Goal: Task Accomplishment & Management: Manage account settings

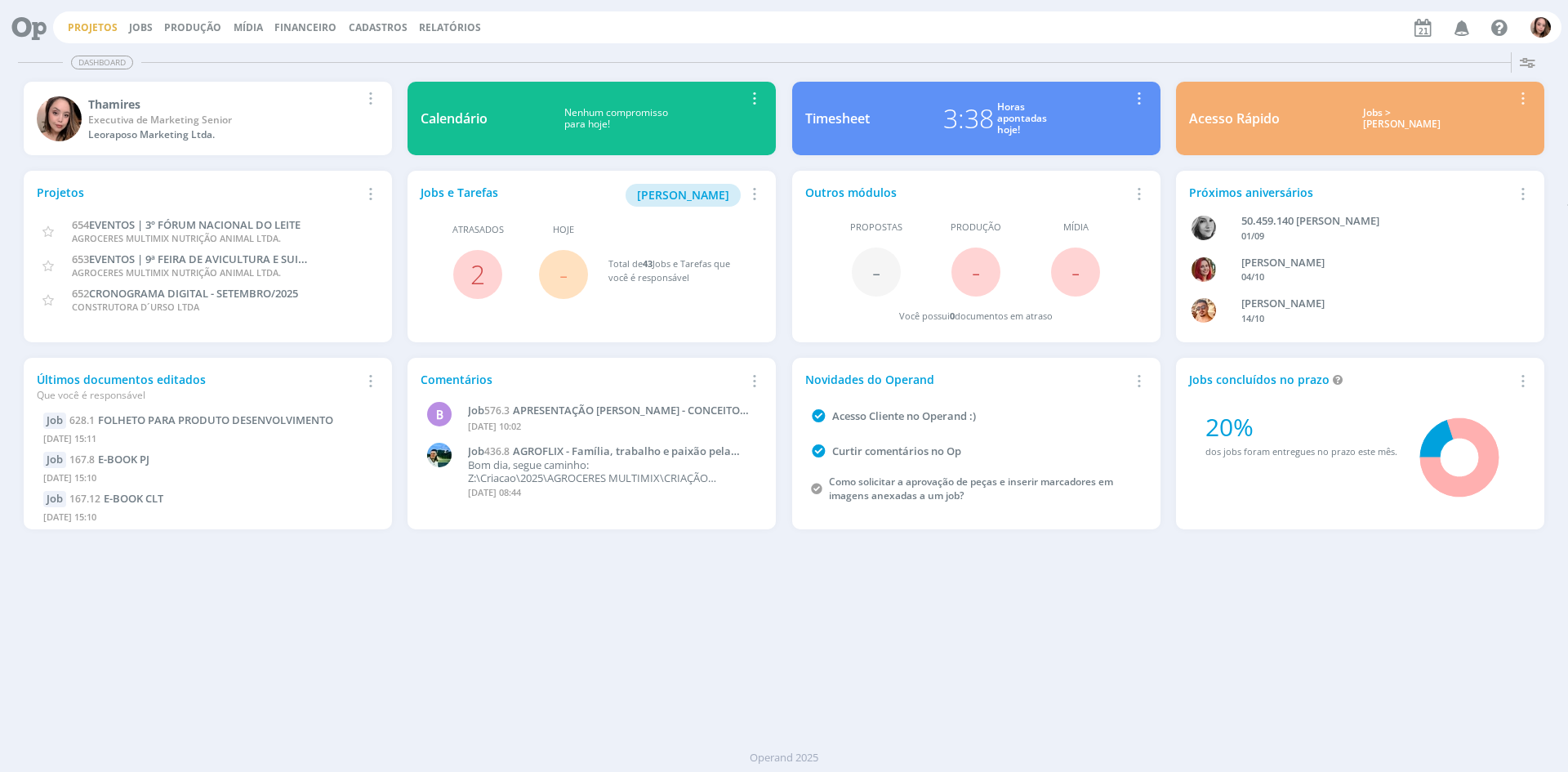
click at [85, 22] on link "Projetos" at bounding box center [92, 28] width 49 height 14
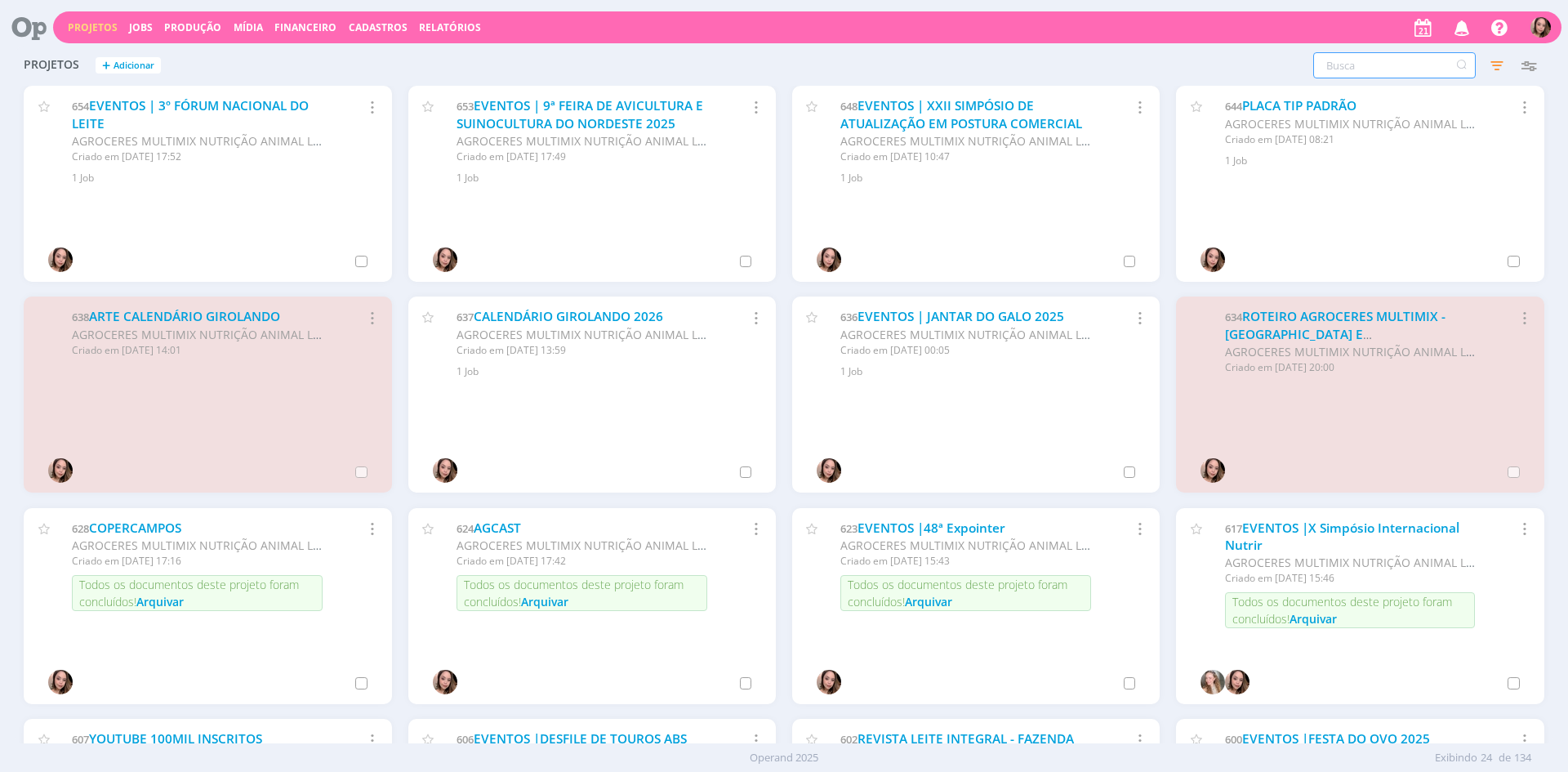
click at [1370, 69] on input "text" at bounding box center [1394, 65] width 163 height 26
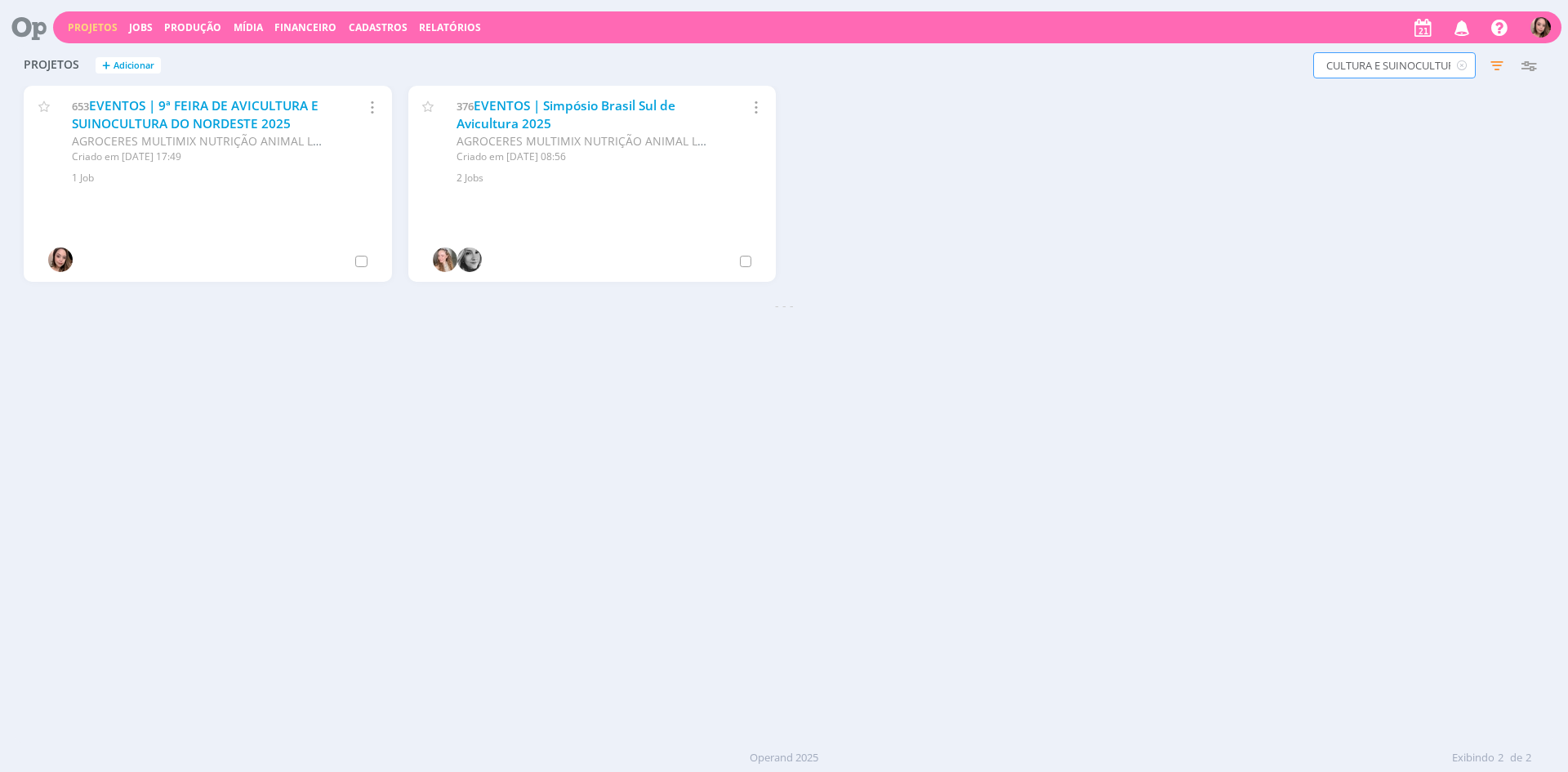
scroll to position [0, 29]
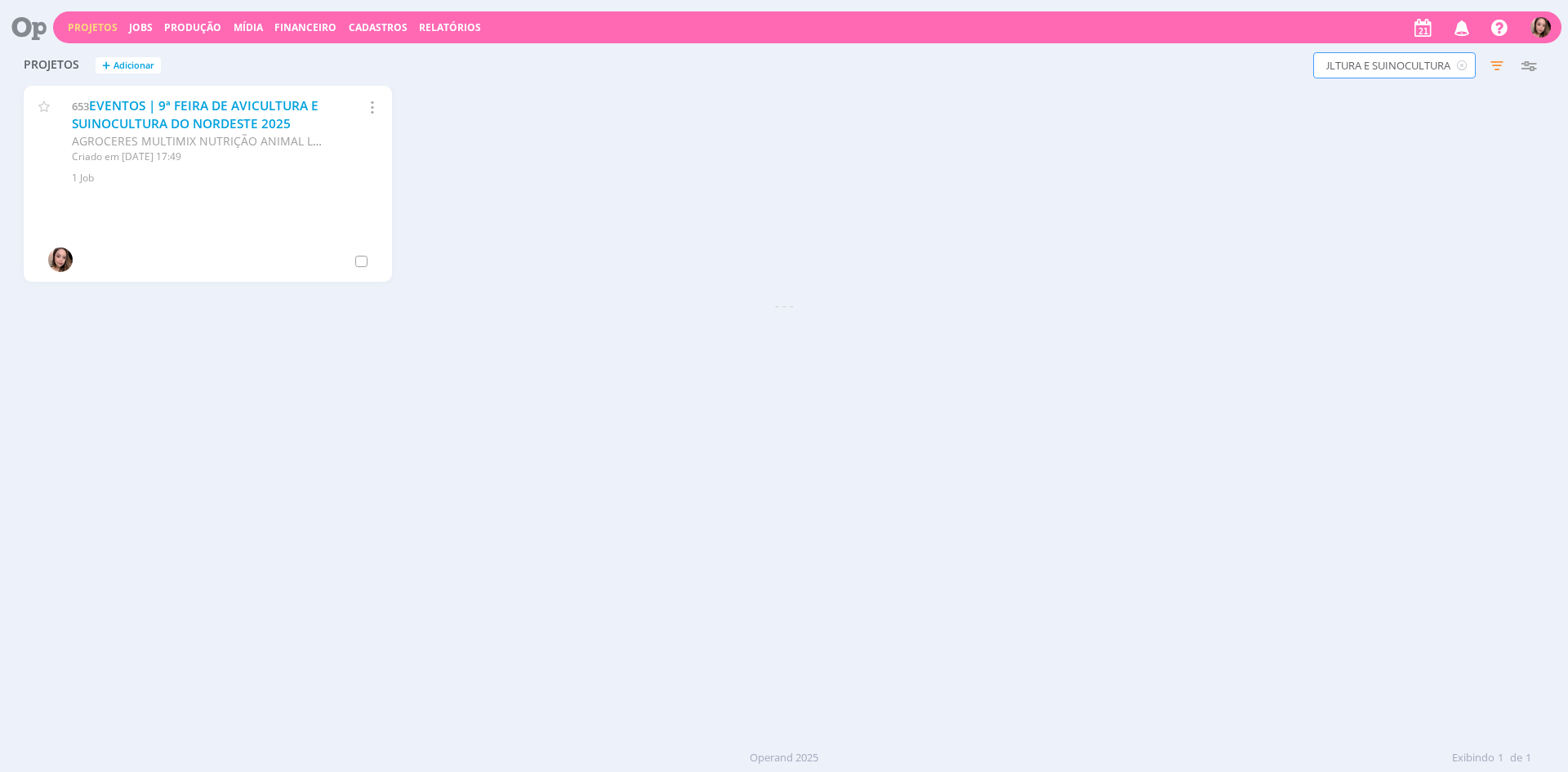
click at [1364, 62] on input "AVICULTURA E SUINOCULTURA" at bounding box center [1394, 65] width 163 height 26
type input "AVICULTURA E SUINOCULTURA"
click at [1515, 68] on icon "button" at bounding box center [1527, 65] width 29 height 29
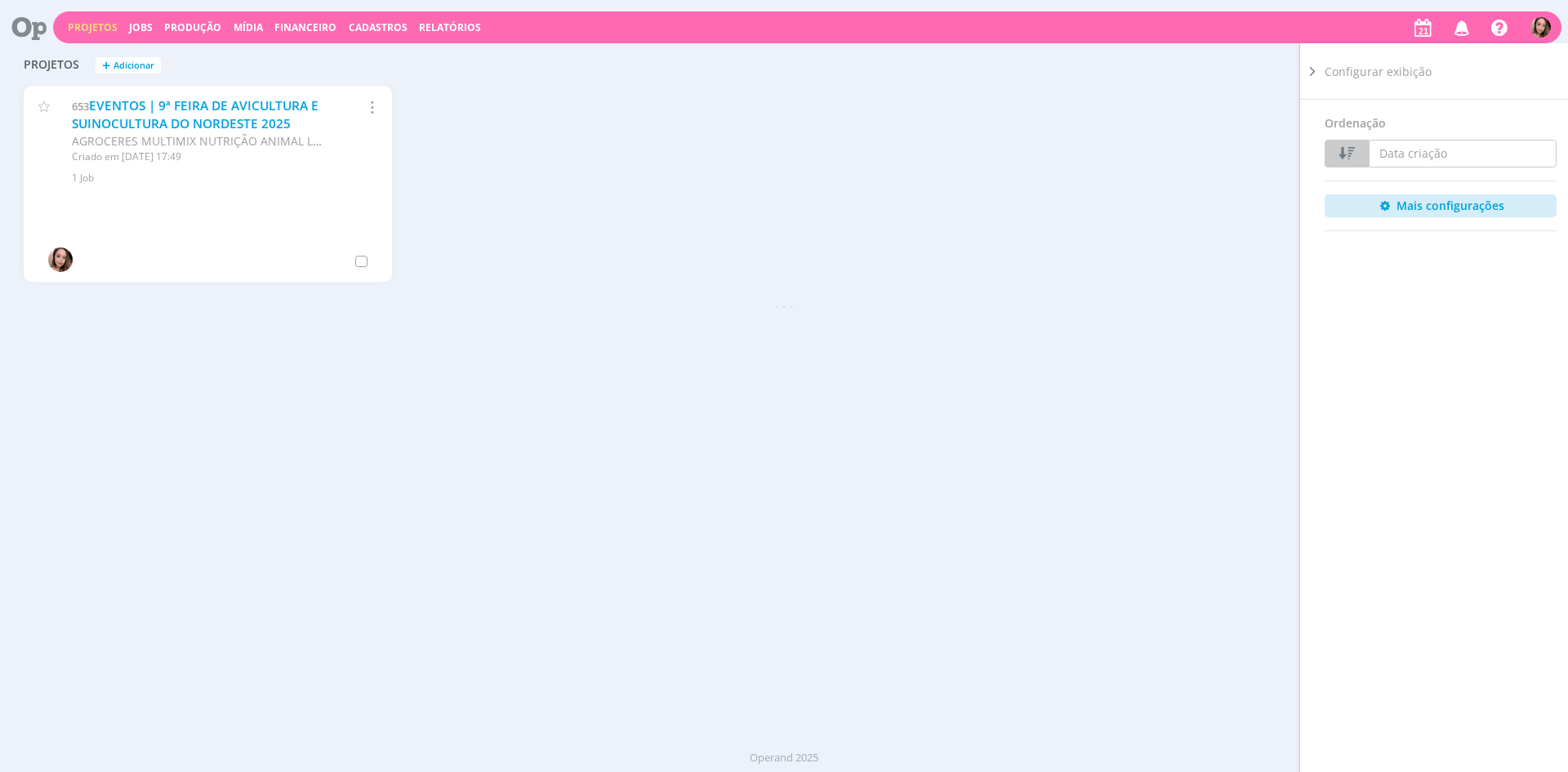
click at [1309, 82] on div at bounding box center [1312, 401] width 24 height 717
click at [1316, 78] on icon at bounding box center [1312, 72] width 16 height 17
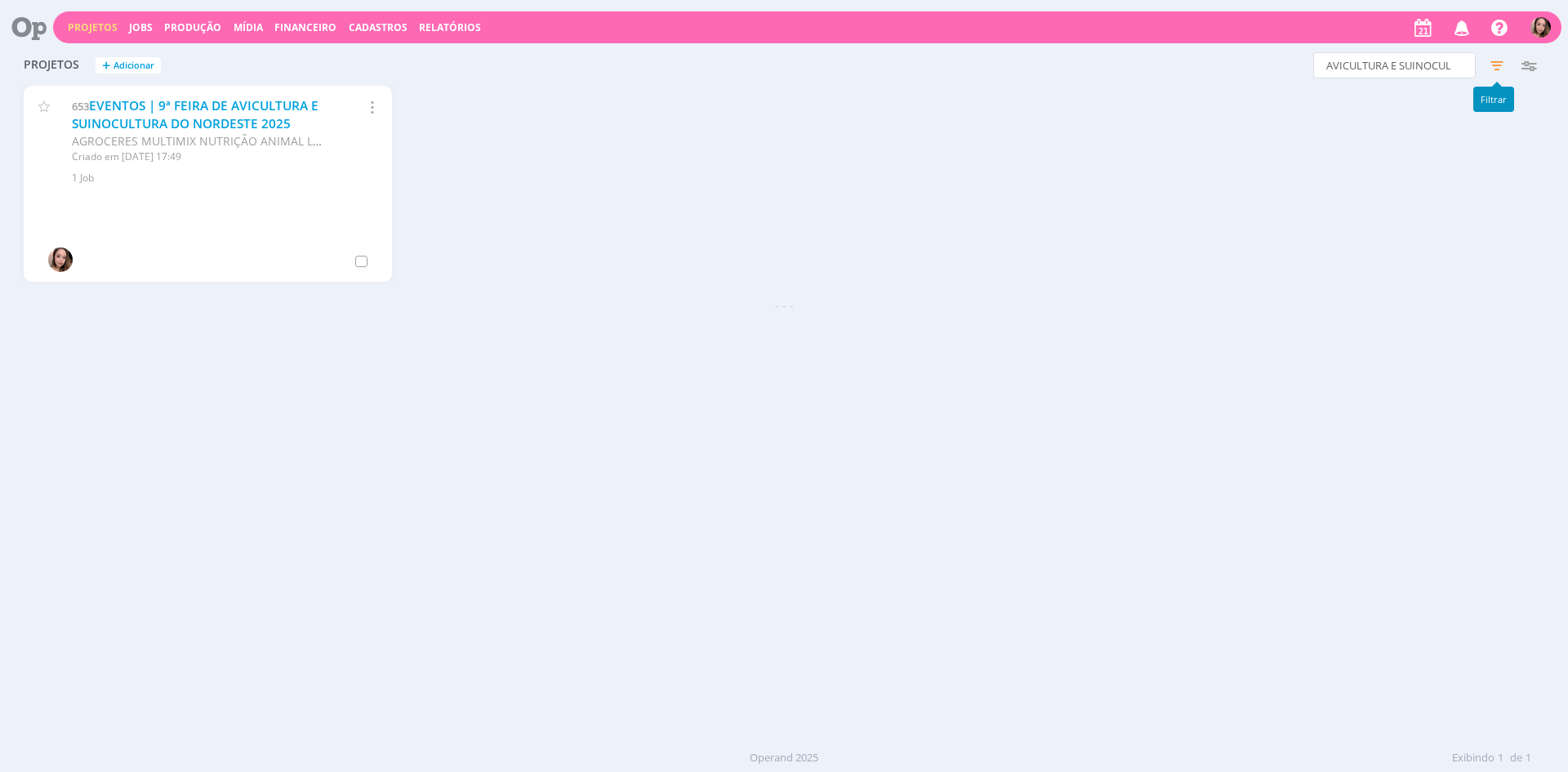
click at [1495, 66] on icon "button" at bounding box center [1497, 65] width 29 height 29
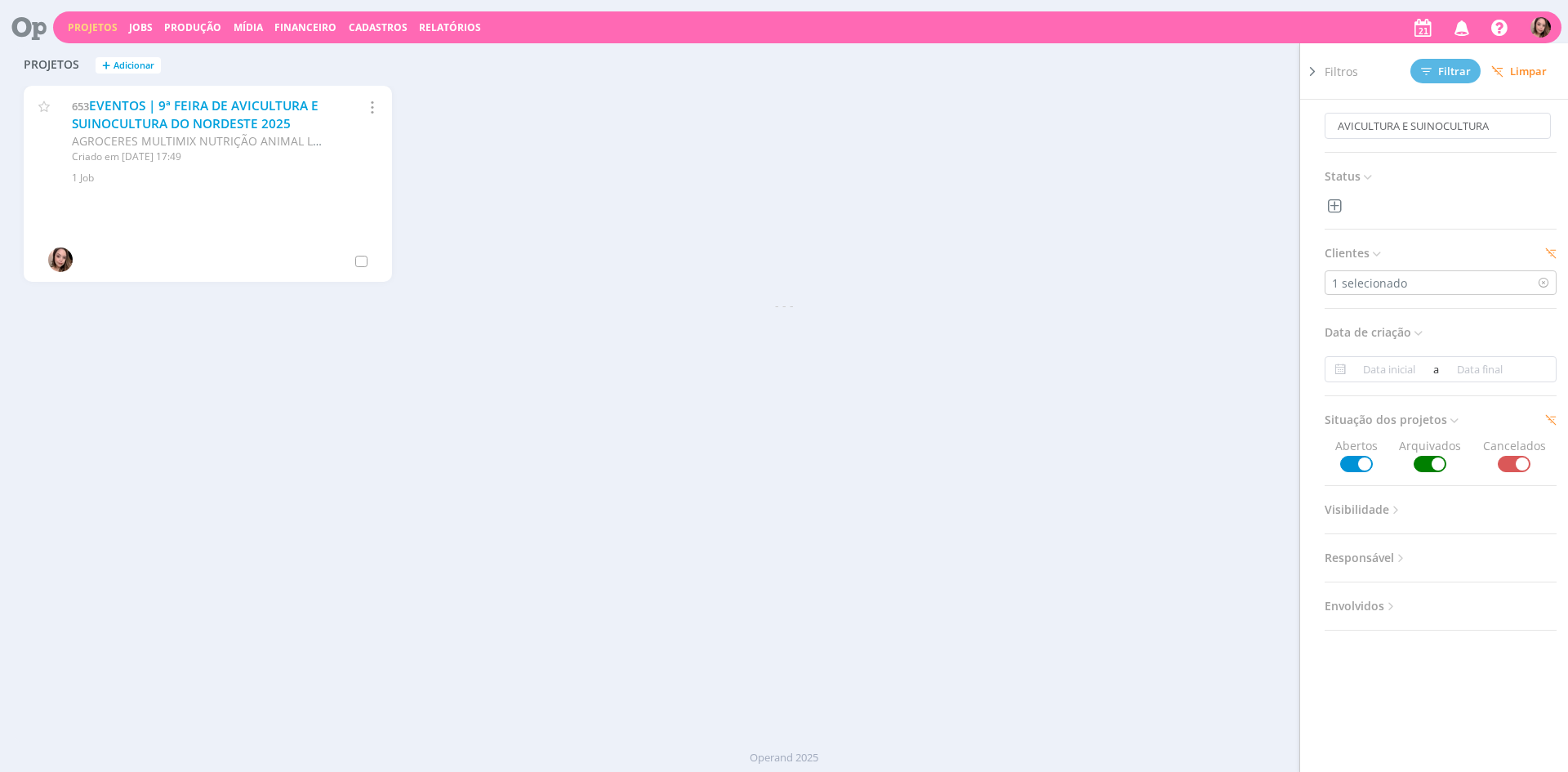
click at [1108, 246] on div "653 EVENTOS | 9ª FEIRA DE AVICULTURA E SUINOCULTURA DO NORDESTE 2025 AGROCERES …" at bounding box center [784, 191] width 1537 height 211
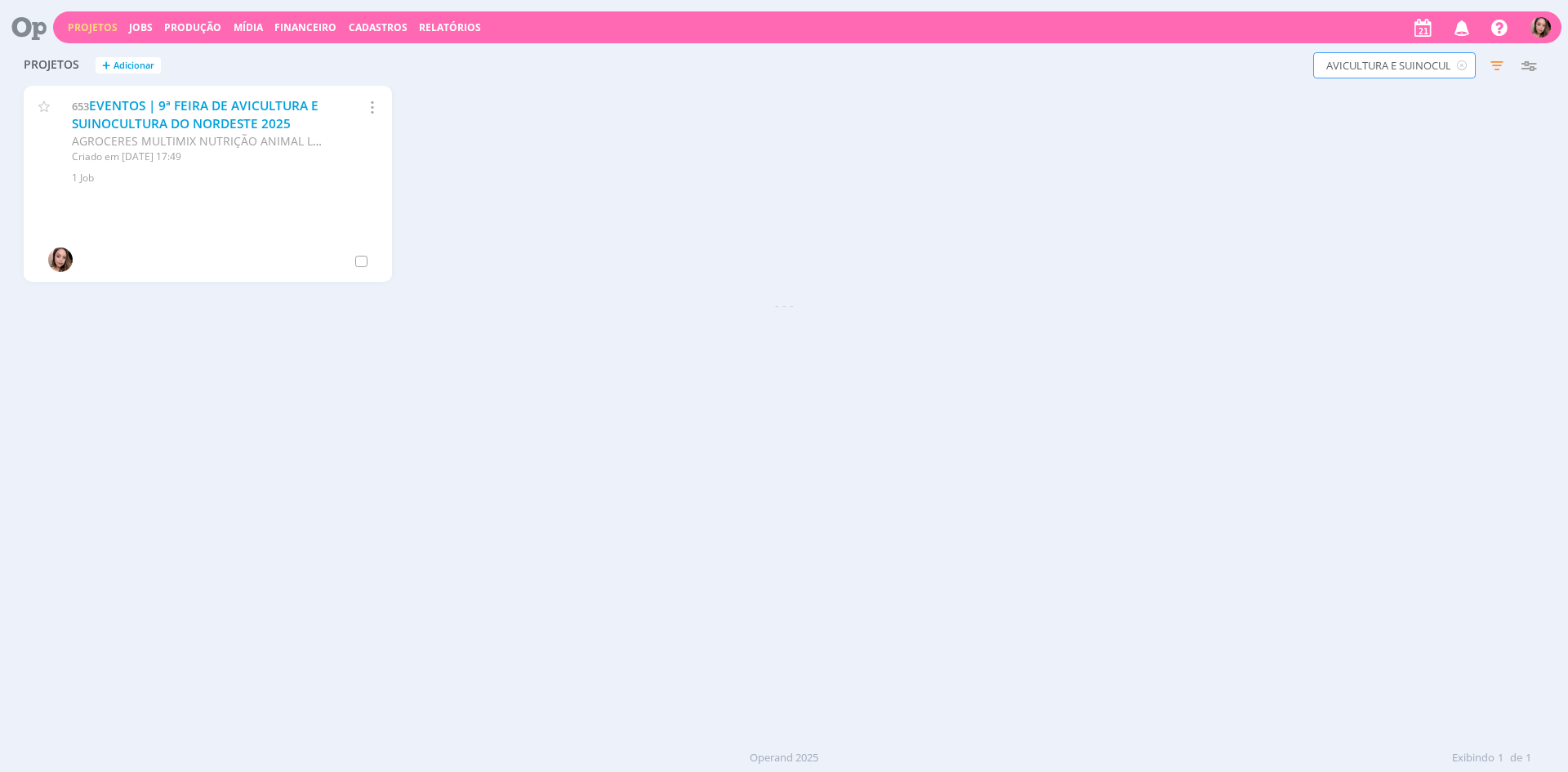
click at [1385, 75] on input "AVICULTURA E SUINOCULTURA" at bounding box center [1394, 65] width 163 height 26
click at [1413, 75] on input "AVICULTURA E SUINOCULTURA" at bounding box center [1394, 65] width 163 height 26
click at [1414, 75] on input "AVICULTURA E SUINOCULTURA" at bounding box center [1394, 65] width 163 height 26
click at [744, 323] on div "Projetos + Adicionar Filtros Filtrar Limpar Status Clientes 1 selecionado Data …" at bounding box center [784, 394] width 1537 height 697
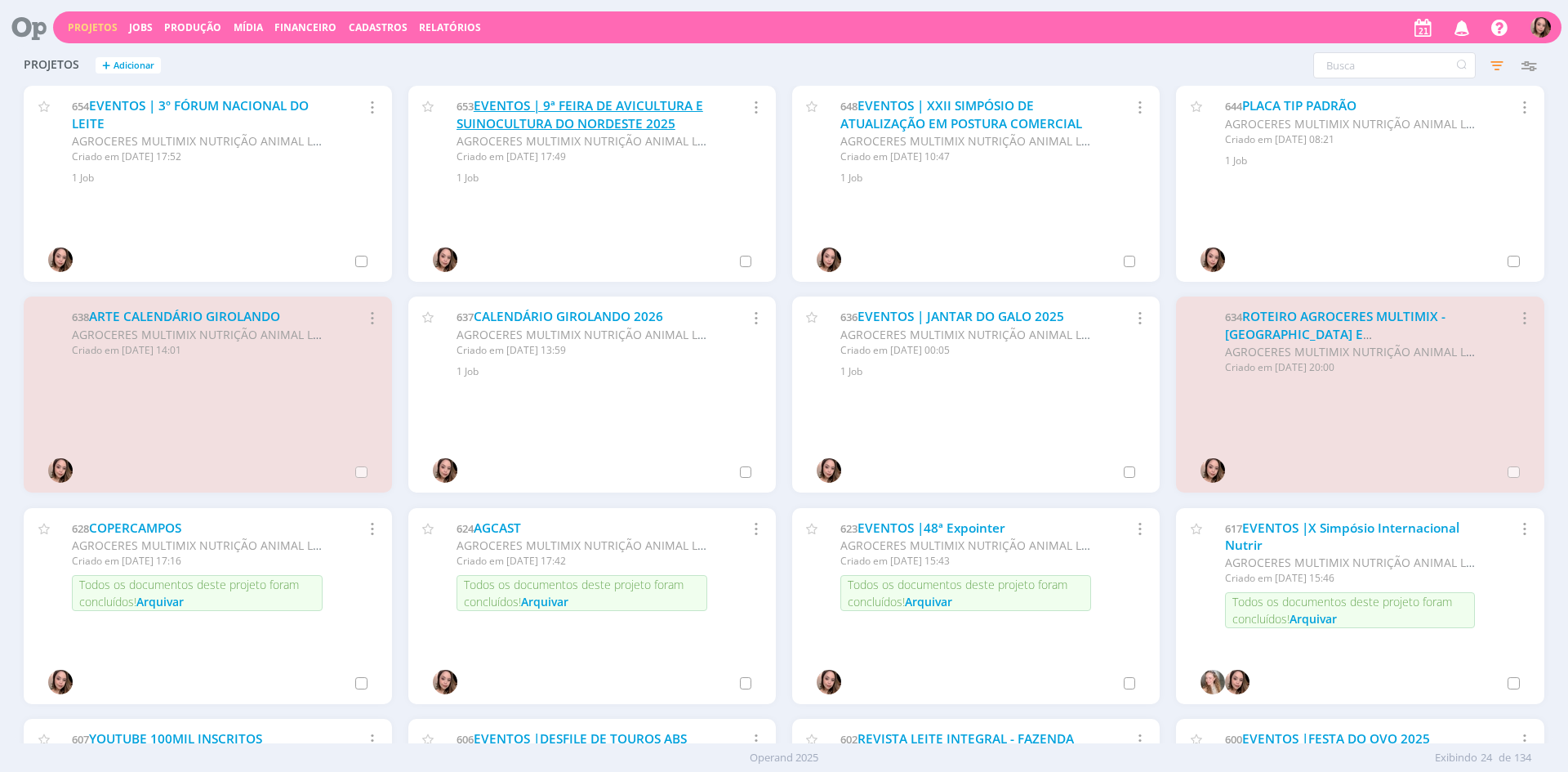
click at [558, 114] on link "EVENTOS | 9ª FEIRA DE AVICULTURA E SUINOCULTURA DO NORDESTE 2025" at bounding box center [580, 114] width 247 height 36
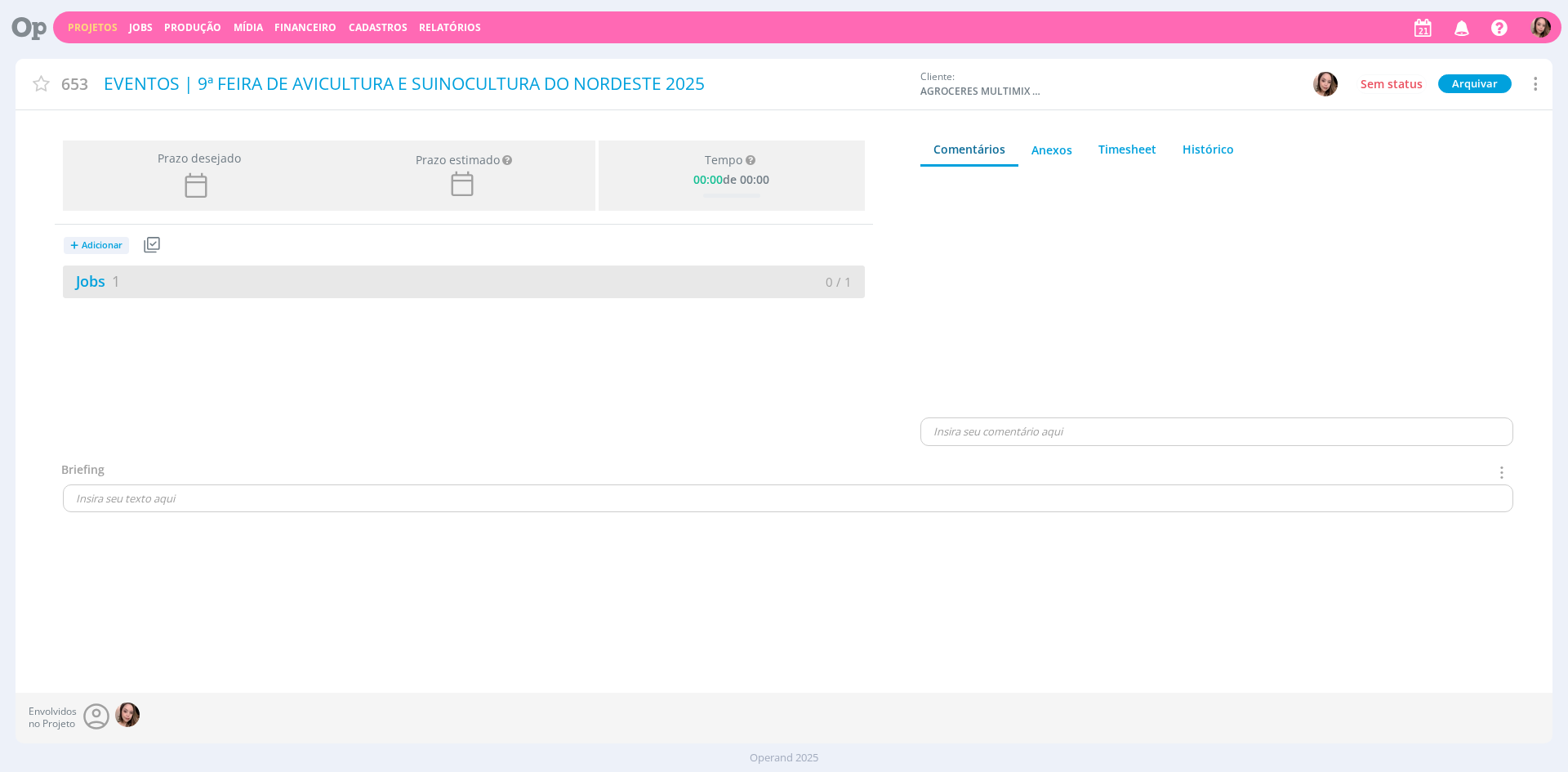
click at [139, 281] on div "Jobs 1" at bounding box center [263, 281] width 401 height 22
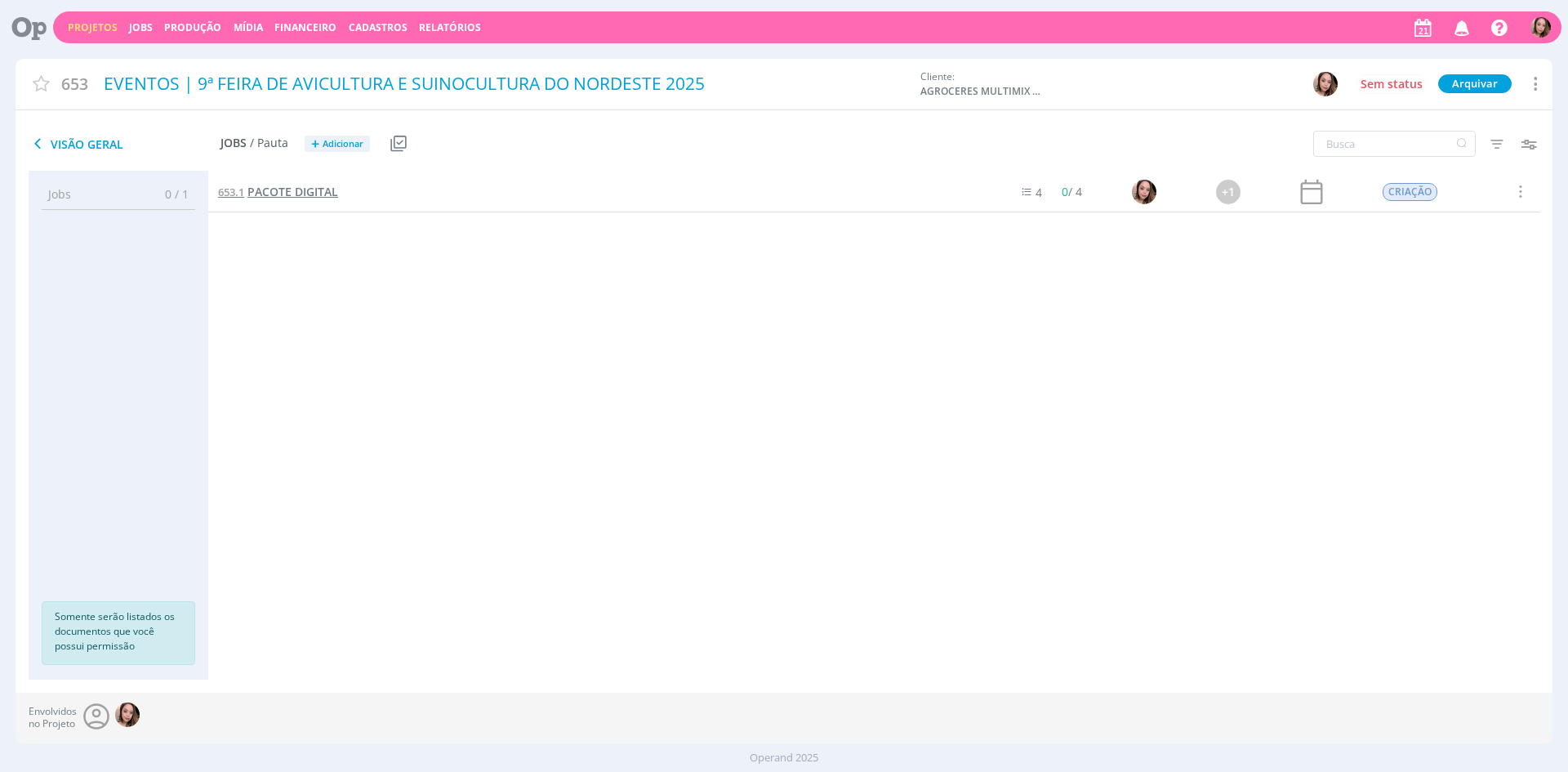
click at [263, 196] on span "PACOTE DIGITAL" at bounding box center [293, 191] width 91 height 16
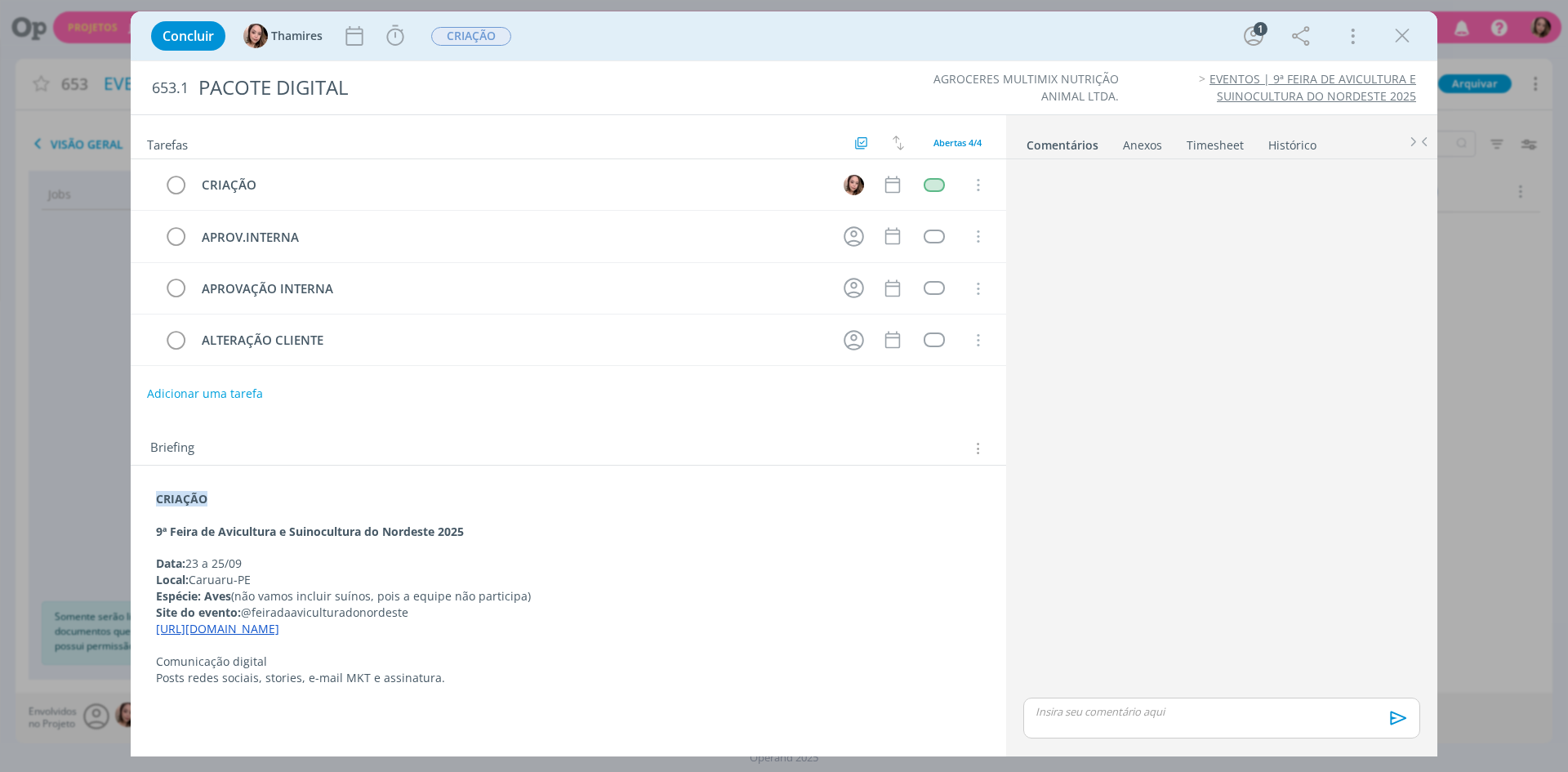
click at [236, 631] on link "[URL][DOMAIN_NAME]" at bounding box center [217, 628] width 123 height 16
click at [360, 657] on link "[URL][DOMAIN_NAME]" at bounding box center [362, 659] width 123 height 22
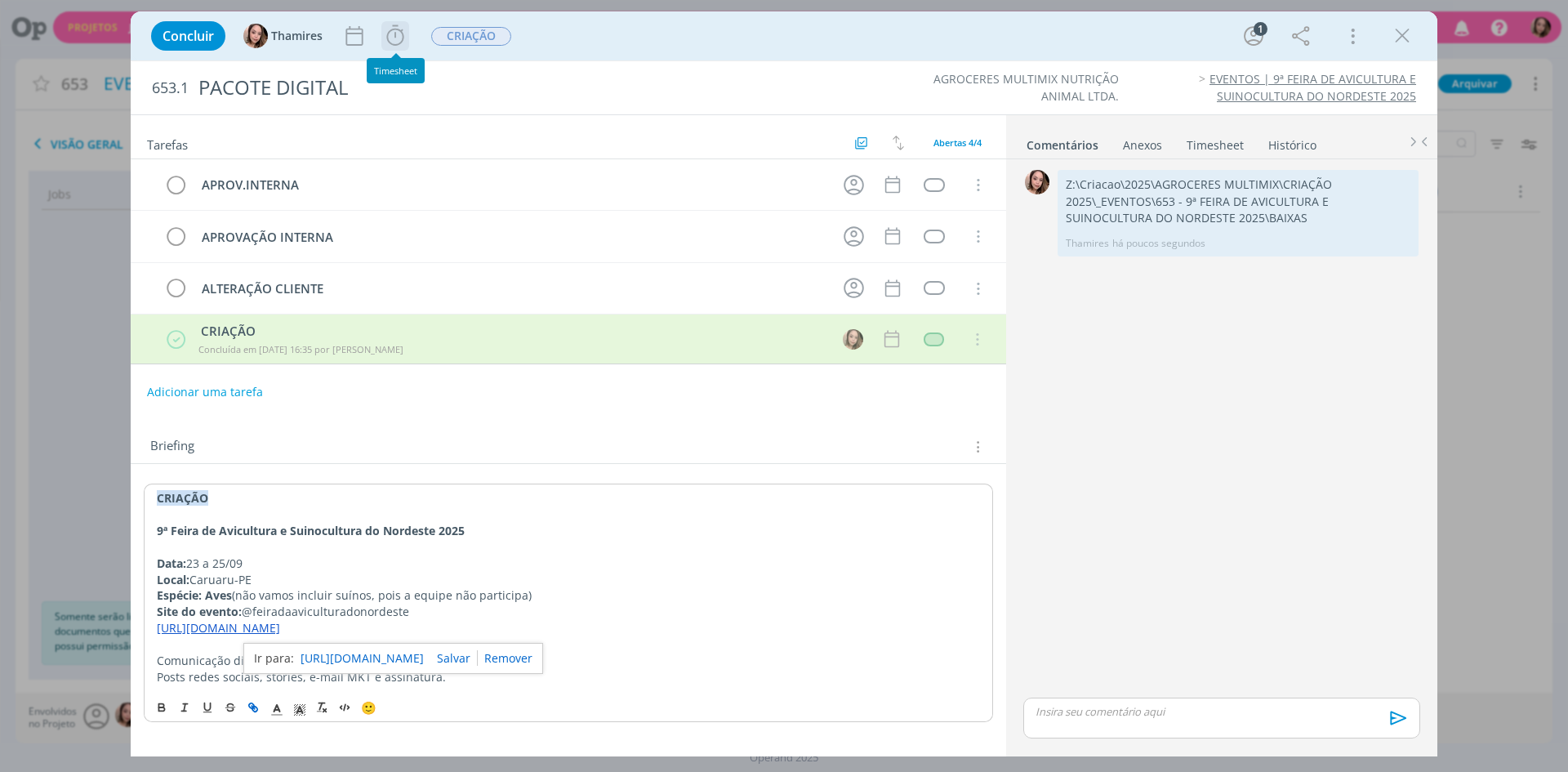
click at [390, 31] on icon "dialog" at bounding box center [395, 36] width 17 height 21
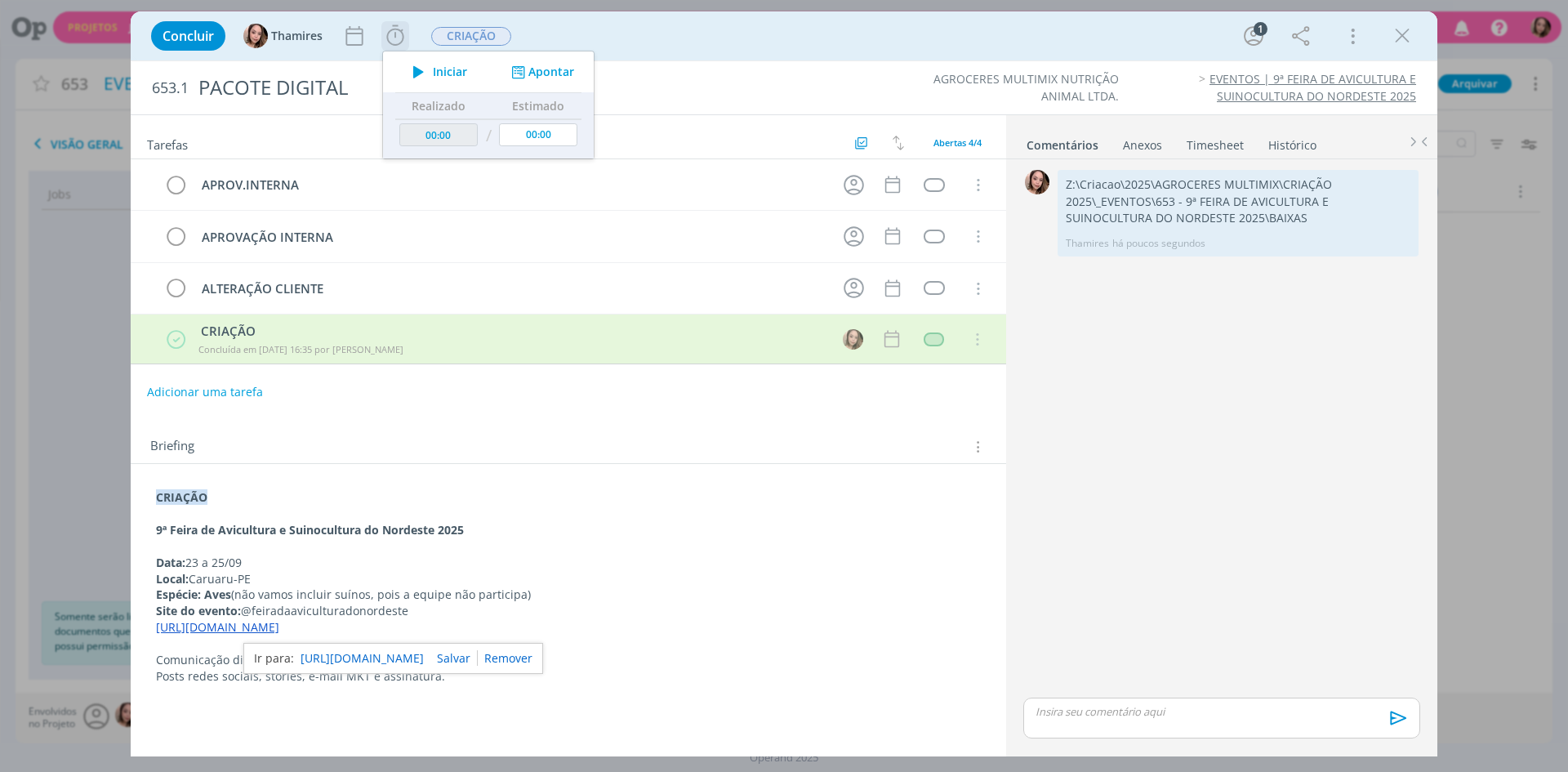
click at [461, 72] on span "Iniciar" at bounding box center [450, 71] width 35 height 11
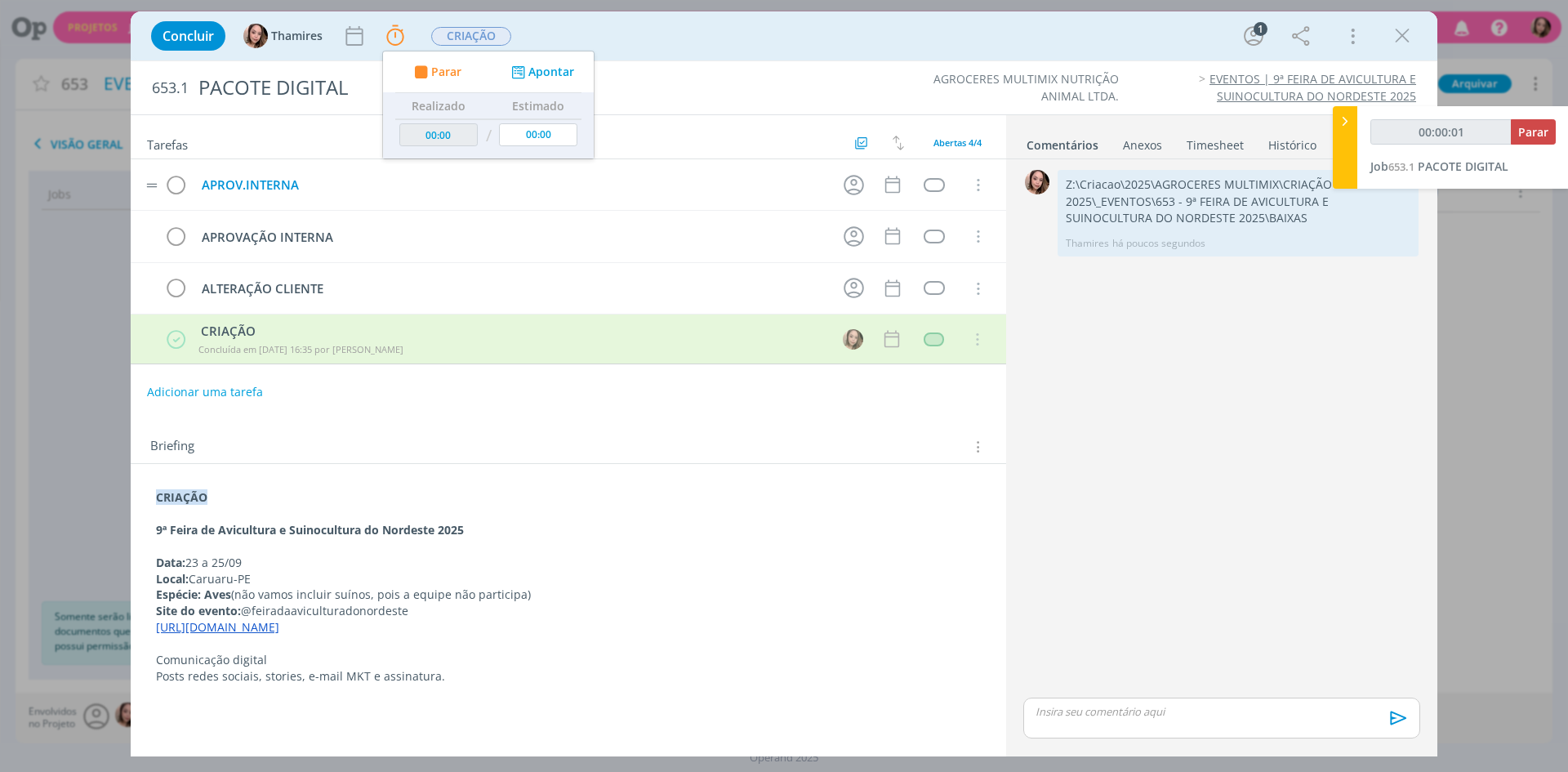
type input "00:00:02"
click at [441, 72] on span "Parar" at bounding box center [446, 71] width 30 height 11
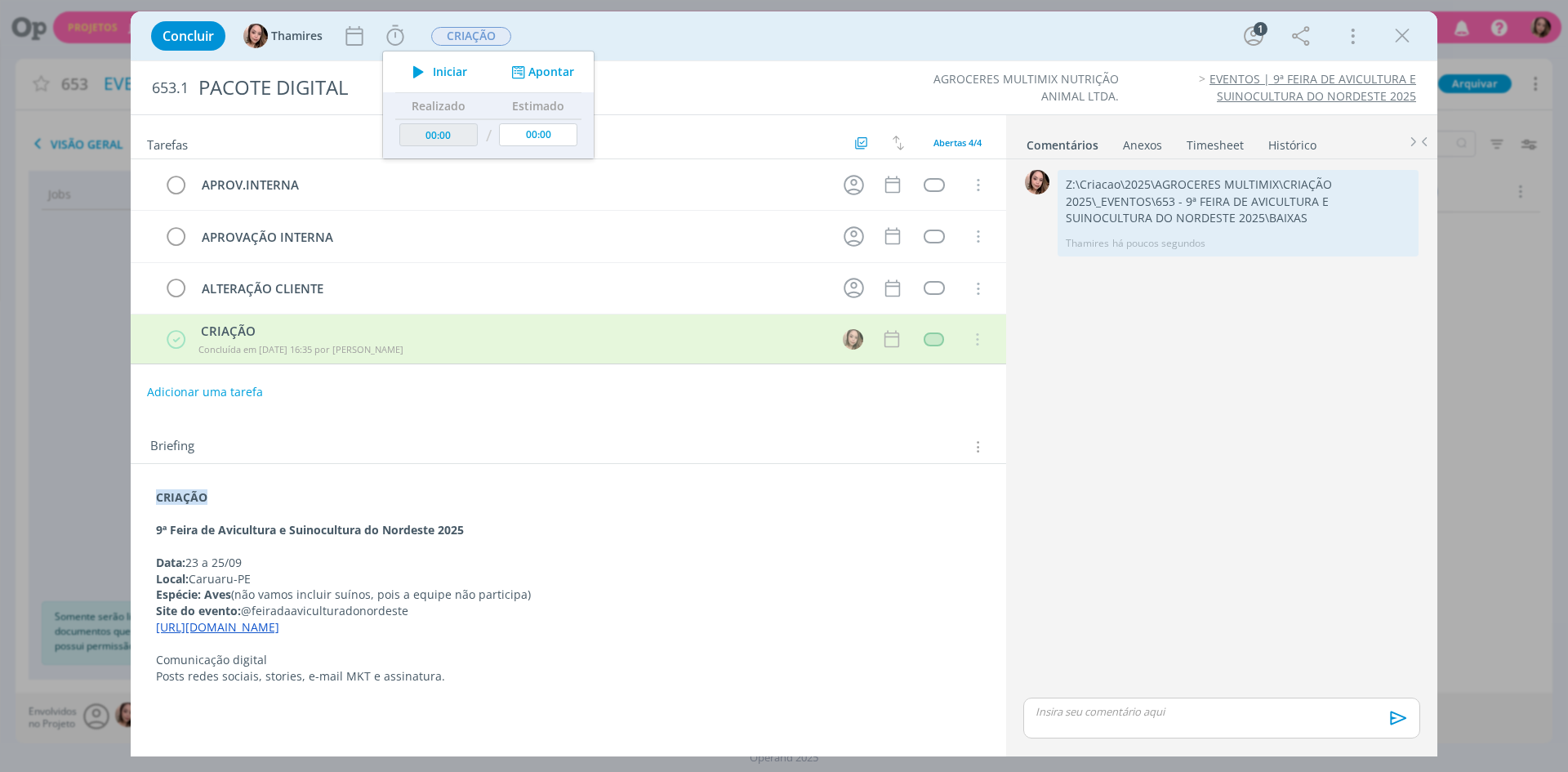
type input "00:01"
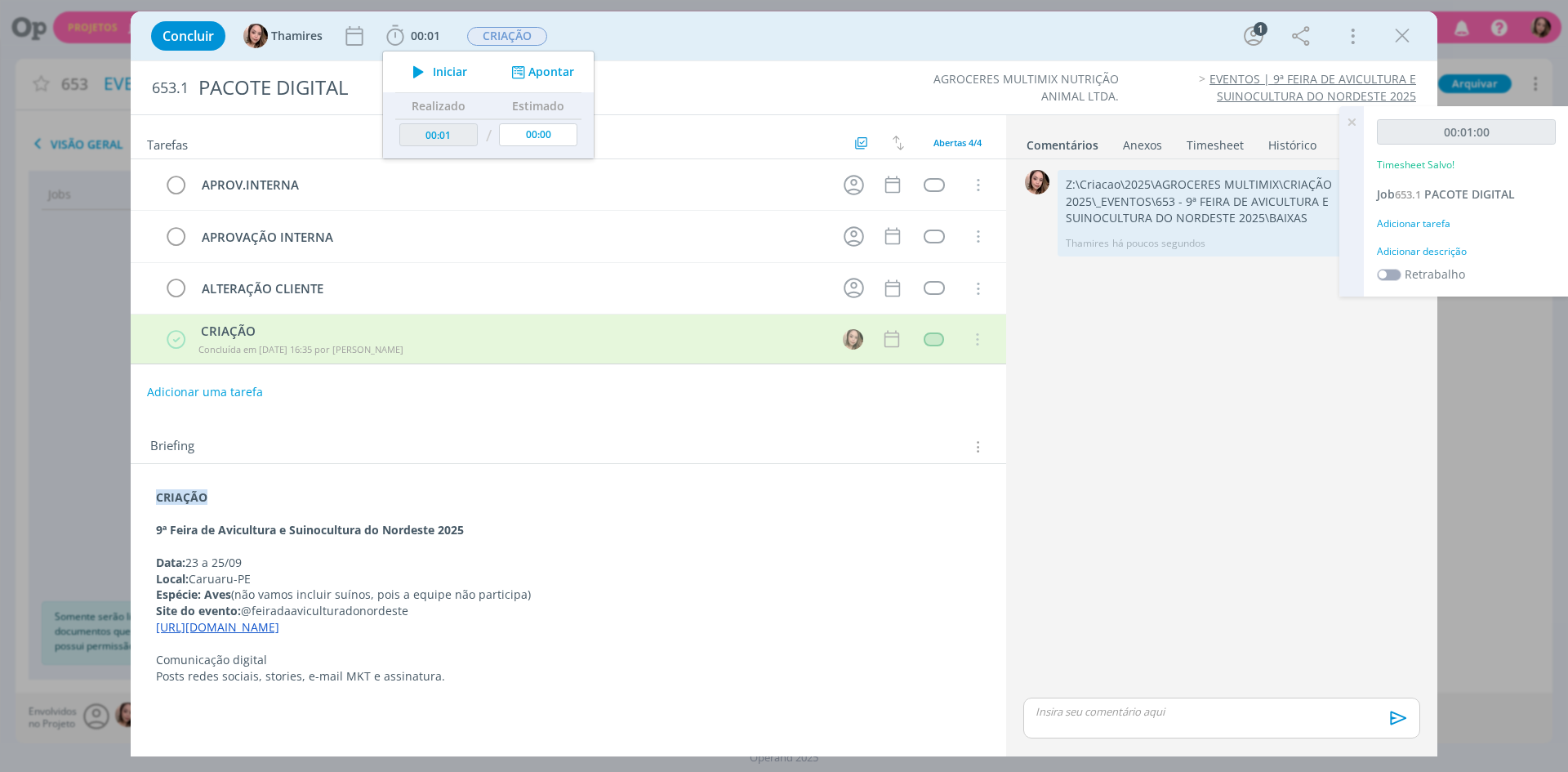
click at [1407, 33] on icon "dialog" at bounding box center [1402, 36] width 24 height 24
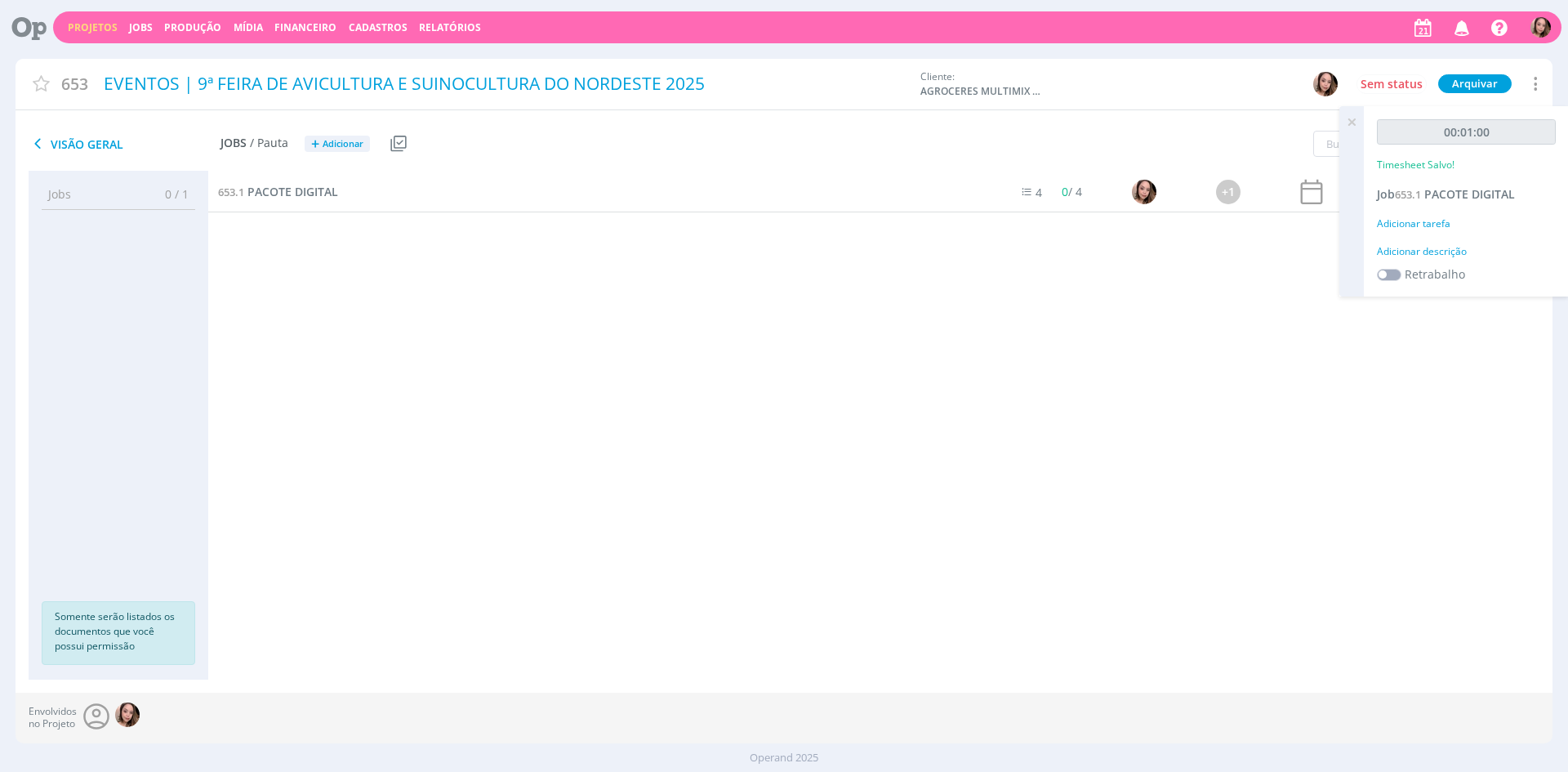
click at [100, 26] on link "Projetos" at bounding box center [92, 28] width 49 height 14
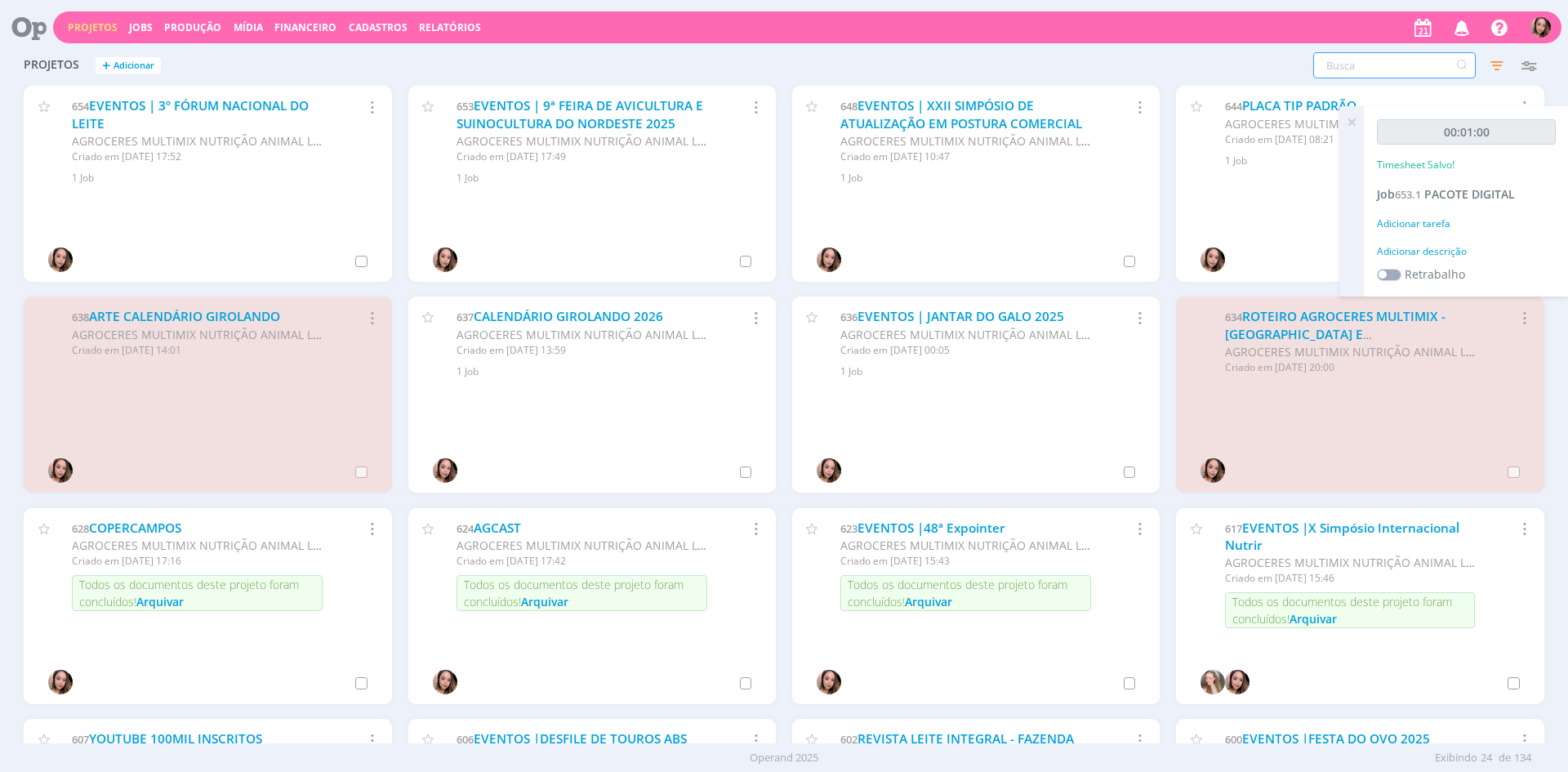
click at [1442, 68] on input "text" at bounding box center [1394, 65] width 163 height 26
type input "574"
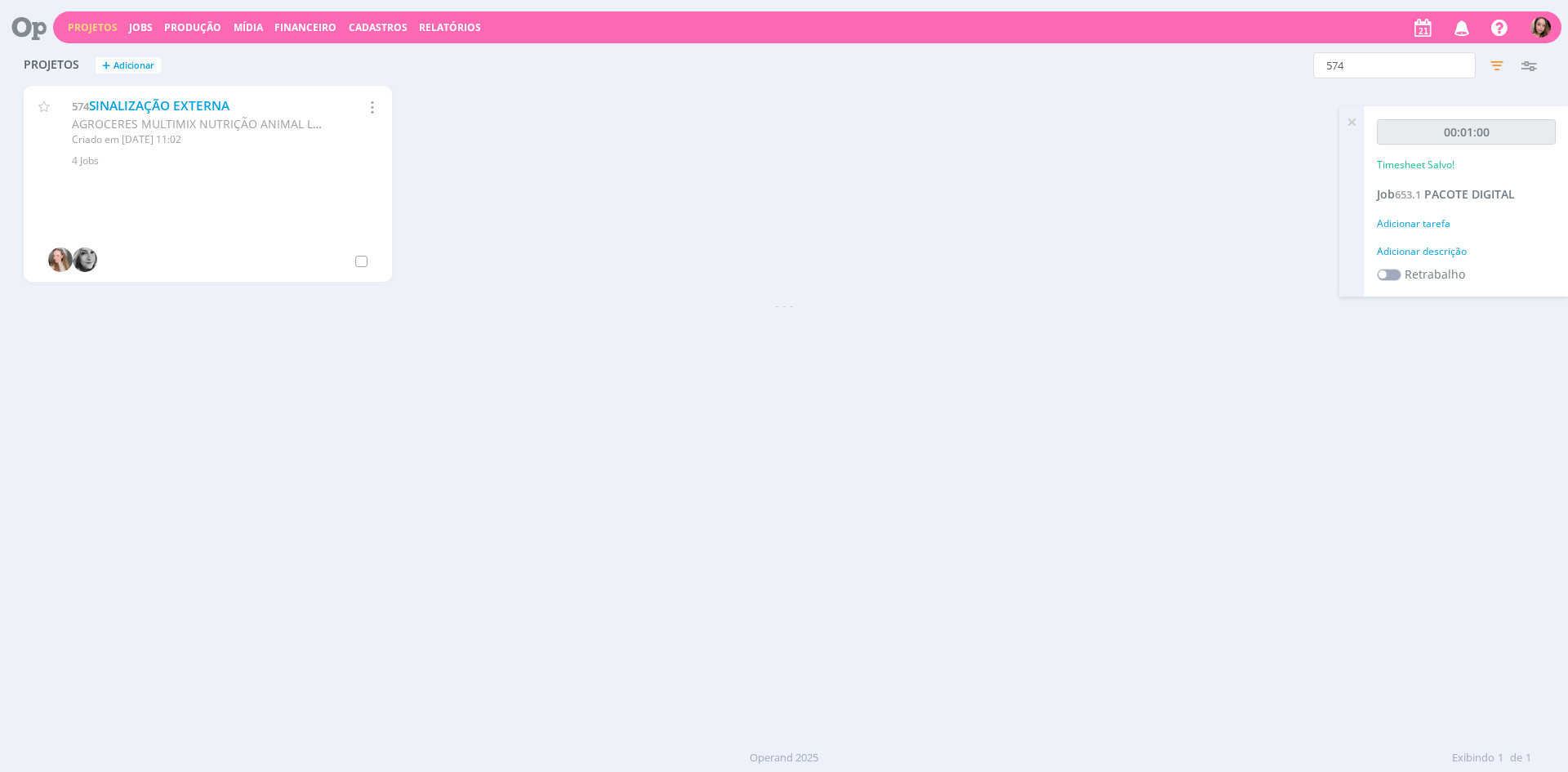
click at [1357, 123] on icon at bounding box center [1351, 122] width 29 height 32
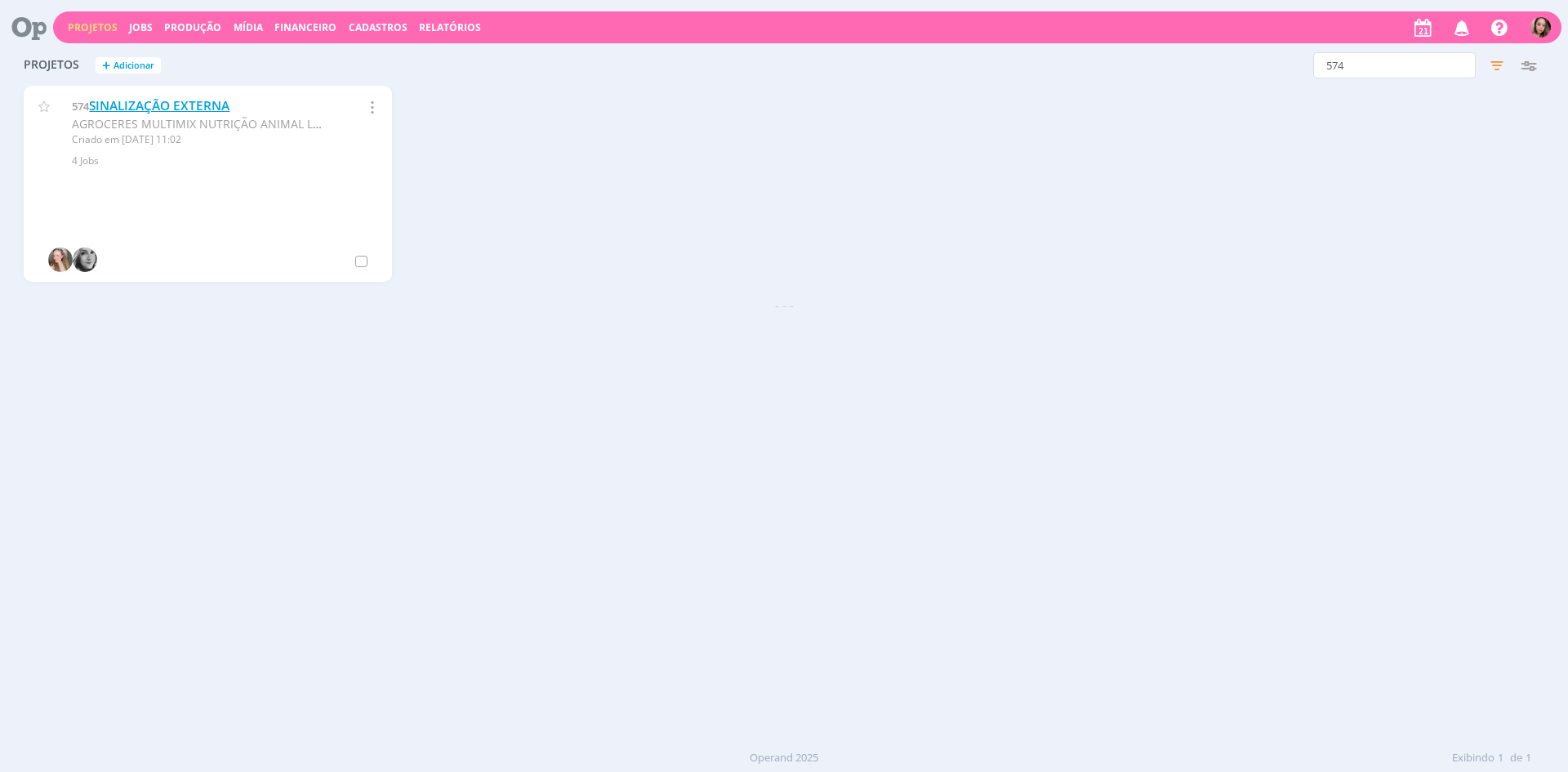
click at [113, 102] on link "SINALIZAÇÃO EXTERNA" at bounding box center [159, 106] width 140 height 17
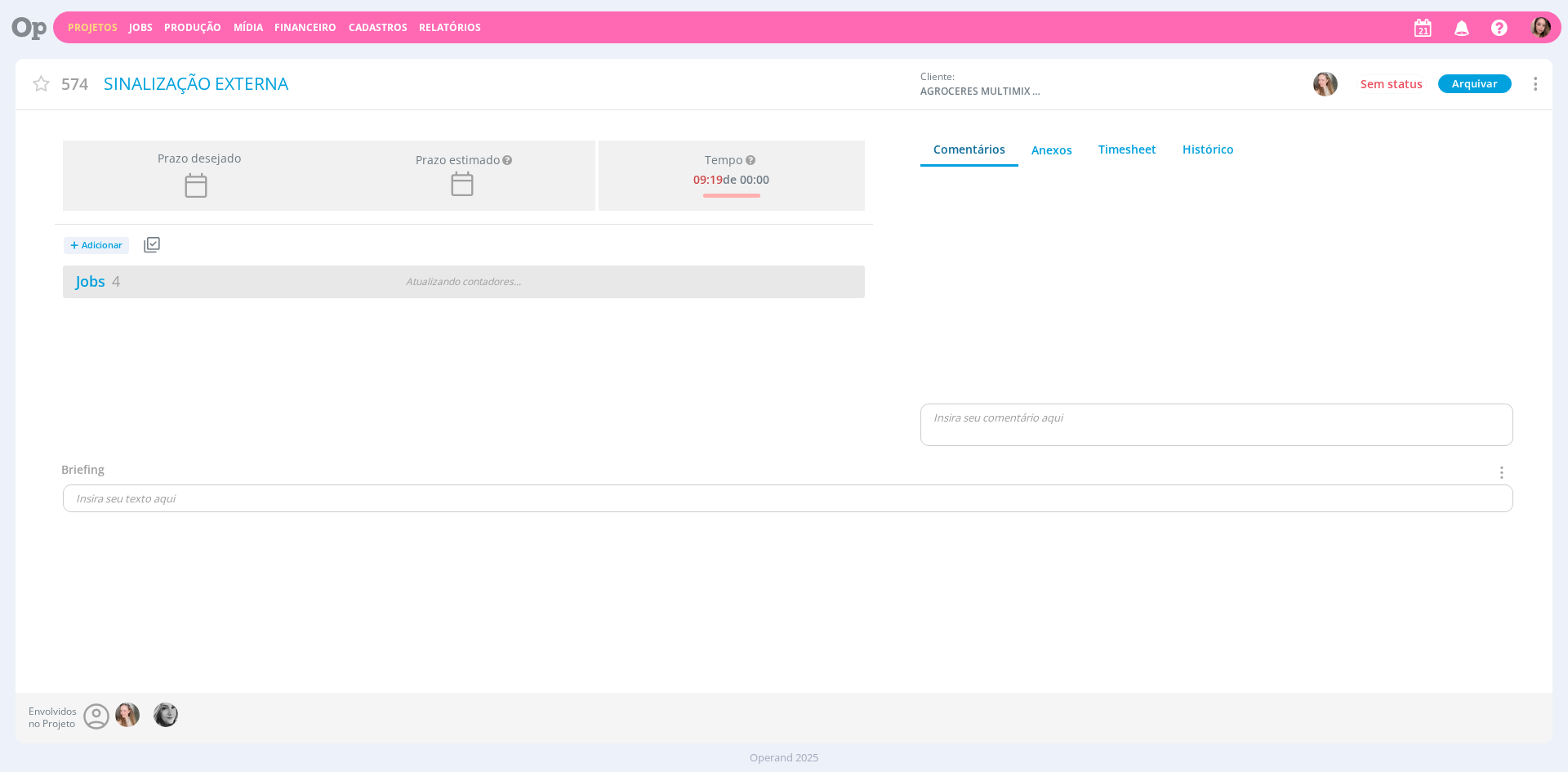
click at [203, 272] on div "Jobs 4" at bounding box center [198, 281] width 271 height 22
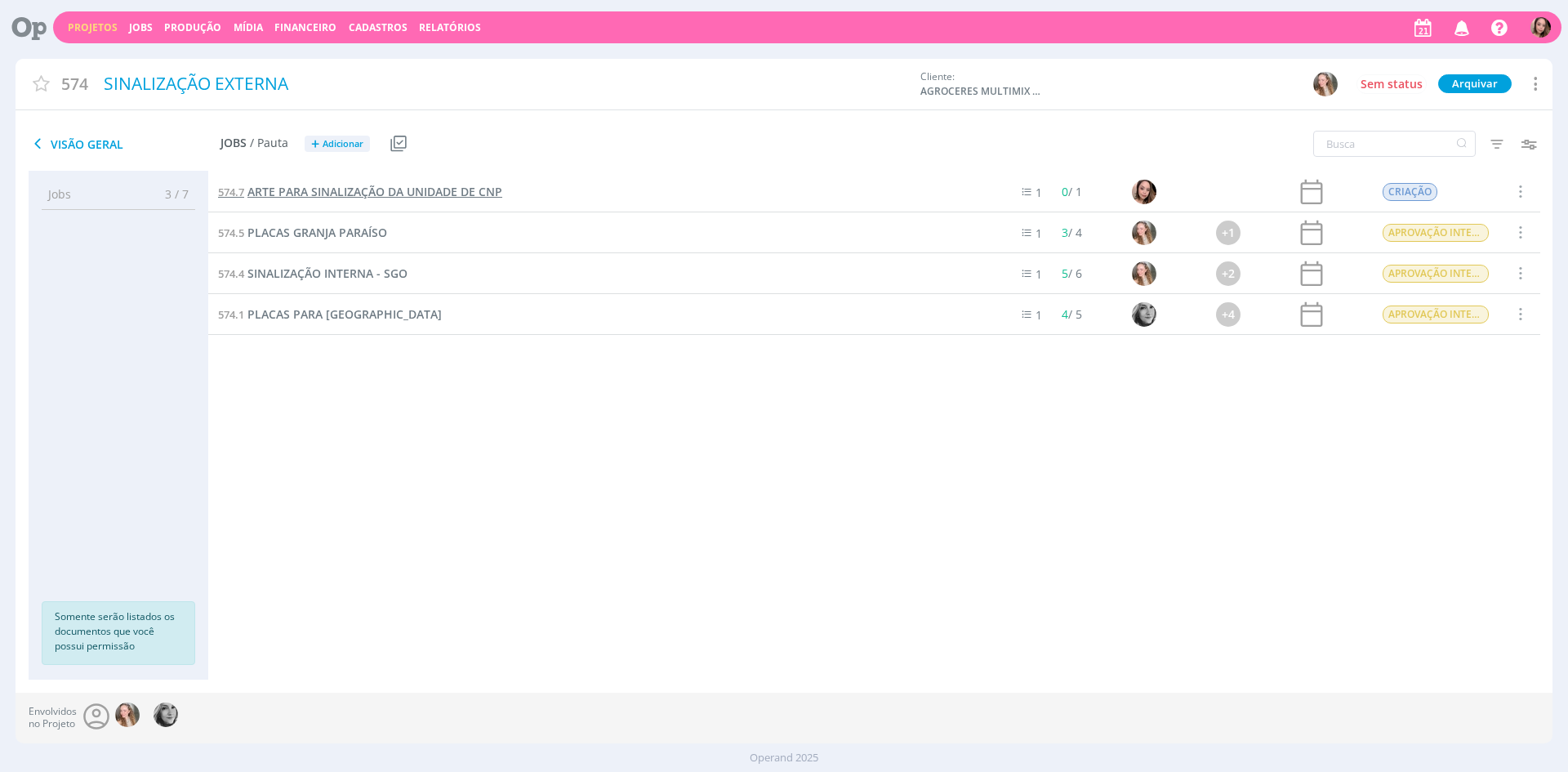
click at [332, 191] on span "ARTE PARA SINALIZAÇÃO DA UNIDADE DE CNP" at bounding box center [375, 191] width 255 height 16
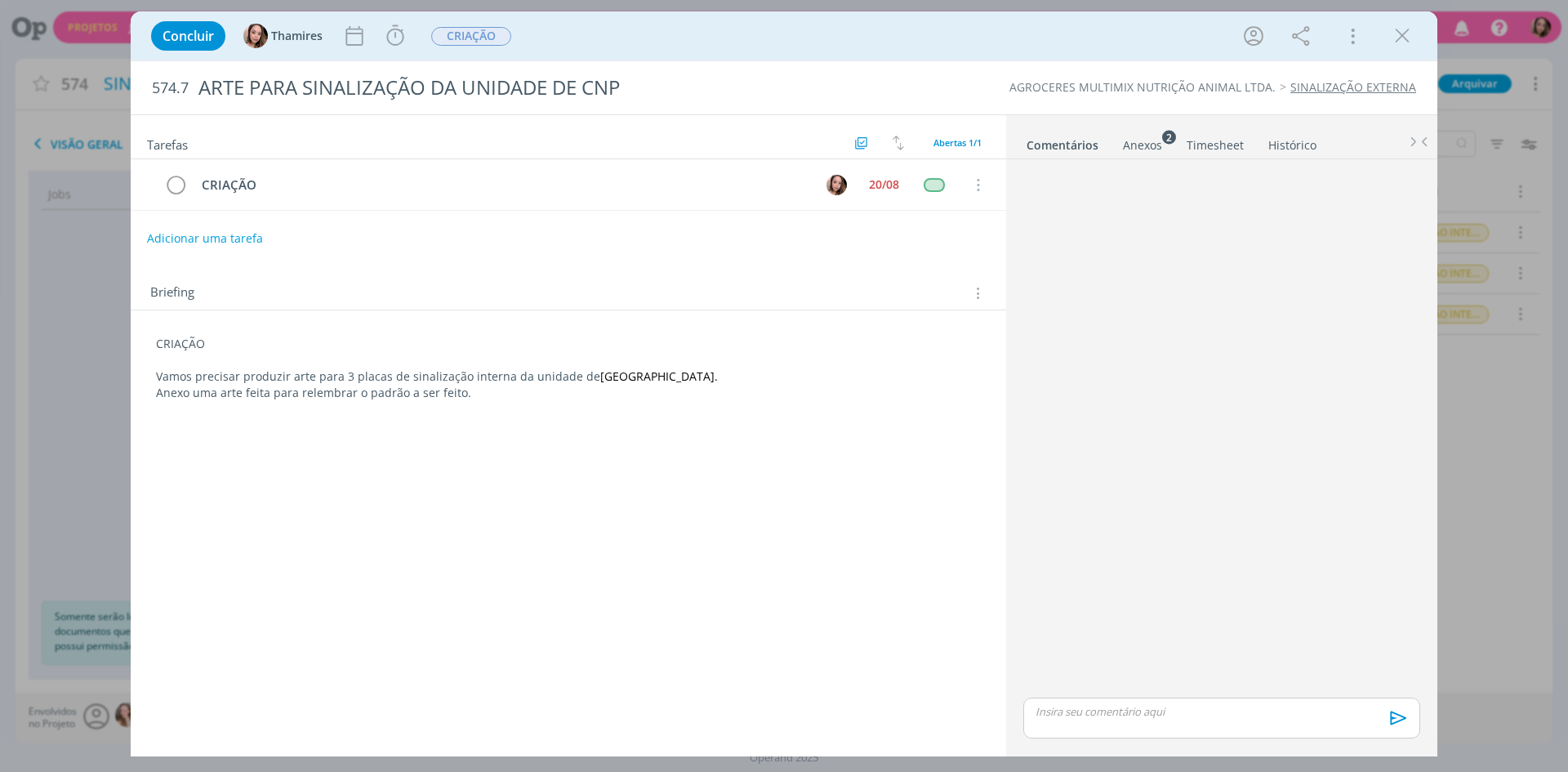
drag, startPoint x: 586, startPoint y: 378, endPoint x: 710, endPoint y: 376, distance: 124.0
click at [710, 376] on span "[GEOGRAPHIC_DATA]." at bounding box center [659, 376] width 118 height 16
copy span "Campo Novo do Parecis"
click at [744, 460] on div "Tarefas Usar Job de template Criar template a partir deste job Visualizar Templ…" at bounding box center [568, 429] width 875 height 628
click at [366, 35] on icon "dialog" at bounding box center [354, 36] width 24 height 24
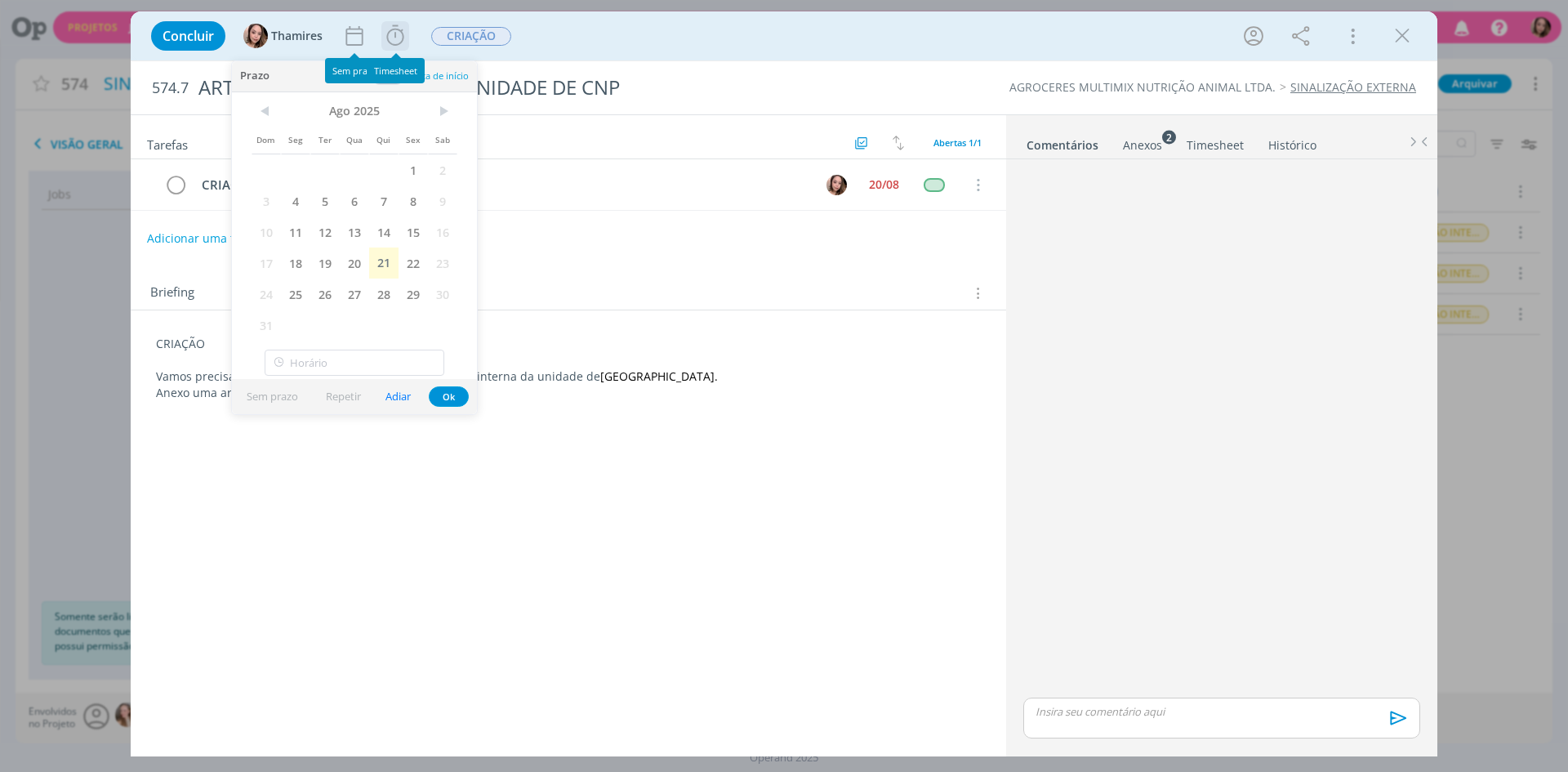
click at [391, 35] on icon "dialog" at bounding box center [395, 36] width 24 height 24
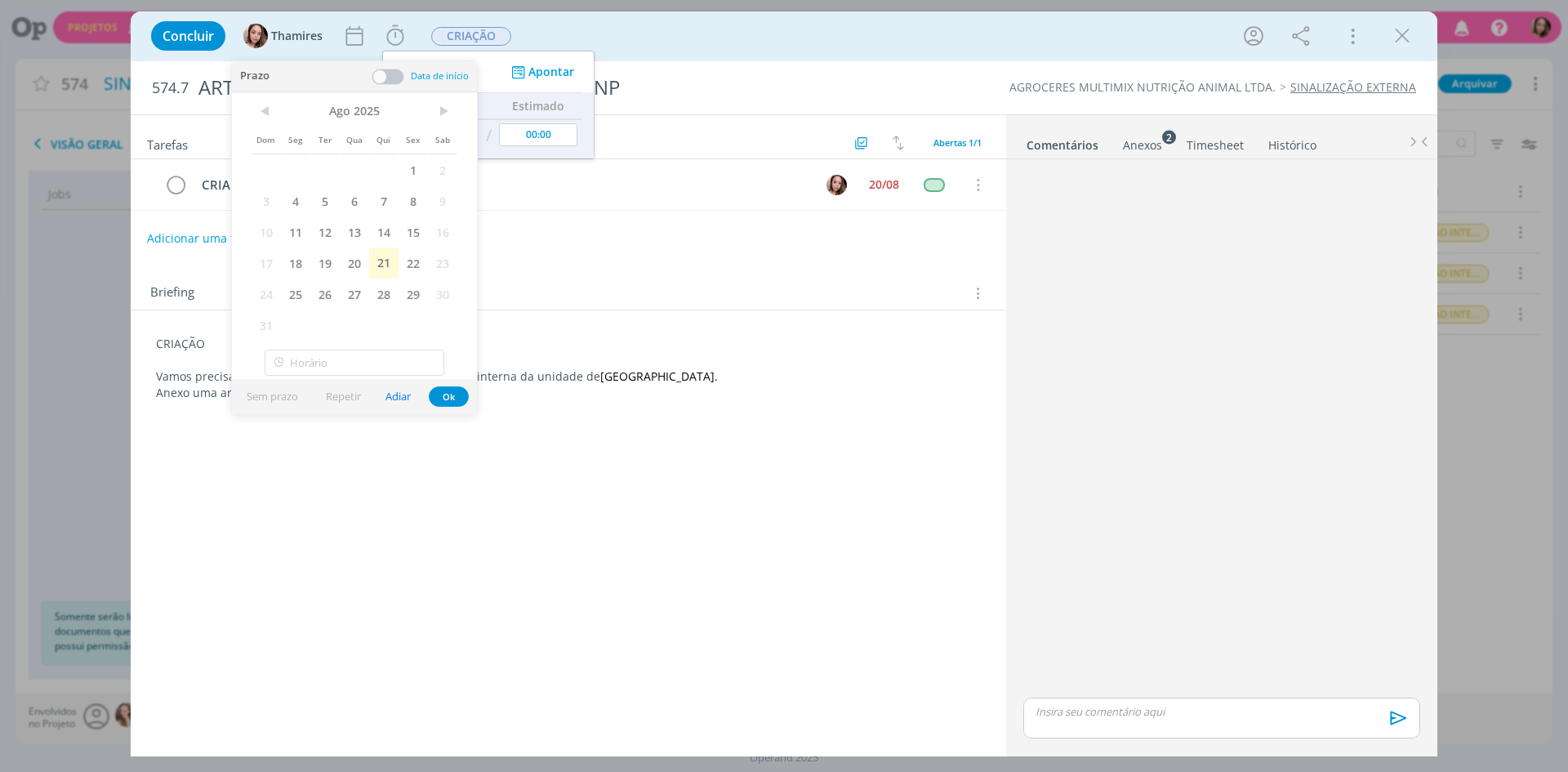
click at [617, 249] on div "Adicionar uma tarefa" at bounding box center [568, 238] width 875 height 29
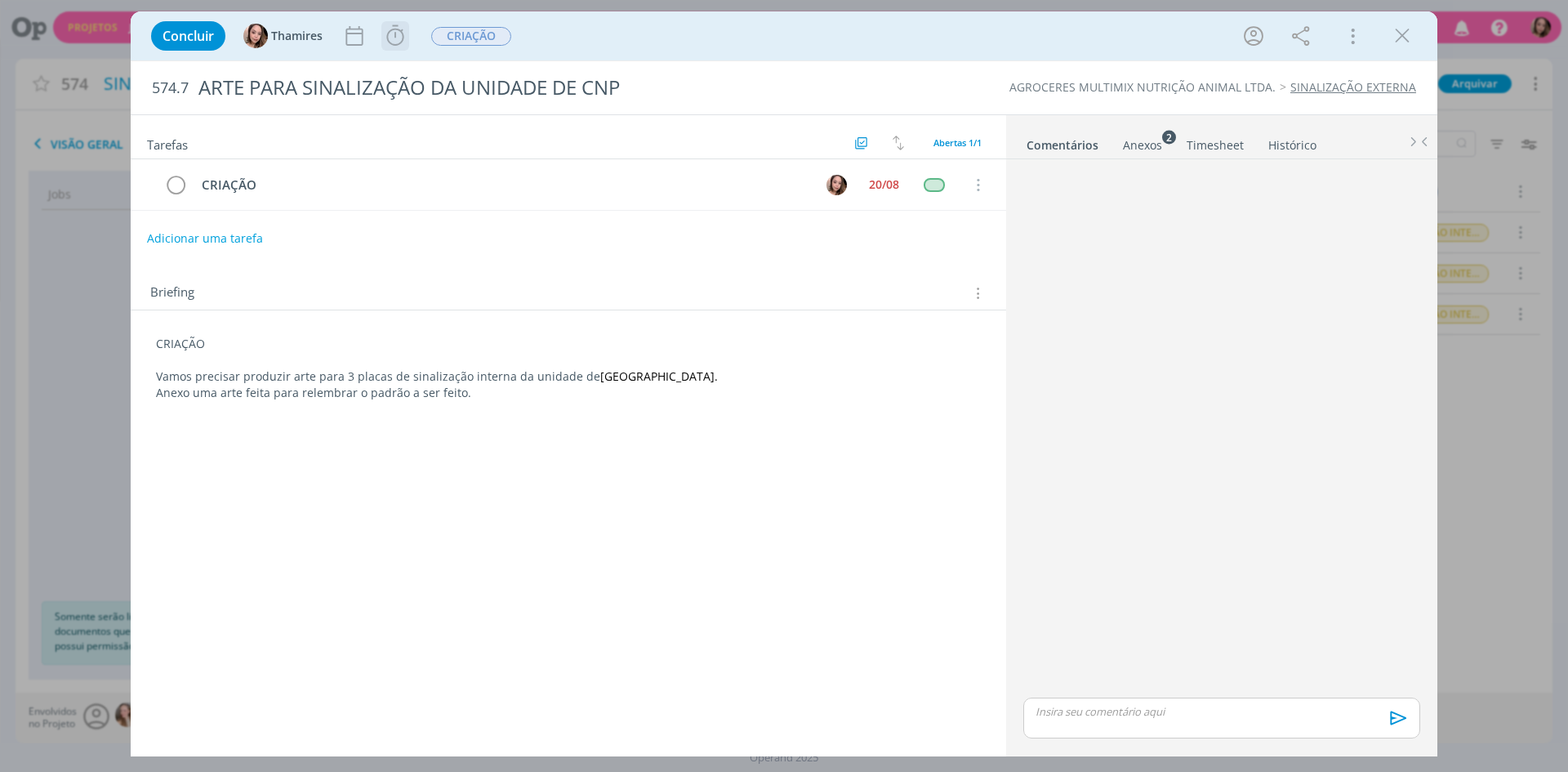
click at [407, 49] on div "Iniciar Apontar Data * 21/08/2025 Horas * 00:00 Tarefa Selecione a tarefa Descr…" at bounding box center [395, 36] width 26 height 26
click at [399, 42] on icon "dialog" at bounding box center [395, 36] width 24 height 24
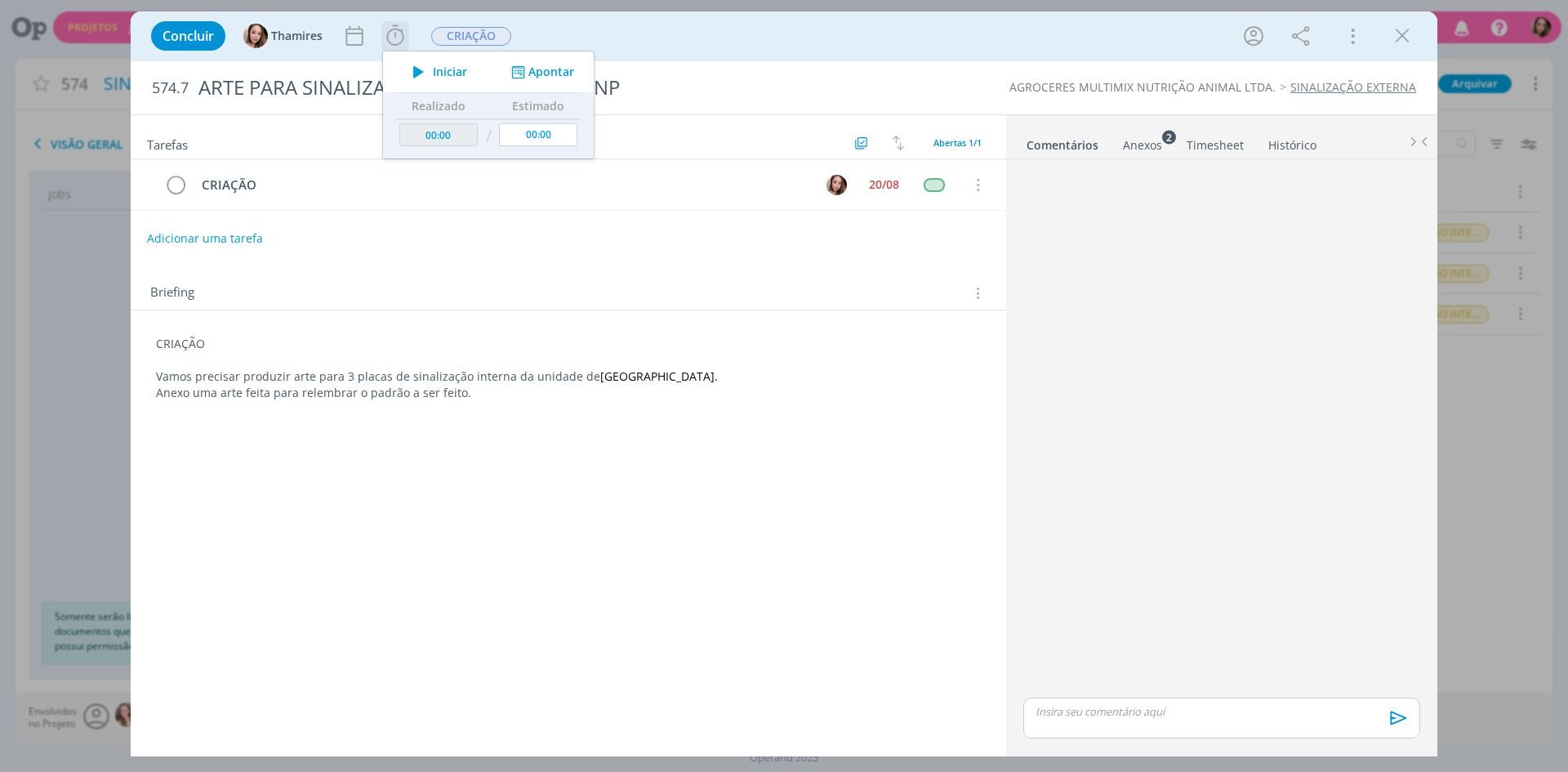
click at [440, 69] on span "Iniciar" at bounding box center [450, 71] width 35 height 11
click at [437, 75] on span "Iniciar" at bounding box center [450, 71] width 35 height 11
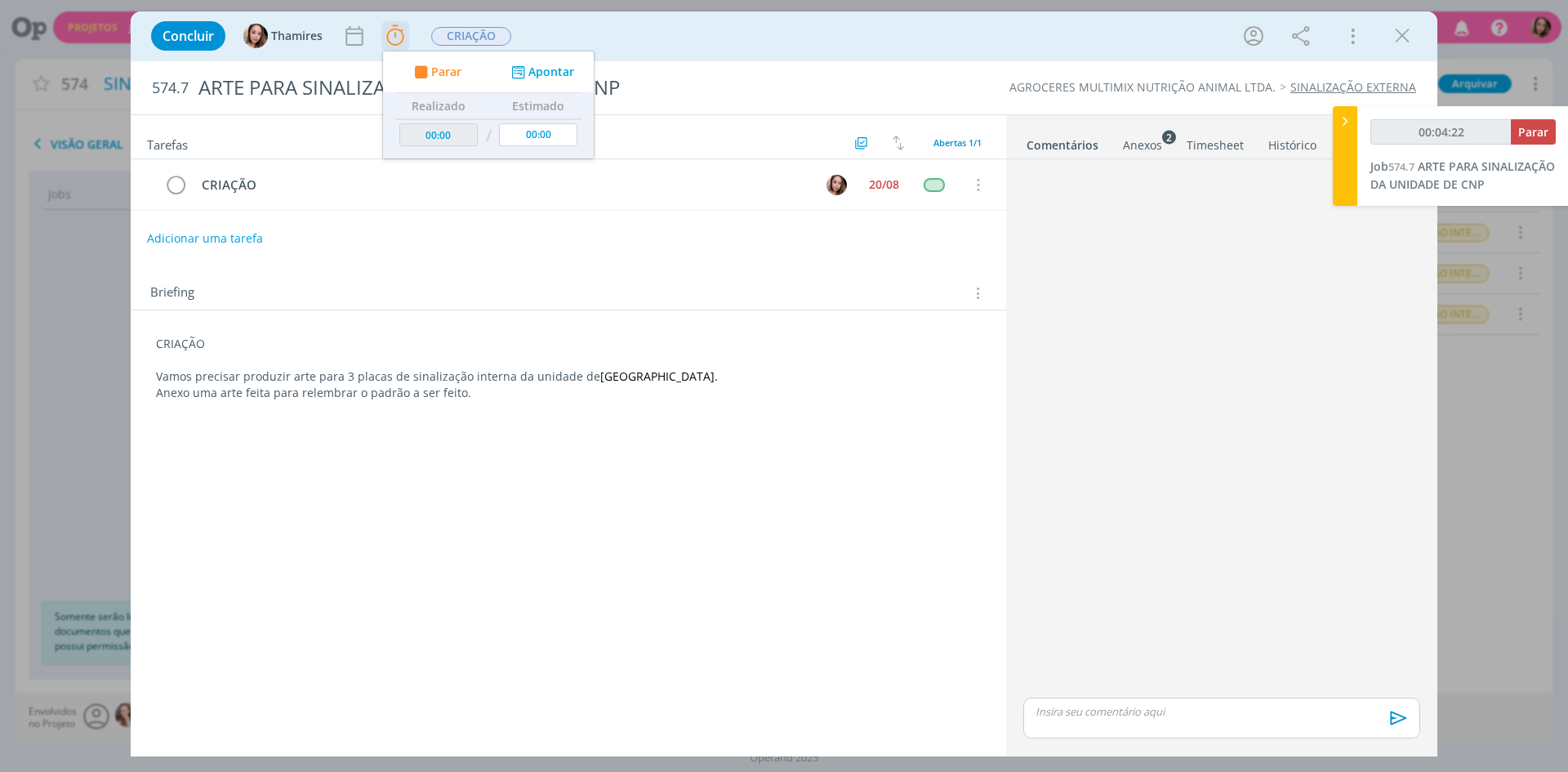
type input "00:04:23"
click at [437, 75] on span "Parar" at bounding box center [446, 71] width 30 height 11
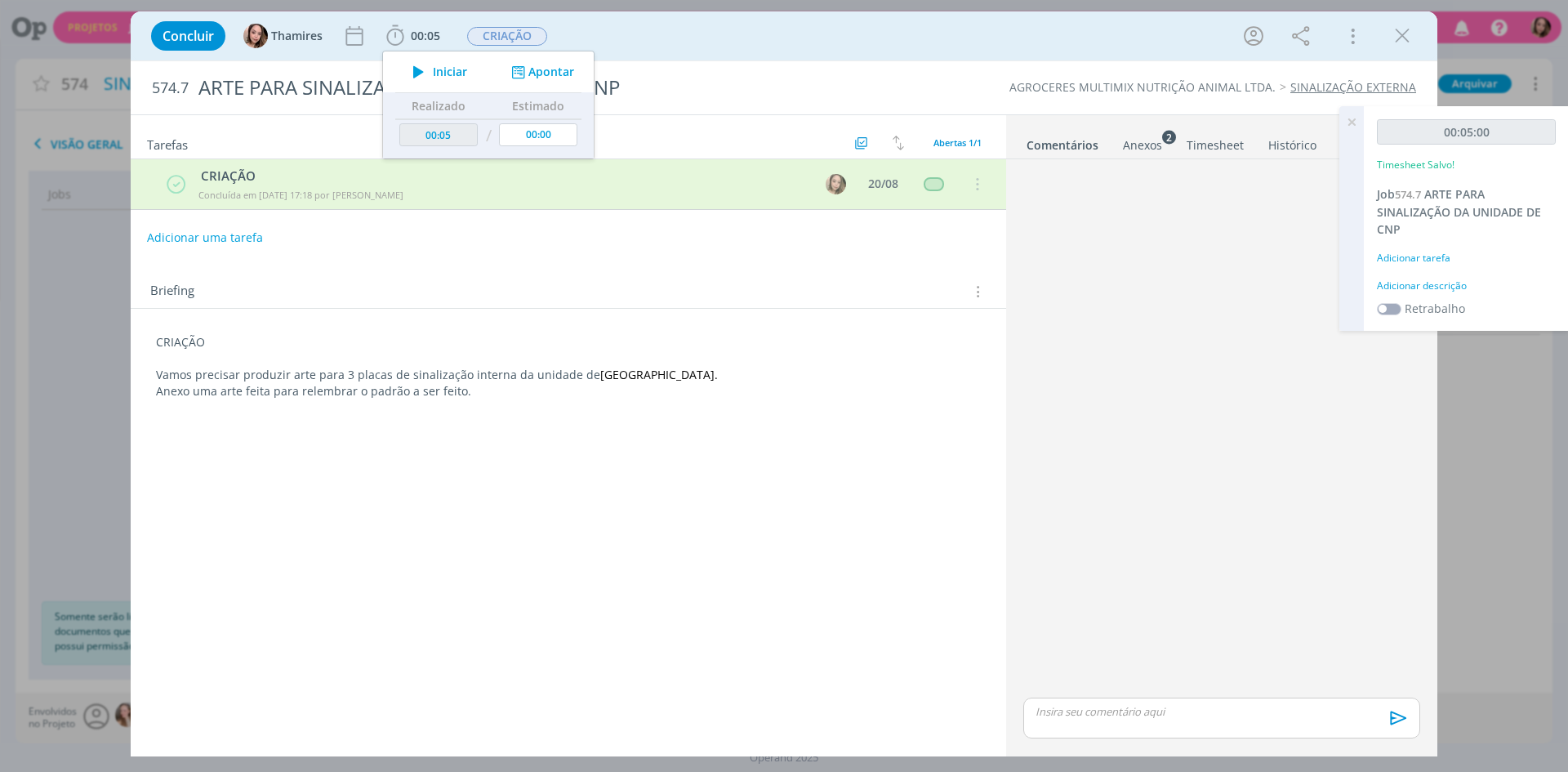
type input "00:06"
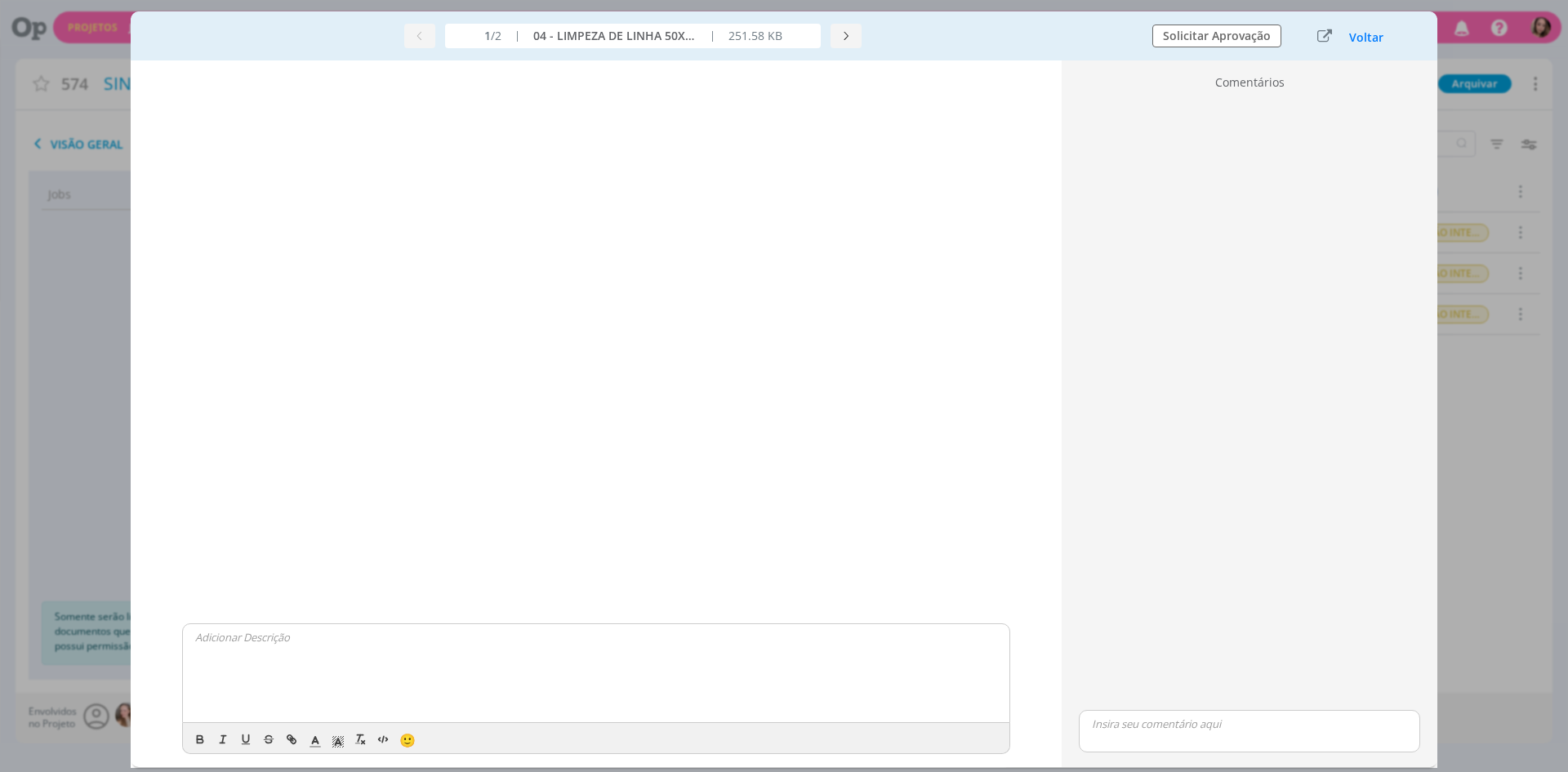
click at [1364, 48] on div "1 /2 | 04 - LIMPEZA DE LINHA 50X30.pdf | 251.58 KB Solicitar Aprovação Voltar" at bounding box center [784, 36] width 1306 height 49
click at [1365, 41] on button "Voltar" at bounding box center [1365, 37] width 36 height 13
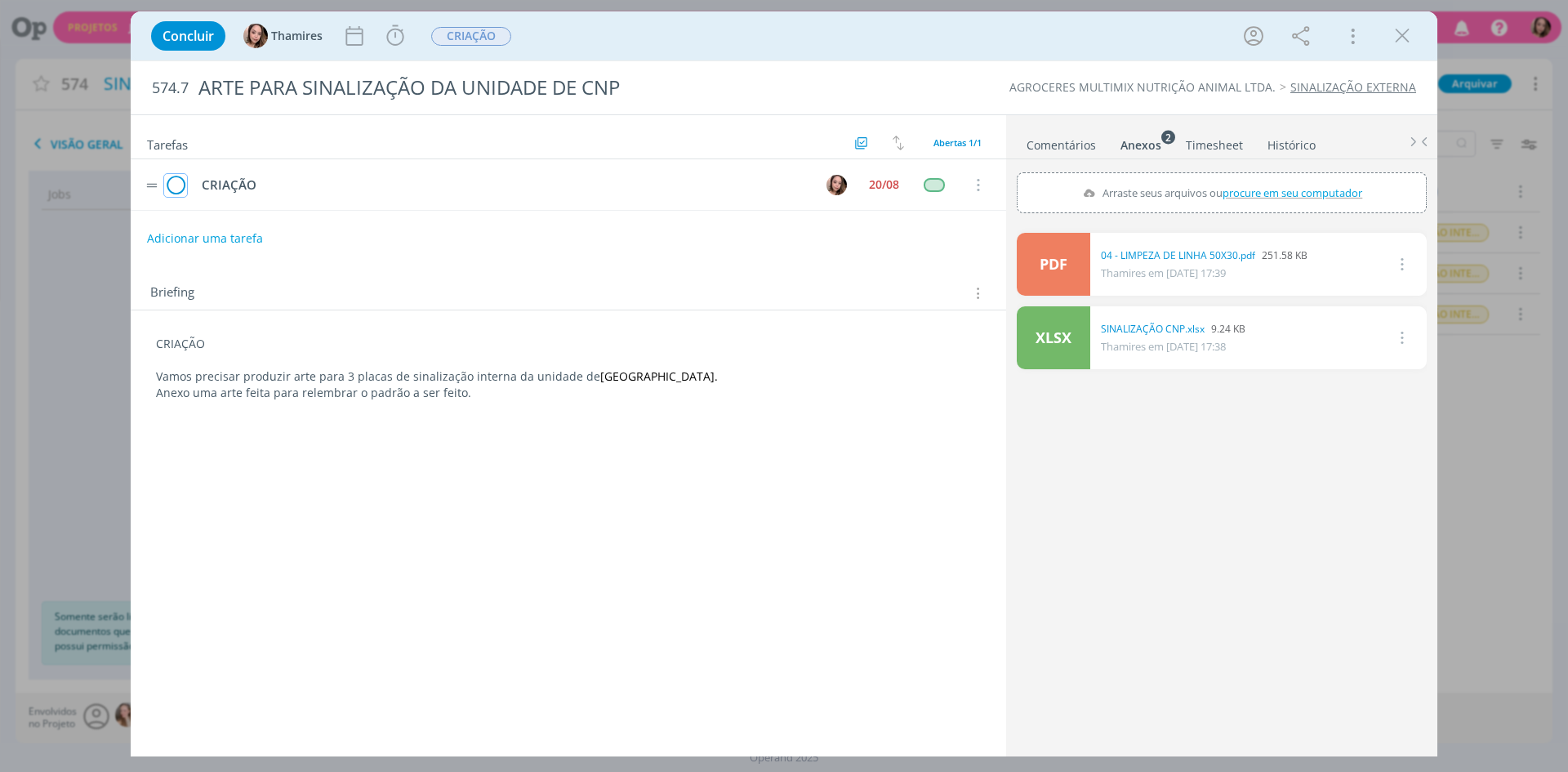
click at [180, 191] on icon "dialog" at bounding box center [175, 185] width 23 height 24
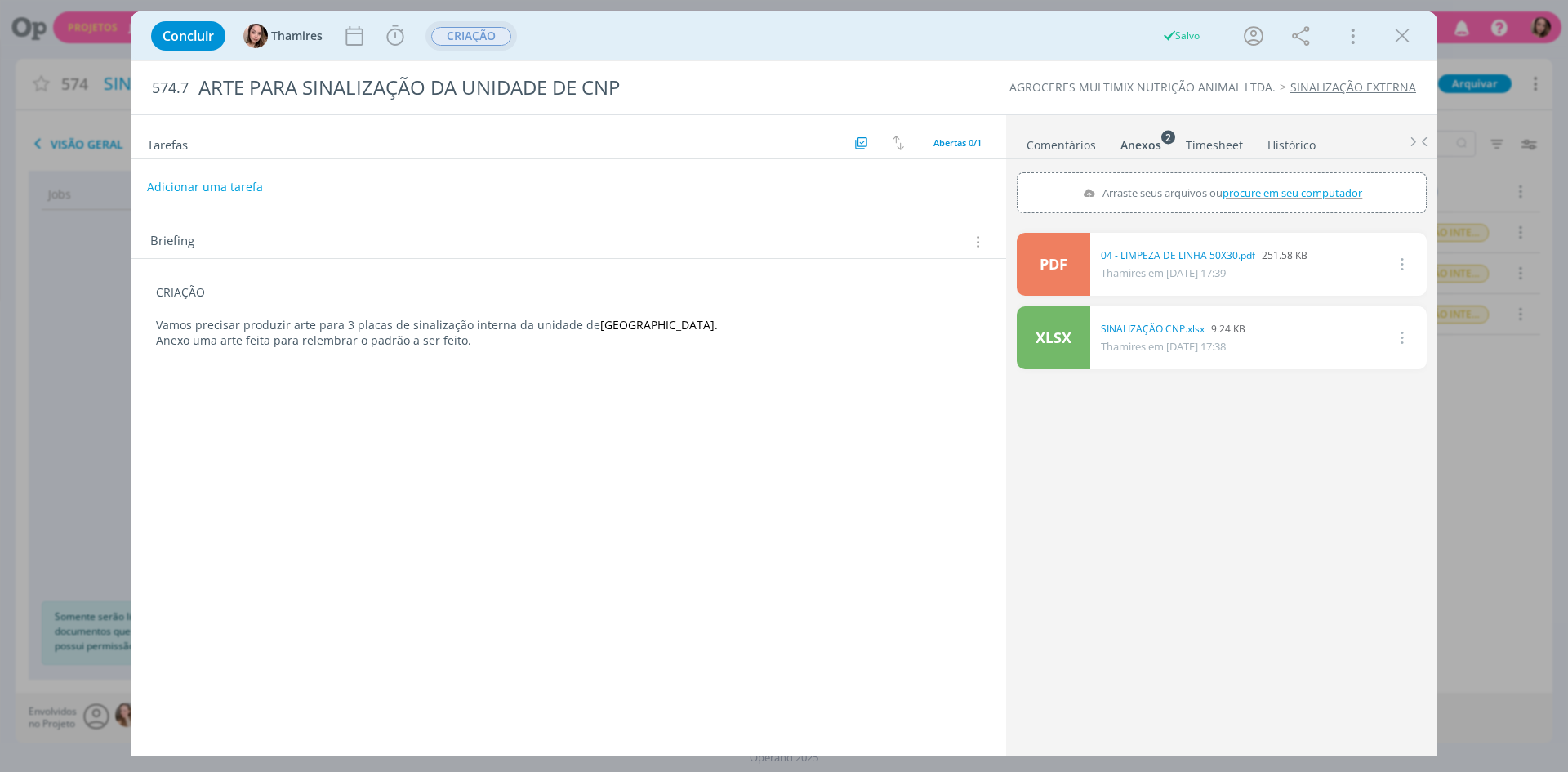
click at [433, 36] on span "CRIAÇÃO" at bounding box center [471, 36] width 80 height 19
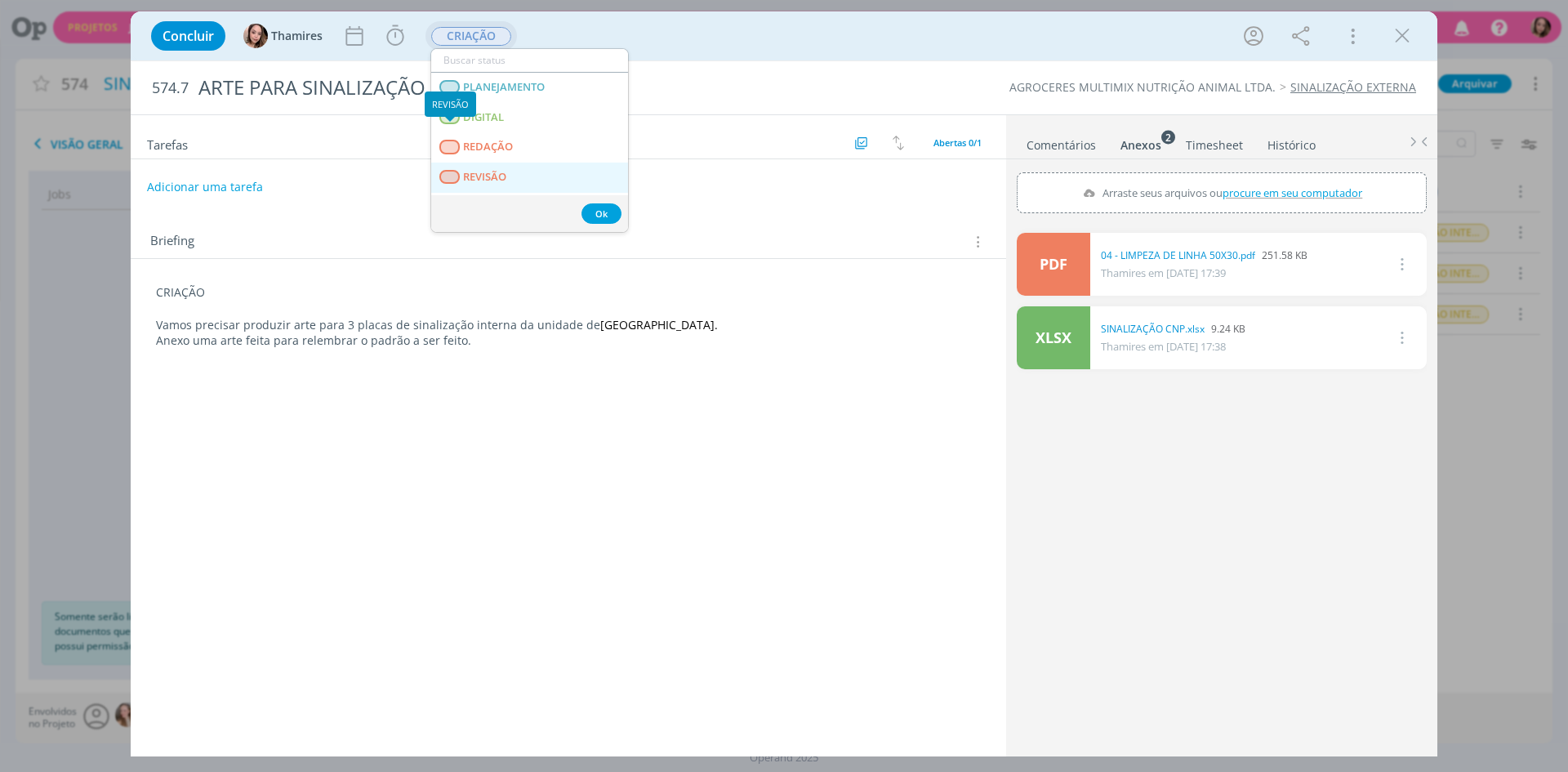
scroll to position [163, 0]
click at [476, 189] on span "APROVAÇÃO CLIENTE" at bounding box center [516, 193] width 107 height 13
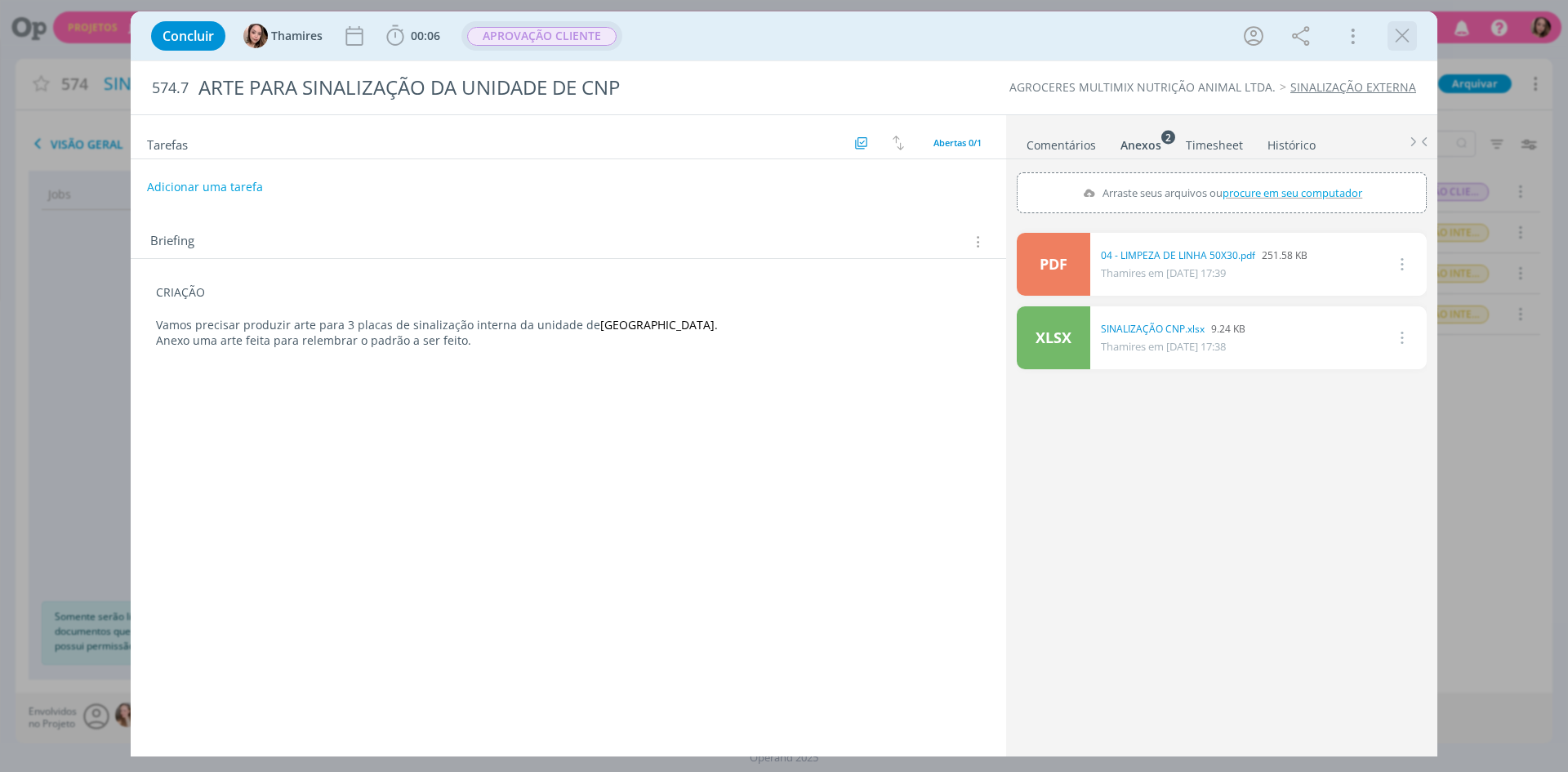
click at [1405, 42] on icon "dialog" at bounding box center [1402, 36] width 24 height 24
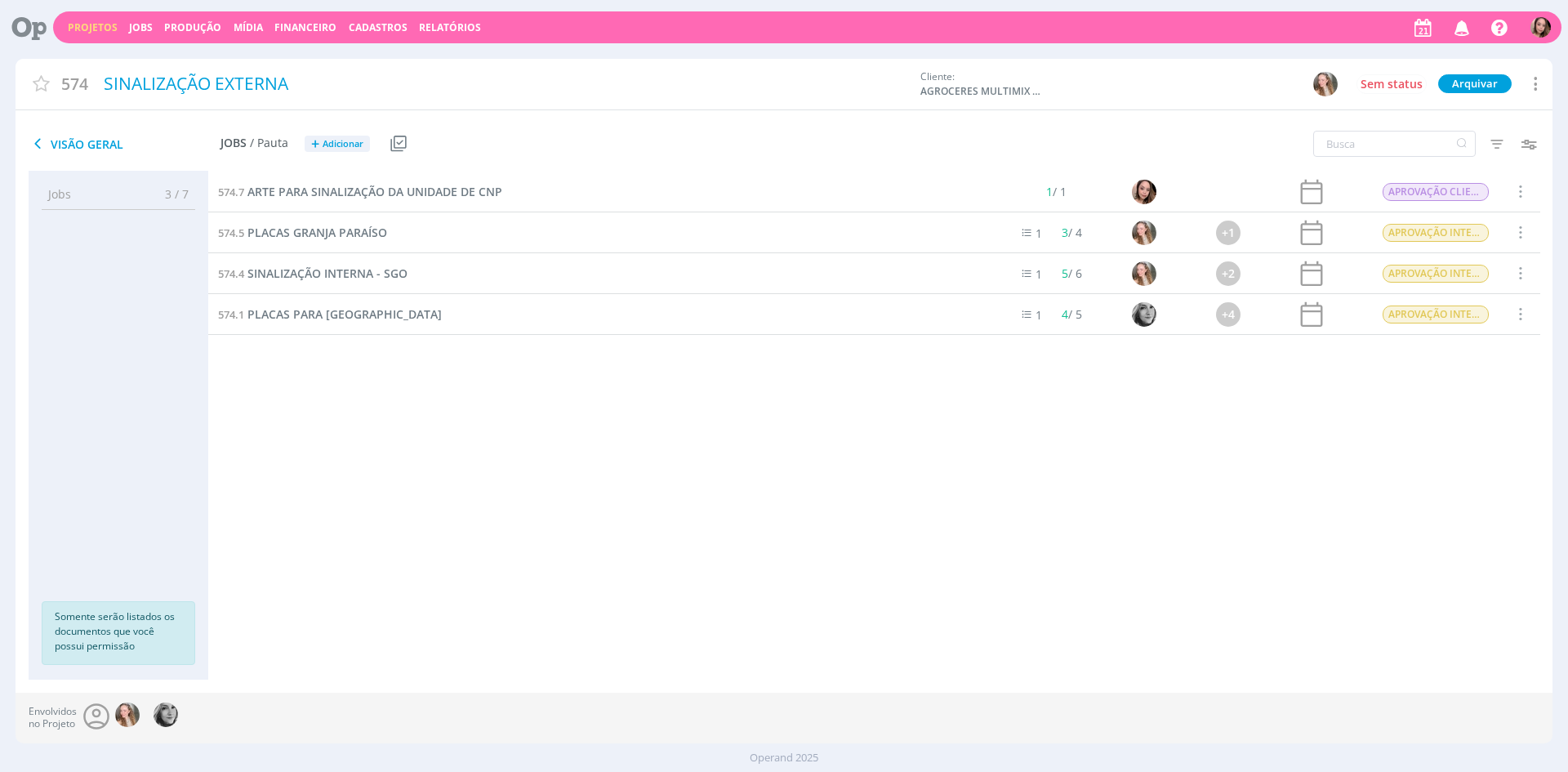
click at [71, 23] on link "Projetos" at bounding box center [92, 28] width 49 height 14
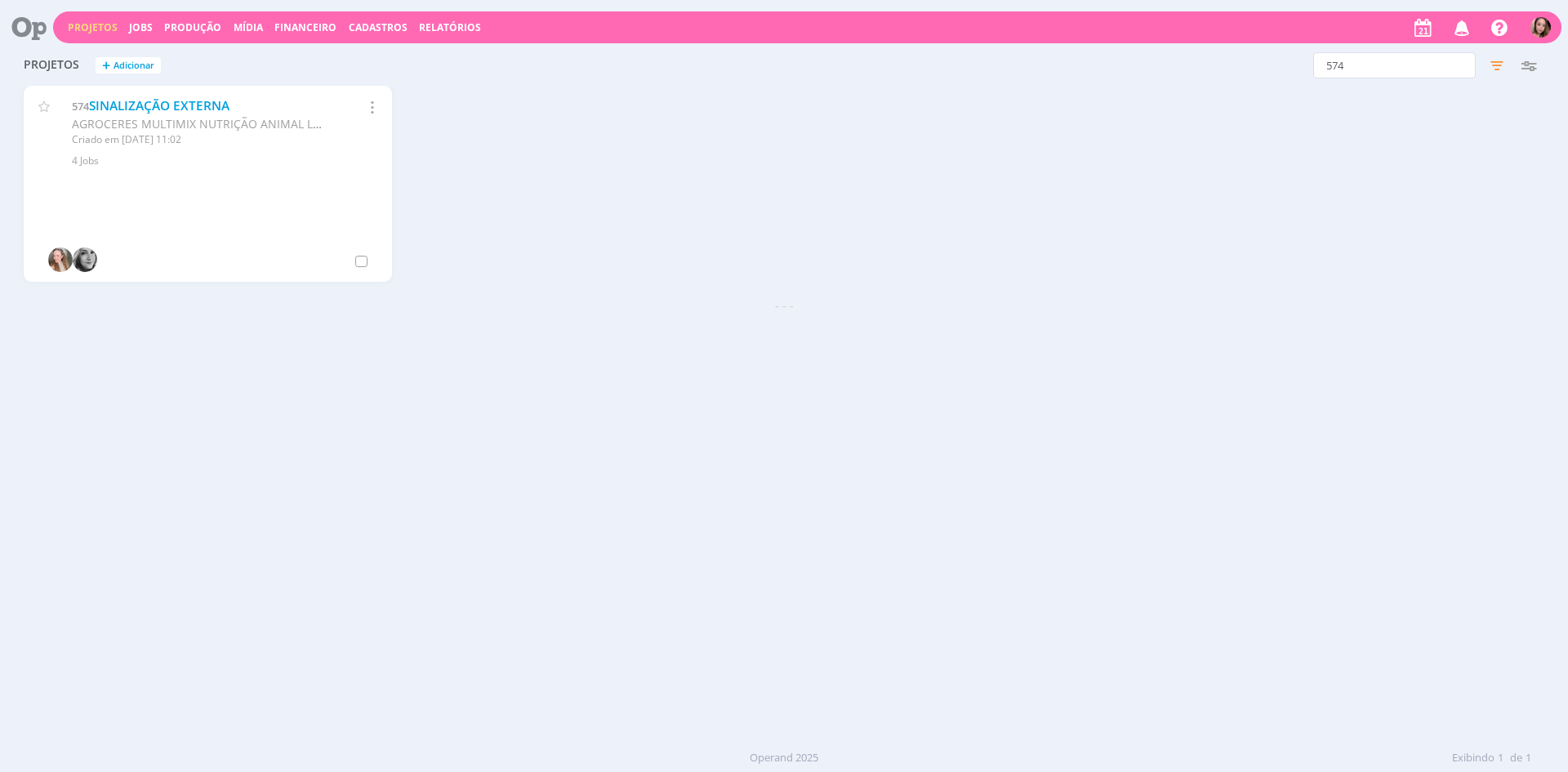
click at [84, 25] on link "Projetos" at bounding box center [92, 28] width 49 height 14
click at [117, 69] on span "Adicionar" at bounding box center [133, 66] width 41 height 10
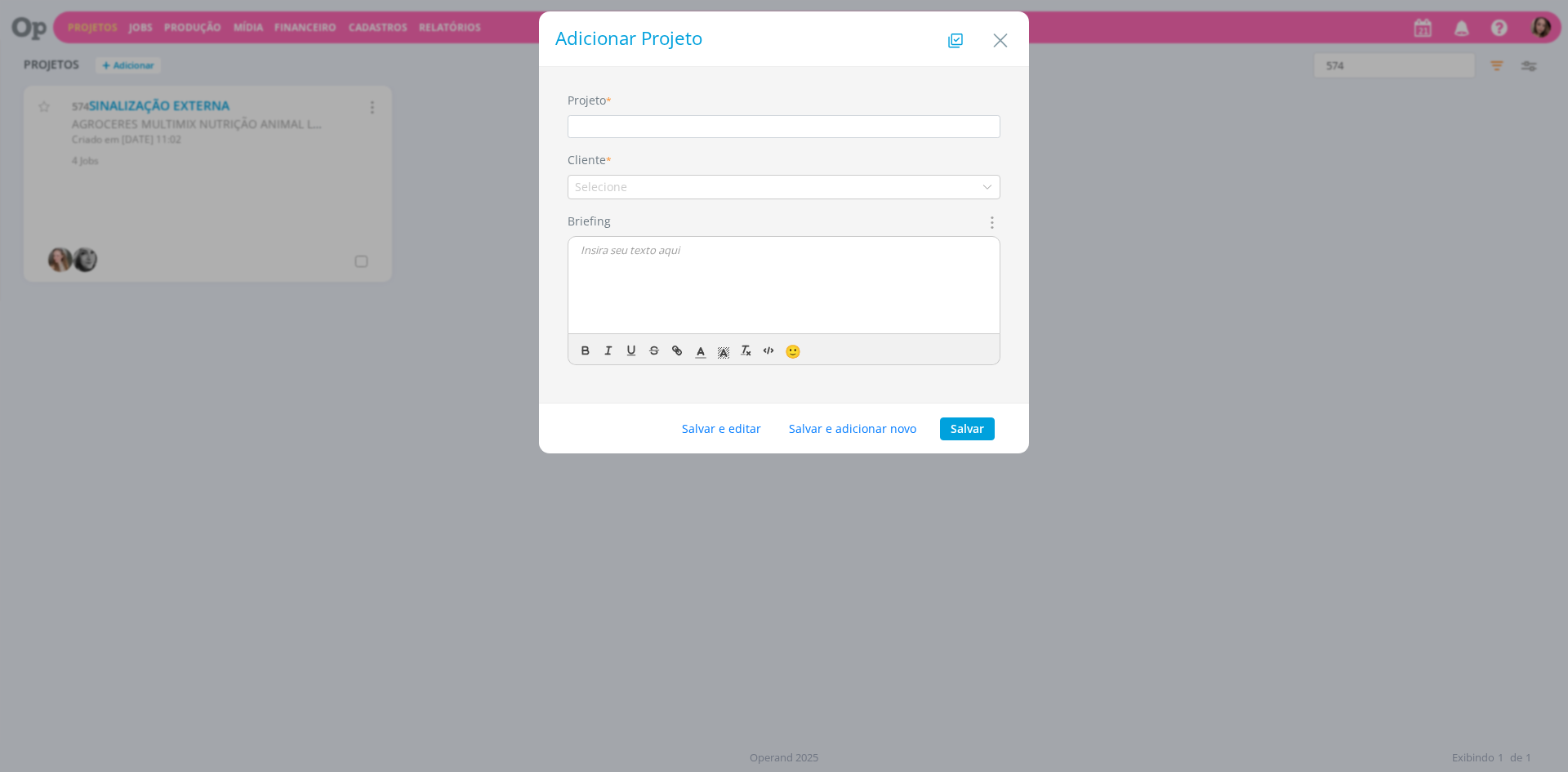
click at [665, 124] on input "Projeto" at bounding box center [784, 127] width 433 height 23
type input "b"
type input "BANNER MOCHO CARACU"
click at [716, 181] on div "Selecione" at bounding box center [784, 187] width 433 height 24
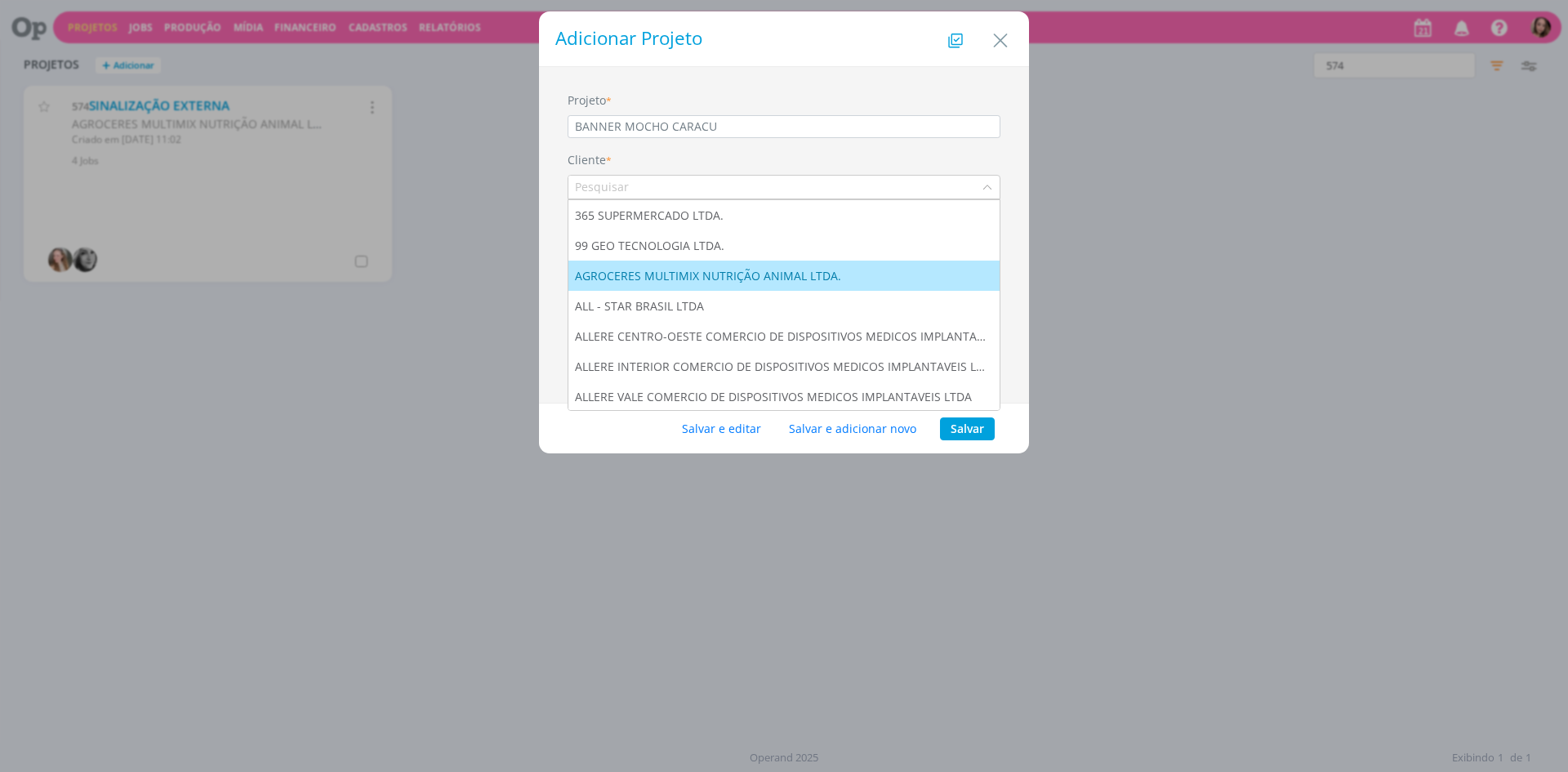
click at [720, 270] on div "AGROCERES MULTIMIX NUTRIÇÃO ANIMAL LTDA." at bounding box center [709, 276] width 269 height 17
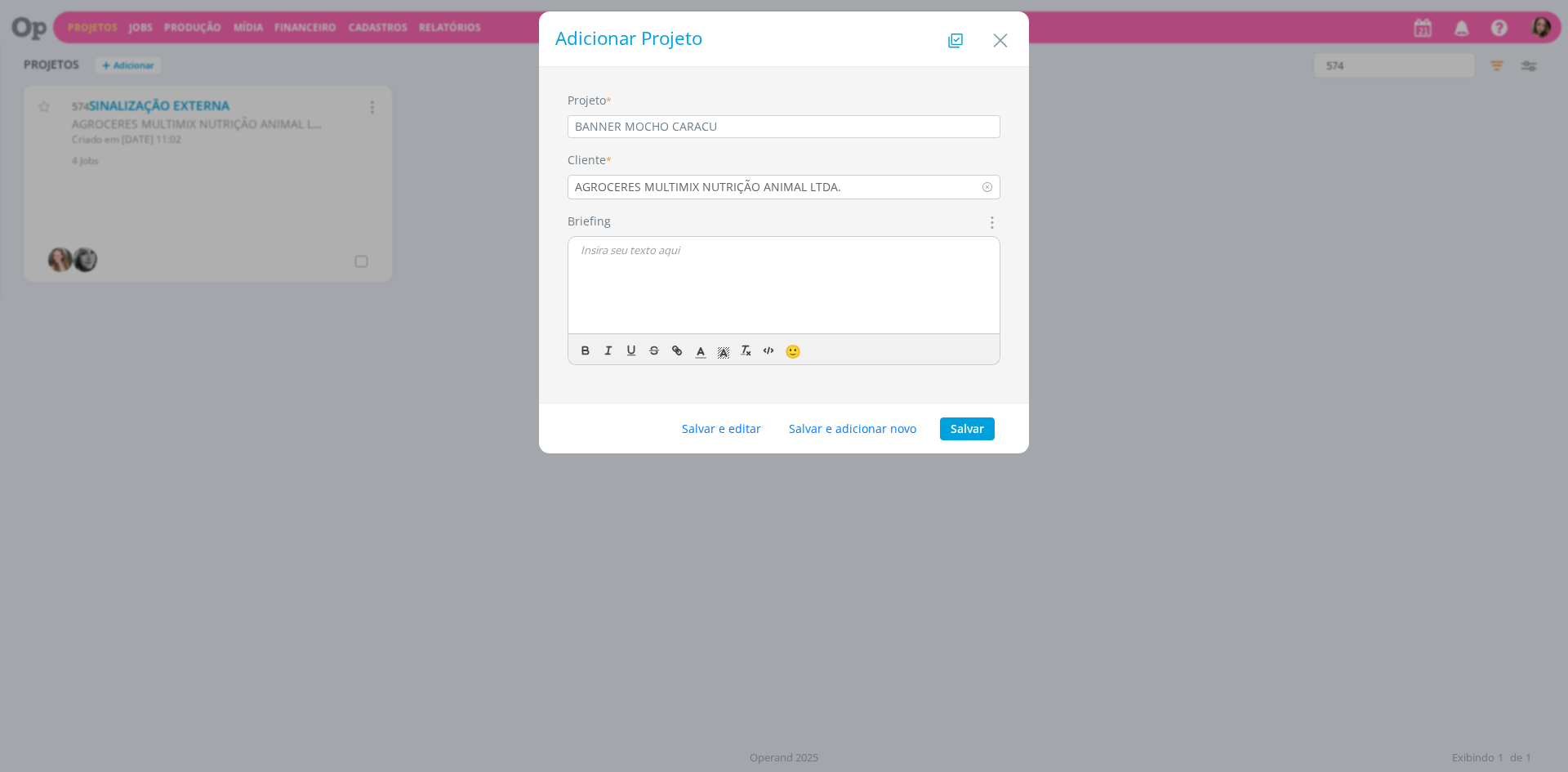
click at [720, 270] on div "dialog" at bounding box center [784, 285] width 431 height 98
click at [733, 432] on button "Salvar e editar" at bounding box center [722, 429] width 100 height 23
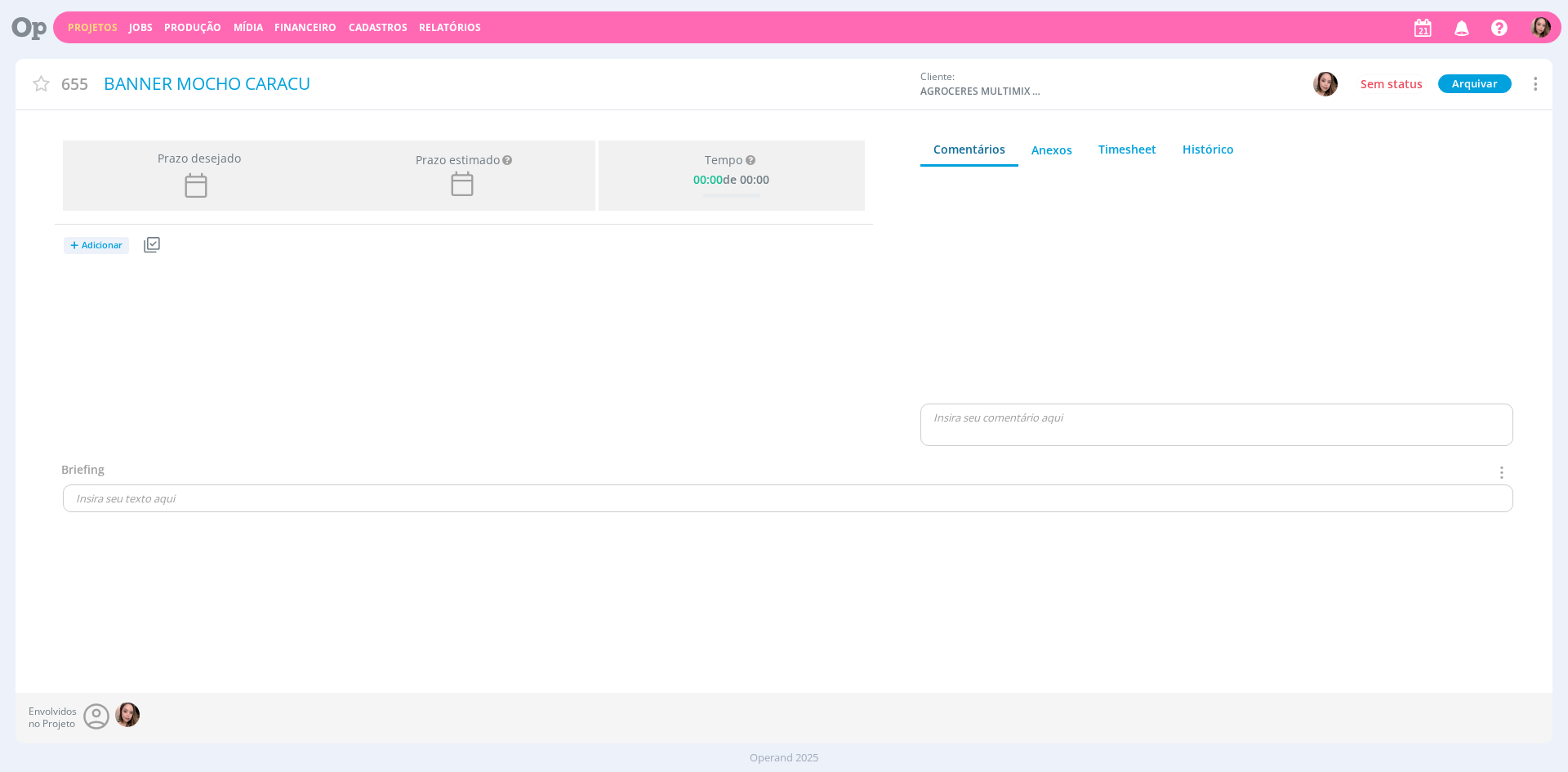
click at [94, 250] on span "Adicionar" at bounding box center [101, 245] width 41 height 10
click at [100, 305] on link "Jobs" at bounding box center [128, 302] width 129 height 26
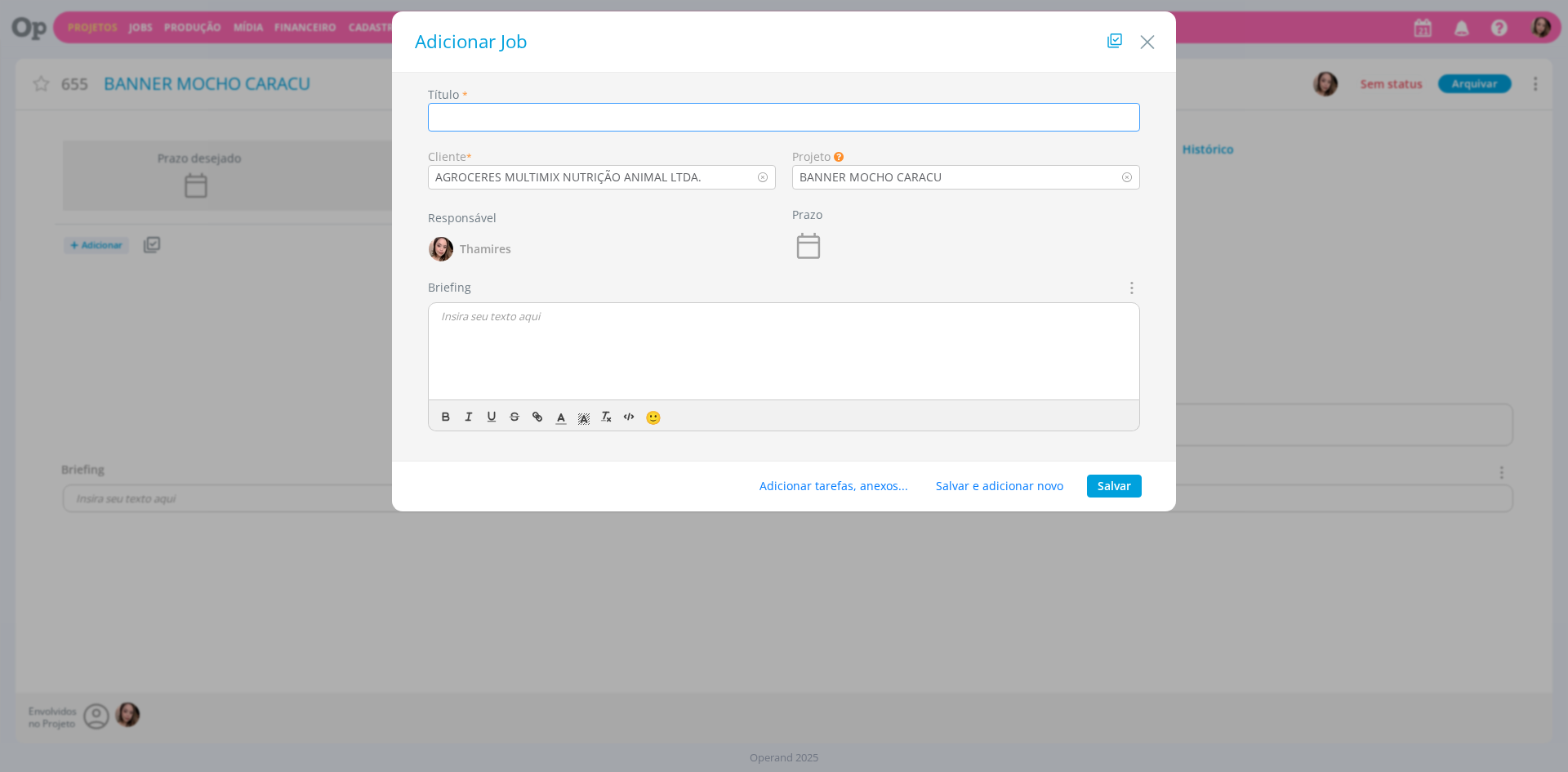
click at [651, 126] on input "dialog" at bounding box center [784, 117] width 712 height 29
type input "BANNER PARA EVENTO MOCHO CARACU"
click at [648, 337] on div "dialog" at bounding box center [784, 352] width 710 height 98
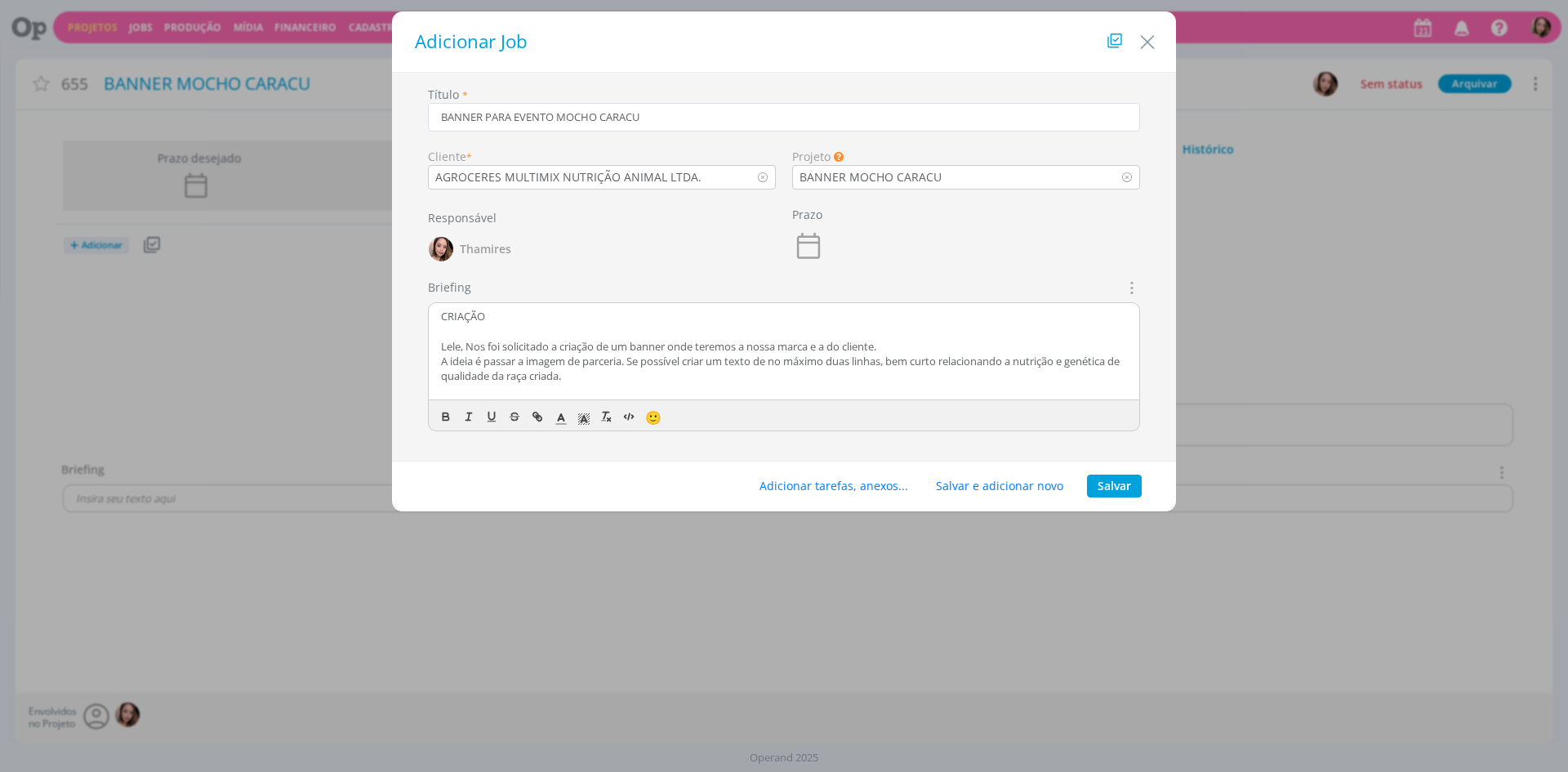
click at [467, 347] on p "Lele, Nos foi solicitado a criação de um banner onde teremos a nossa marca e a …" at bounding box center [784, 346] width 686 height 15
click at [989, 347] on p "[PERSON_NAME], o [PERSON_NAME] pediu pra gente a criação de um banner para um e…" at bounding box center [784, 346] width 686 height 15
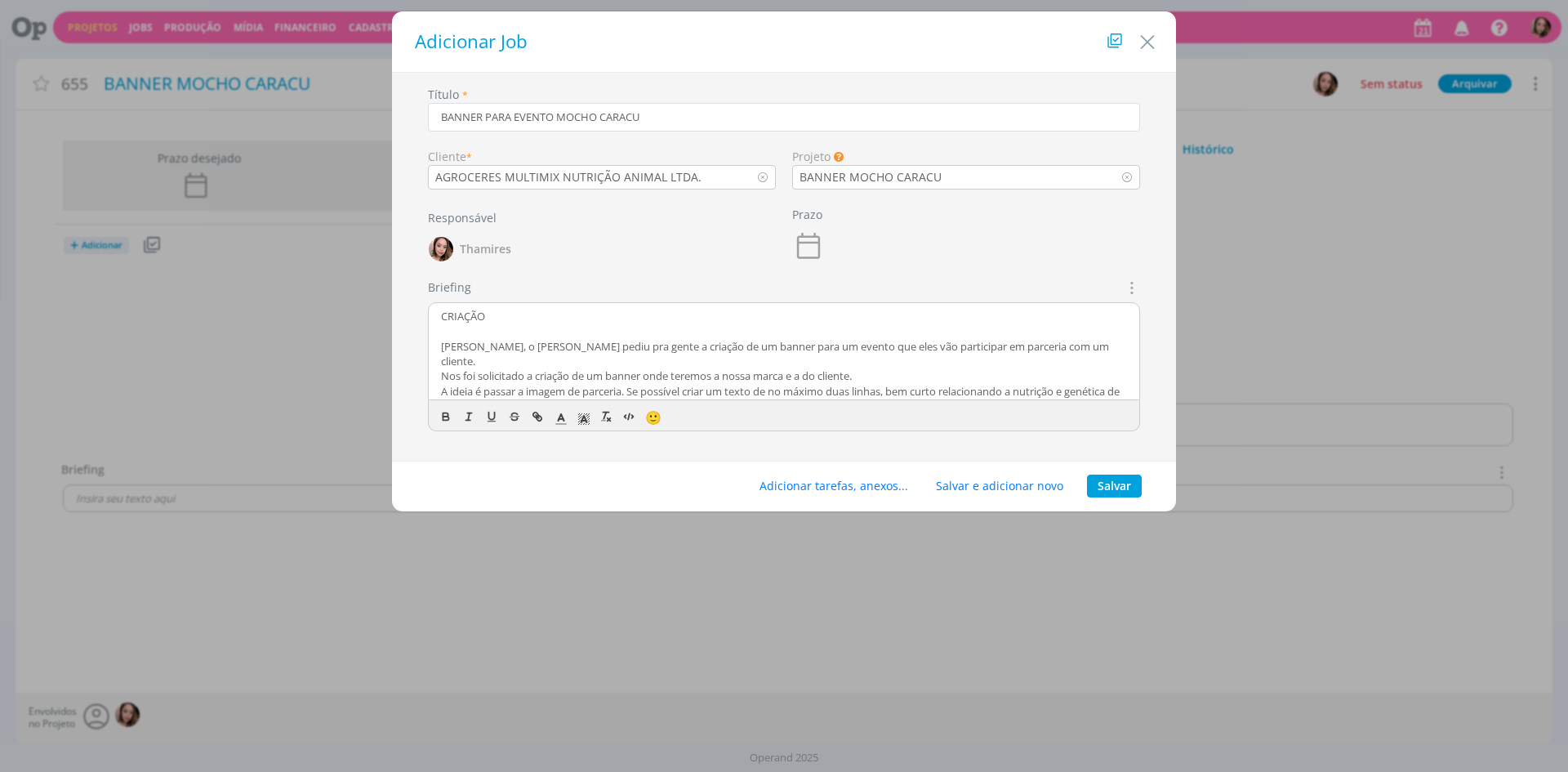
click at [691, 368] on p "Nos foi solicitado a criação de um banner onde teremos a nossa marca e a do cli…" at bounding box center [784, 375] width 686 height 15
click at [638, 384] on p "A ideia é passar a imagem de parceria. Se possível criar um texto de no máximo …" at bounding box center [784, 399] width 686 height 30
click at [637, 384] on p "A ideia é passar a imagem de parceria. Se possível criar um texto de no máximo …" at bounding box center [784, 399] width 686 height 30
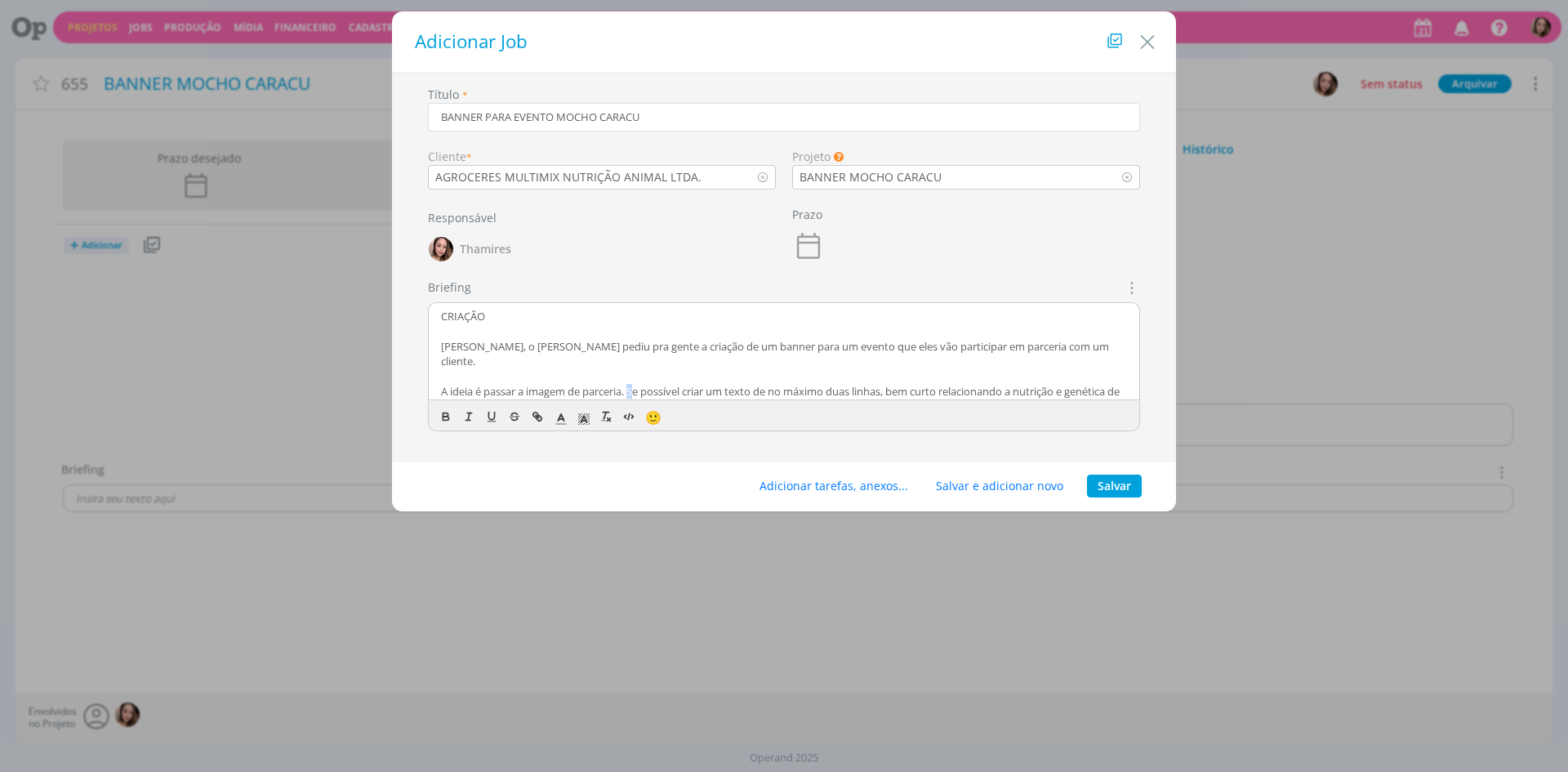
click at [635, 384] on p "A ideia é passar a imagem de parceria. Se possível criar um texto de no máximo …" at bounding box center [784, 399] width 686 height 30
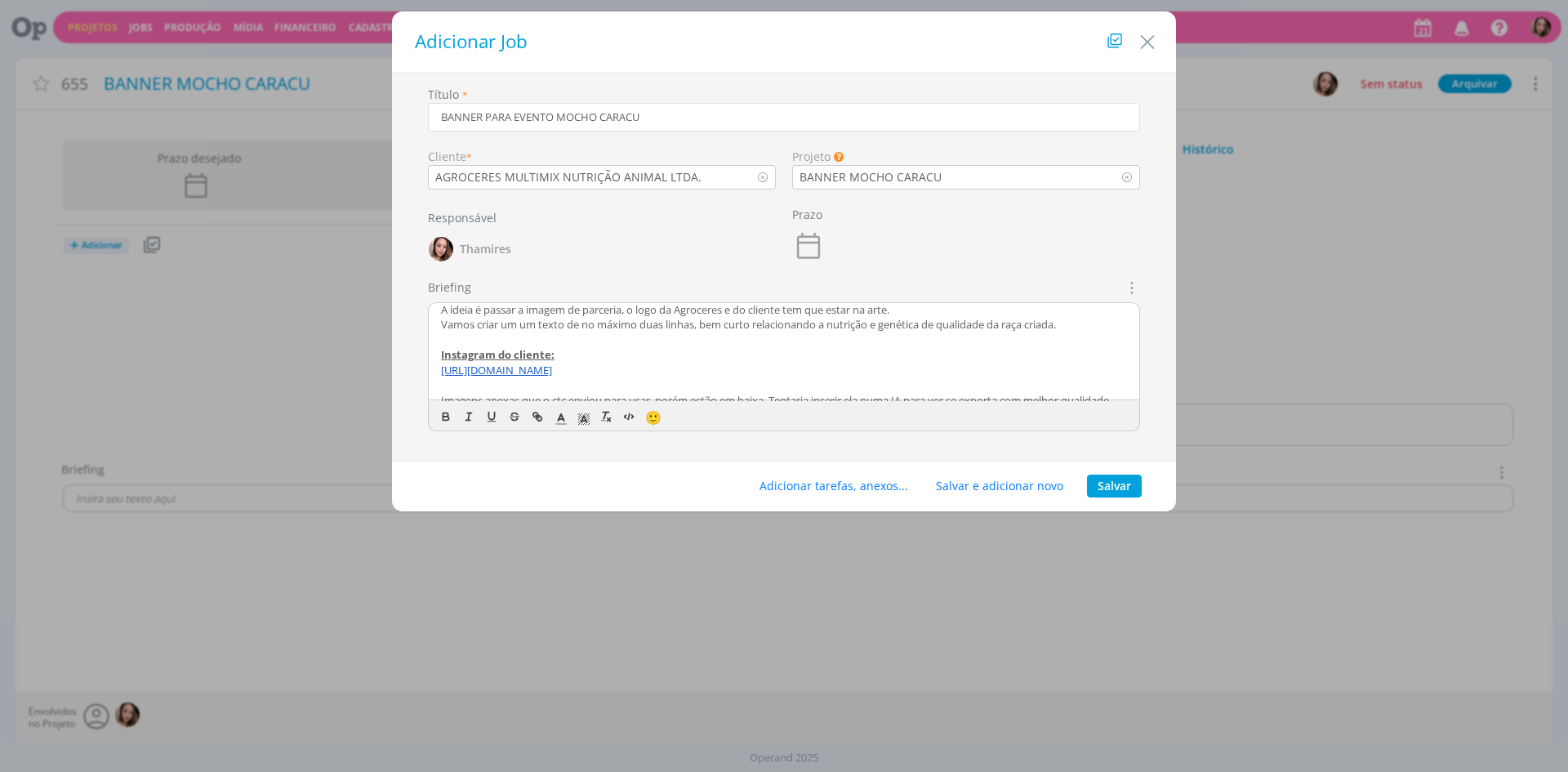
click at [550, 333] on p "dialog" at bounding box center [784, 340] width 686 height 15
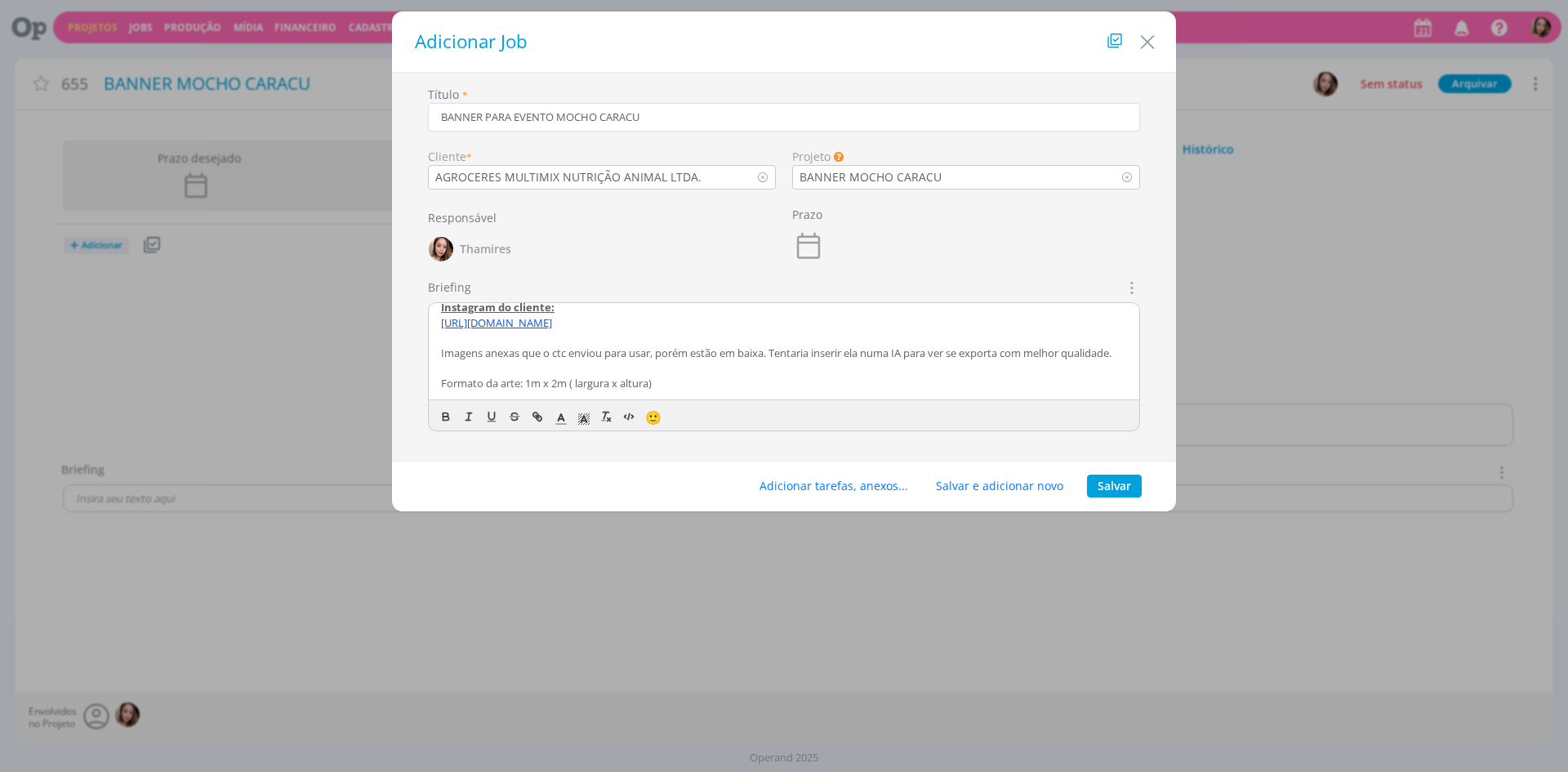
scroll to position [154, 0]
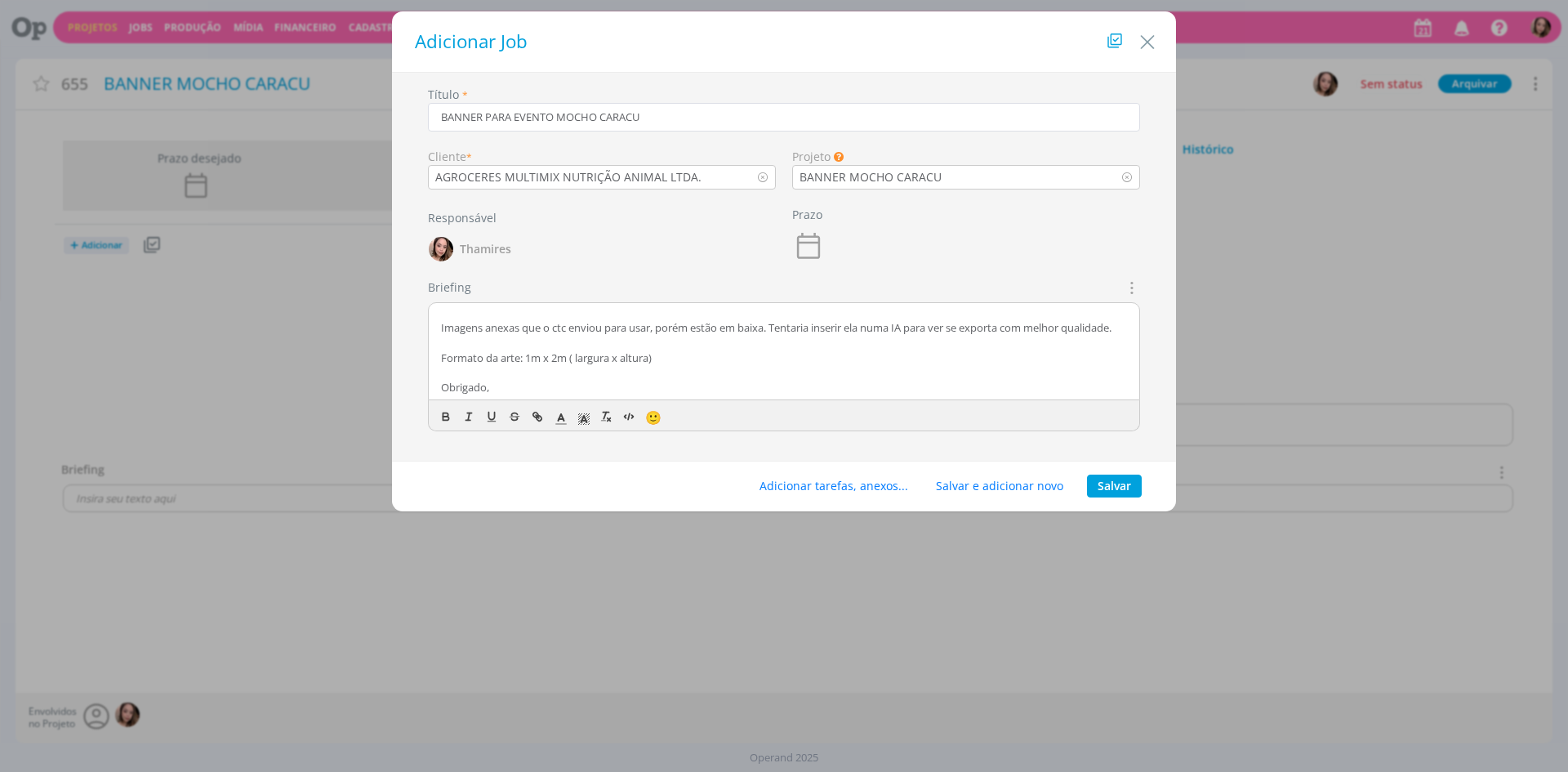
click at [559, 325] on p "Imagens anexas que o ctc enviou para usar, porém estão em baixa. Tentaria inser…" at bounding box center [784, 327] width 686 height 15
click at [759, 320] on p "Imagens anexas que o ctc enviou para usar, porém estão em baixa. Tentaria inser…" at bounding box center [784, 327] width 686 height 15
click at [519, 321] on p "Imagens anexas que o ctc enviou para usar, porém estão em baixa. Tentaria inser…" at bounding box center [784, 327] width 686 height 15
click at [487, 320] on p "Imagens anexas que o ctc enviou para usar, porém estão em baixa. Tentaria inser…" at bounding box center [784, 327] width 686 height 15
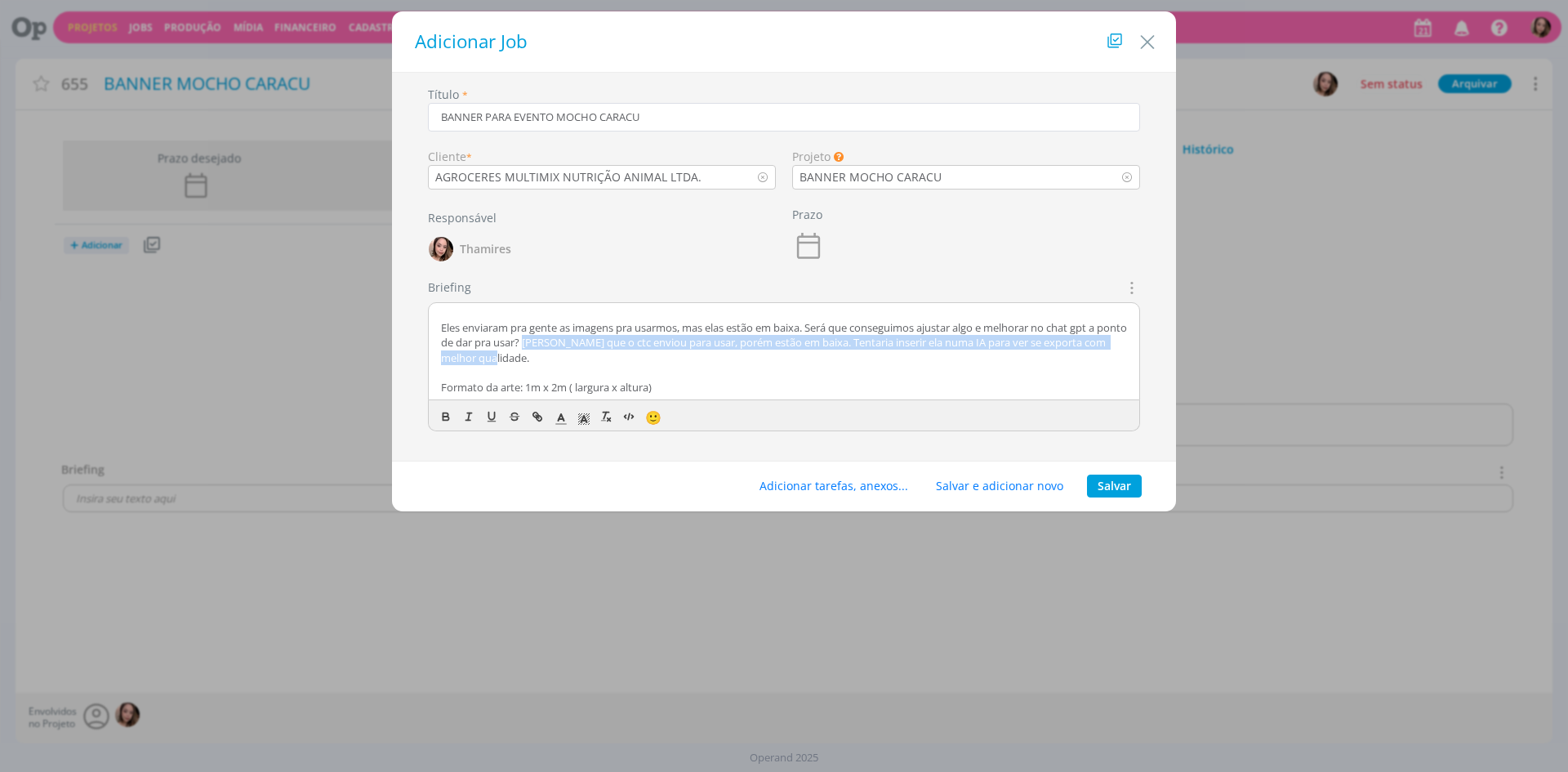
drag, startPoint x: 559, startPoint y: 331, endPoint x: 563, endPoint y: 341, distance: 10.8
click at [563, 341] on p "Eles enviaram pra gente as imagens pra usarmos, mas elas estão em baixa. Será q…" at bounding box center [784, 342] width 686 height 45
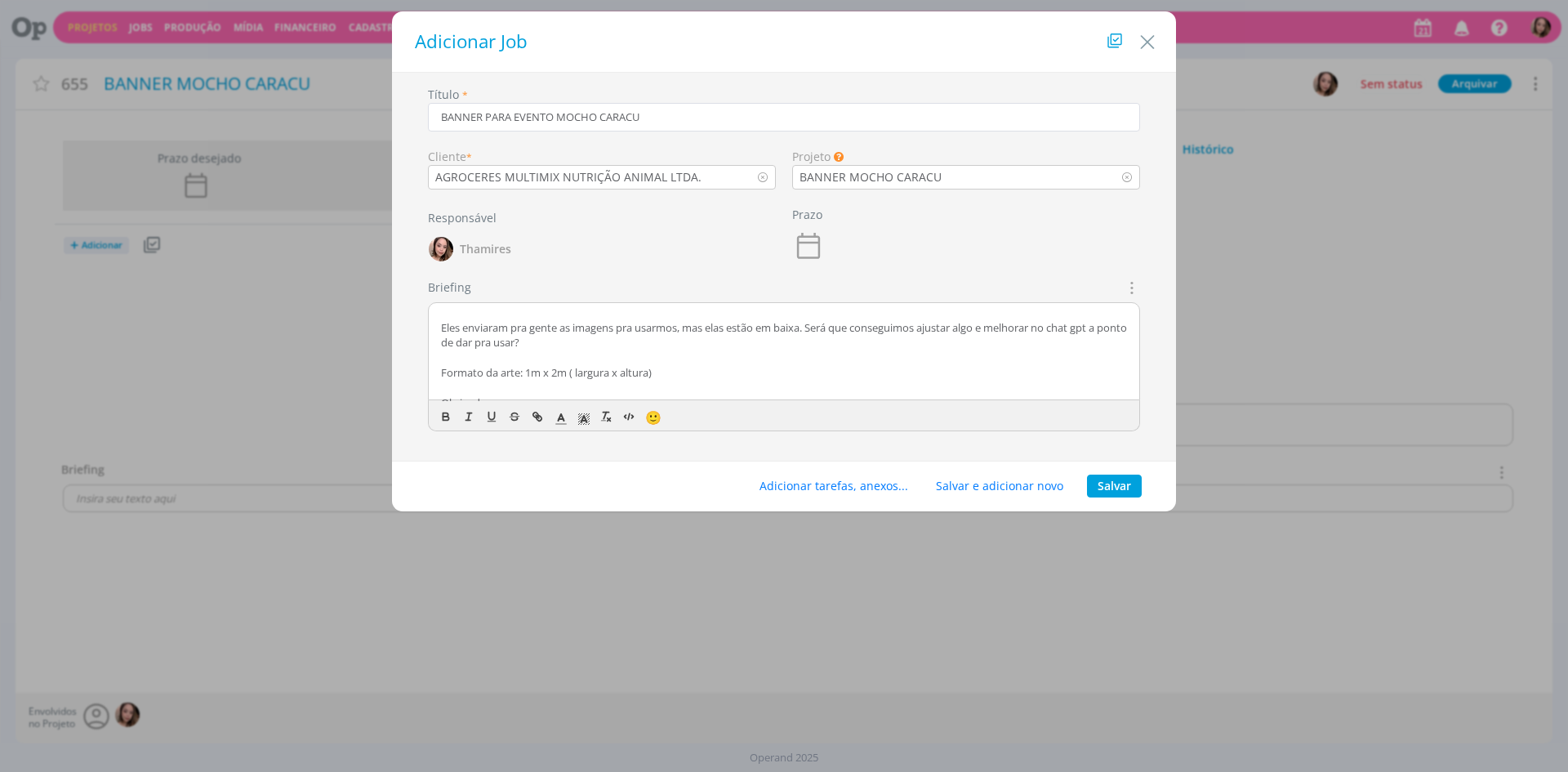
click at [484, 395] on p "Obrigado," at bounding box center [784, 402] width 686 height 15
click at [652, 365] on p "Formato da arte: 1m x 2m ( largura x altura)" at bounding box center [784, 372] width 686 height 15
click at [505, 380] on p "dialog" at bounding box center [784, 386] width 686 height 15
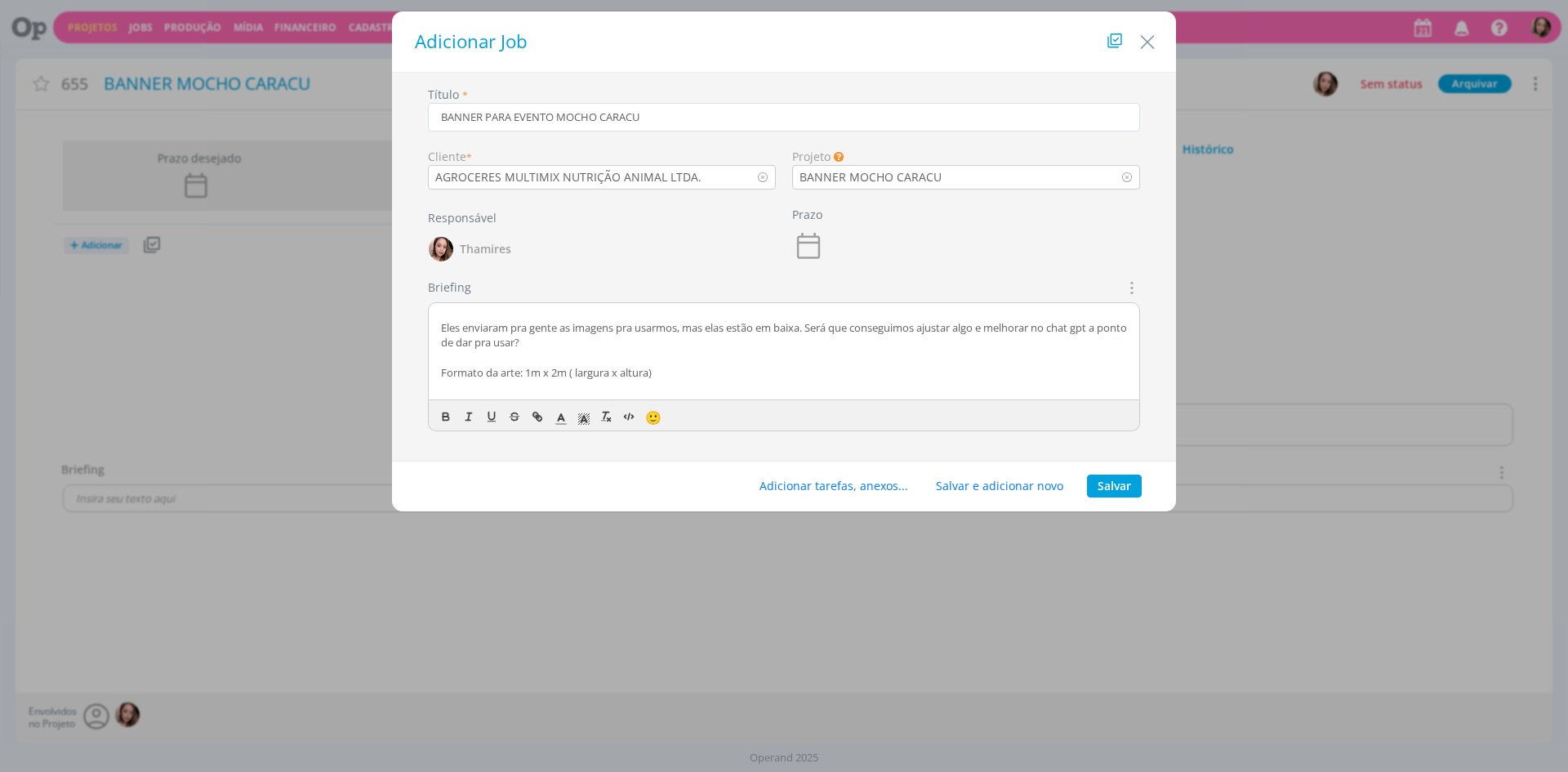
click at [699, 399] on div "CRIAÇÃO [PERSON_NAME], o [PERSON_NAME] pediu pra gente a criação de um banner p…" at bounding box center [784, 352] width 710 height 98
click at [836, 480] on button "Adicionar tarefas, anexos..." at bounding box center [833, 486] width 170 height 23
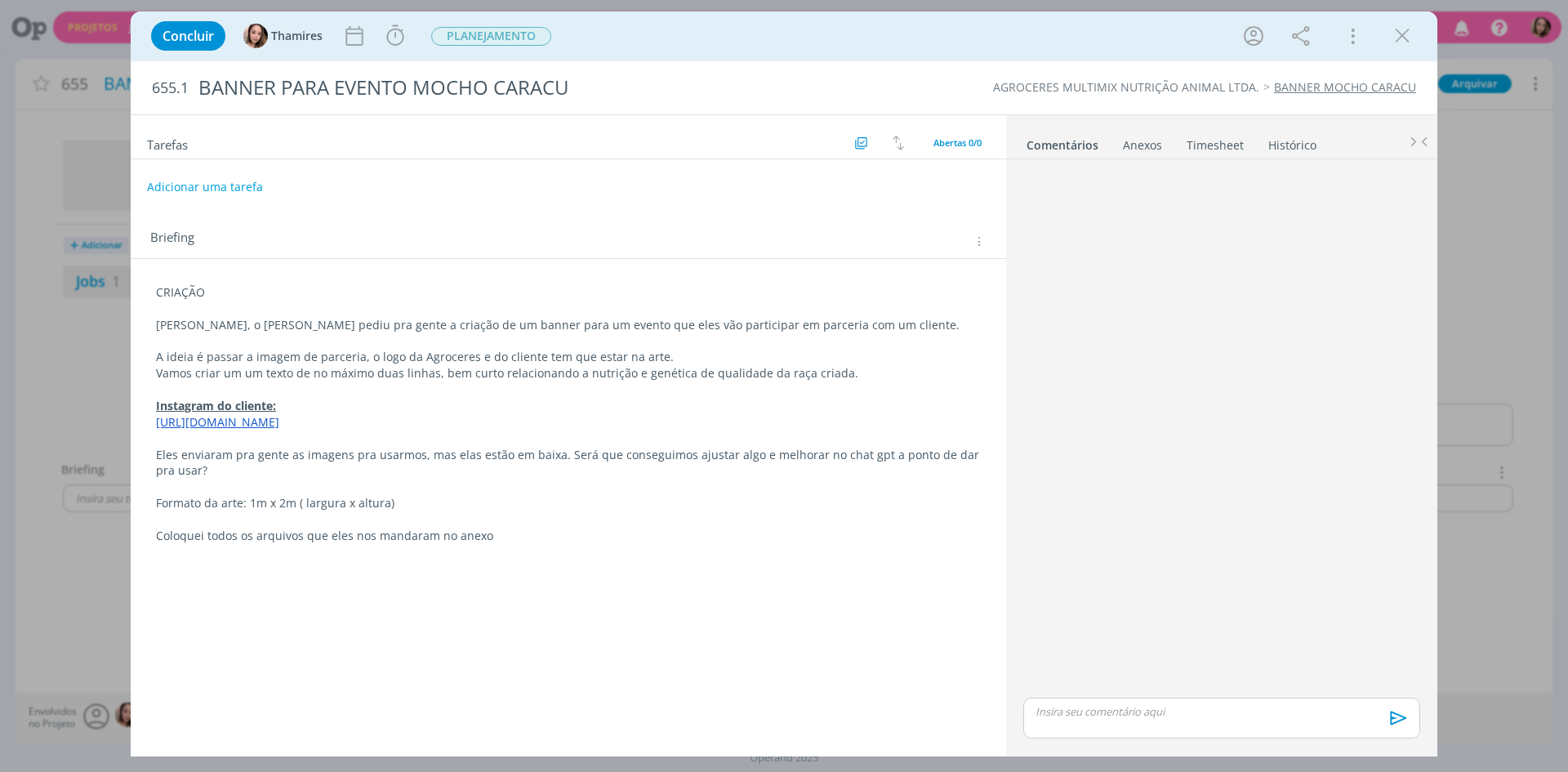
click at [182, 299] on p "CRIAÇÃO" at bounding box center [568, 292] width 825 height 16
click at [182, 299] on p "CRIAÇÃO" at bounding box center [568, 293] width 823 height 16
click at [156, 566] on icon "dialog" at bounding box center [161, 567] width 13 height 13
click at [305, 567] on rect "dialog" at bounding box center [305, 566] width 1 height 1
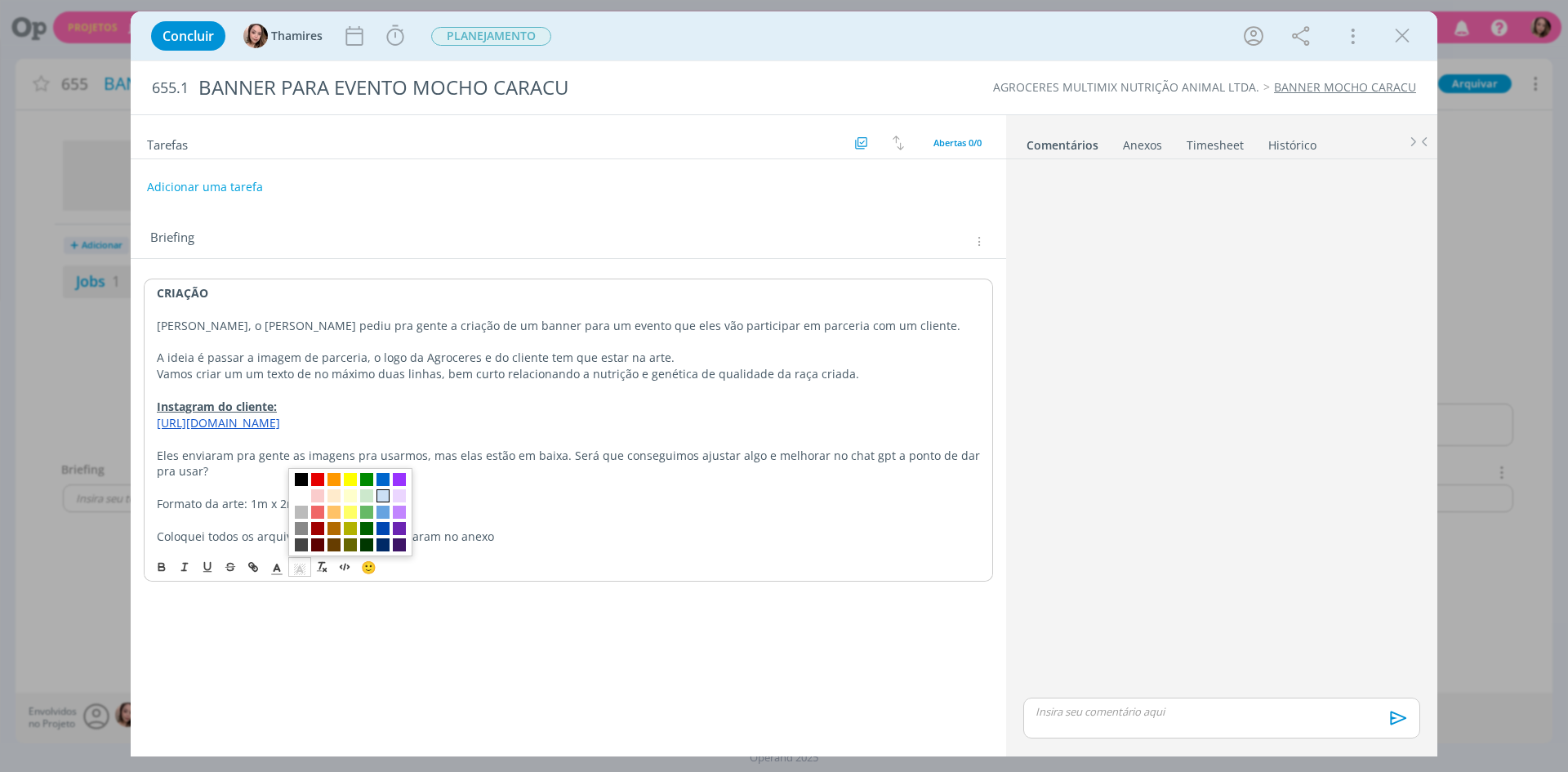
click at [378, 493] on span "dialog" at bounding box center [382, 496] width 13 height 13
click at [193, 329] on p "[PERSON_NAME], o [PERSON_NAME] pediu pra gente a criação de um banner para um e…" at bounding box center [568, 326] width 823 height 16
click at [461, 38] on span "PLANEJAMENTO" at bounding box center [491, 36] width 120 height 19
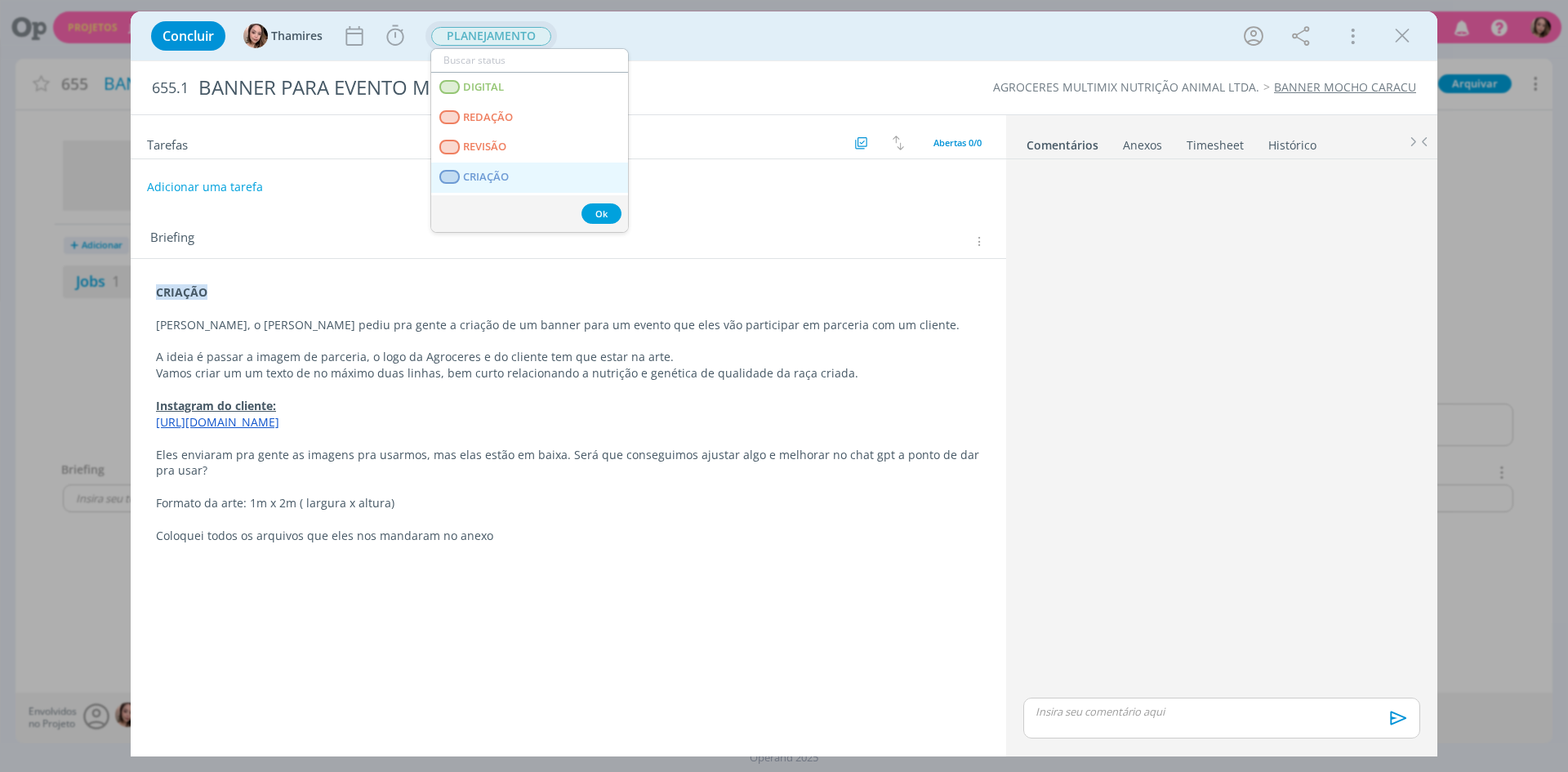
click at [464, 172] on span "CRIAÇÃO" at bounding box center [485, 177] width 46 height 13
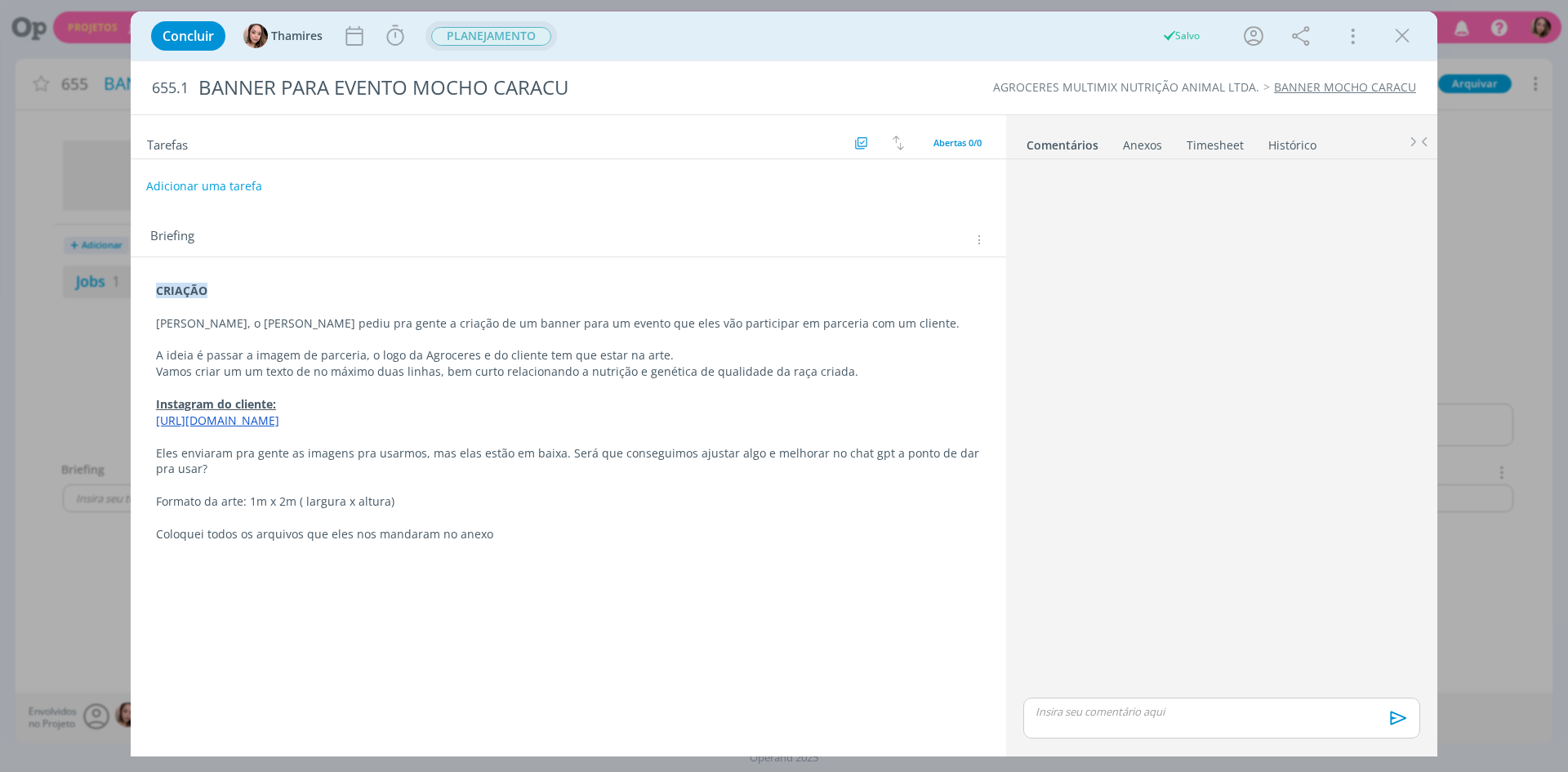
click at [215, 181] on button "Adicionar uma tarefa" at bounding box center [204, 186] width 116 height 28
click at [457, 31] on span "PLANEJAMENTO" at bounding box center [491, 36] width 120 height 19
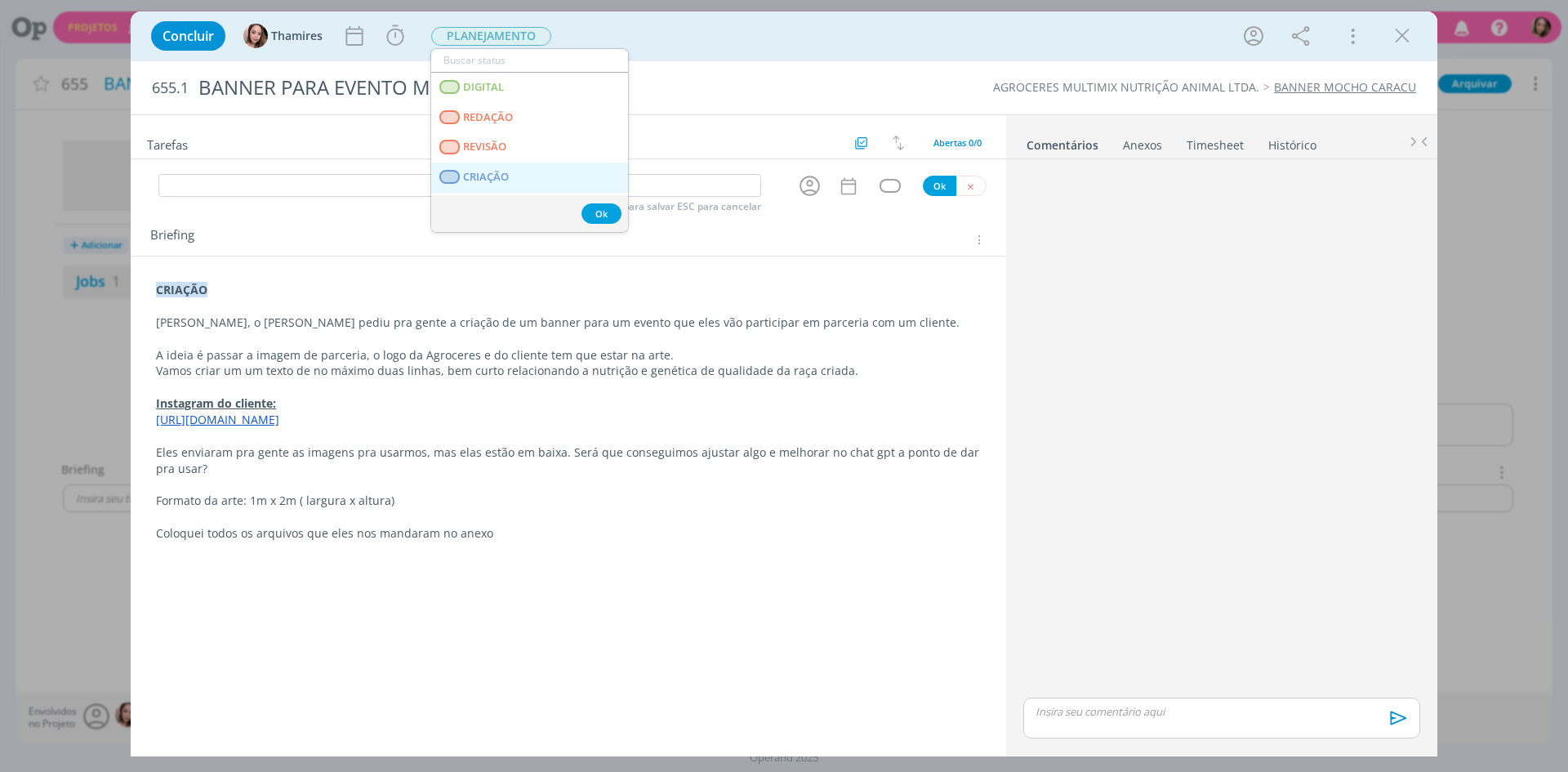
click at [475, 178] on span "CRIAÇÃO" at bounding box center [485, 177] width 46 height 13
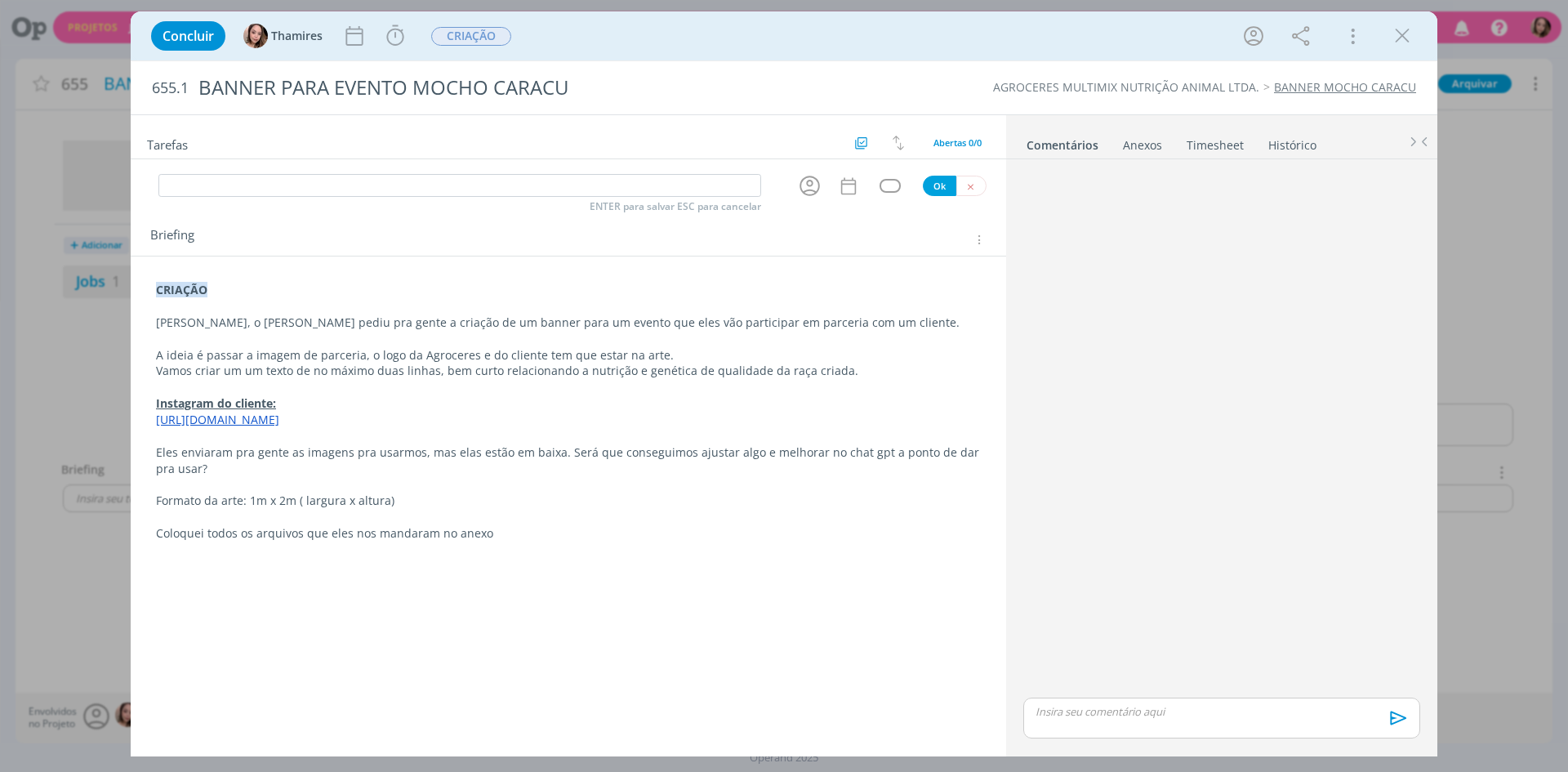
click at [977, 196] on div "Ok" at bounding box center [955, 186] width 64 height 21
click at [974, 189] on icon "dialog" at bounding box center [970, 186] width 10 height 10
click at [1130, 142] on div "Anexos 0" at bounding box center [1142, 145] width 39 height 16
click at [1262, 185] on span "procure em seu computador" at bounding box center [1292, 192] width 139 height 15
click at [1262, 178] on input "Arraste seus arquivos ou procure em seu computador" at bounding box center [1221, 175] width 410 height 5
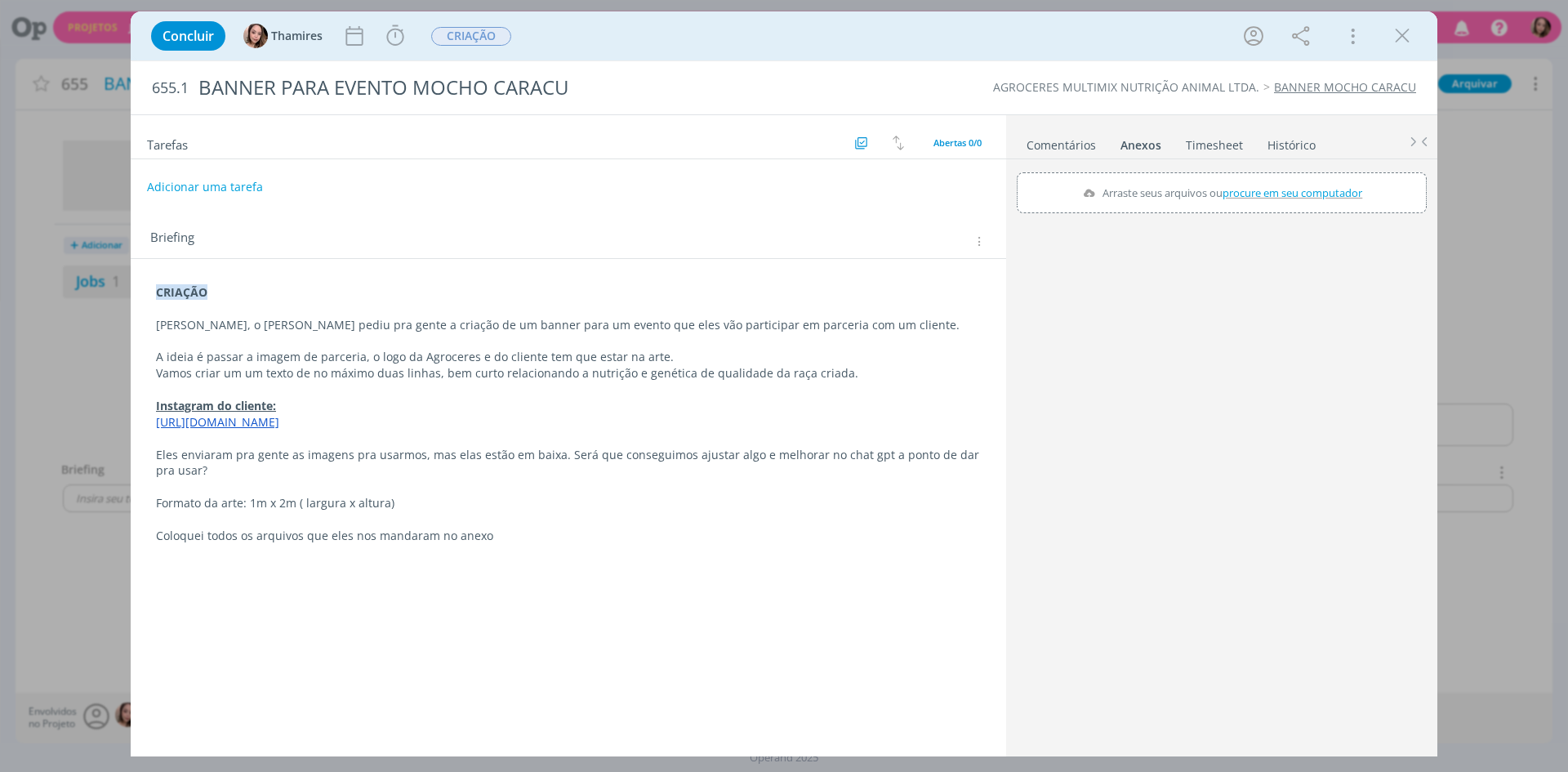
type input "C:\fakepath\[PERSON_NAME].pdf"
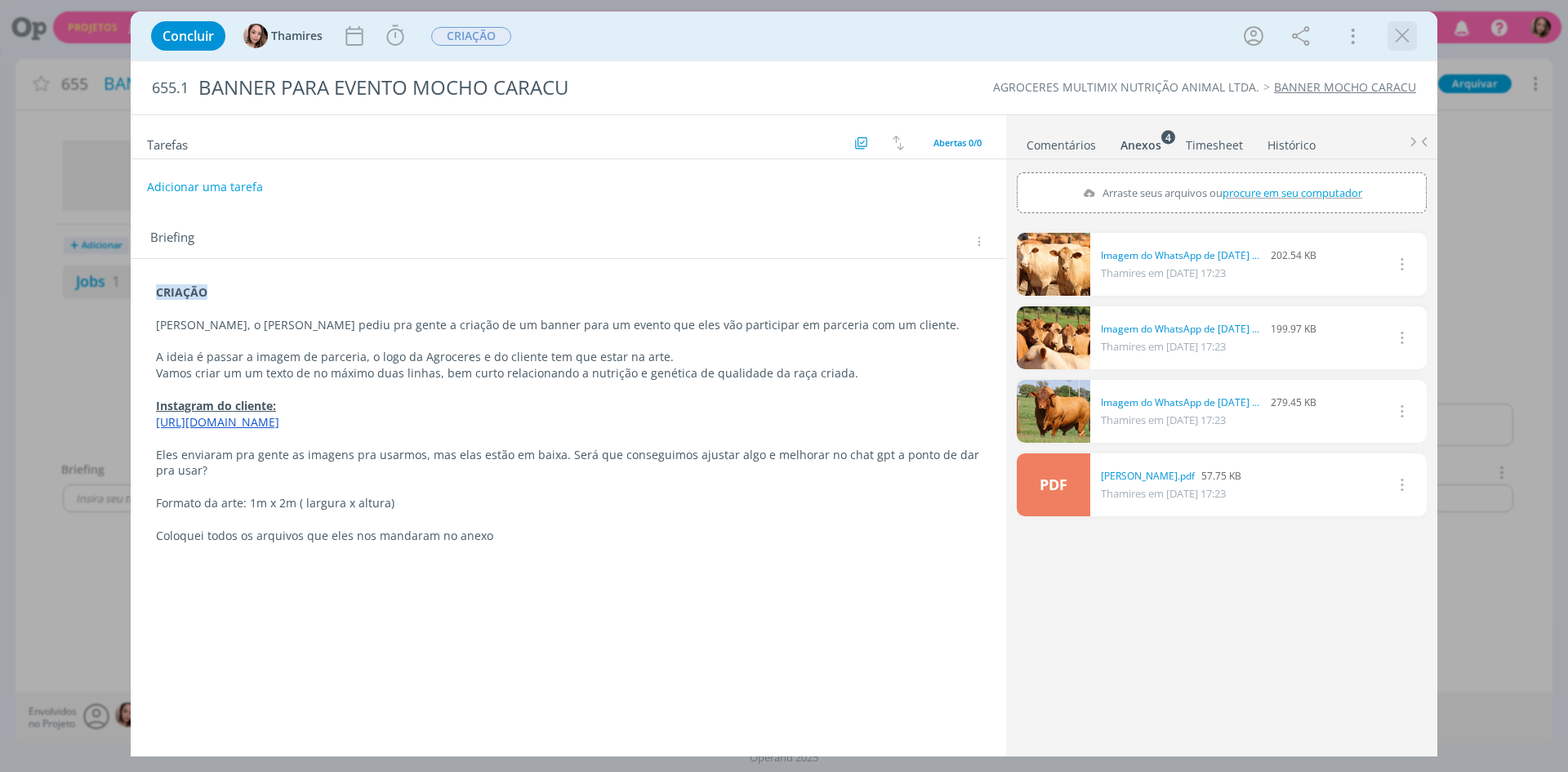
click at [1398, 42] on icon "dialog" at bounding box center [1402, 36] width 24 height 24
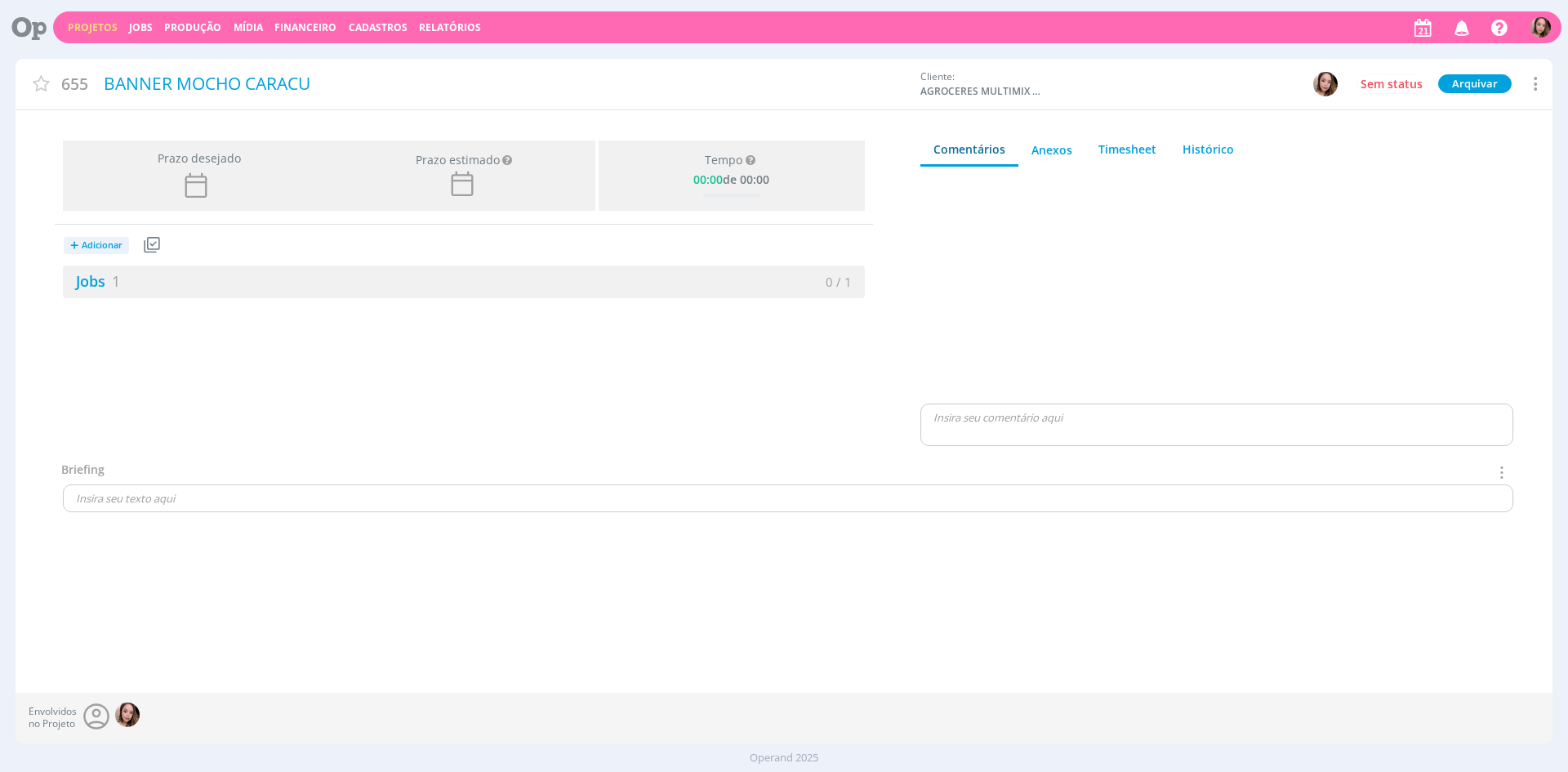
click at [92, 22] on link "Projetos" at bounding box center [92, 28] width 49 height 14
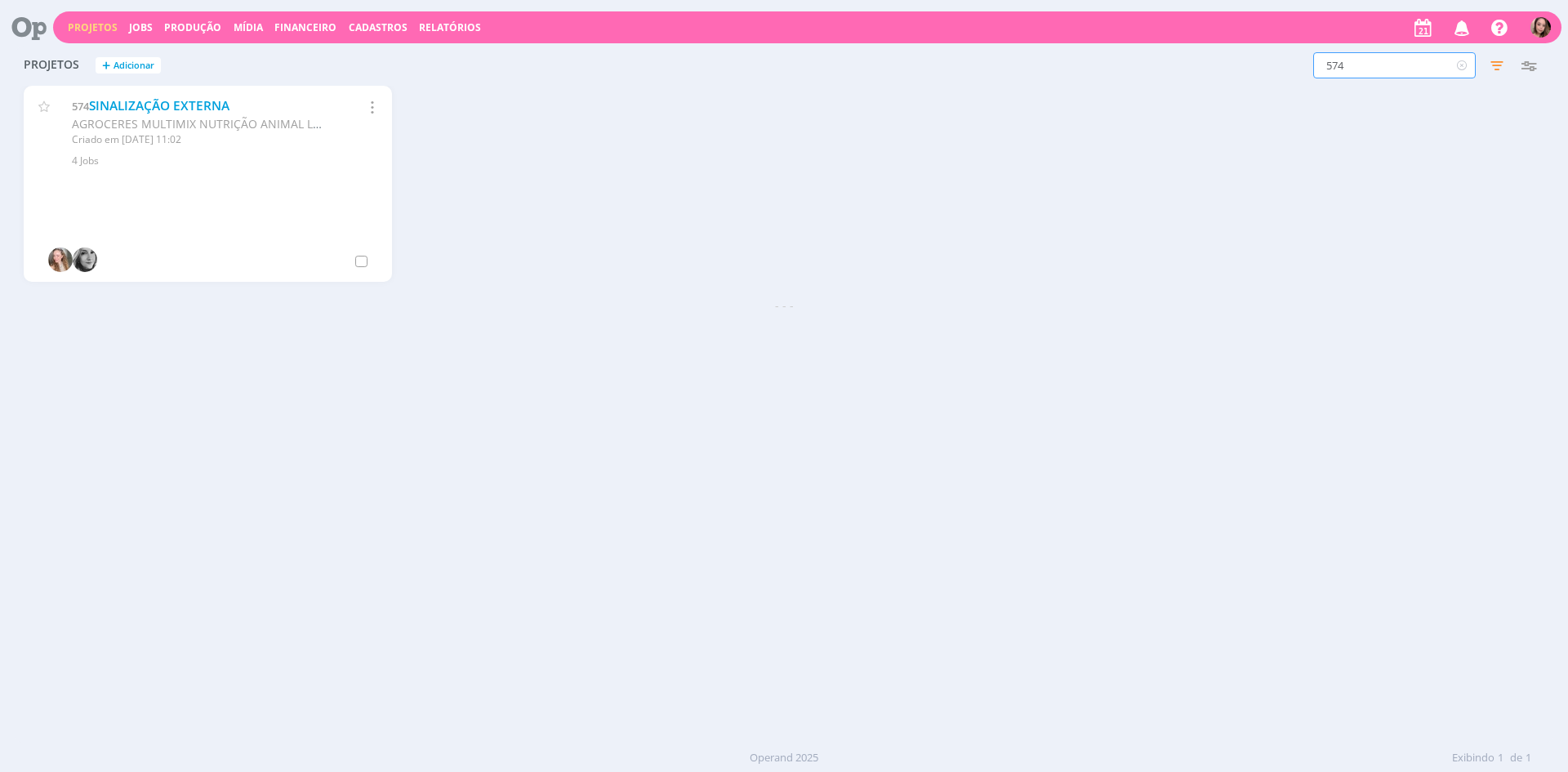
click at [1341, 64] on input "574" at bounding box center [1394, 65] width 163 height 26
type input "enfoco"
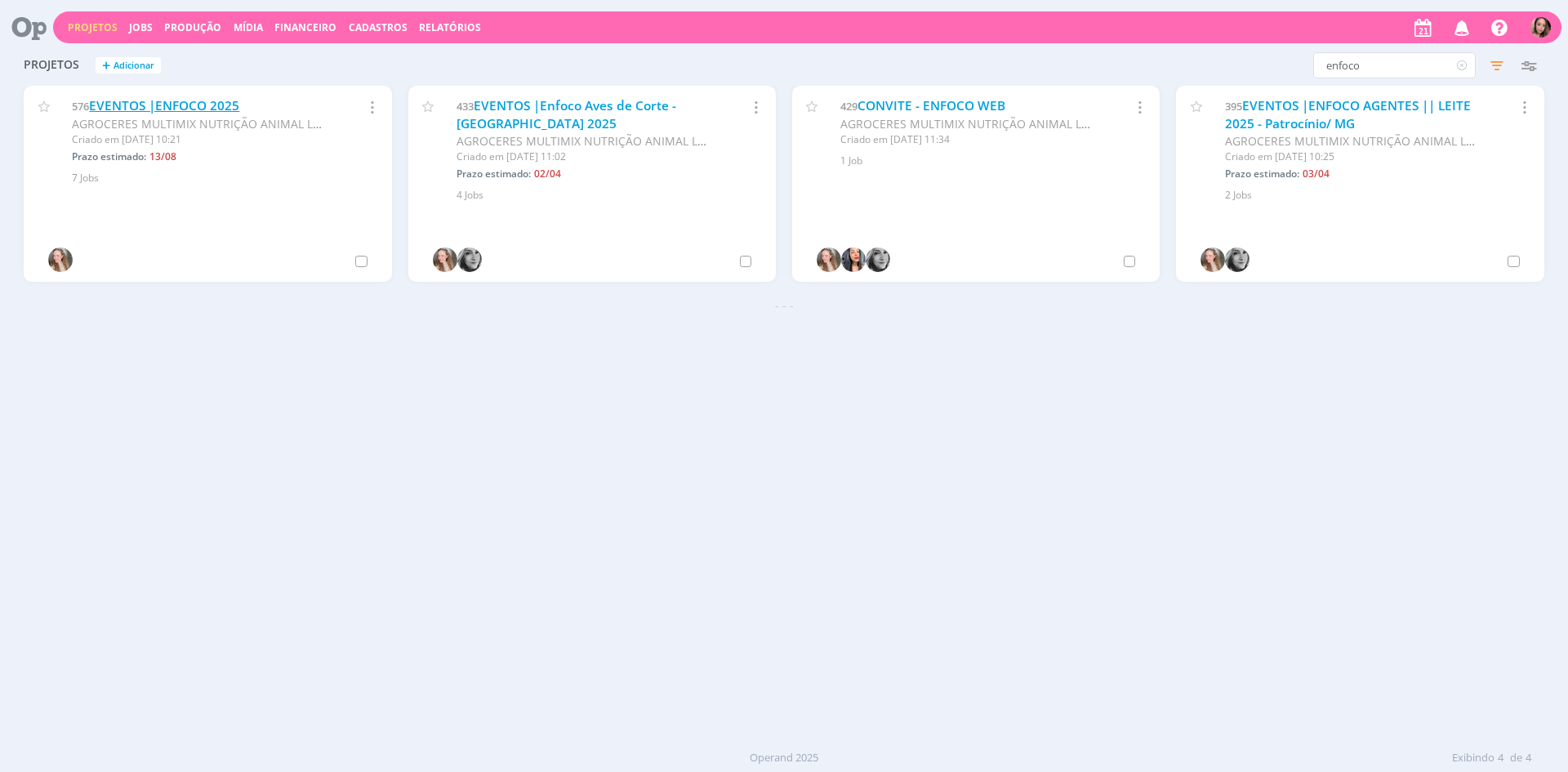
click at [217, 108] on link "EVENTOS |ENFOCO 2025" at bounding box center [164, 106] width 150 height 17
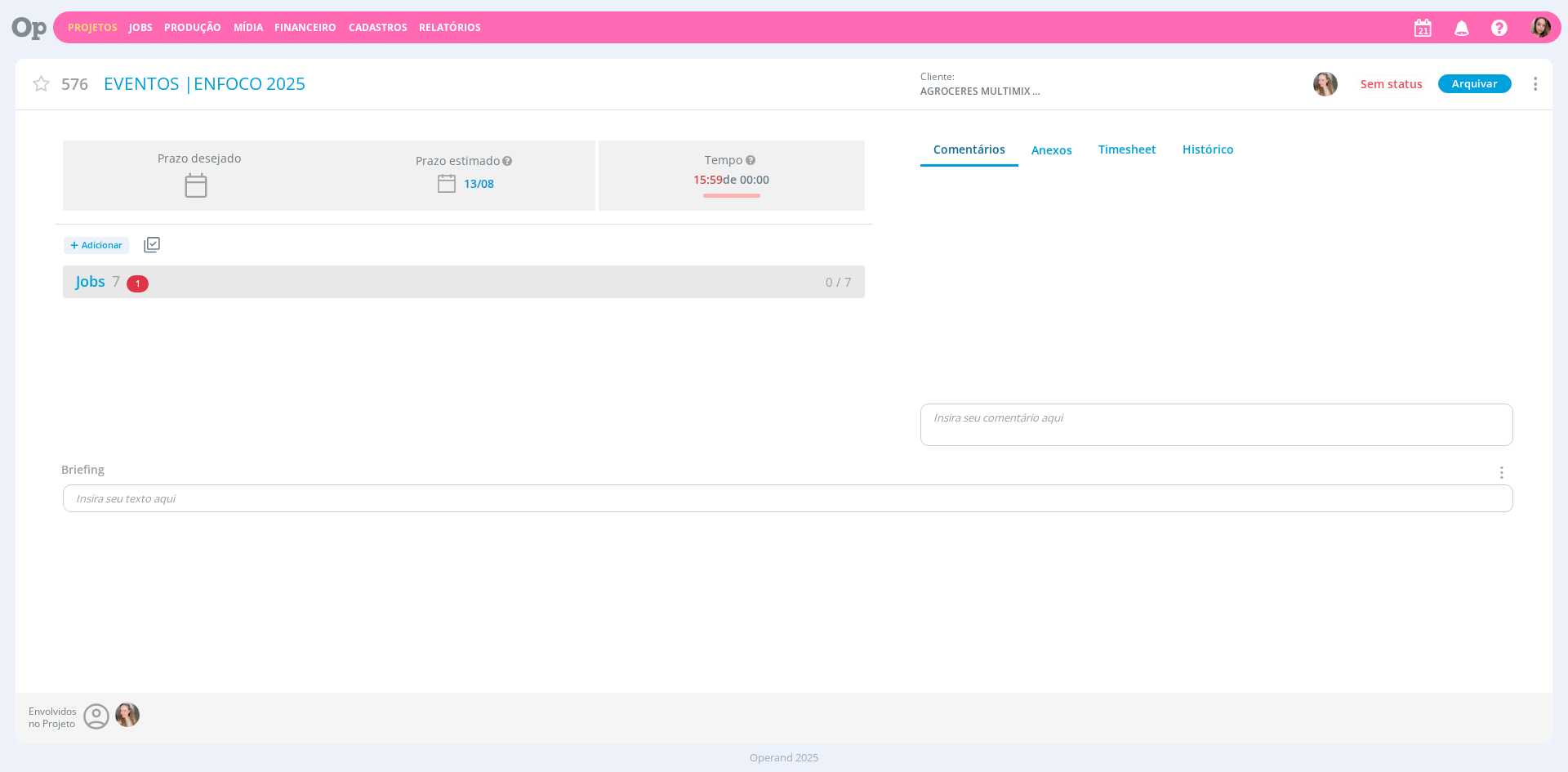
click at [200, 276] on div "Jobs 7 1 atrasado" at bounding box center [263, 281] width 401 height 22
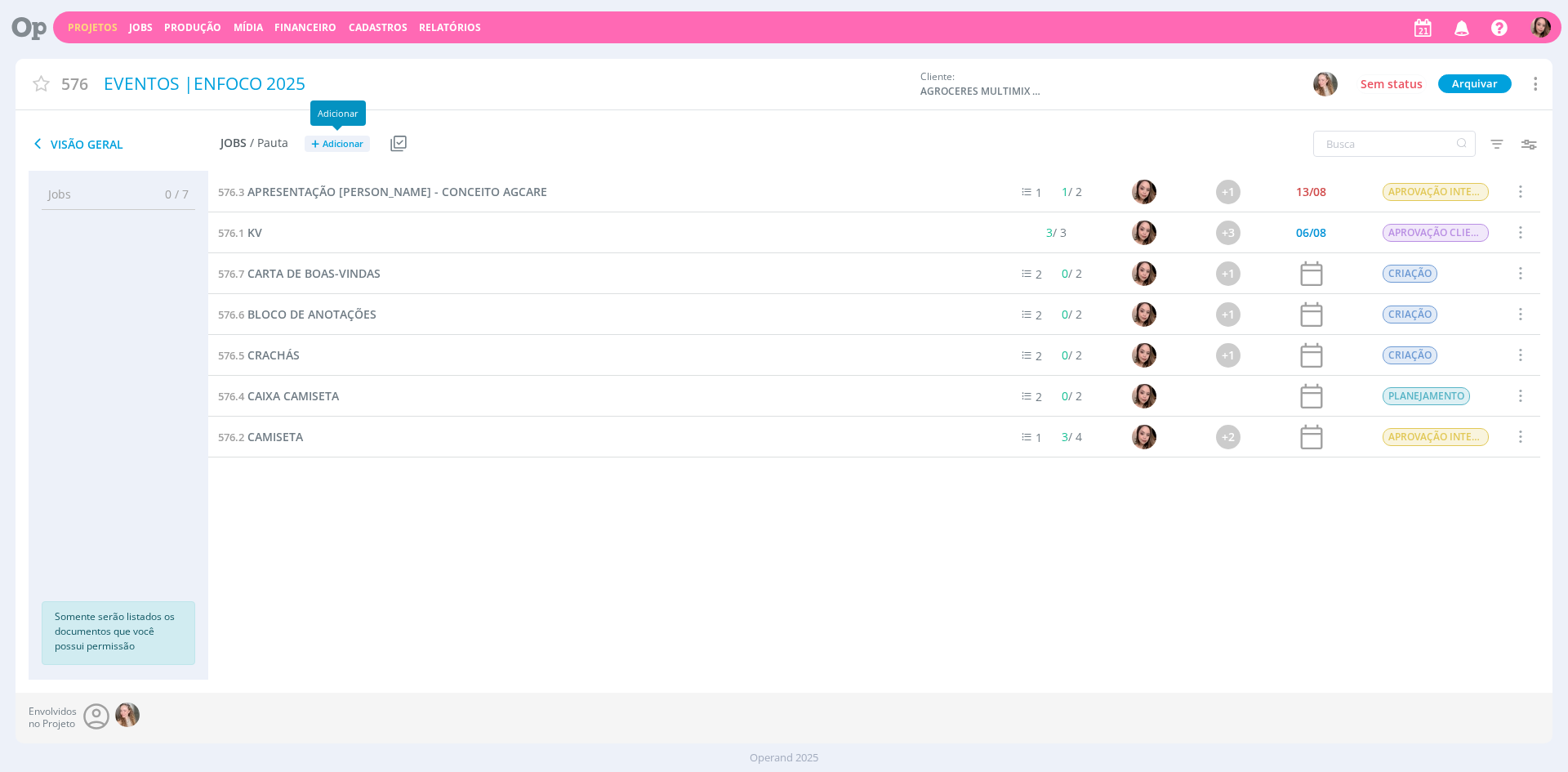
click at [341, 143] on span "Adicionar" at bounding box center [342, 144] width 41 height 10
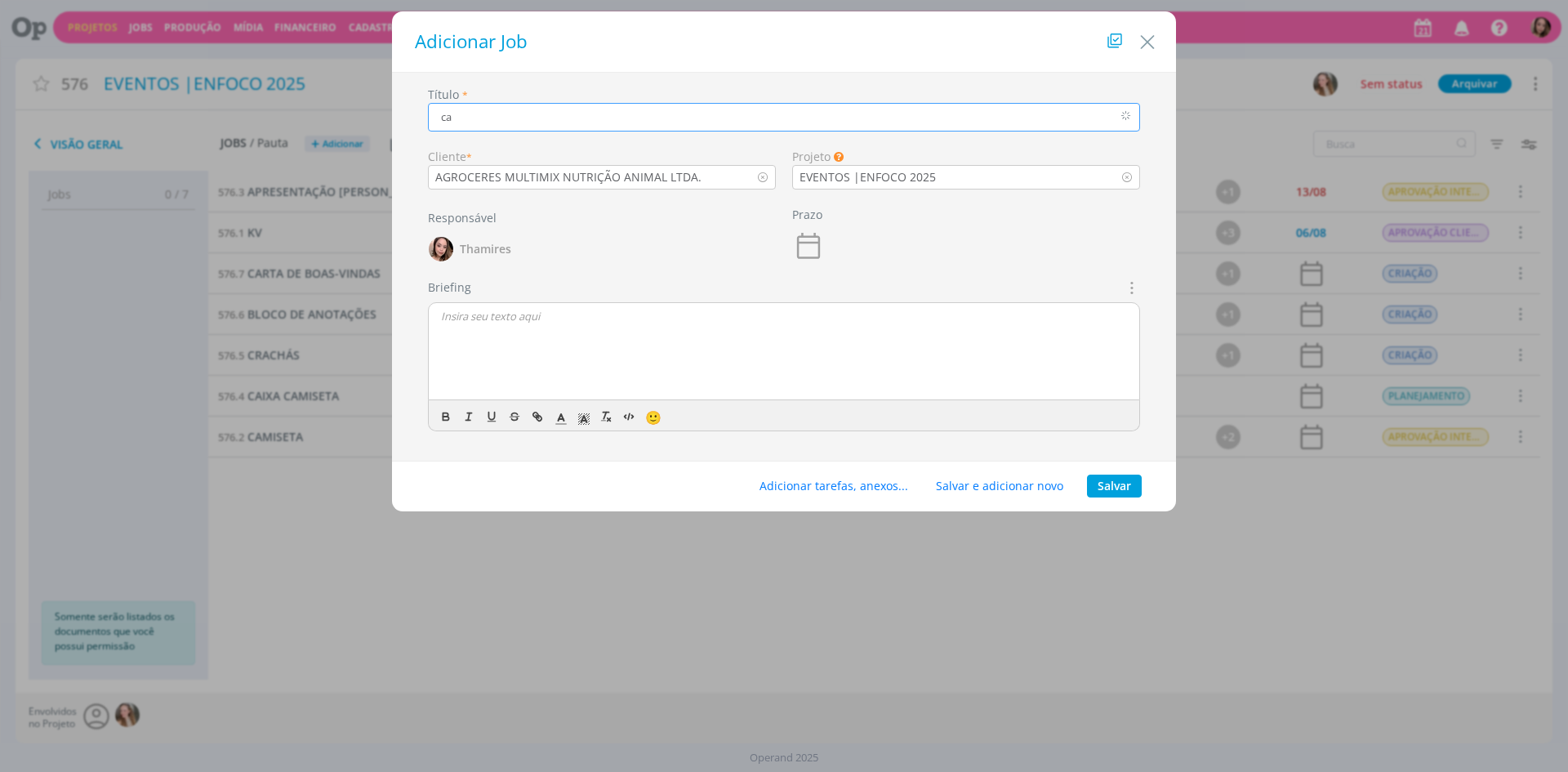
type input "c"
type input "CAIXA DE DOCES"
click at [577, 351] on div "dialog" at bounding box center [784, 352] width 710 height 98
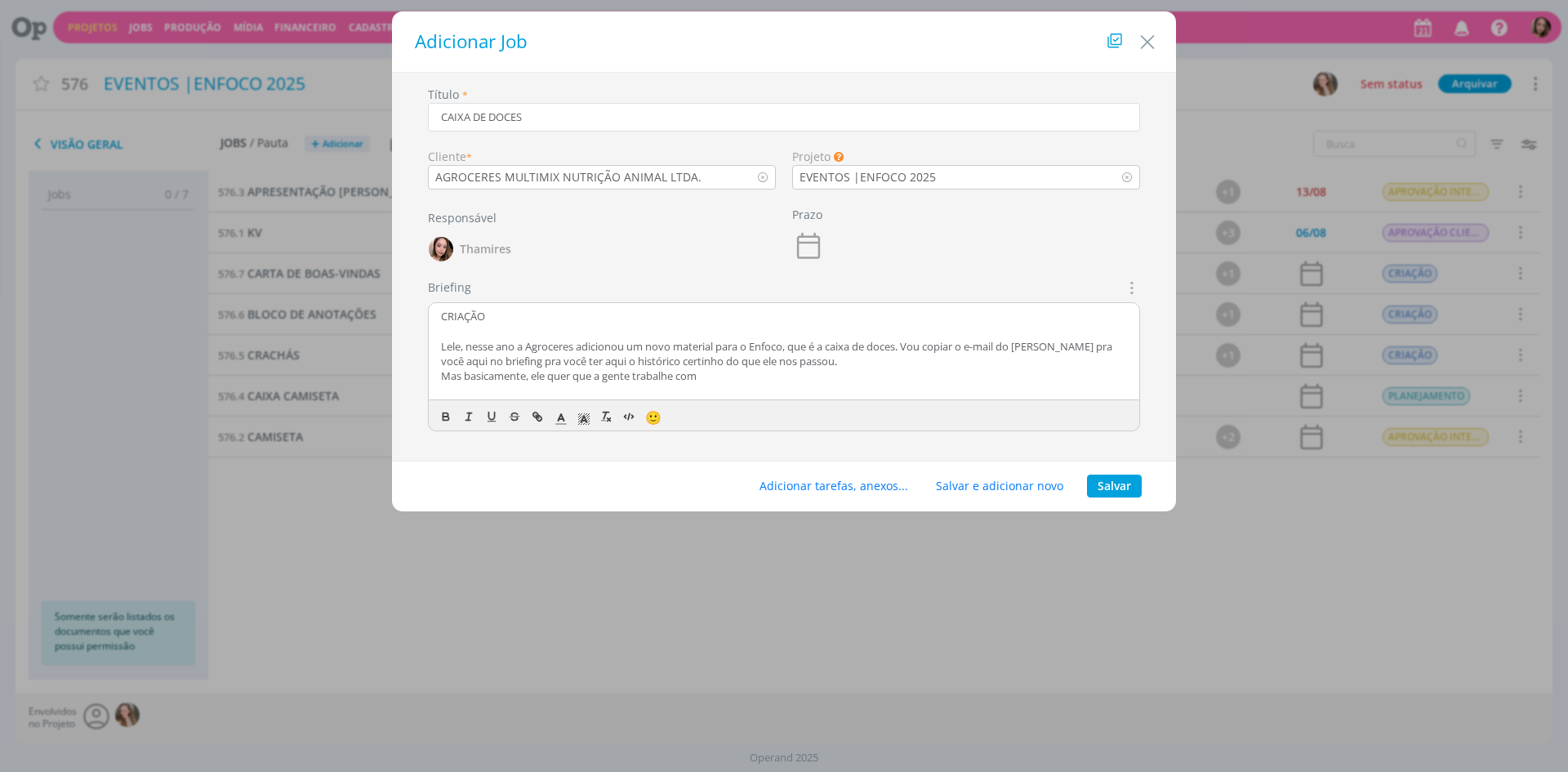
click at [824, 377] on p "Mas basicamente, ele quer que a gente trabalhe com" at bounding box center [784, 375] width 686 height 15
click at [825, 367] on p "Lele, nesse ano a Agroceres adicionou um novo material para o Enfoco, que é a c…" at bounding box center [784, 354] width 686 height 30
click at [792, 390] on p "Mas basicamente, ele quer que a gente trabalhe com" at bounding box center [784, 387] width 686 height 15
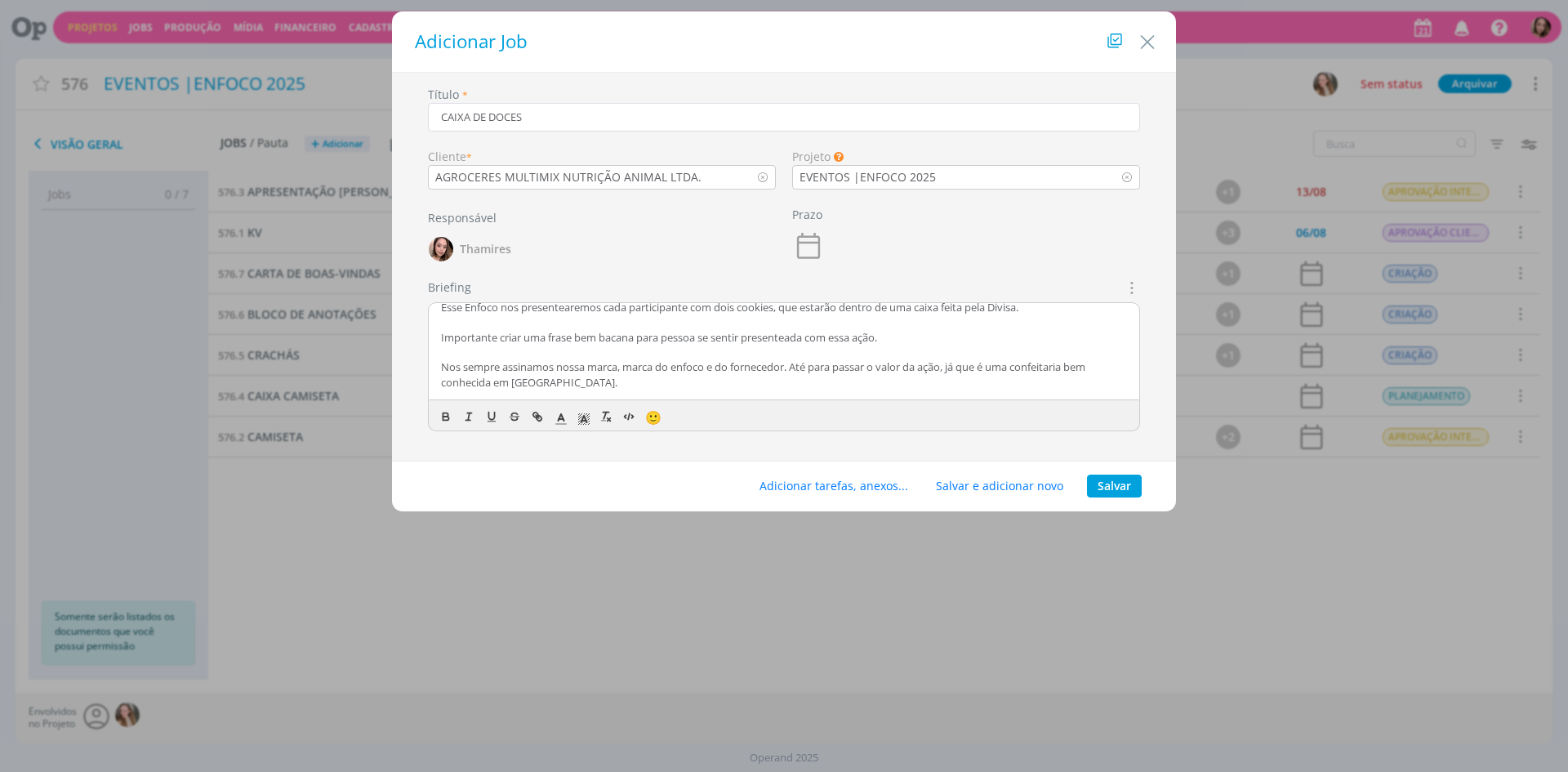
scroll to position [151, 0]
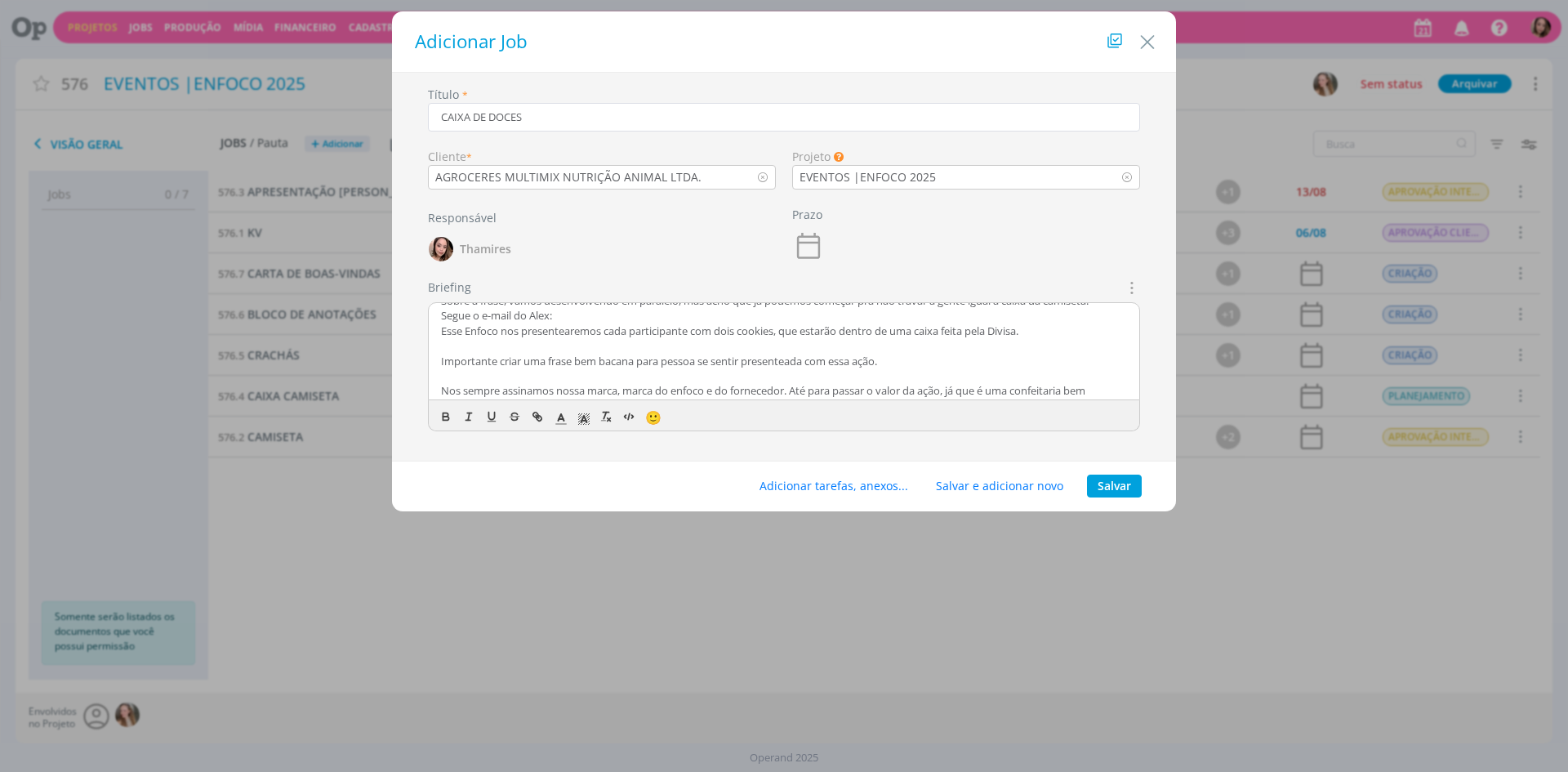
click at [593, 319] on p "Segue o e-mail do Alex:" at bounding box center [784, 315] width 686 height 15
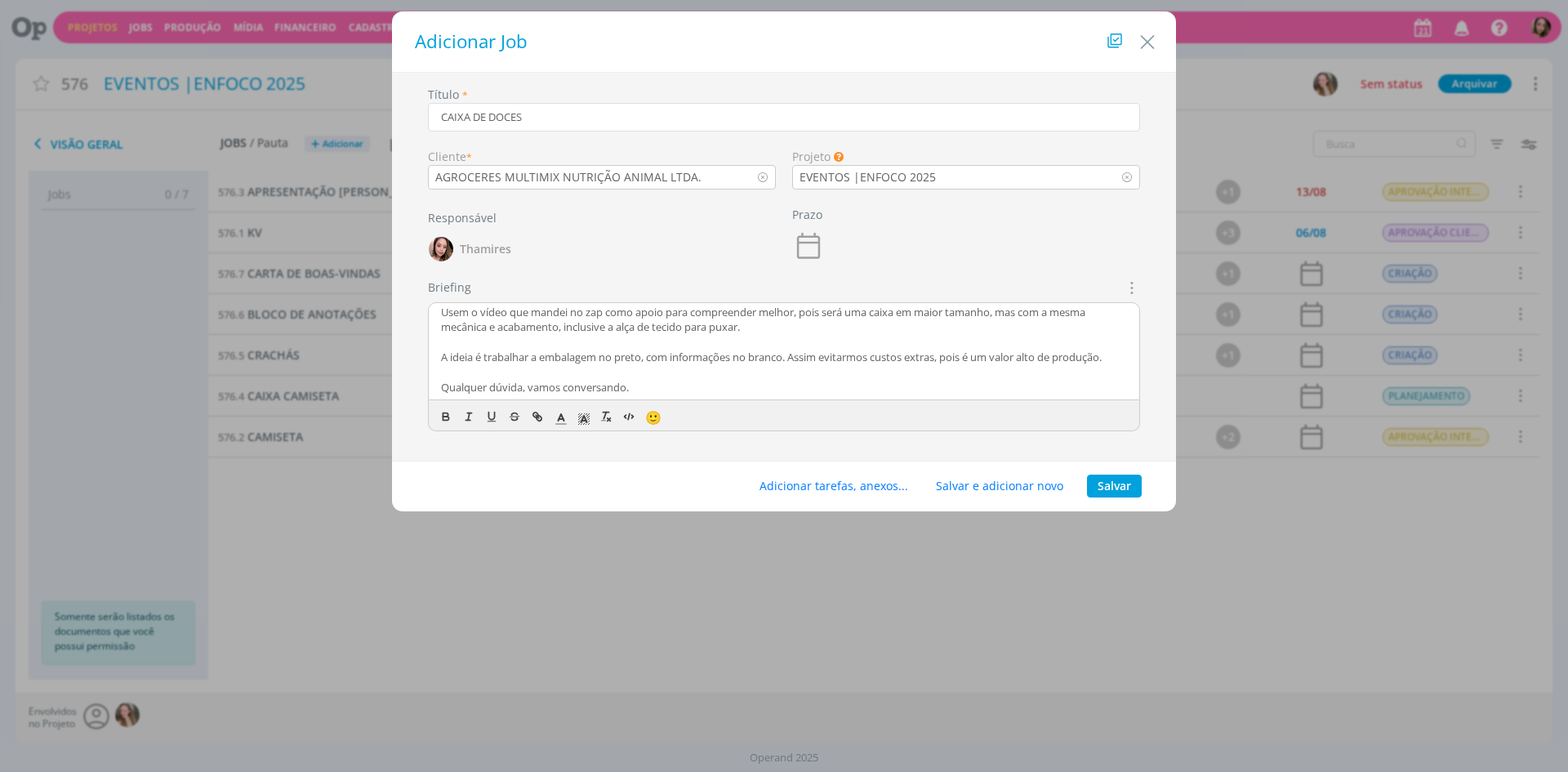
click at [761, 334] on p "dialog" at bounding box center [784, 341] width 686 height 15
click at [744, 371] on p "dialog" at bounding box center [784, 372] width 686 height 15
click at [826, 483] on button "Adicionar tarefas, anexos..." at bounding box center [833, 486] width 170 height 23
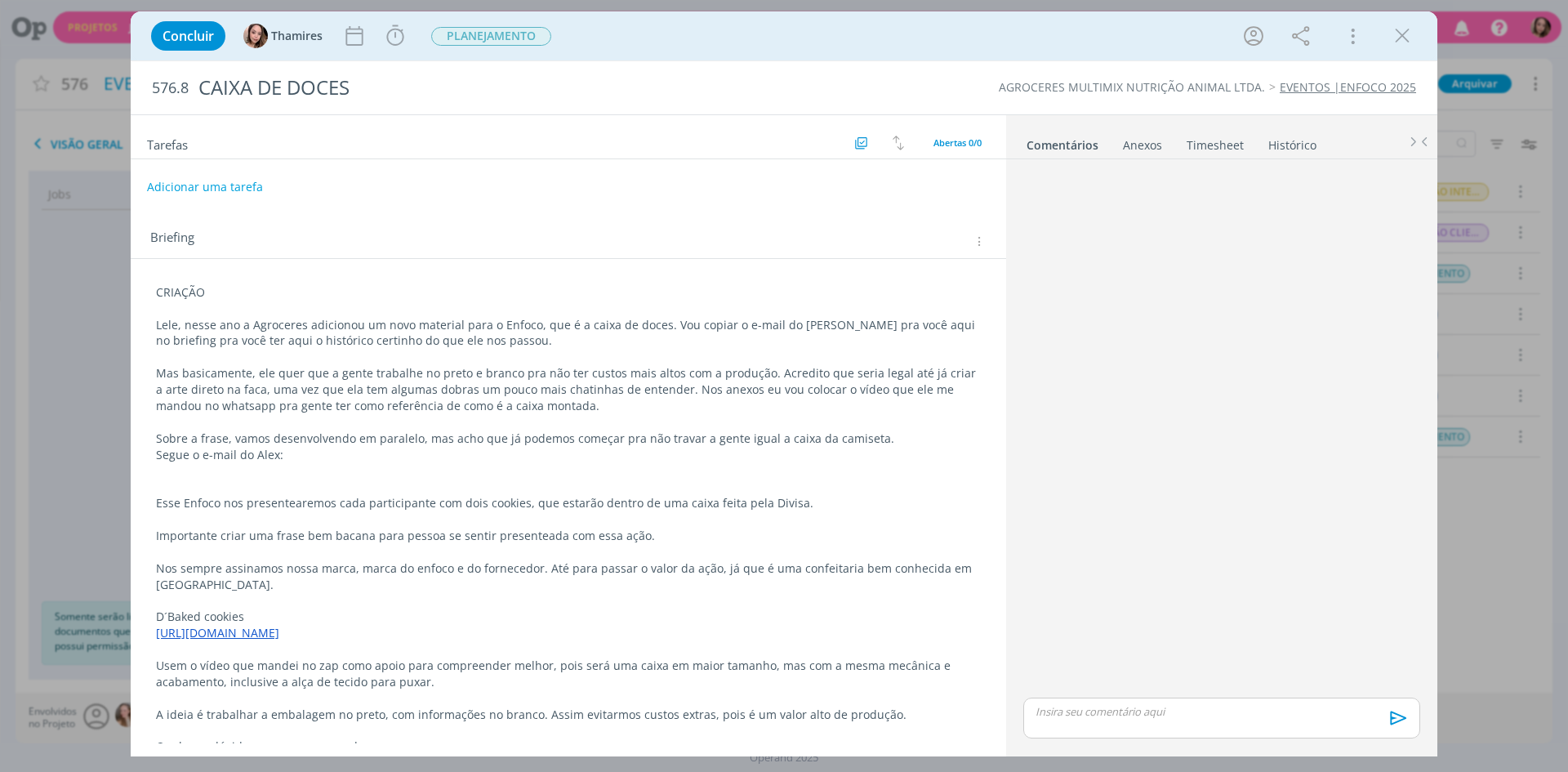
click at [192, 285] on p "CRIAÇÃO" at bounding box center [568, 292] width 825 height 16
click at [192, 285] on p "CRIAÇÃO" at bounding box center [568, 293] width 823 height 16
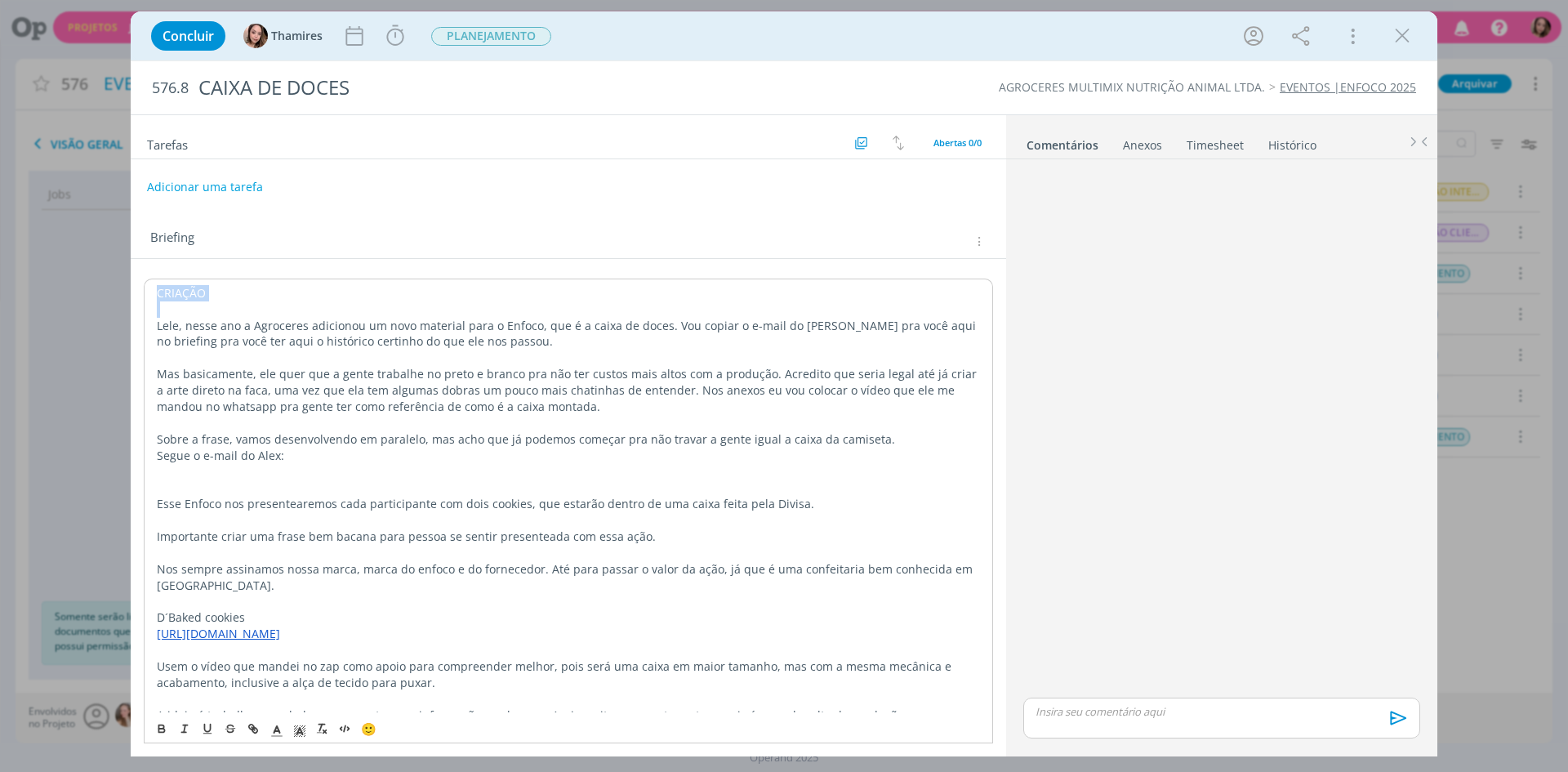
click at [192, 285] on p "CRIAÇÃO" at bounding box center [568, 293] width 823 height 16
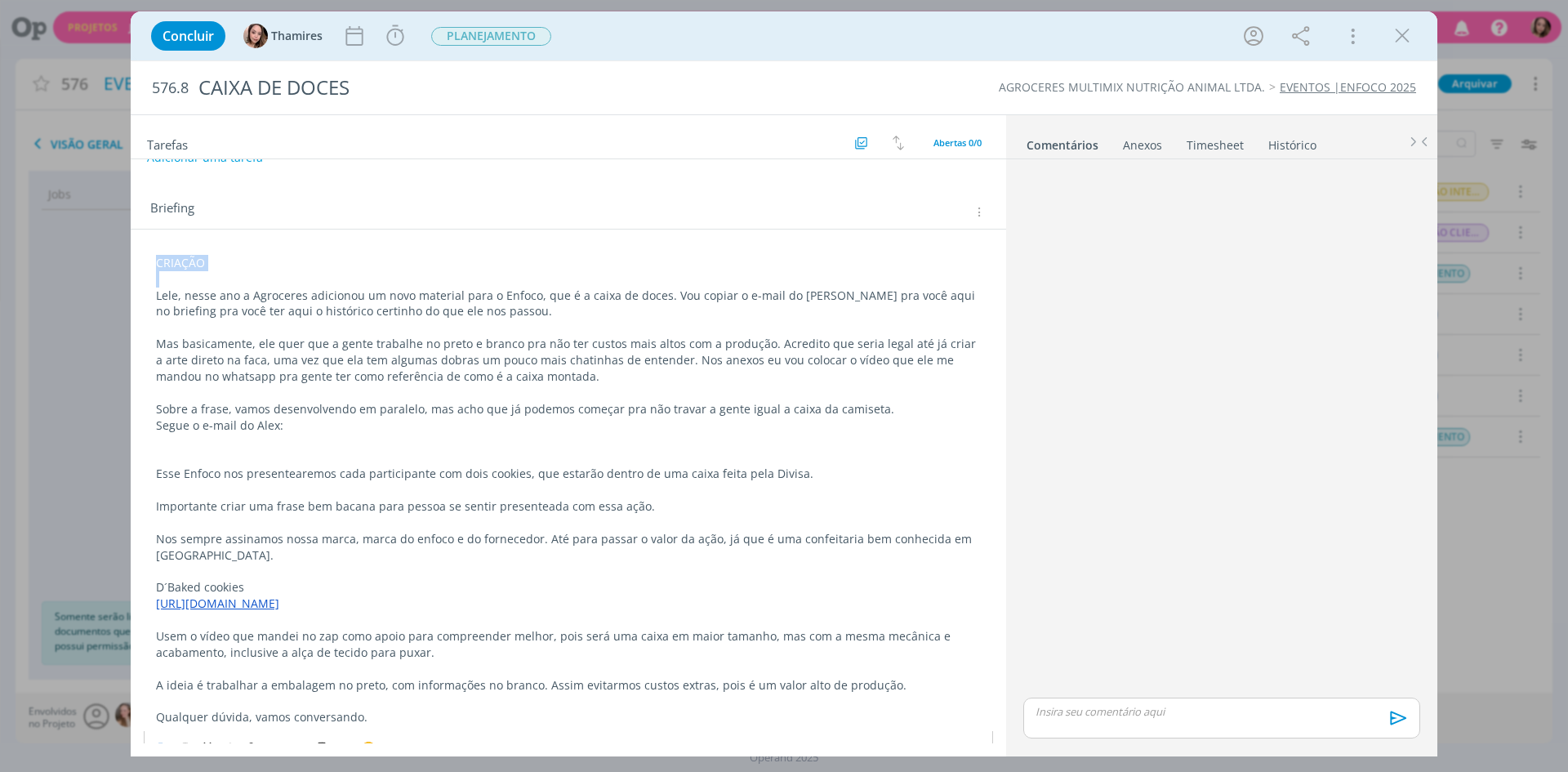
scroll to position [55, 0]
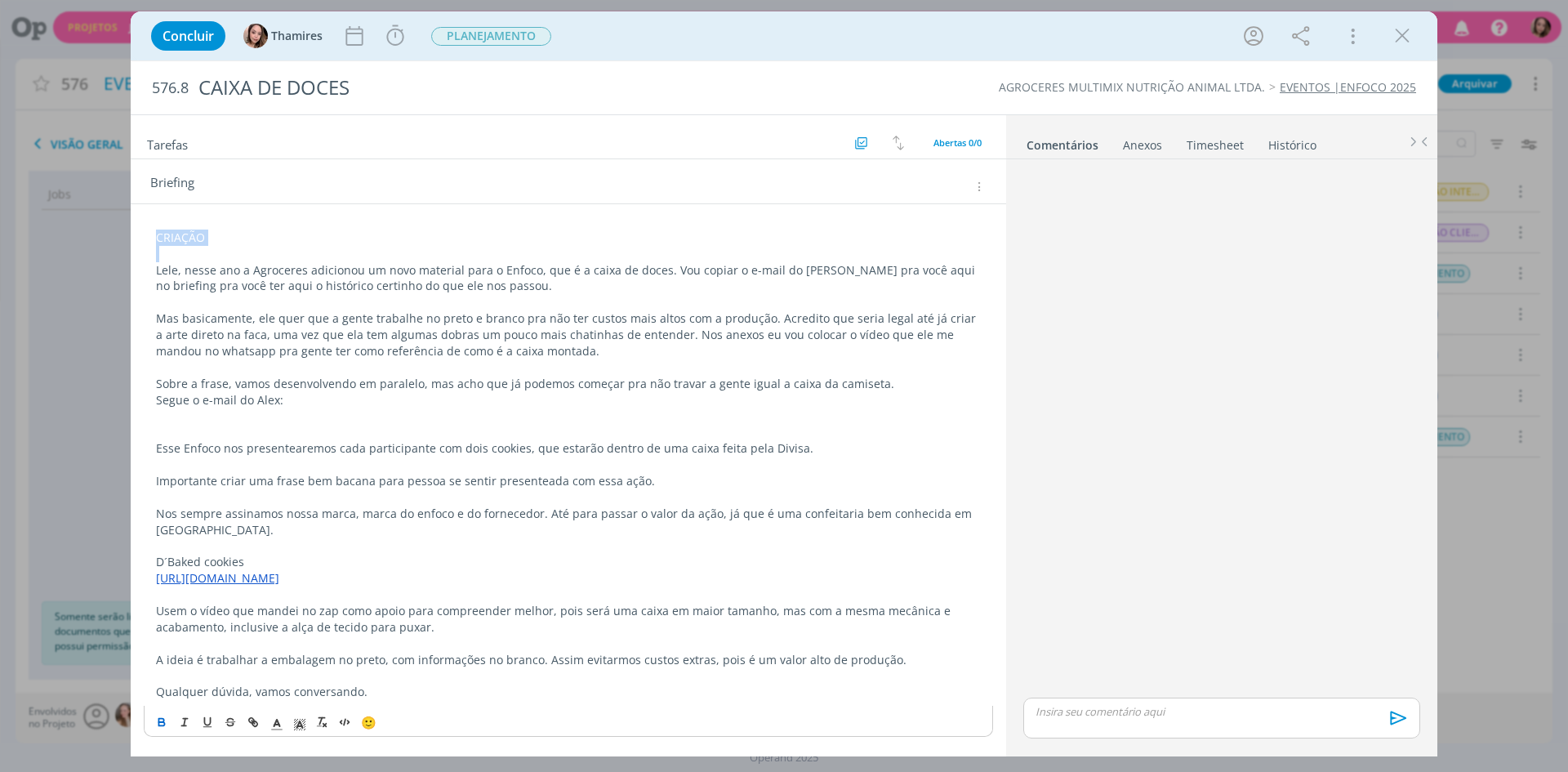
click at [160, 723] on icon "dialog" at bounding box center [161, 722] width 13 height 13
click at [301, 725] on polyline "dialog" at bounding box center [300, 724] width 6 height 7
click at [386, 652] on span "dialog" at bounding box center [382, 651] width 13 height 13
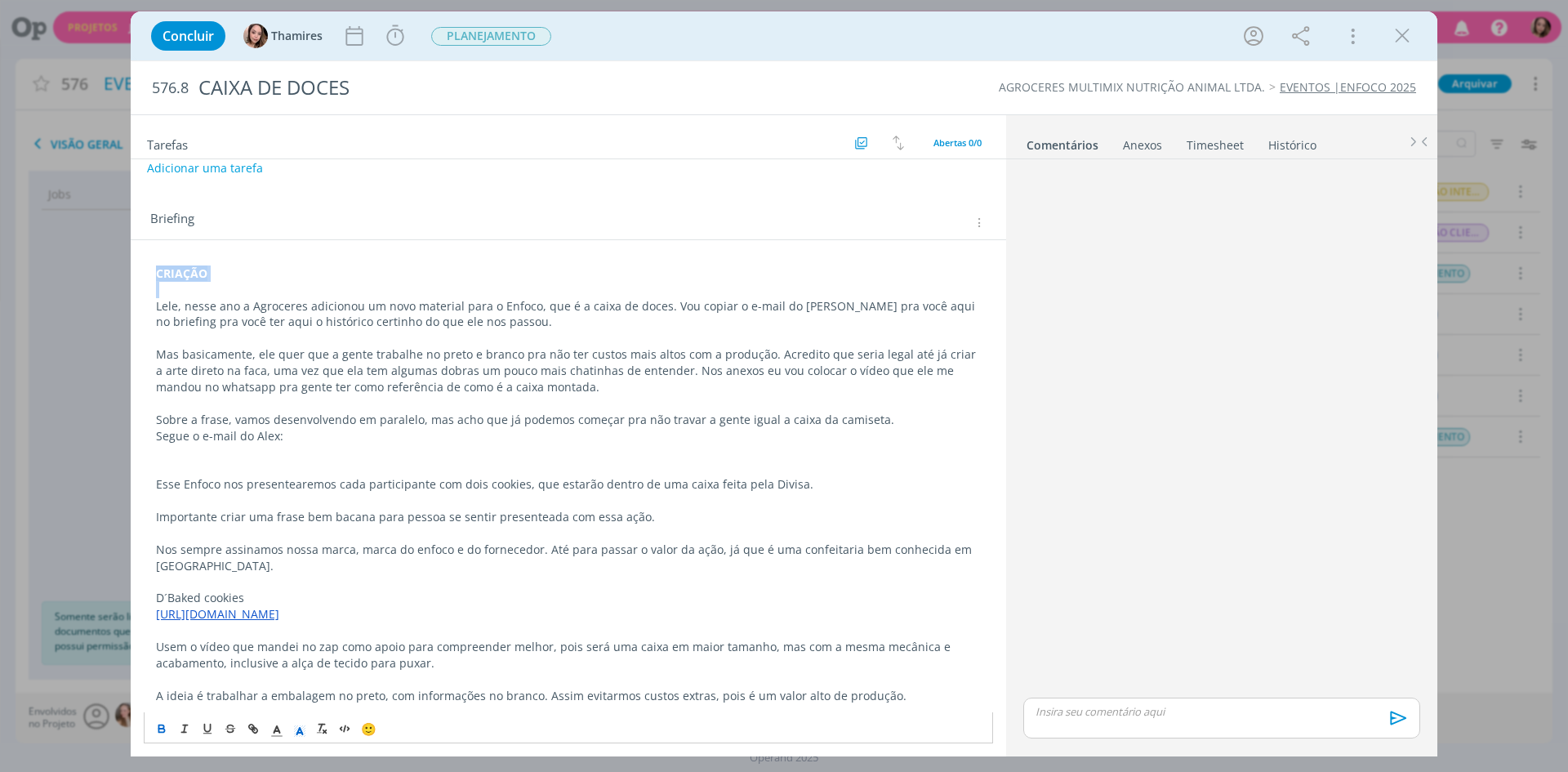
scroll to position [0, 0]
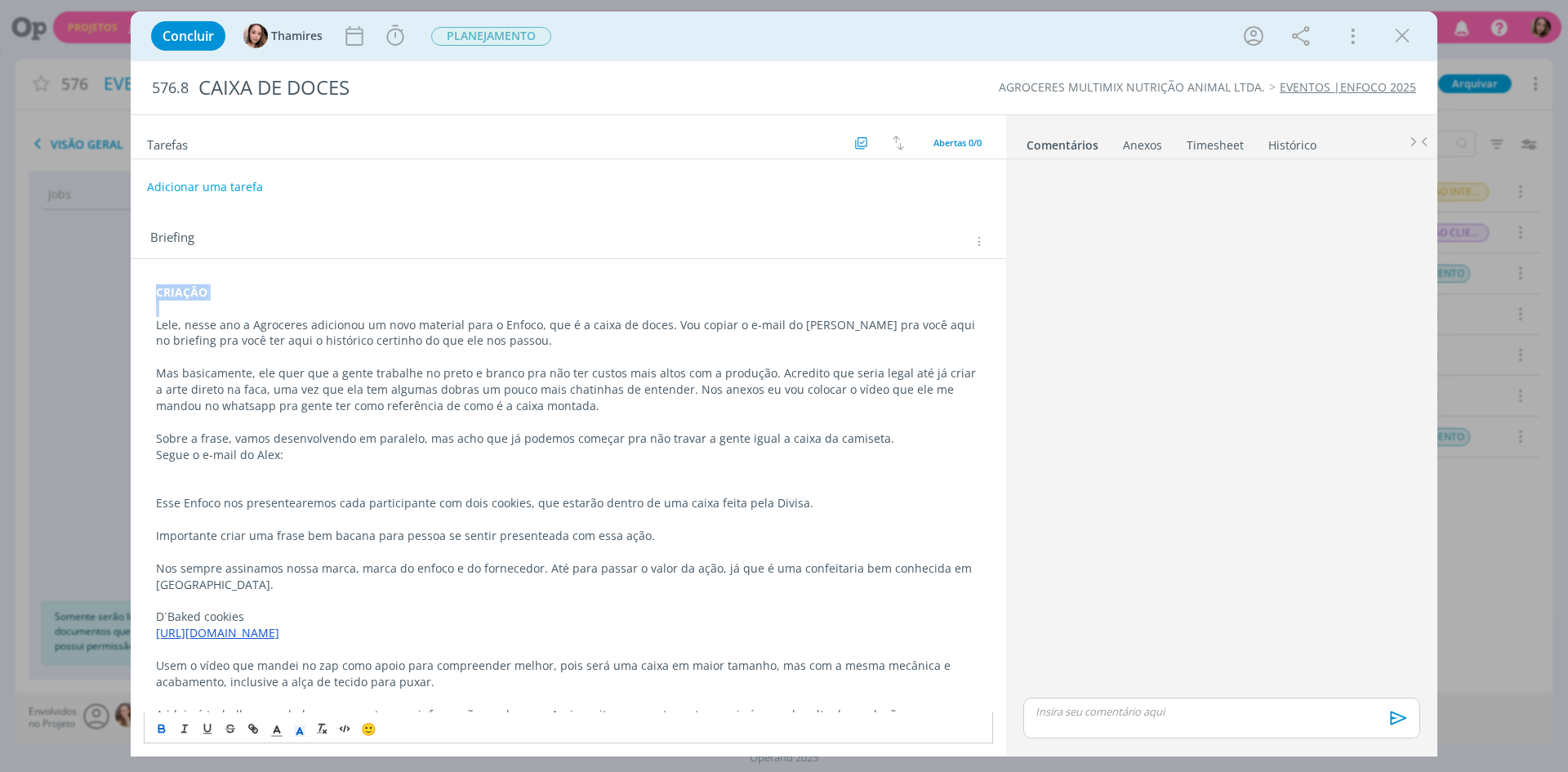
click at [269, 305] on p "dialog" at bounding box center [568, 308] width 825 height 16
click at [1148, 146] on div "Anexos 0" at bounding box center [1142, 145] width 39 height 16
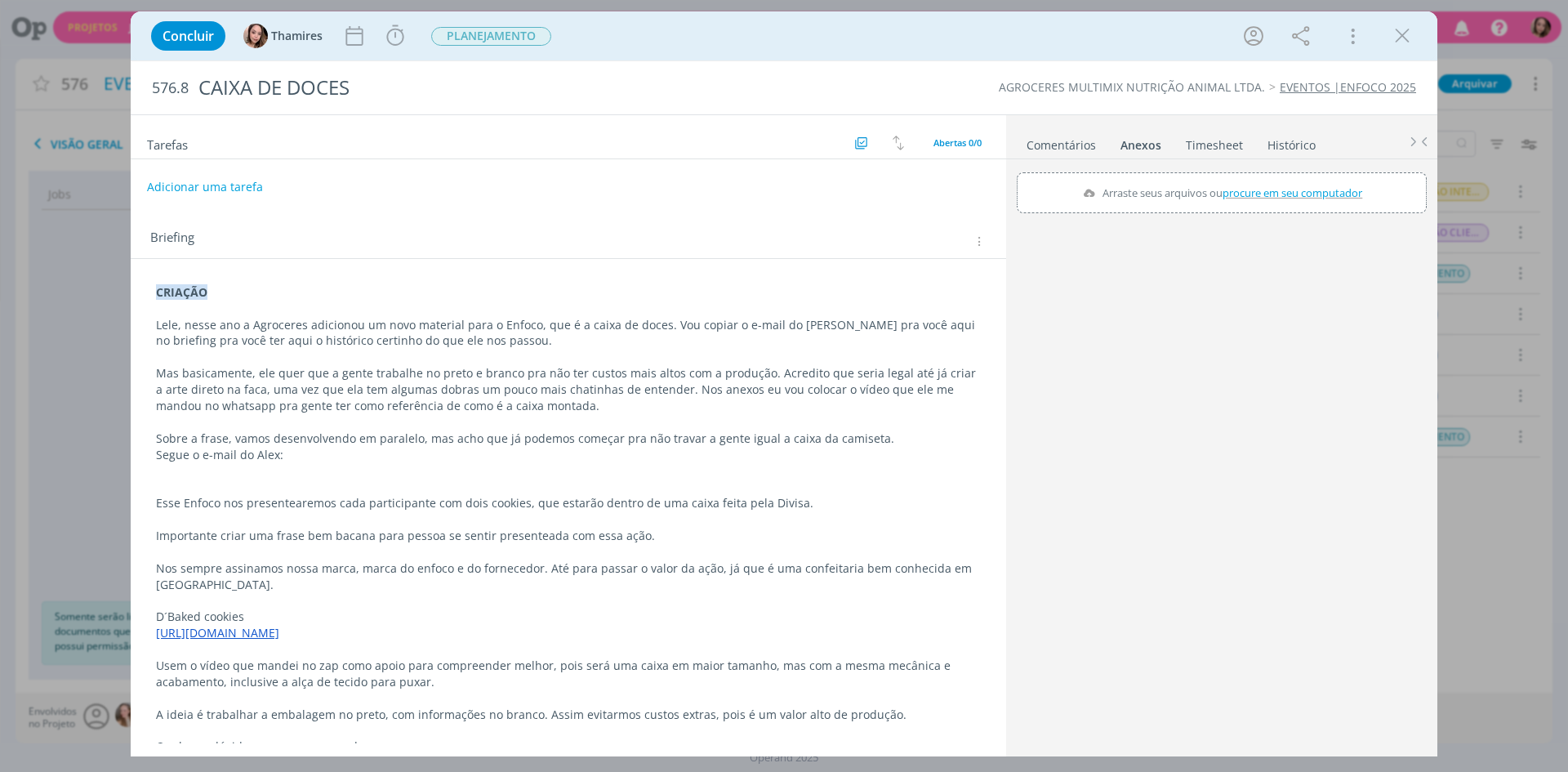
click at [1251, 197] on span "procure em seu computador" at bounding box center [1292, 192] width 139 height 15
click at [1251, 178] on input "Arraste seus arquivos ou procure em seu computador" at bounding box center [1221, 175] width 410 height 5
type input "C:\fakepath\AGR MULTIMIX - CAIXA 195 x 115 x 40 PARA CONDICIONAR DOCE - ENFOCO.…"
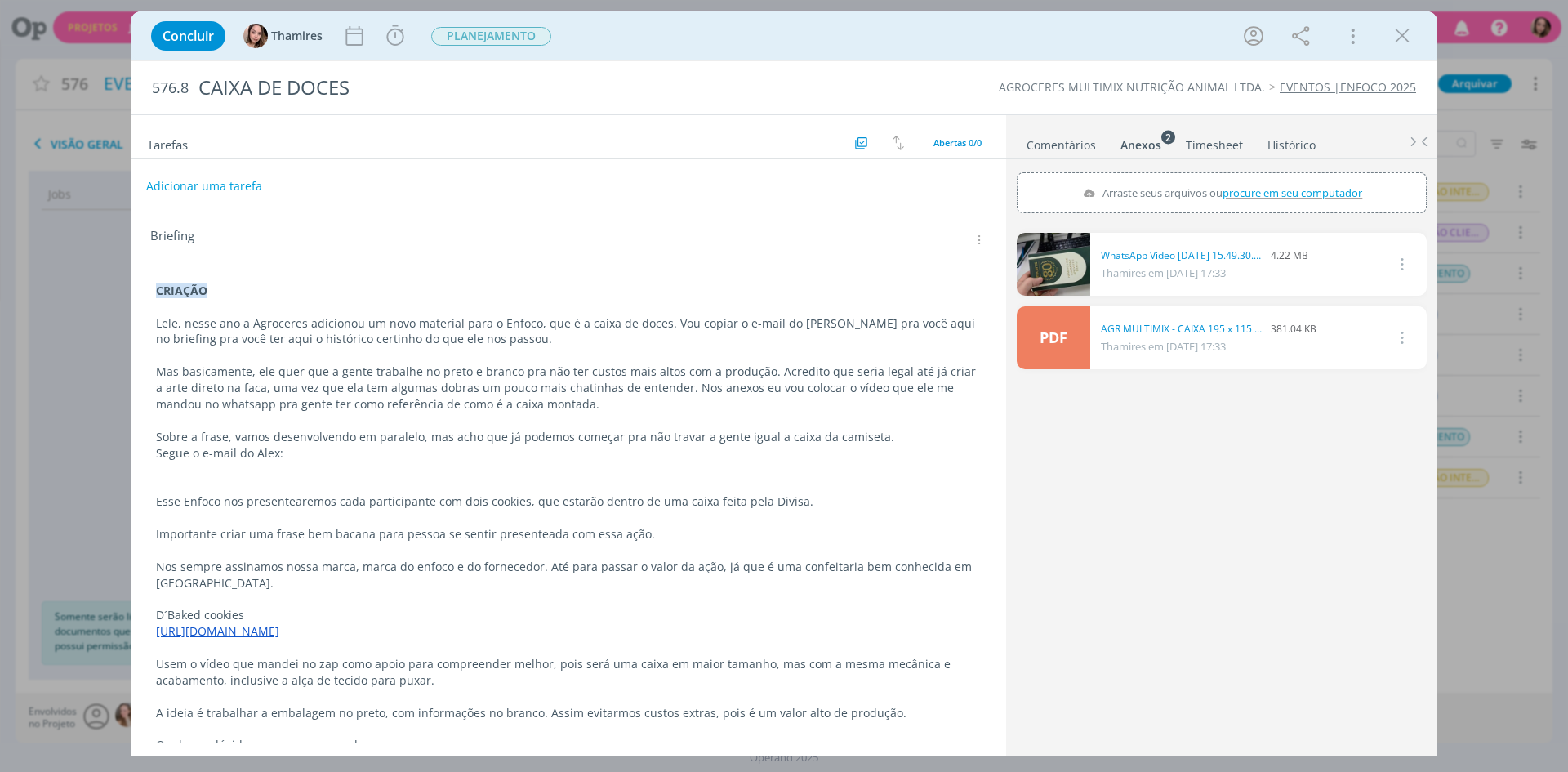
click at [223, 173] on button "Adicionar uma tarefa" at bounding box center [204, 186] width 116 height 28
click at [223, 174] on input "dialog" at bounding box center [460, 185] width 603 height 23
type input "A"
type input "CRIAÇÃO"
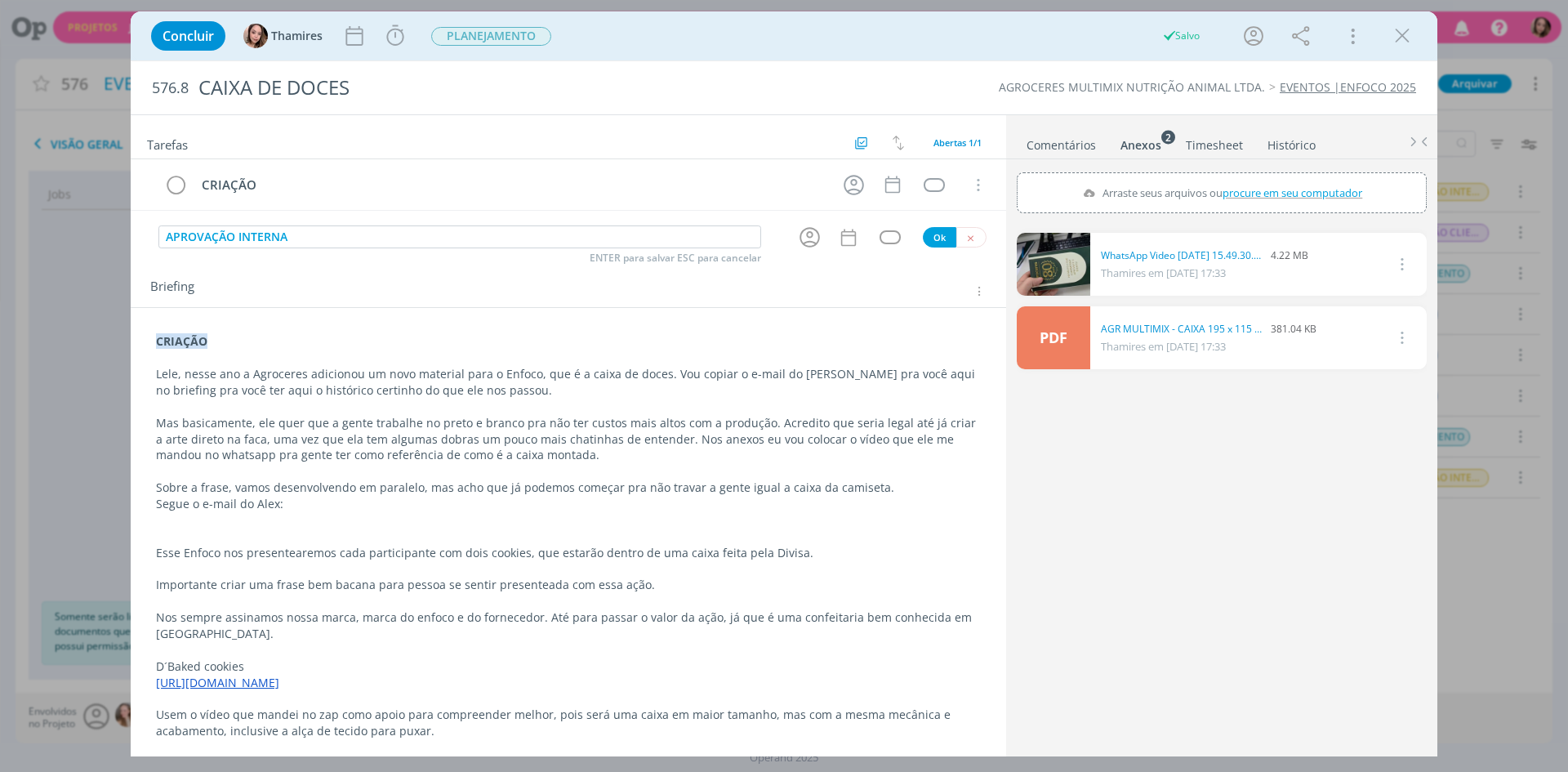
type input "APROVAÇÃO INTERNA"
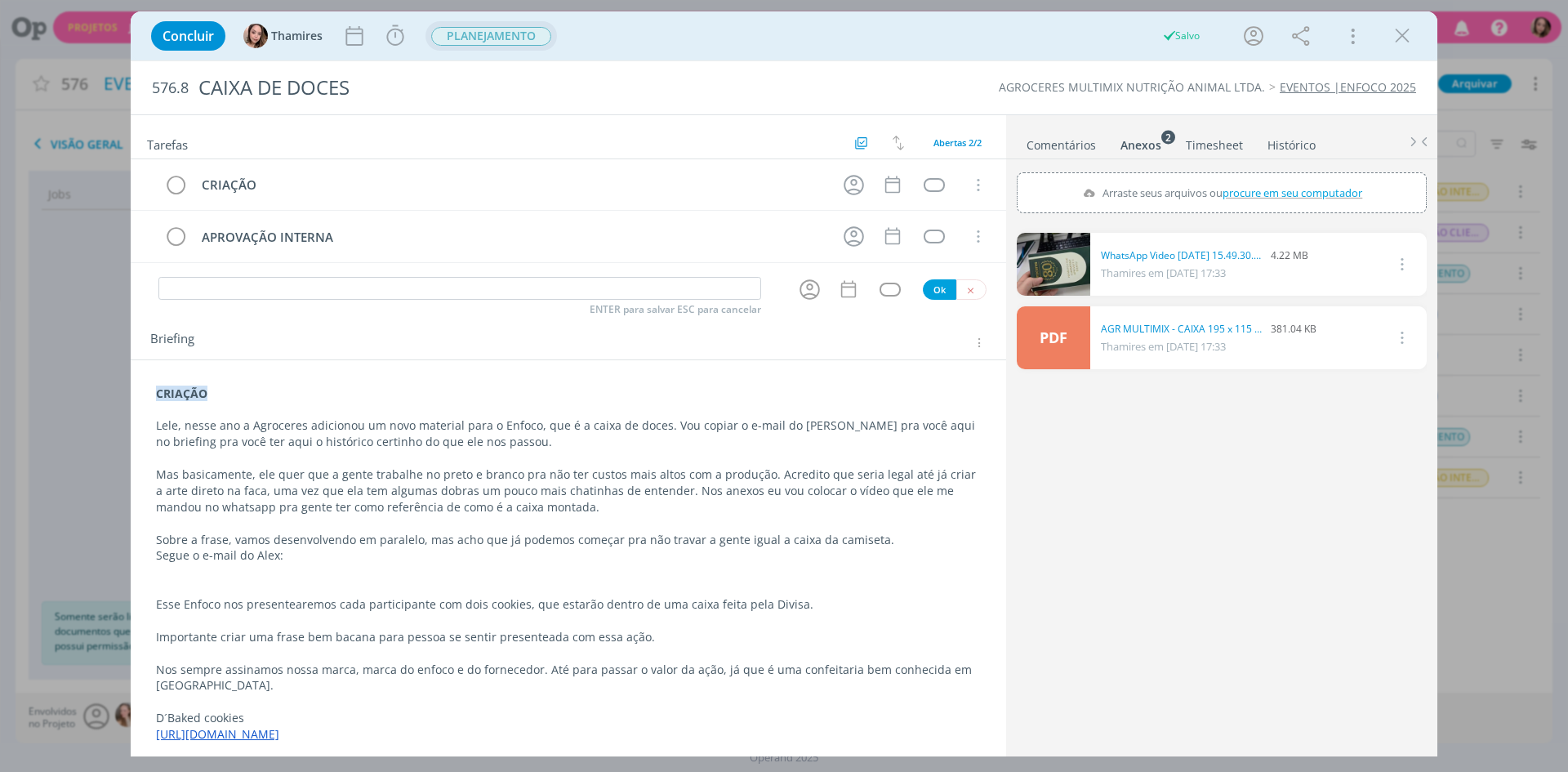
click at [491, 42] on span "PLANEJAMENTO" at bounding box center [491, 36] width 120 height 19
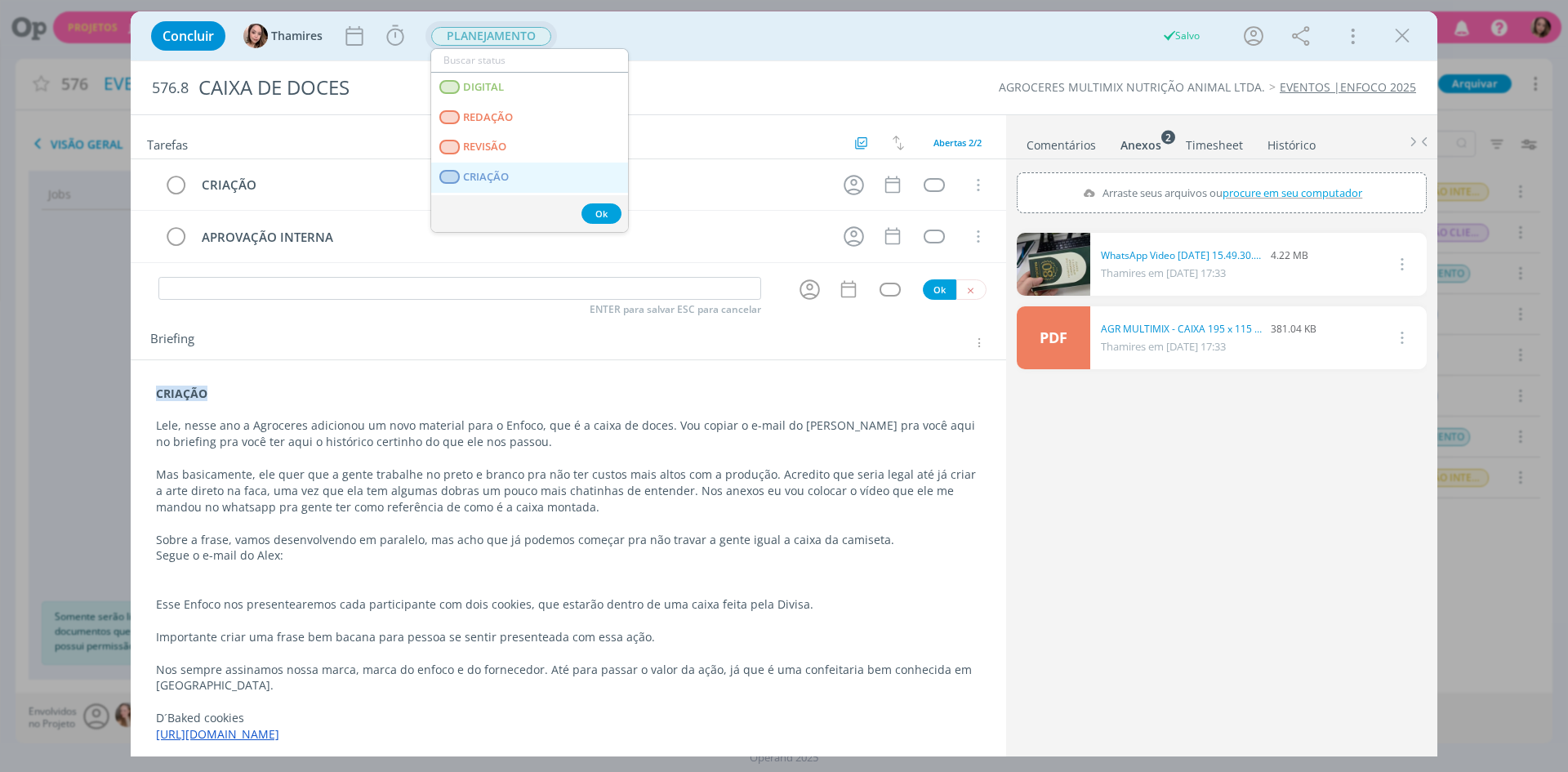
click at [490, 184] on link "CRIAÇÃO" at bounding box center [529, 178] width 197 height 30
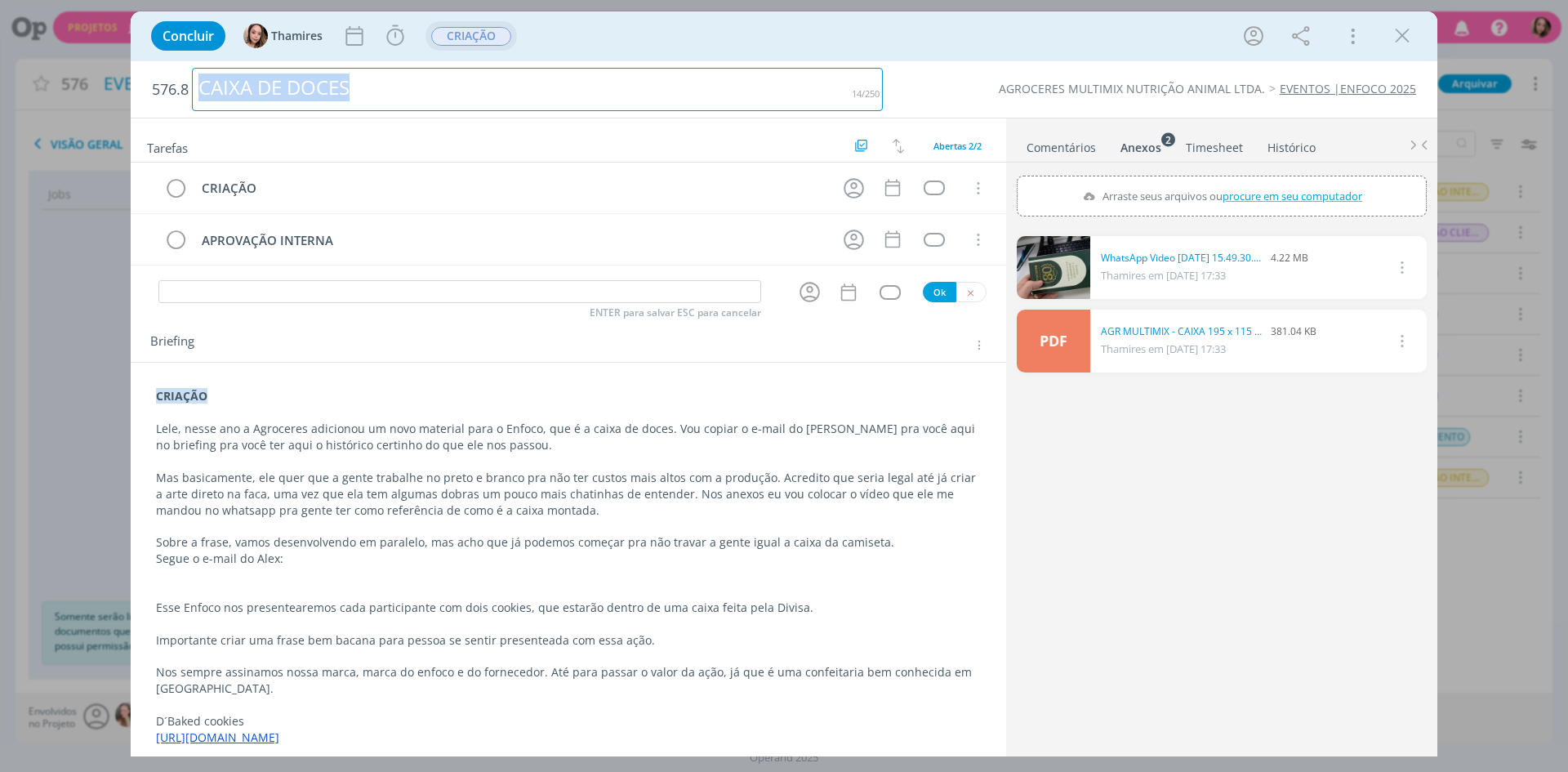
drag, startPoint x: 197, startPoint y: 88, endPoint x: 392, endPoint y: 86, distance: 195.0
click at [392, 86] on div "CAIXA DE DOCES" at bounding box center [536, 89] width 690 height 43
copy div "CAIXA DE DOCES"
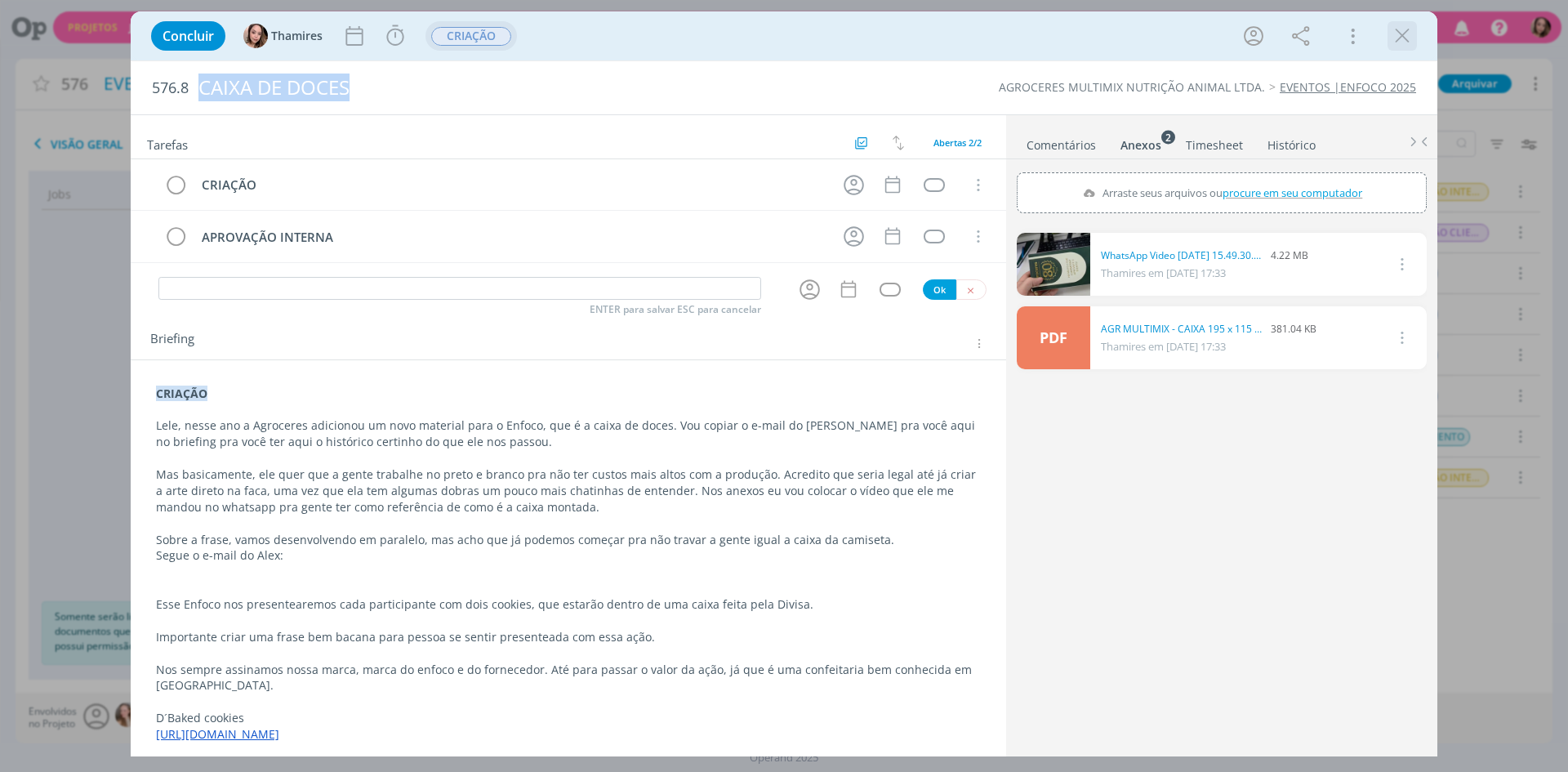
click at [1396, 39] on icon "dialog" at bounding box center [1402, 36] width 24 height 24
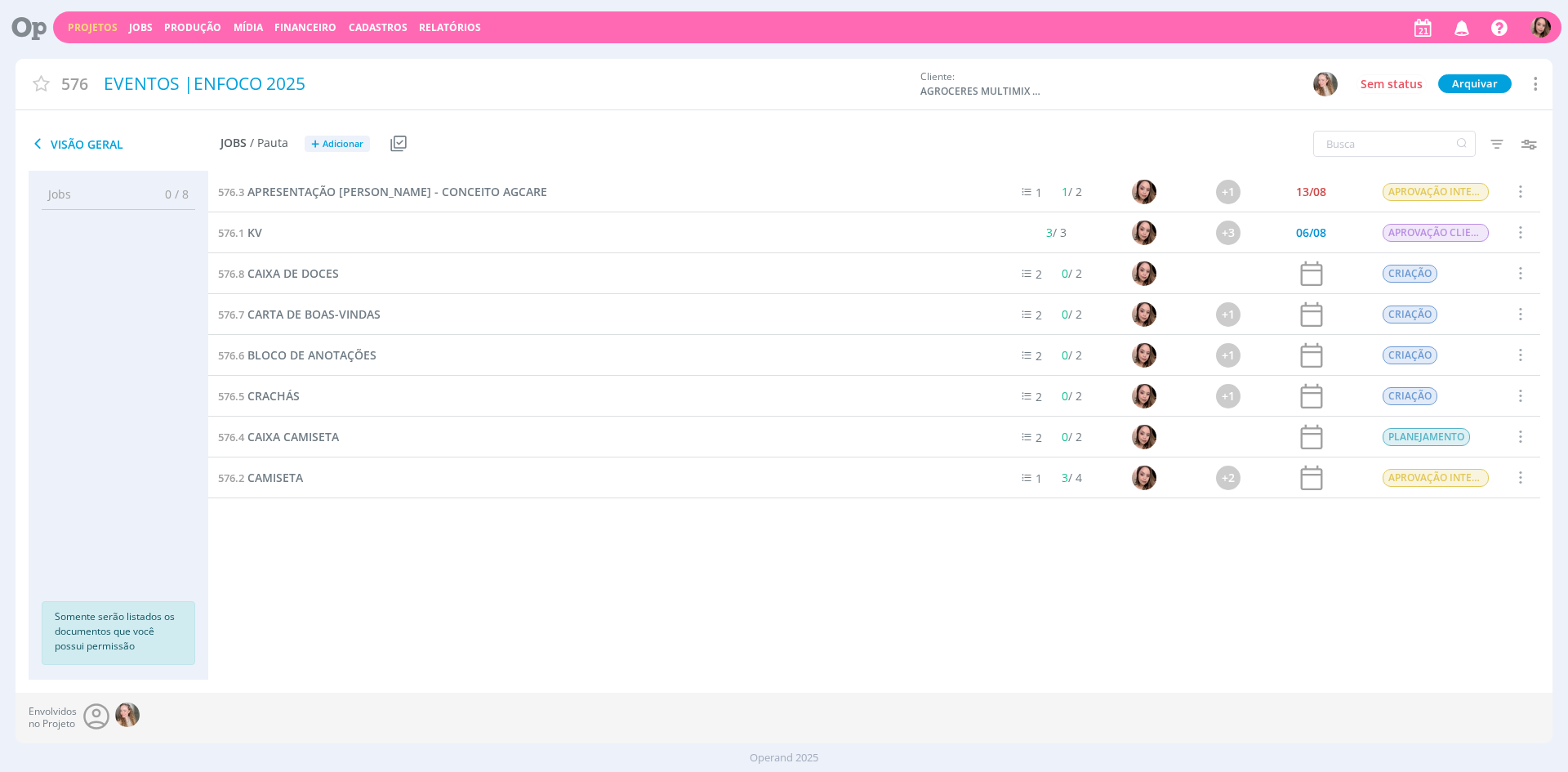
click at [276, 282] on div "576.8 CAIXA DE DOCES" at bounding box center [600, 273] width 785 height 40
click at [288, 267] on span "CAIXA DE DOCES" at bounding box center [294, 273] width 92 height 16
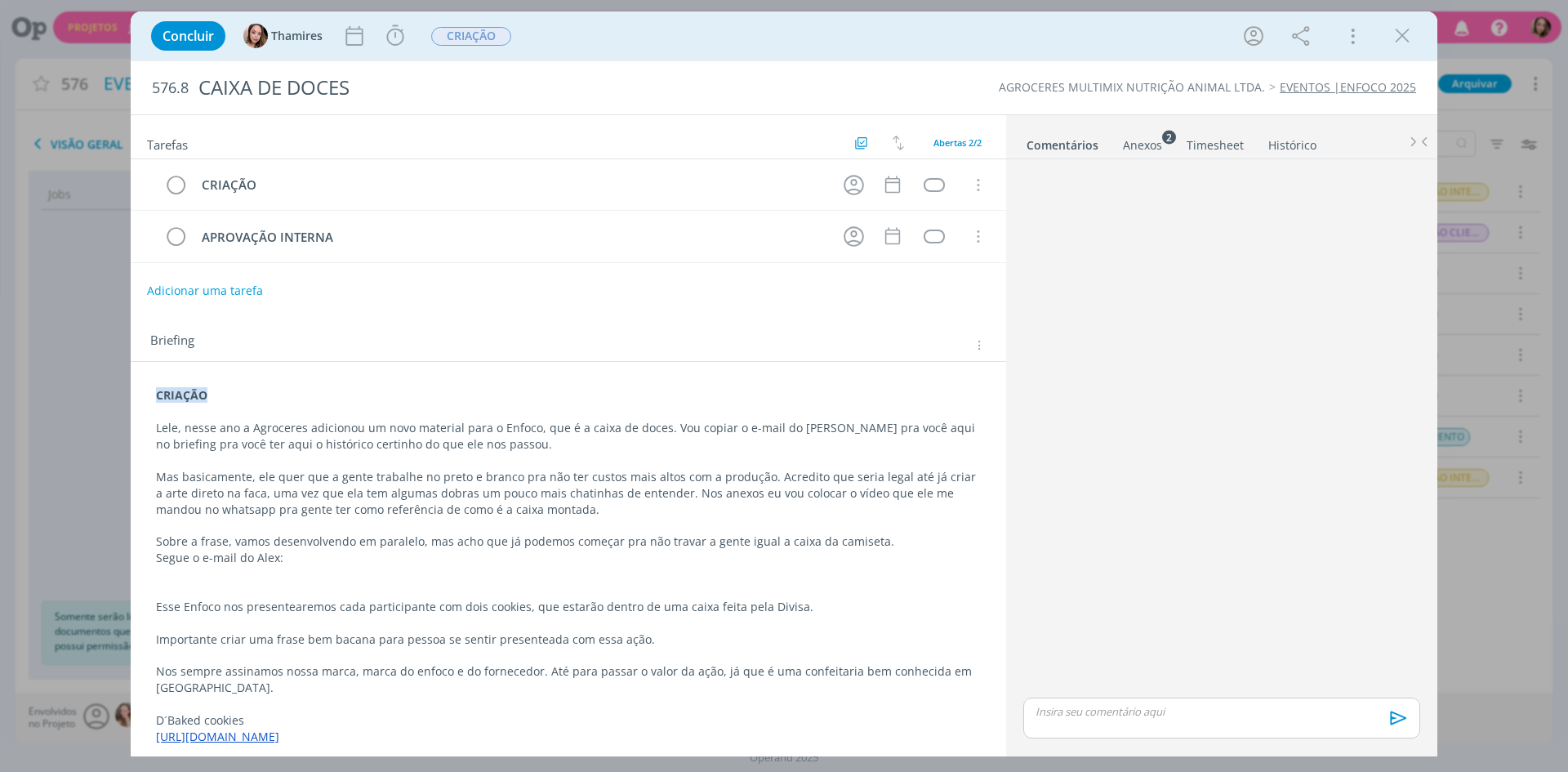
click at [1399, 39] on icon "dialog" at bounding box center [1402, 36] width 24 height 24
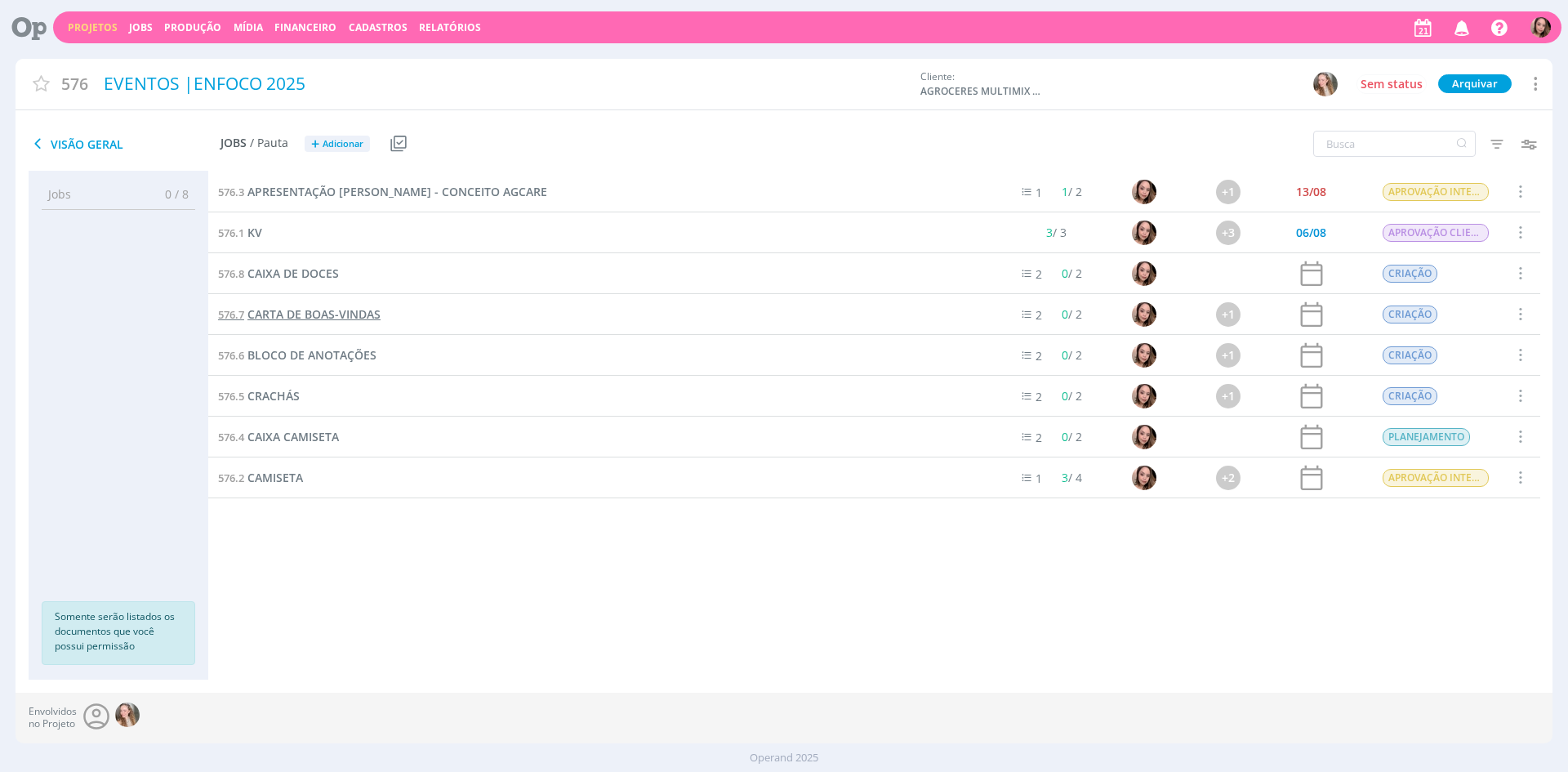
click at [334, 318] on span "CARTA DE BOAS-VINDAS" at bounding box center [314, 314] width 133 height 16
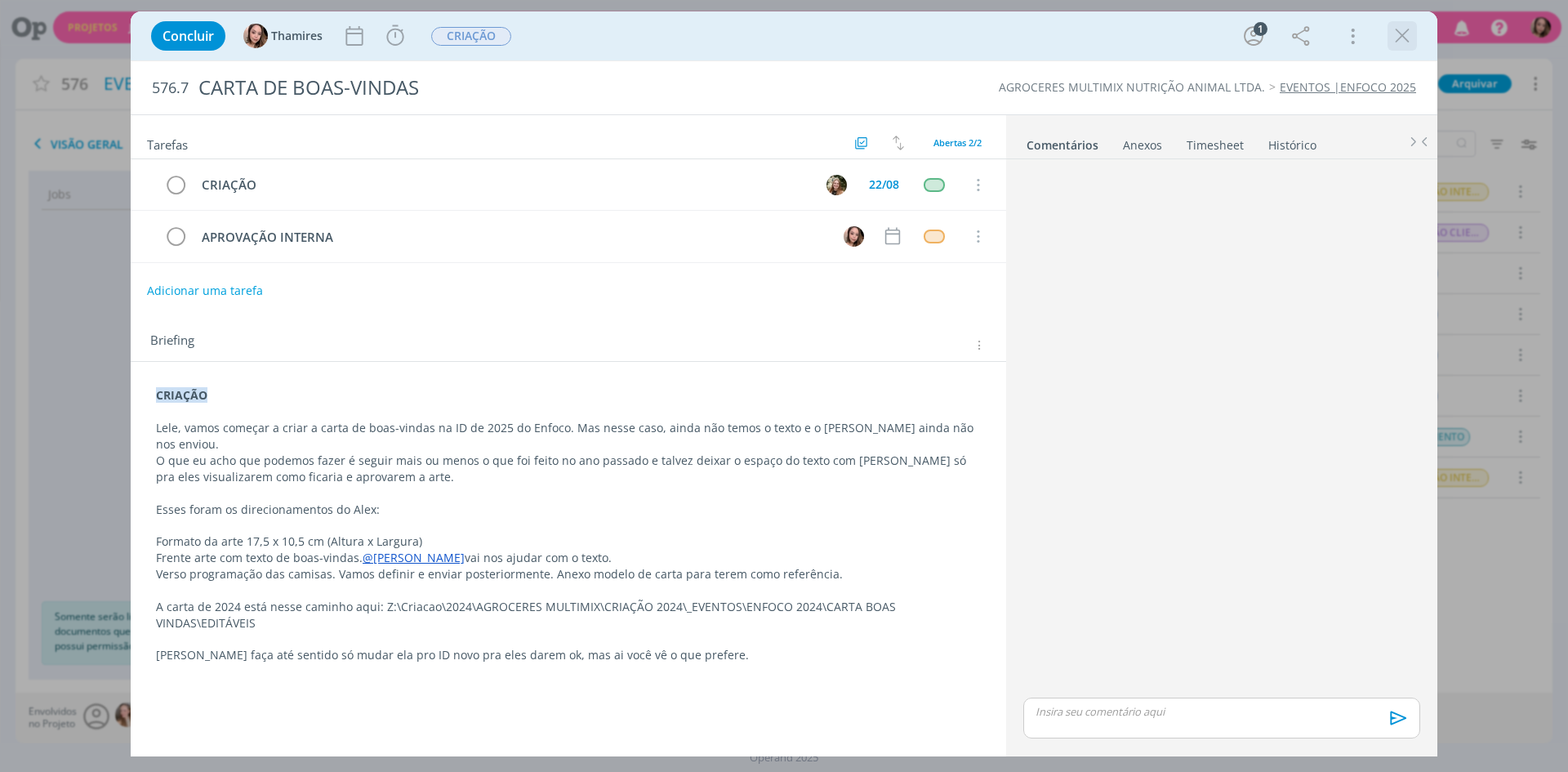
click at [1401, 25] on icon "dialog" at bounding box center [1402, 36] width 24 height 24
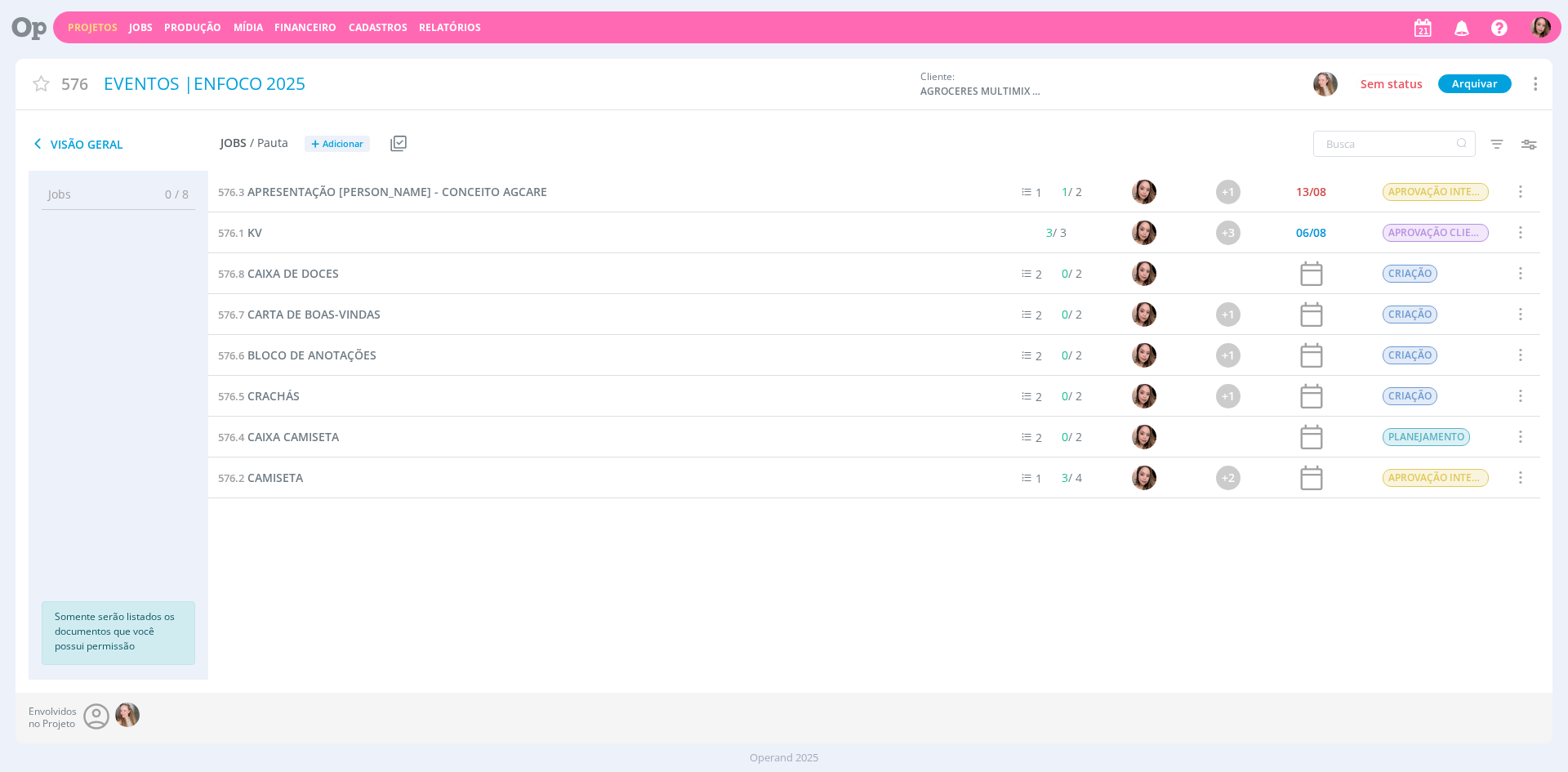
click at [314, 285] on div "576.8 CAIXA DE DOCES" at bounding box center [600, 273] width 785 height 40
click at [321, 276] on span "CAIXA DE DOCES" at bounding box center [294, 273] width 92 height 16
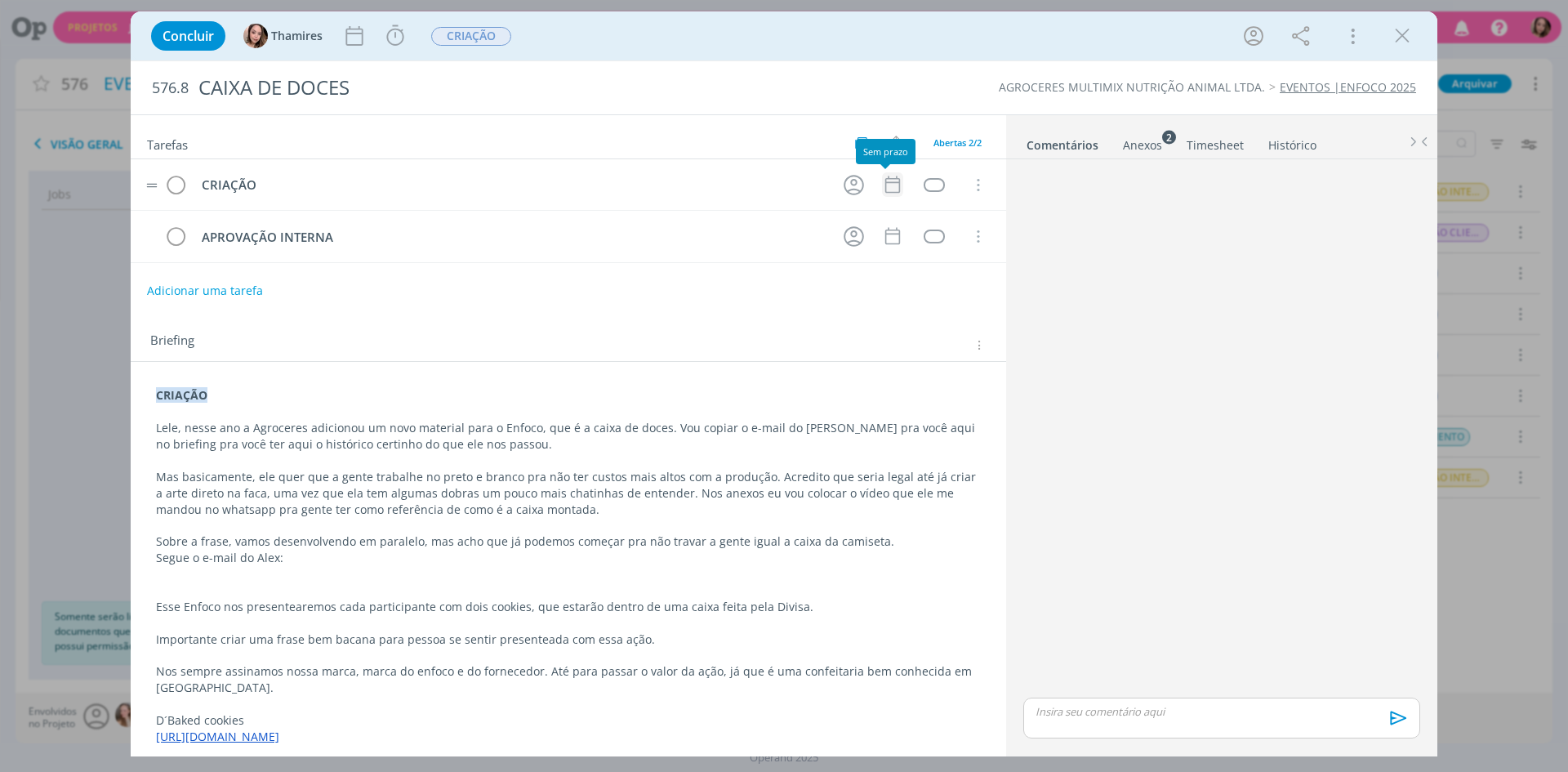
click at [885, 183] on icon "dialog" at bounding box center [892, 185] width 15 height 17
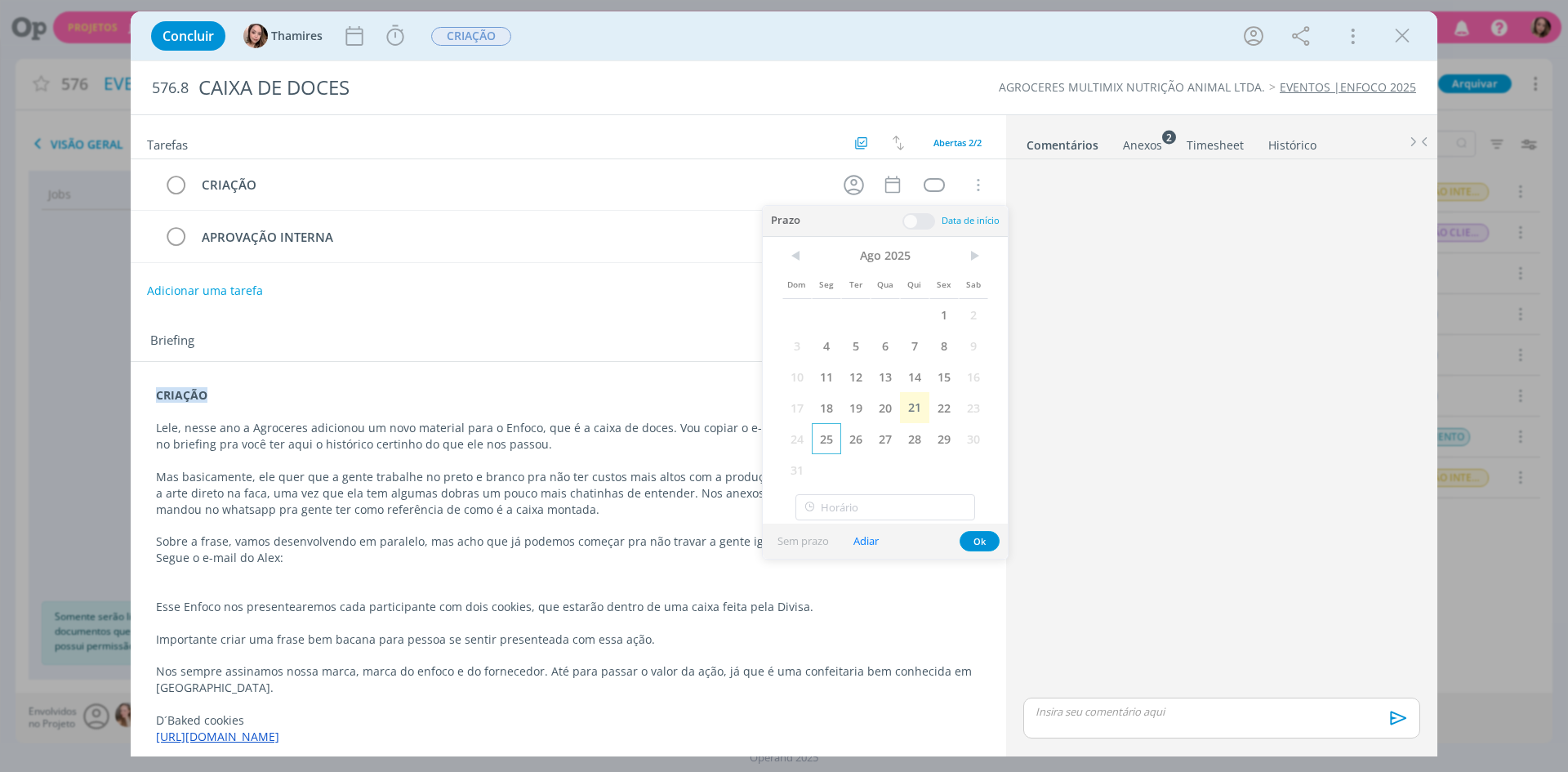
click at [833, 441] on span "25" at bounding box center [826, 438] width 29 height 31
click at [972, 546] on button "Ok" at bounding box center [979, 542] width 40 height 21
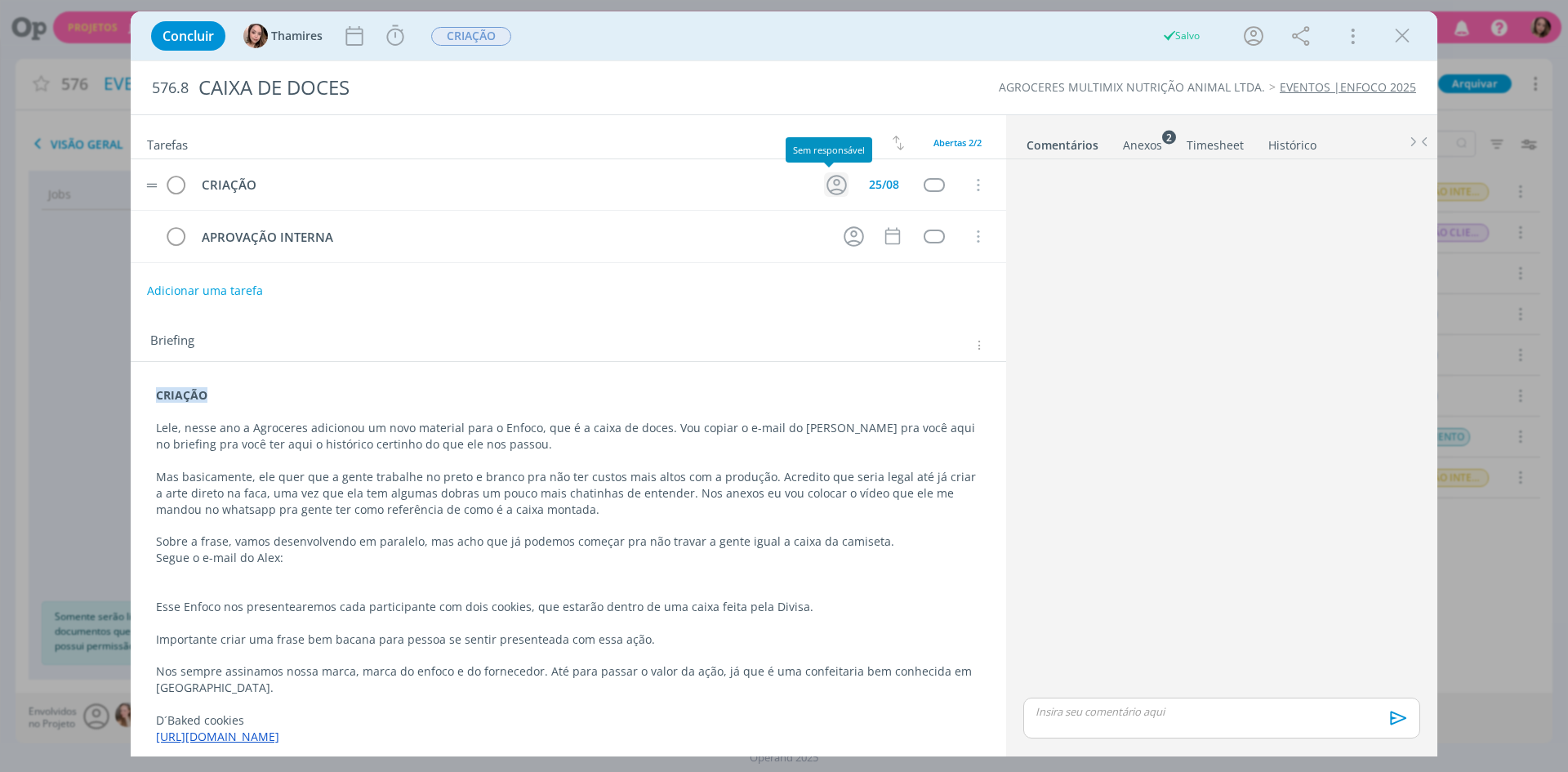
click at [826, 181] on icon "dialog" at bounding box center [837, 185] width 21 height 21
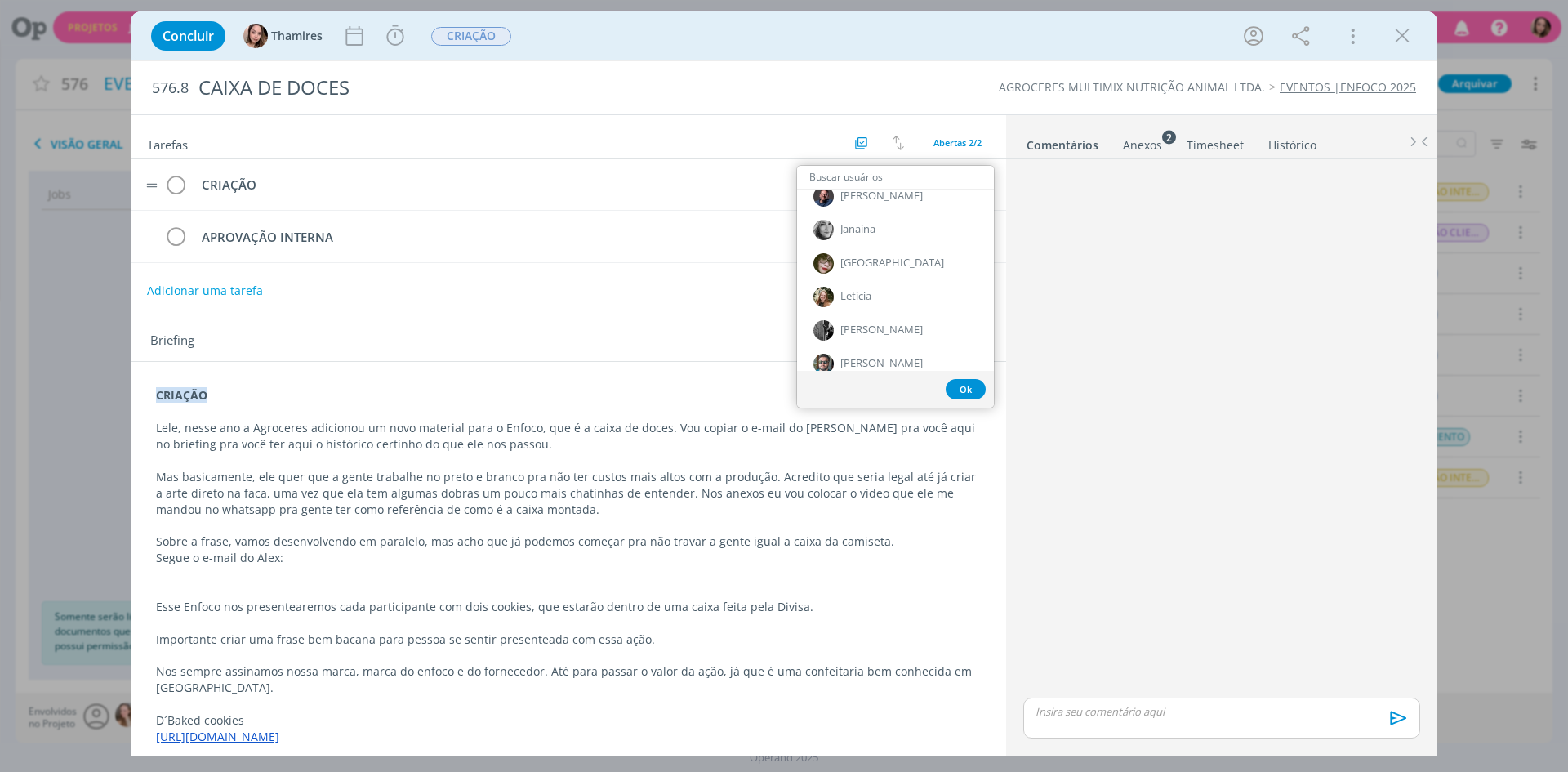
scroll to position [572, 0]
click at [873, 219] on div "Letícia" at bounding box center [895, 215] width 197 height 34
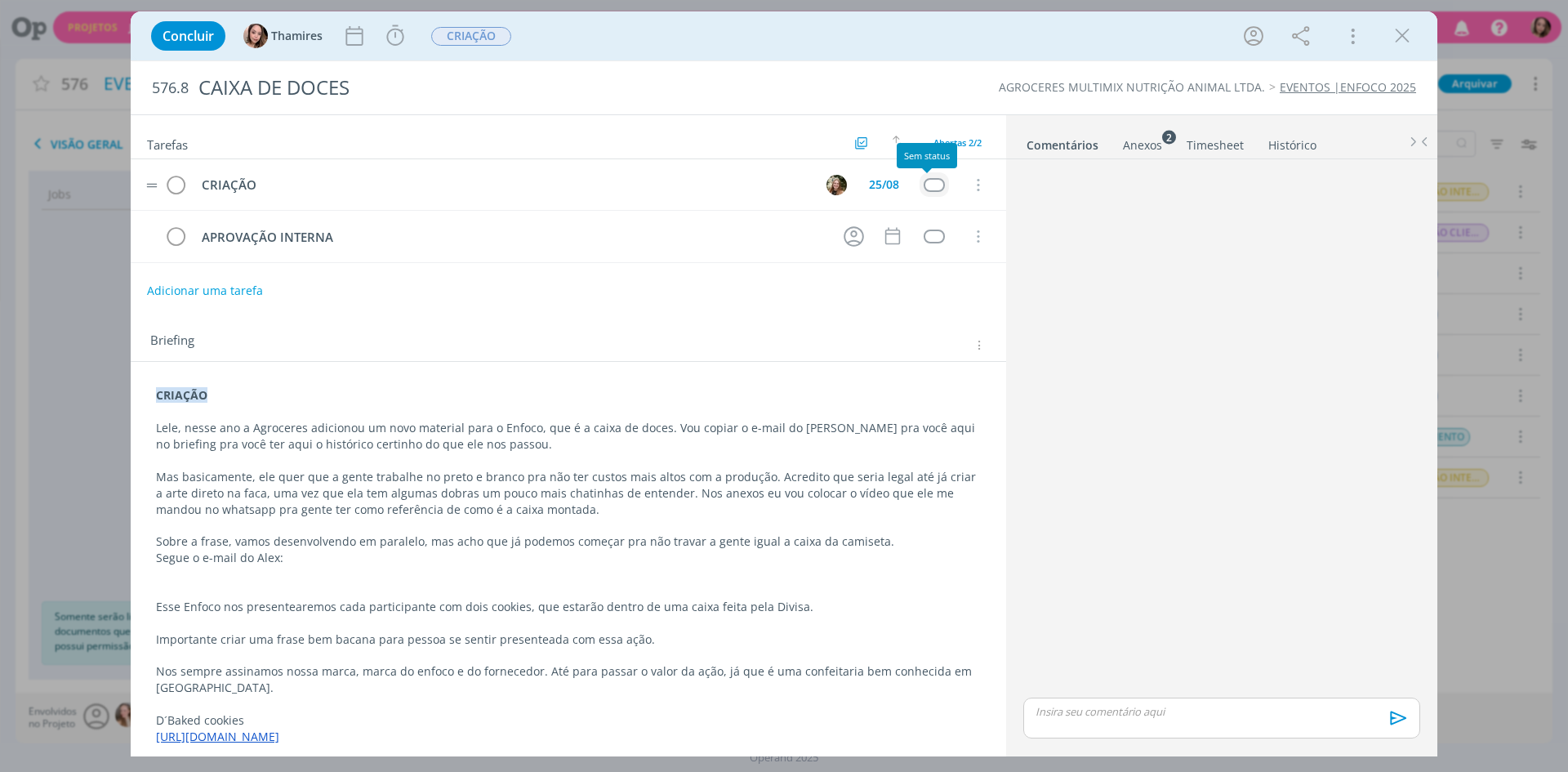
click at [923, 184] on div "dialog" at bounding box center [934, 185] width 21 height 14
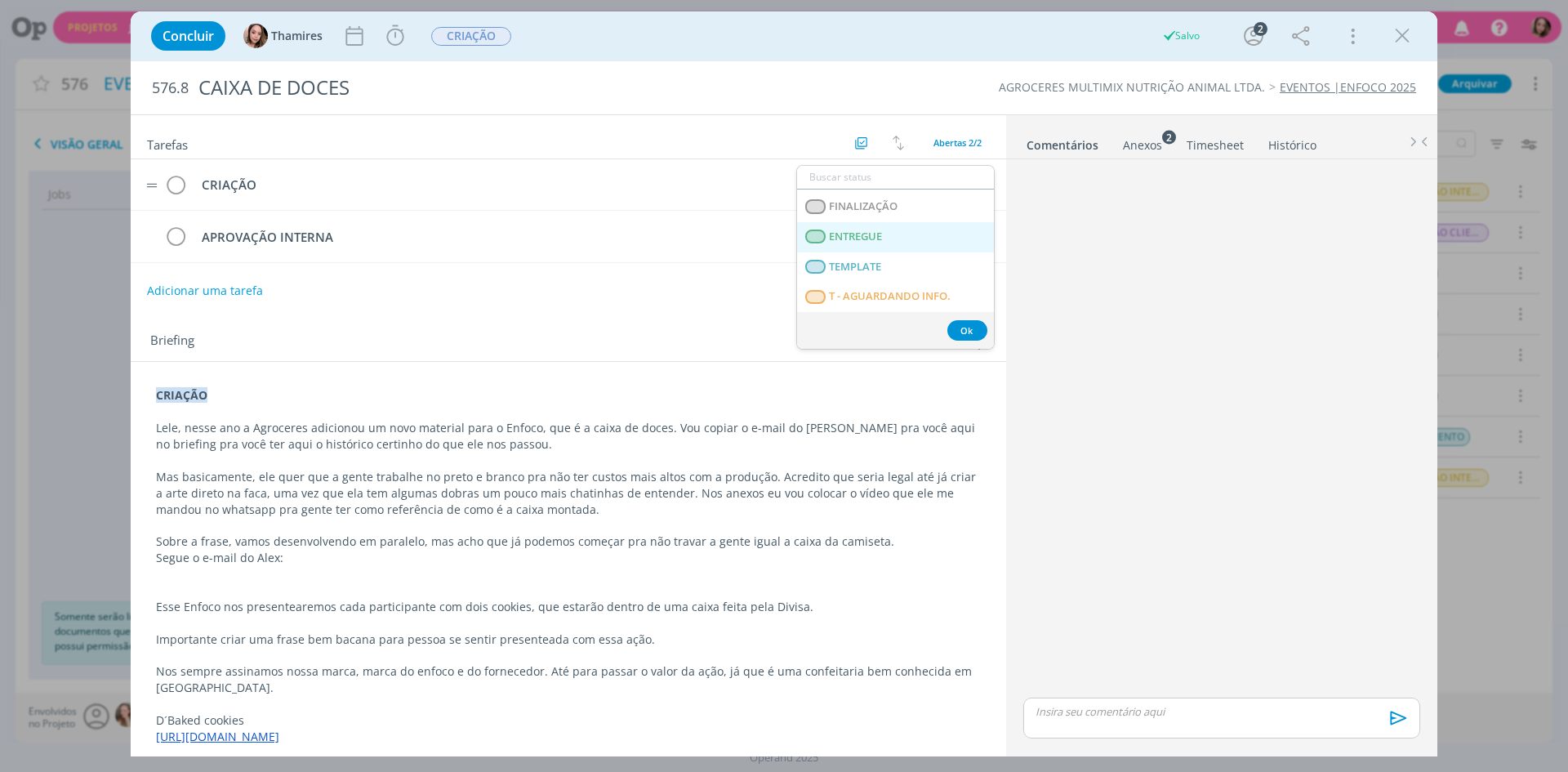
scroll to position [408, 0]
click at [875, 243] on span "T - LIBERADO" at bounding box center [862, 244] width 66 height 13
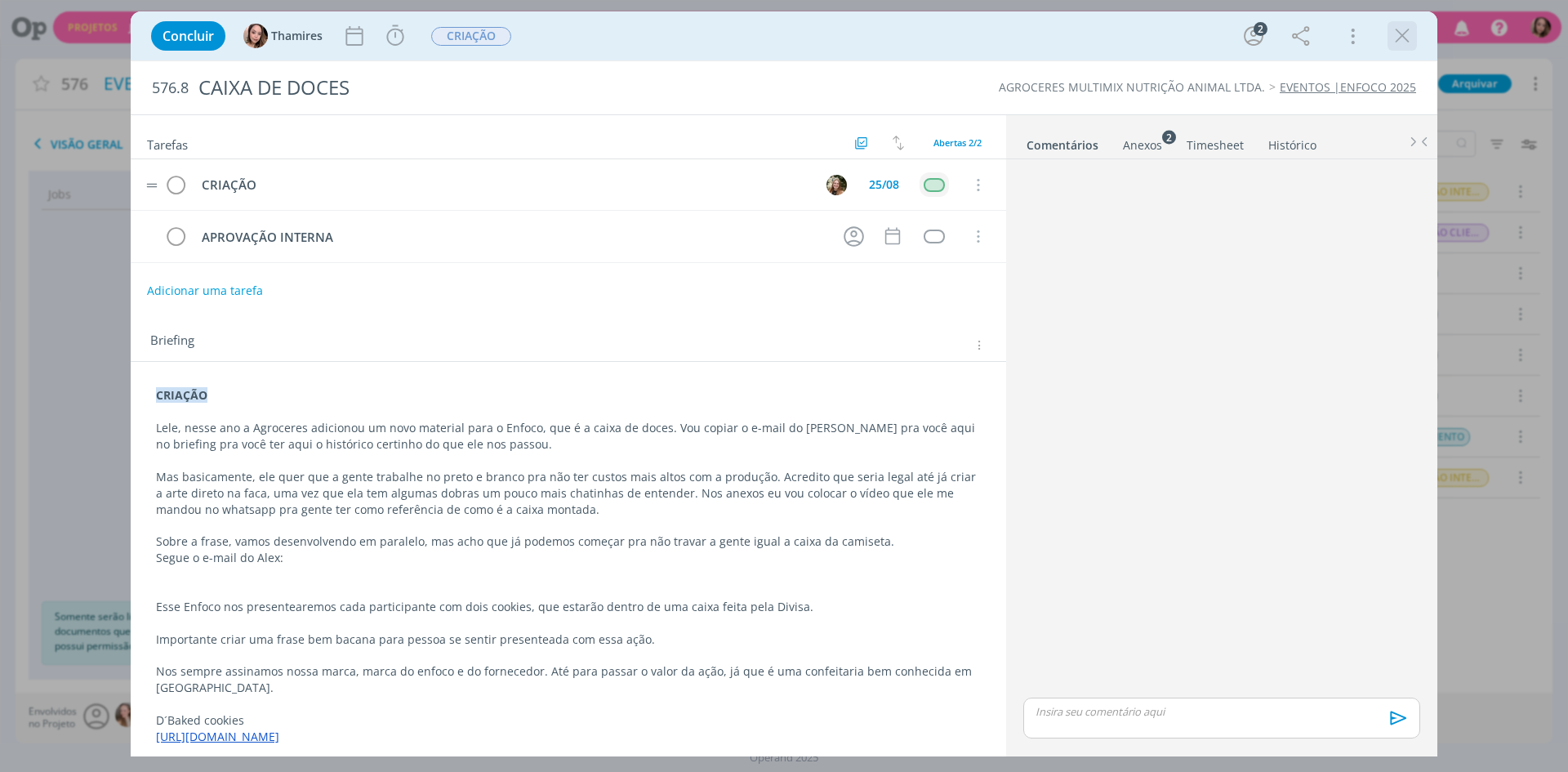
click at [1396, 38] on icon "dialog" at bounding box center [1402, 36] width 24 height 24
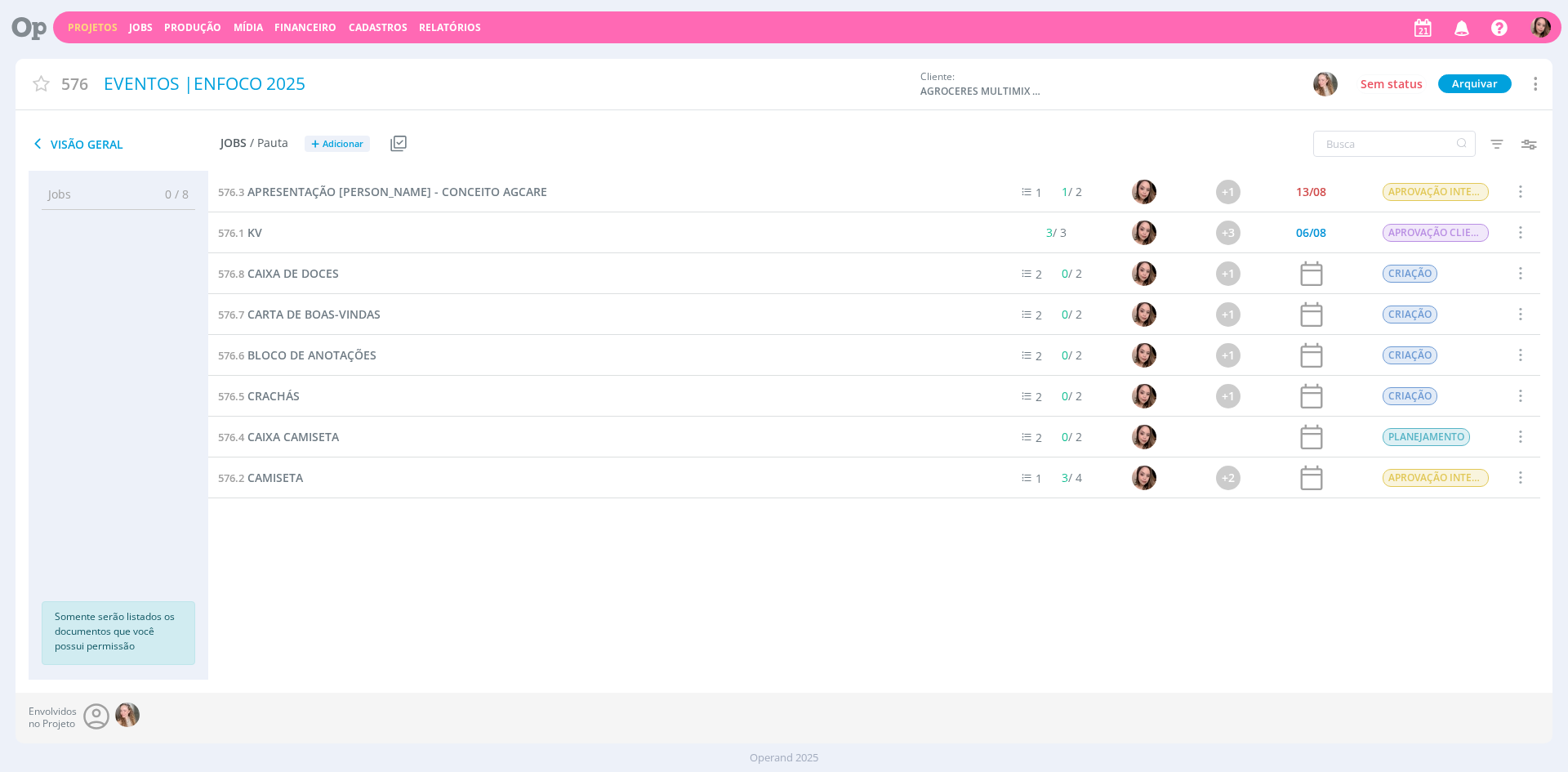
click at [71, 25] on link "Projetos" at bounding box center [92, 28] width 49 height 14
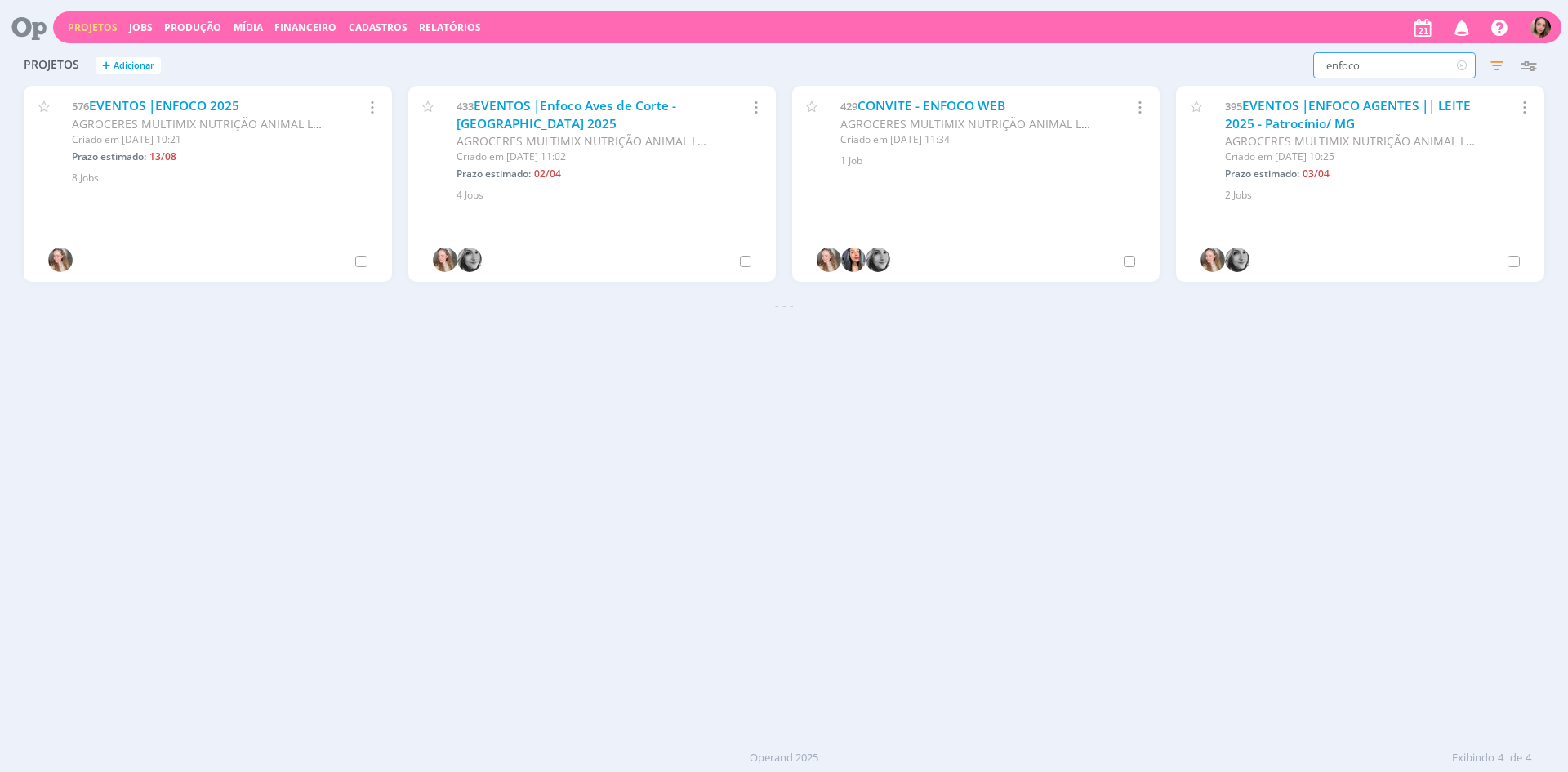
click at [1379, 74] on input "enfoco" at bounding box center [1394, 65] width 163 height 26
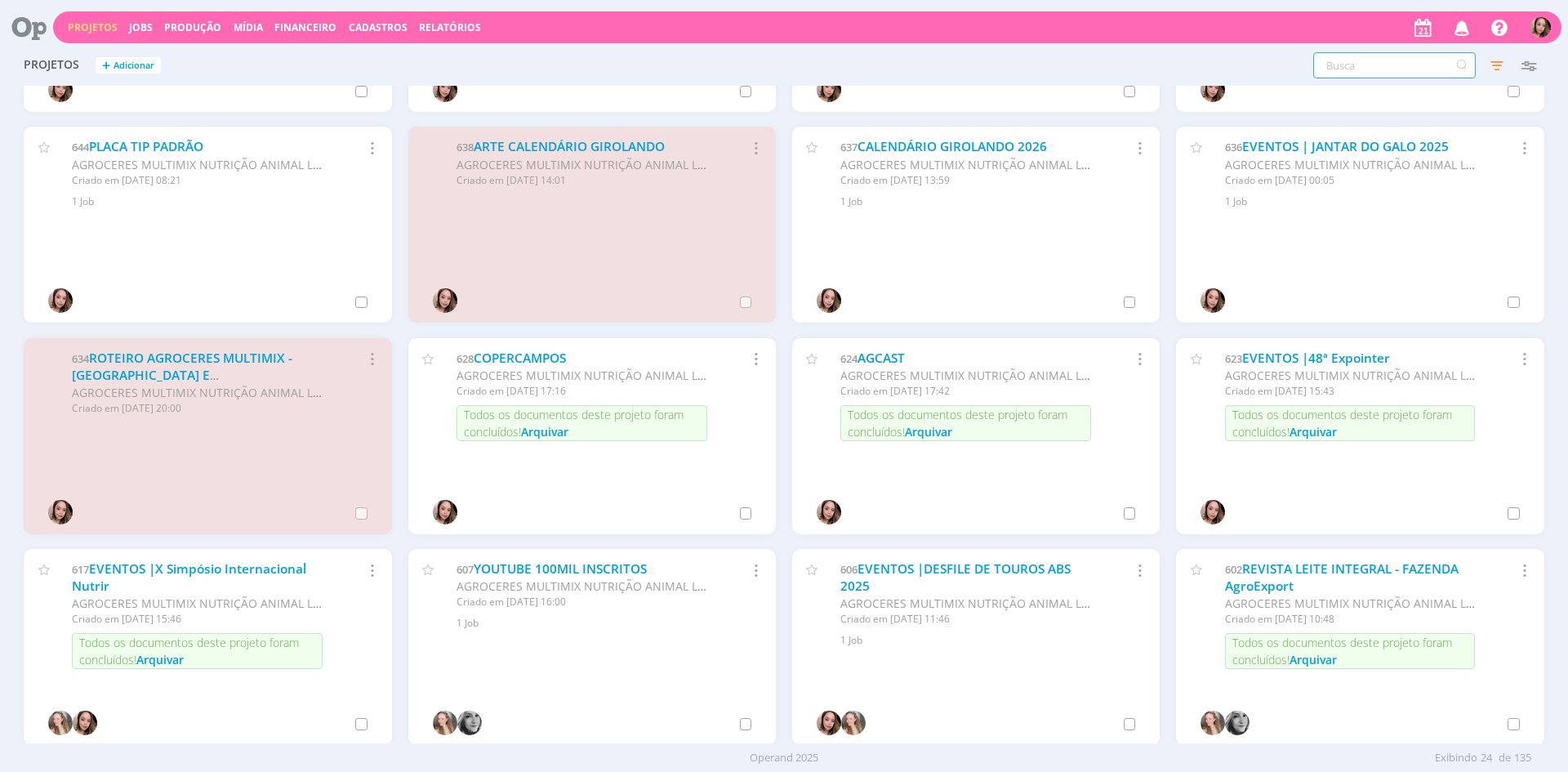
scroll to position [163, 0]
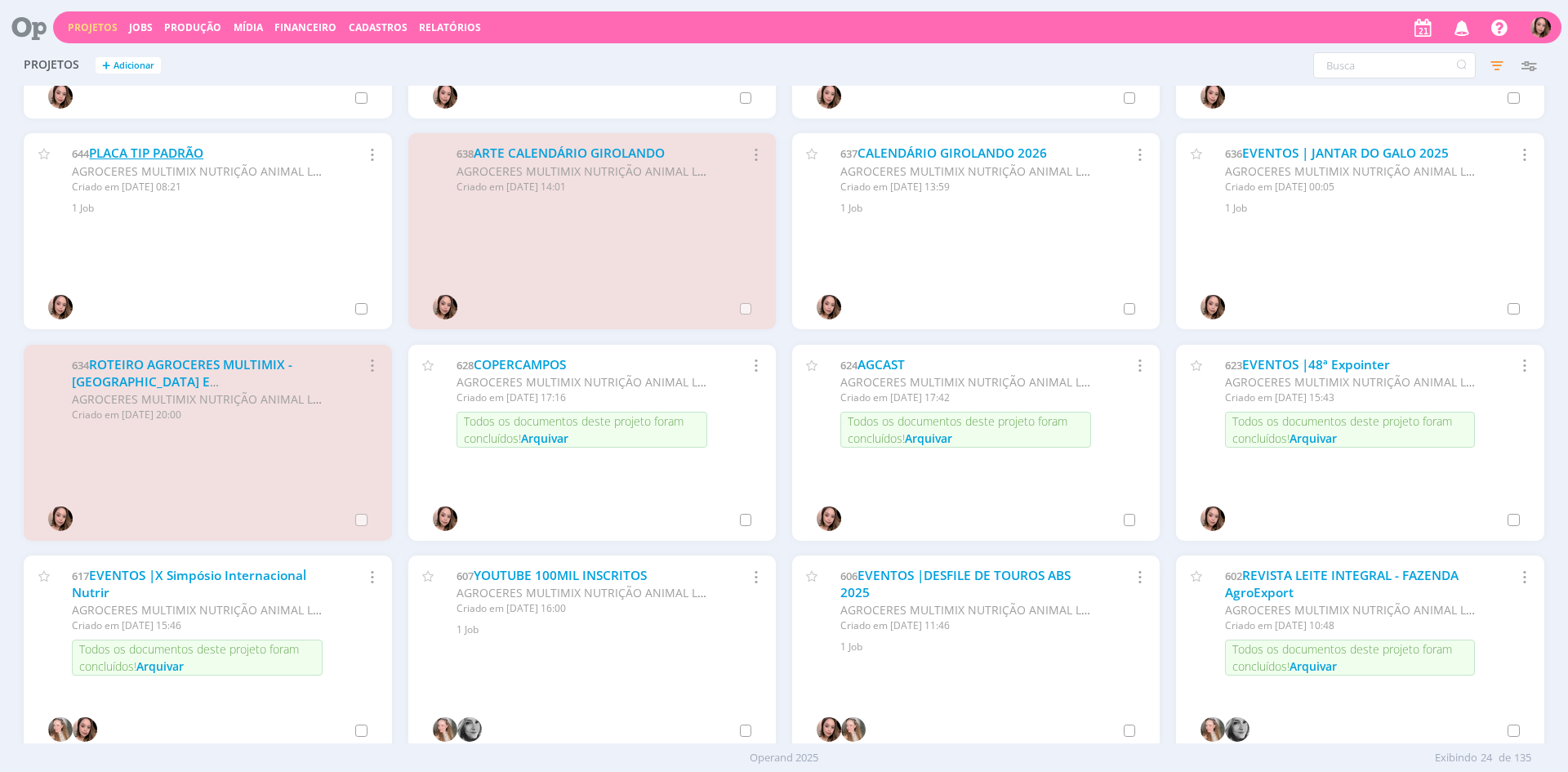
click at [178, 155] on link "PLACA TIP PADRÃO" at bounding box center [146, 153] width 114 height 17
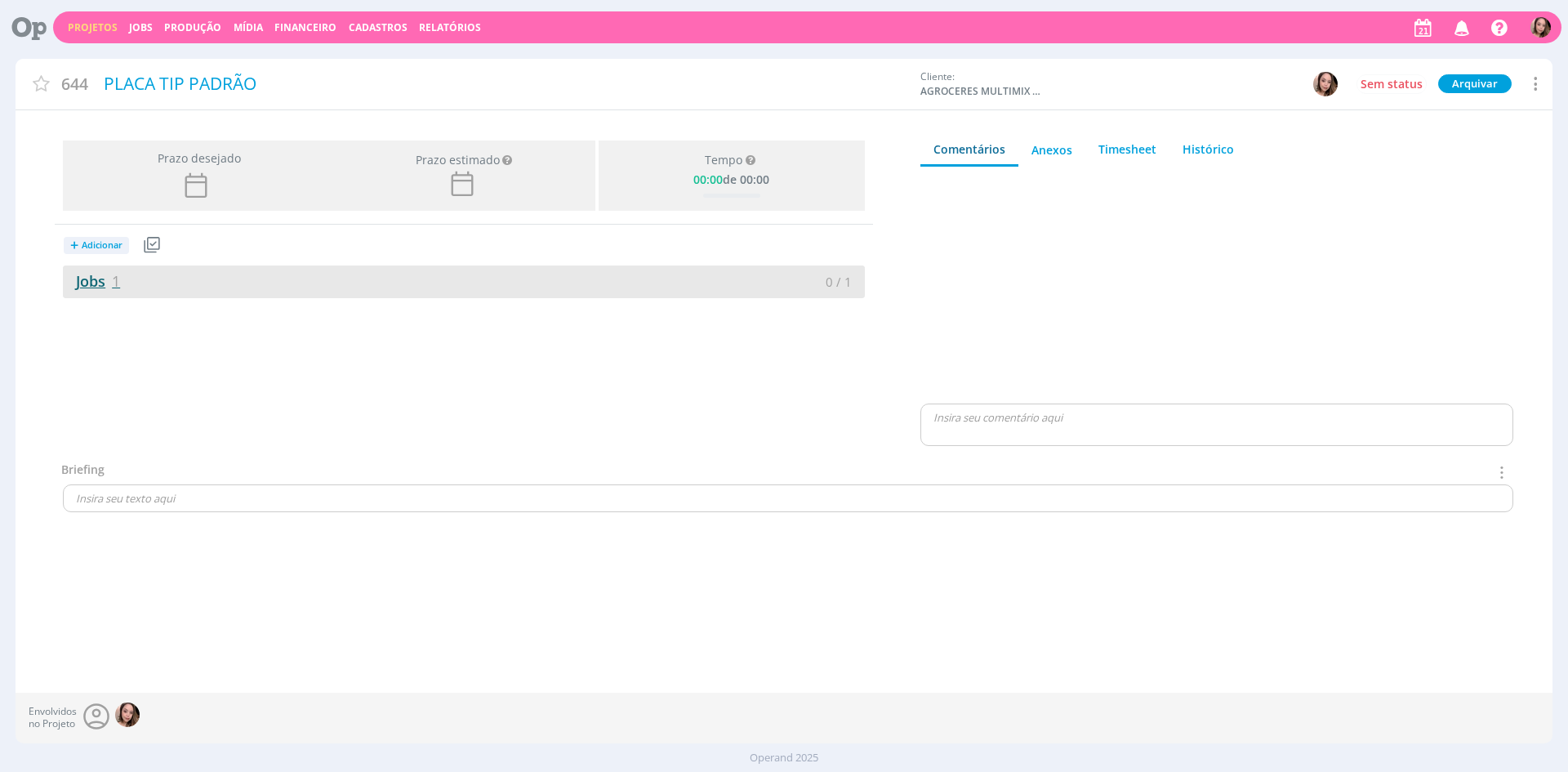
click at [63, 277] on link "Jobs 1" at bounding box center [92, 281] width 57 height 20
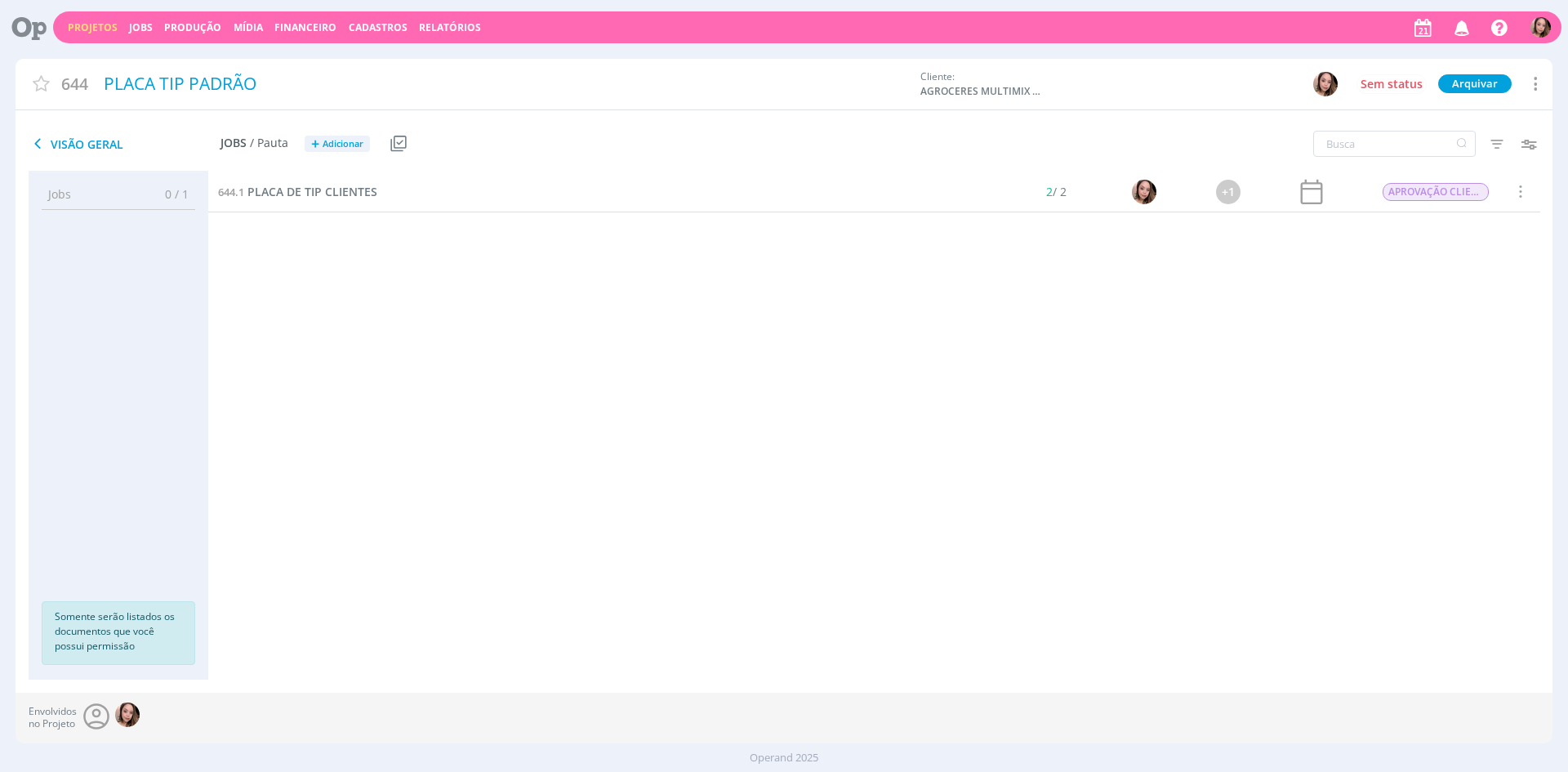
click at [100, 32] on link "Projetos" at bounding box center [92, 28] width 49 height 14
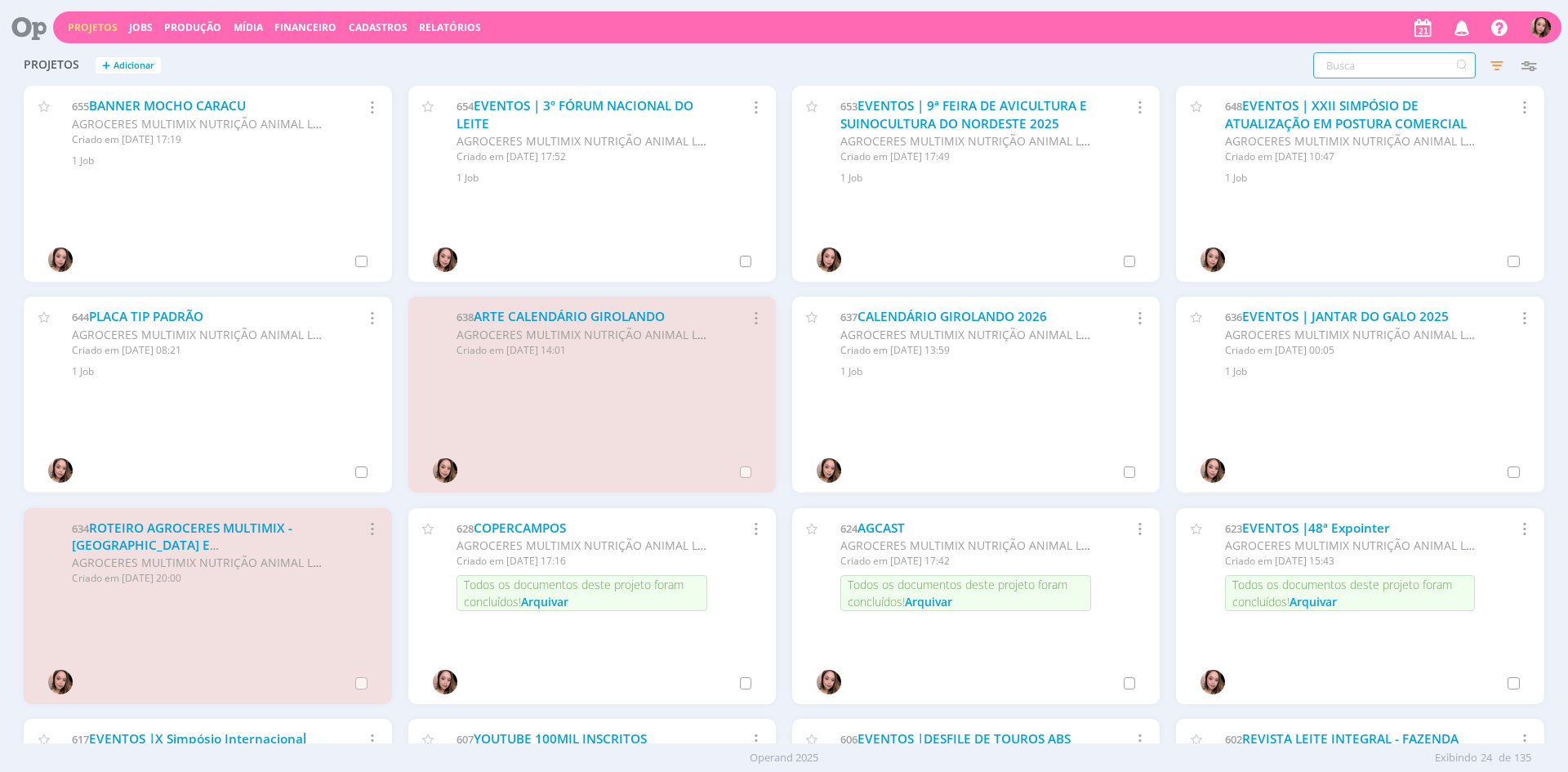
click at [1339, 65] on input "text" at bounding box center [1394, 65] width 163 height 26
type input "AGBLOG"
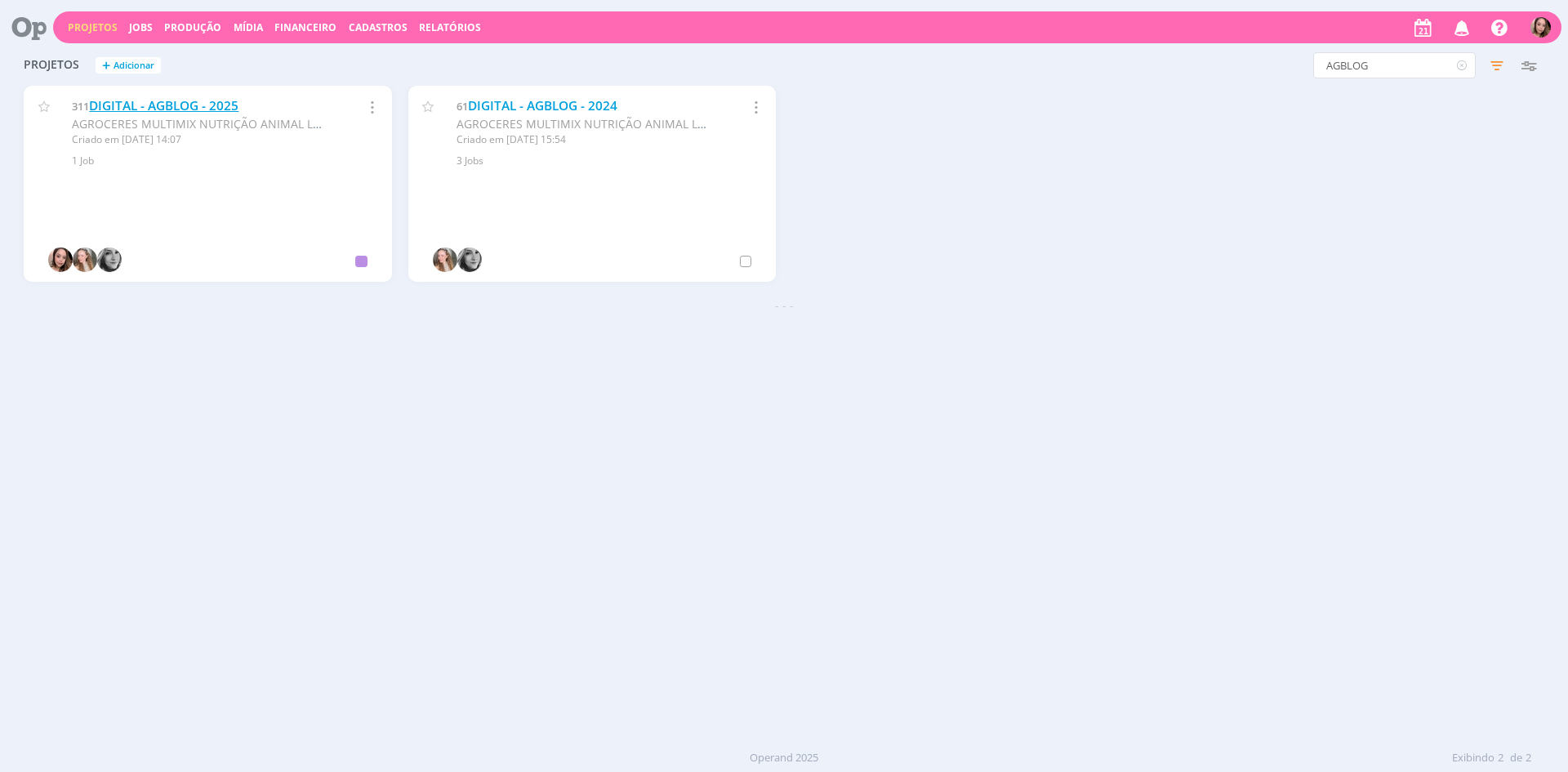
click at [183, 108] on link "DIGITAL - AGBLOG - 2025" at bounding box center [164, 106] width 149 height 17
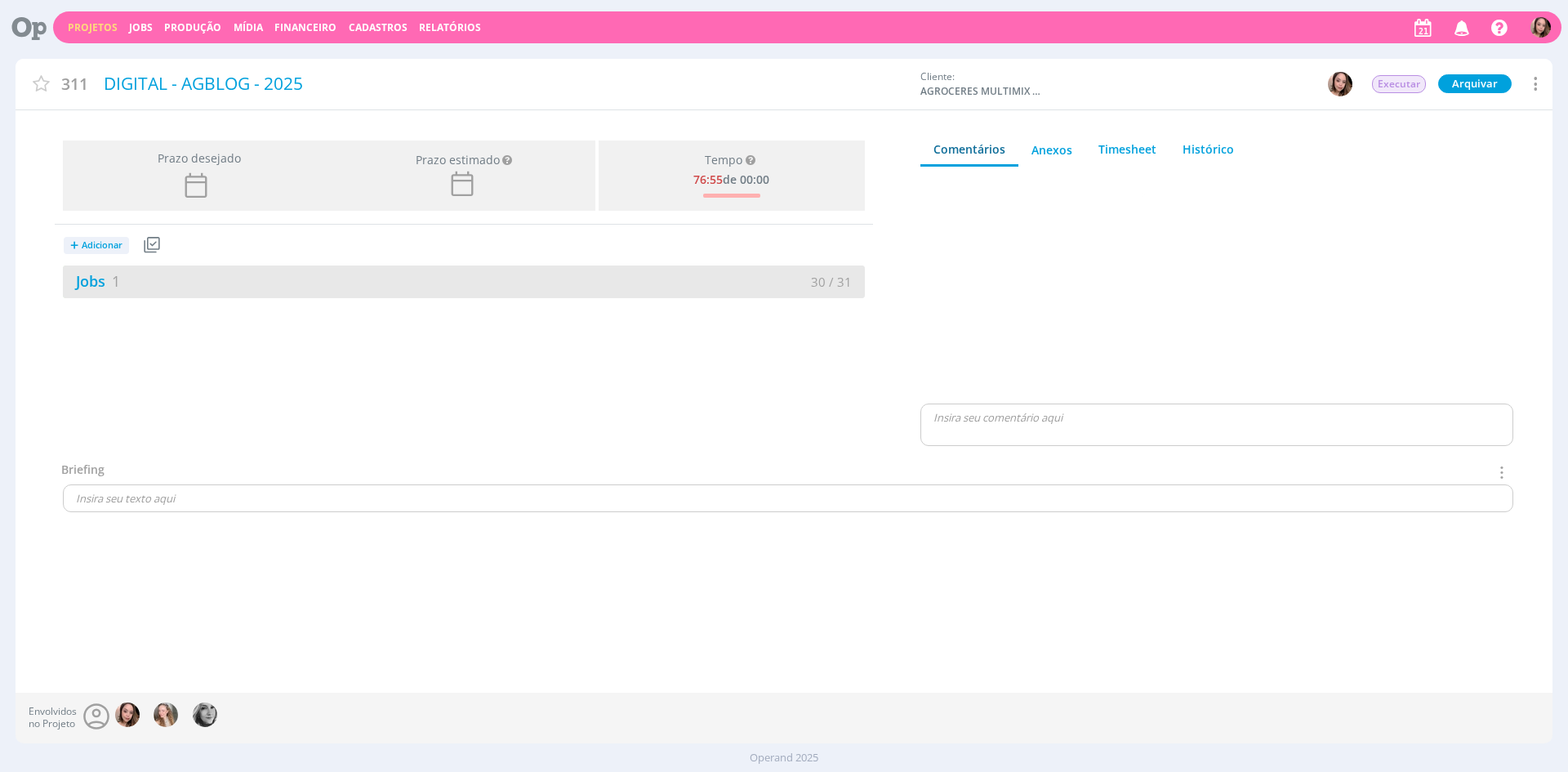
click at [311, 276] on div "Jobs 1" at bounding box center [263, 281] width 401 height 22
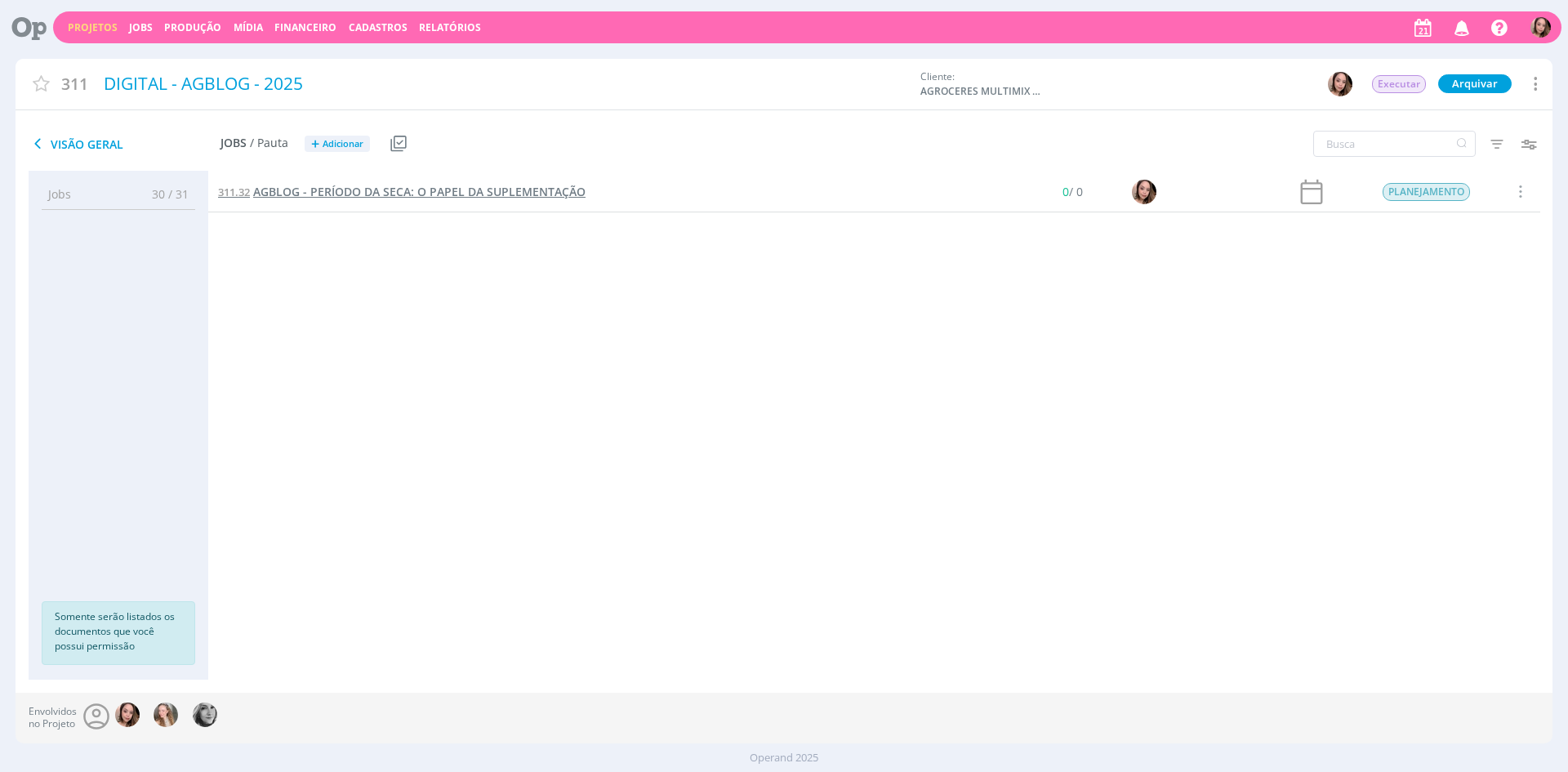
click at [489, 198] on span "AGBLOG - PERÍODO DA SECA: O PAPEL DA SUPLEMENTAÇÃO" at bounding box center [419, 191] width 333 height 16
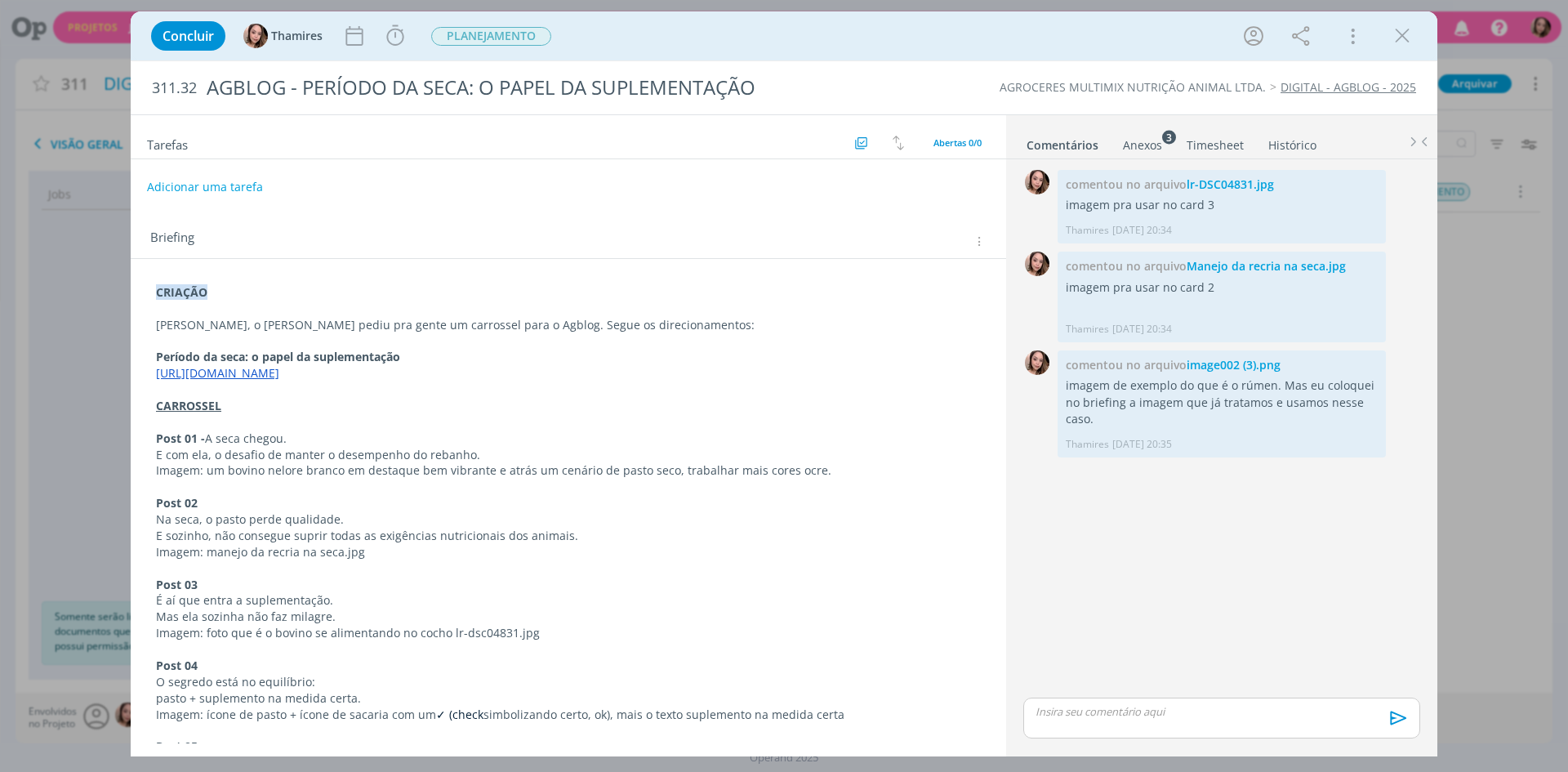
scroll to position [219, 0]
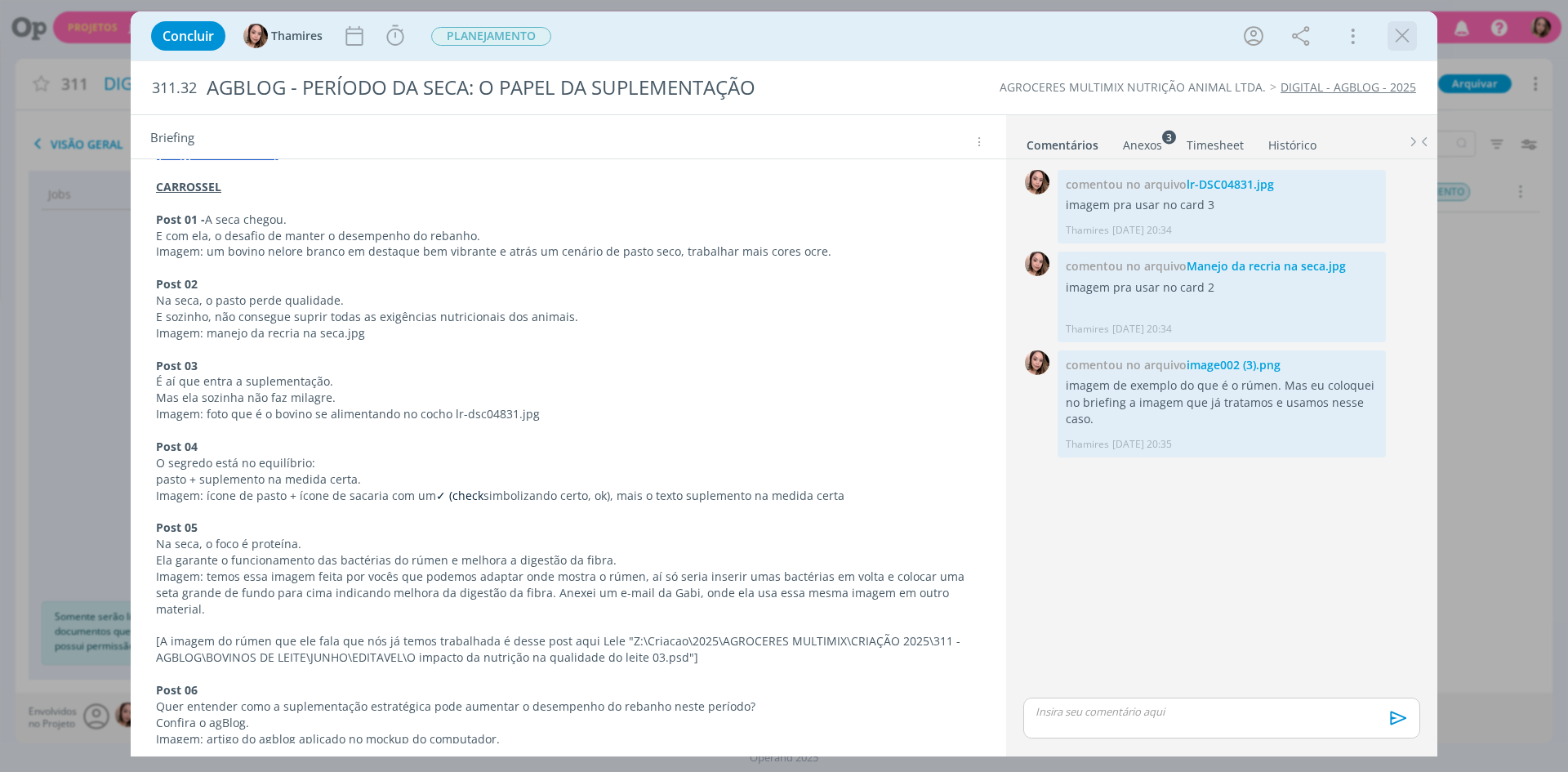
click at [1399, 44] on icon "dialog" at bounding box center [1402, 36] width 24 height 24
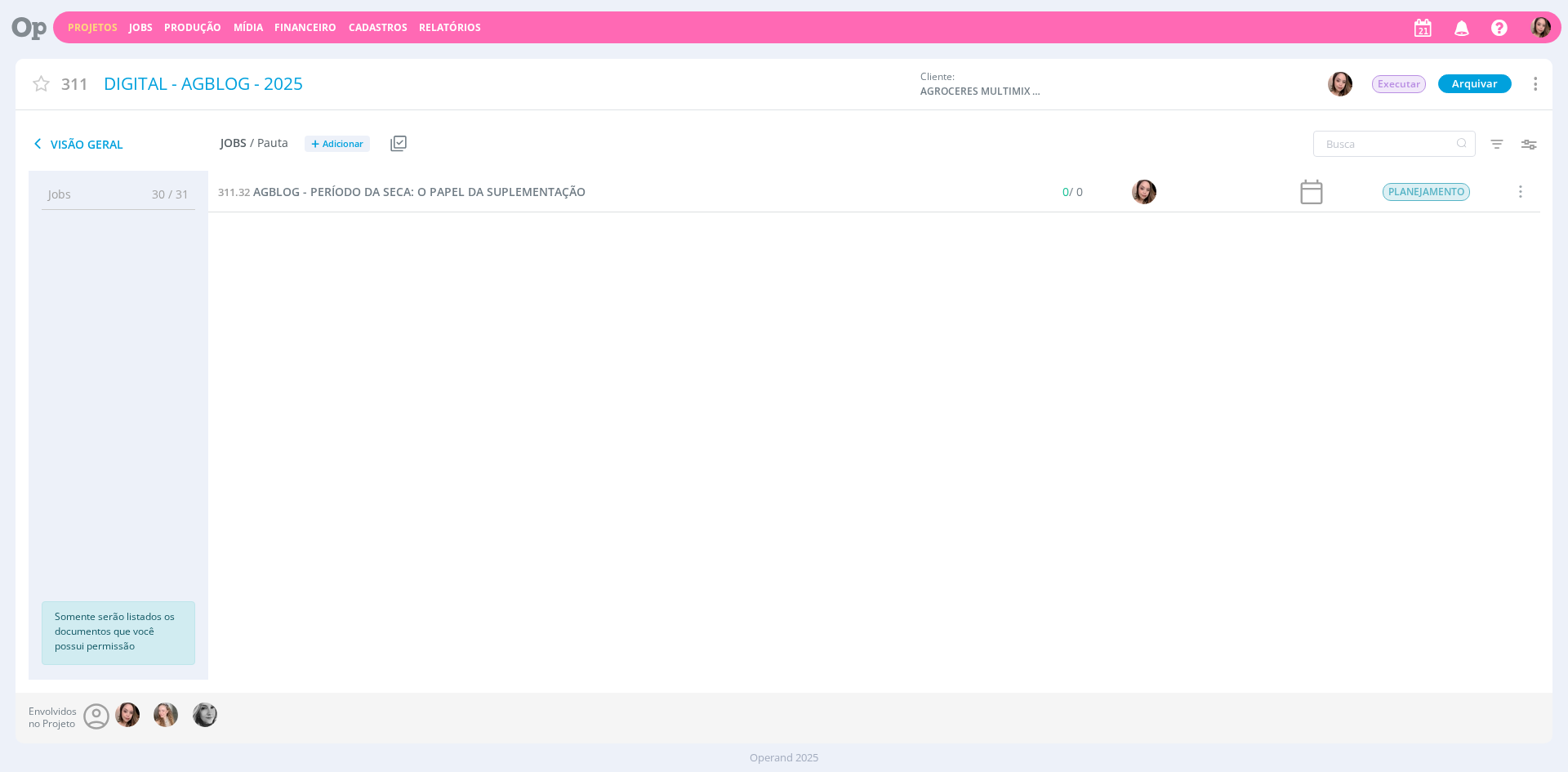
click at [79, 24] on link "Projetos" at bounding box center [92, 28] width 49 height 14
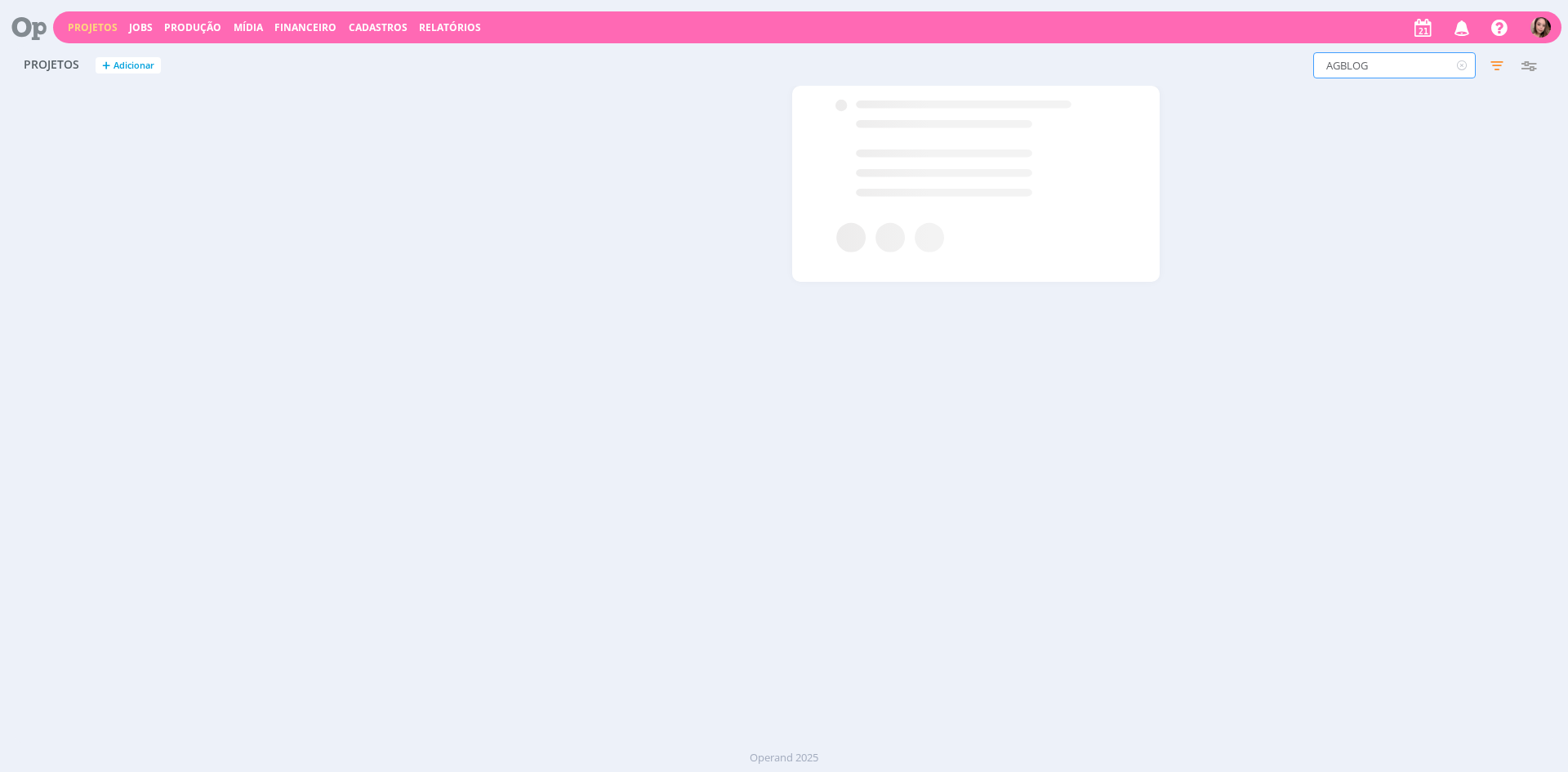
click at [1395, 78] on input "AGBLOG" at bounding box center [1394, 65] width 163 height 26
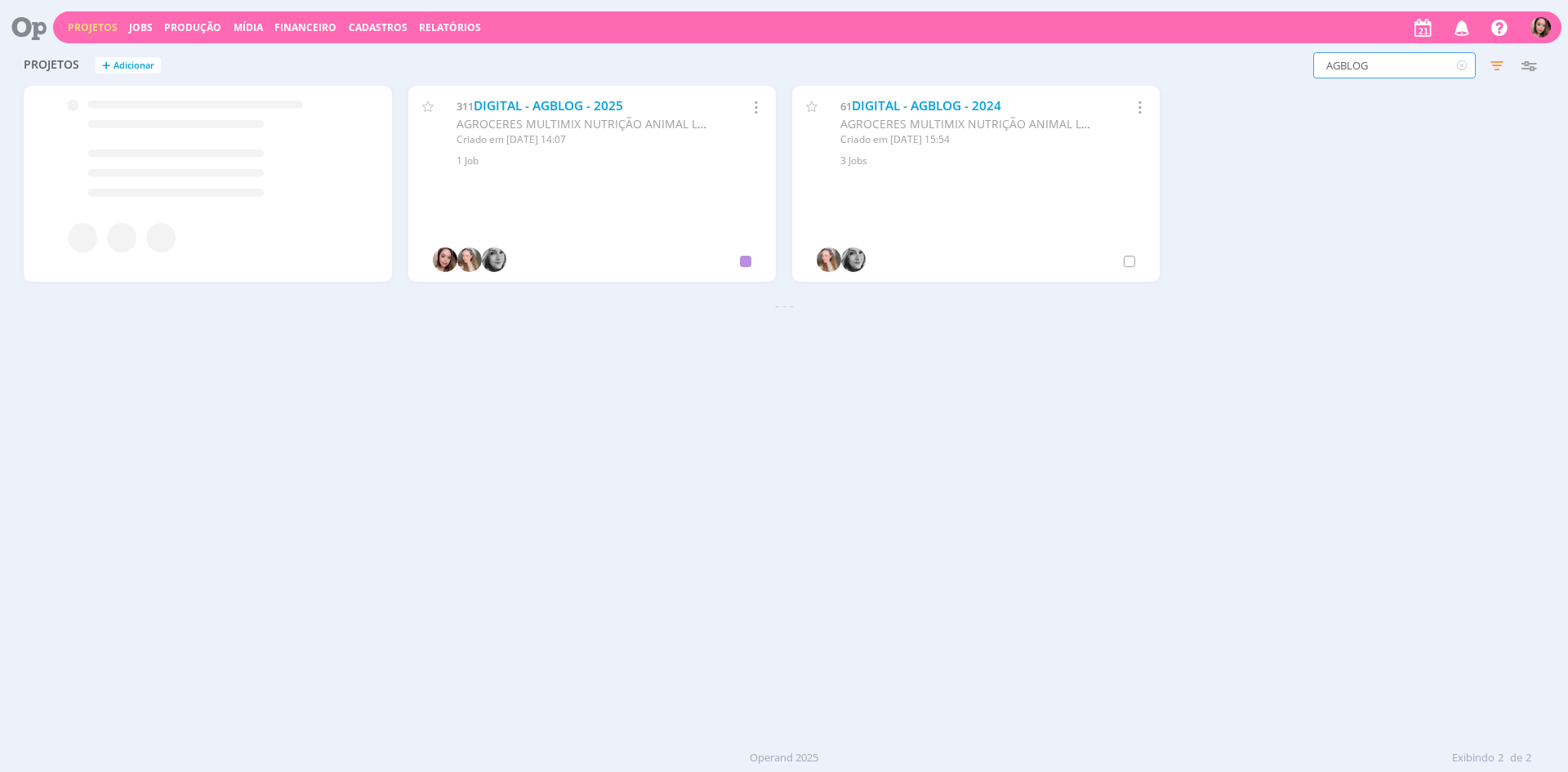
click at [1395, 78] on input "AGBLOG" at bounding box center [1394, 65] width 163 height 26
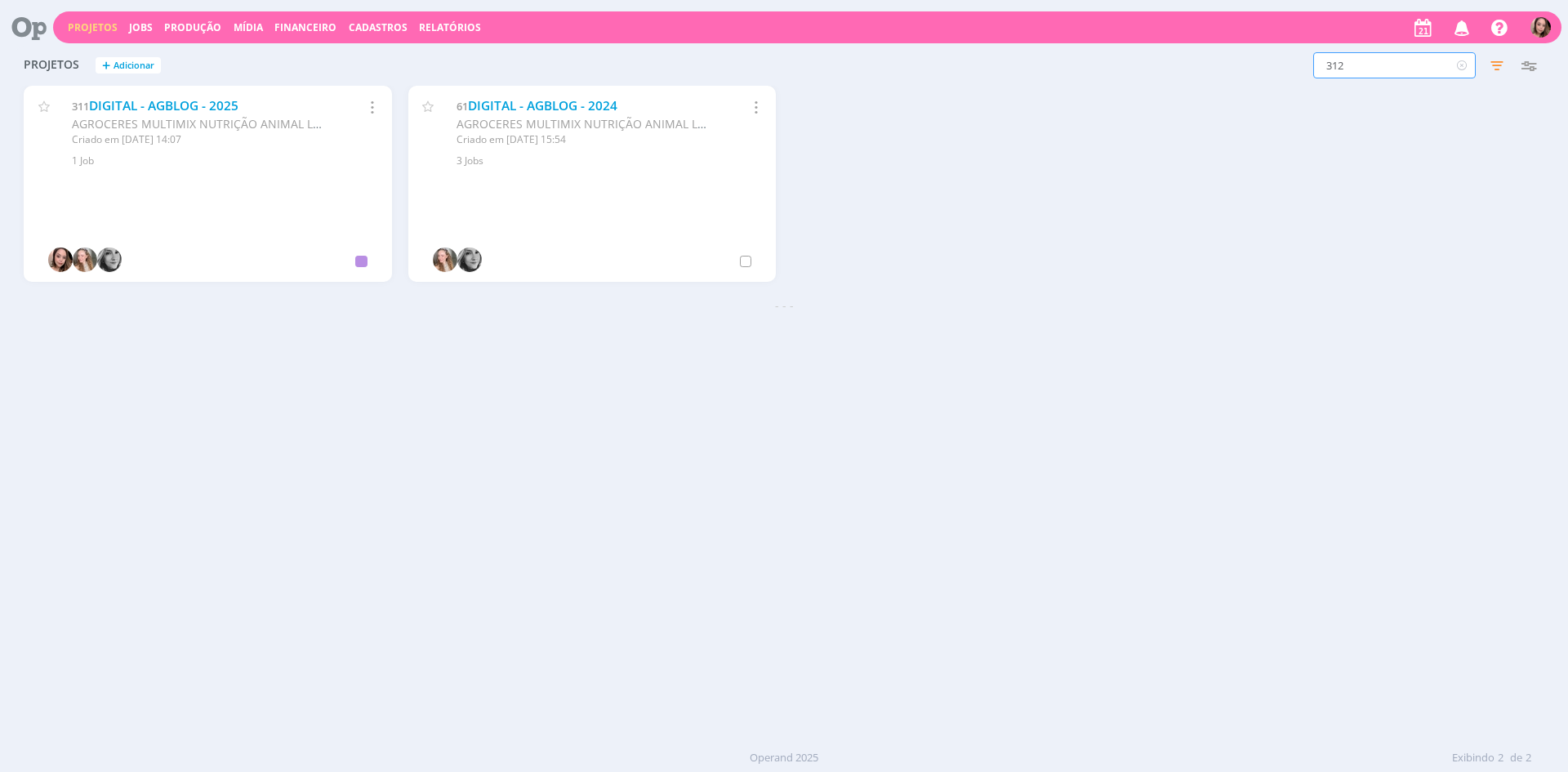
type input "312"
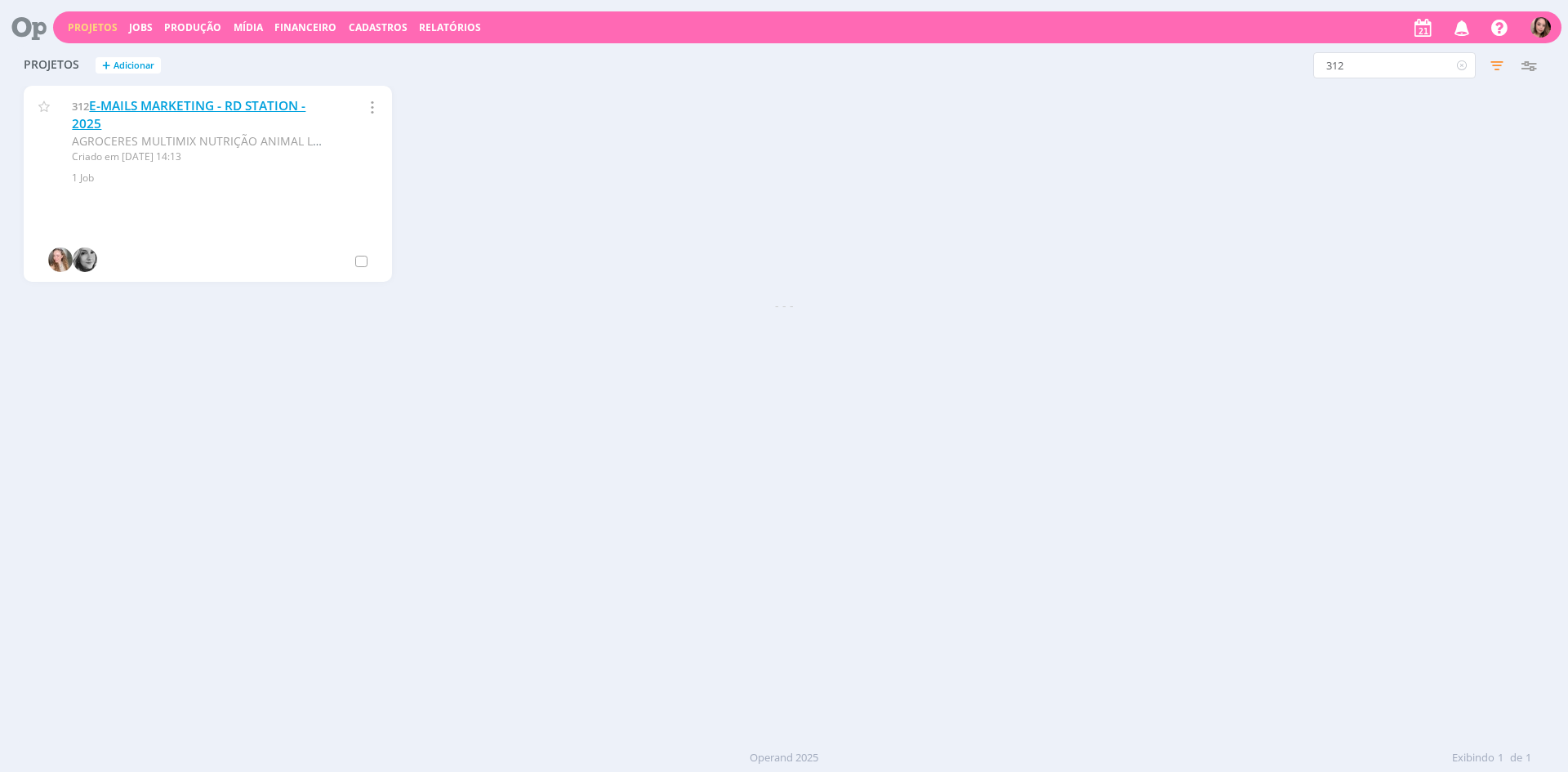
click at [253, 109] on link "E-MAILS MARKETING - RD STATION - 2025" at bounding box center [189, 114] width 234 height 36
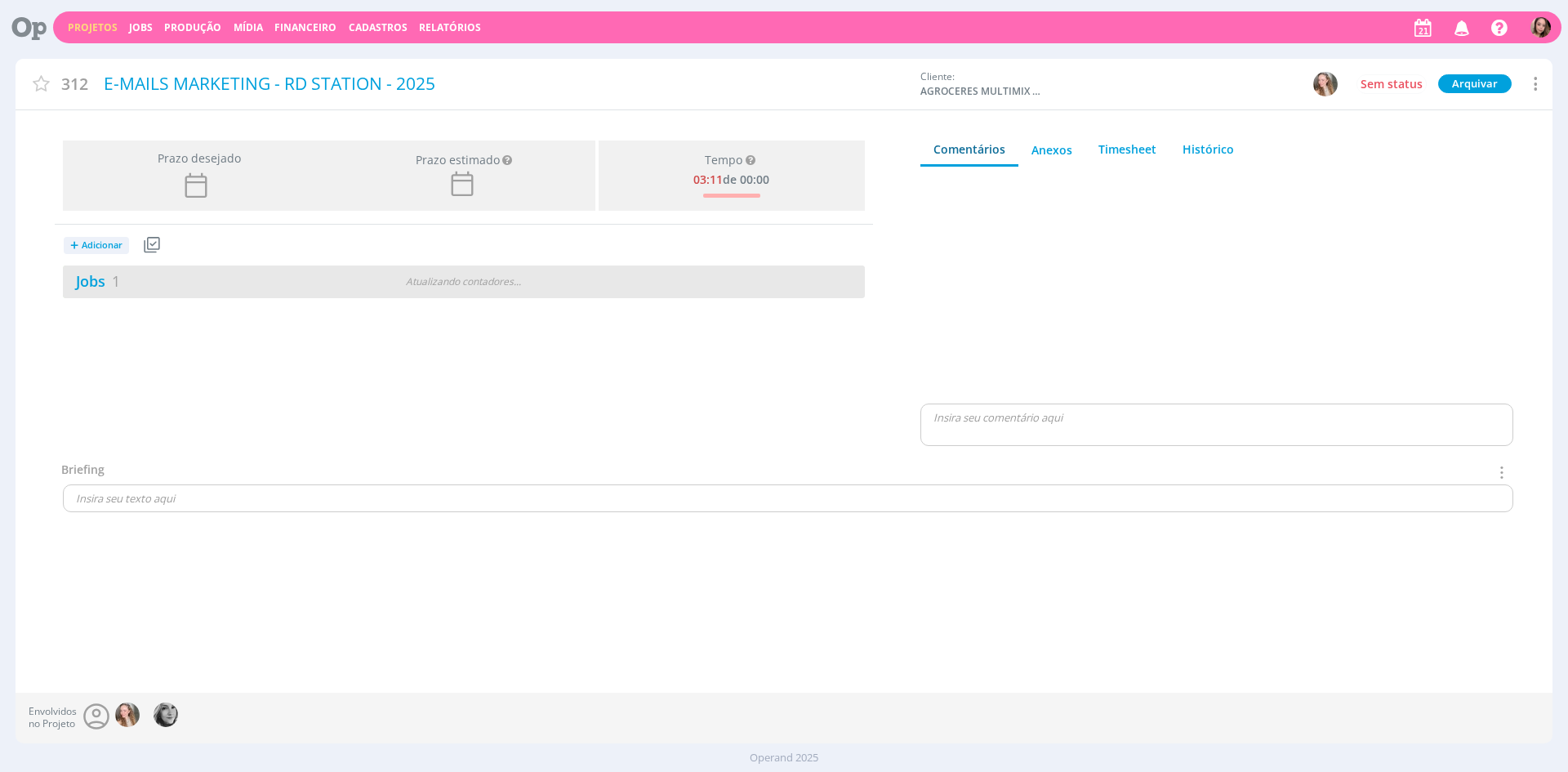
click at [197, 282] on div "Jobs 1" at bounding box center [198, 281] width 271 height 22
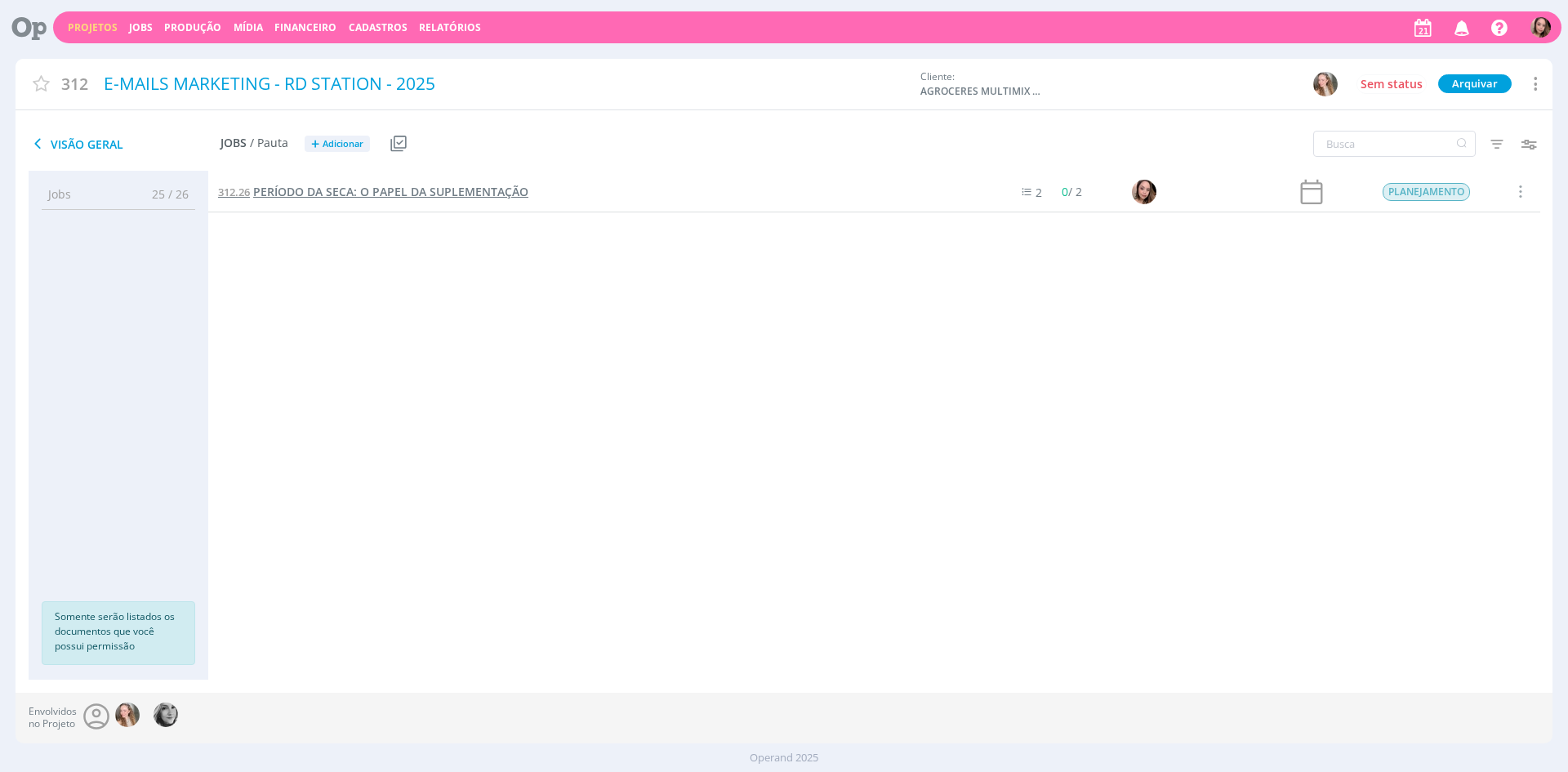
click at [393, 183] on link "312.26 PERÍODO DA SECA: O PAPEL DA SUPLEMENTAÇÃO" at bounding box center [373, 191] width 310 height 18
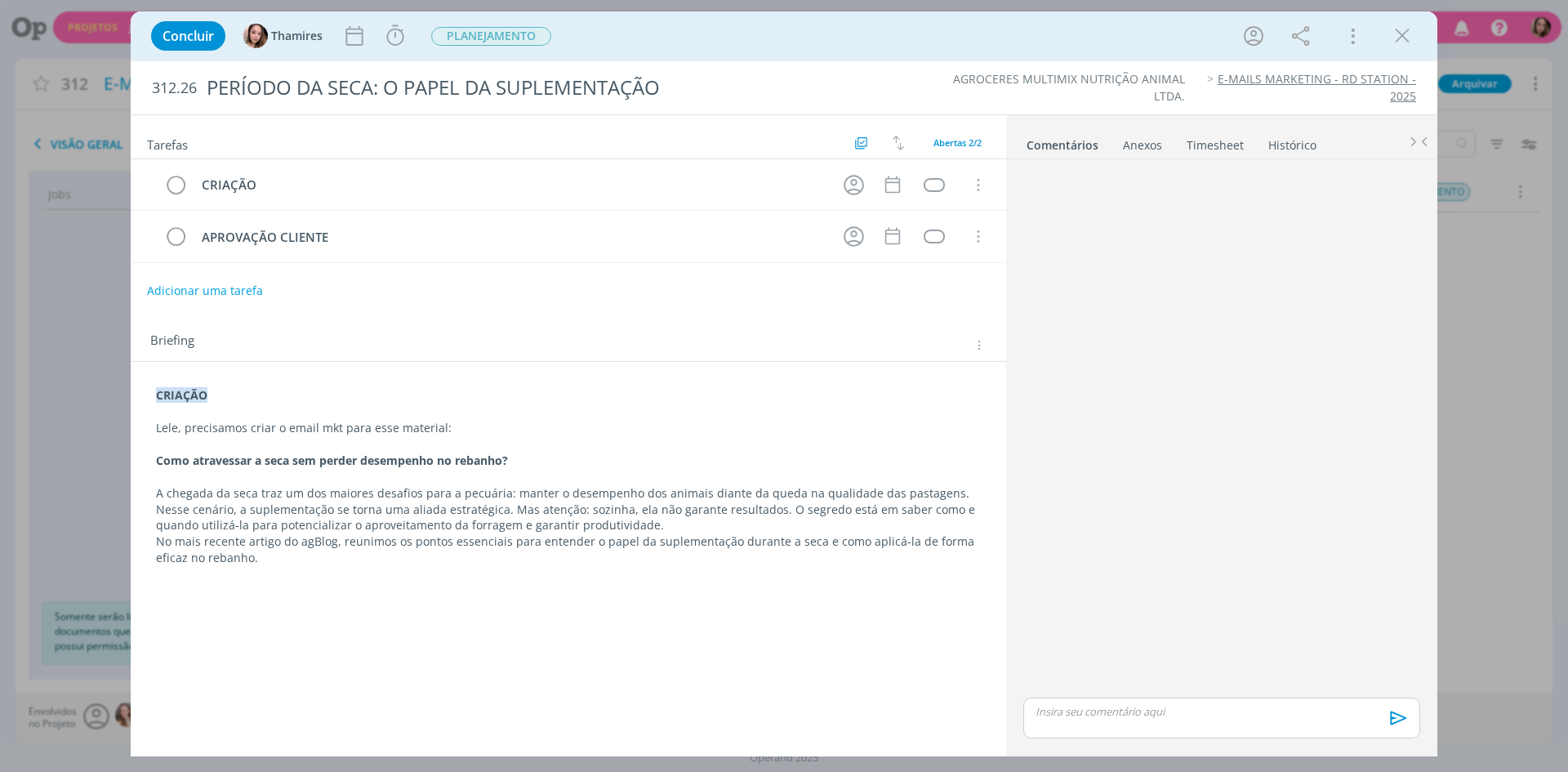
click at [234, 466] on strong "Como atravessar a seca sem perder desempenho no rebanho?" at bounding box center [332, 460] width 352 height 16
click at [234, 466] on strong "Como atravessar a seca sem perder desempenho no rebanho?" at bounding box center [333, 461] width 352 height 16
click at [235, 466] on strong "Como atravessar a seca sem perder desempenho no rebanho?" at bounding box center [333, 461] width 352 height 16
copy strong "Como atravessar a seca sem perder desempenho no rebanho?"
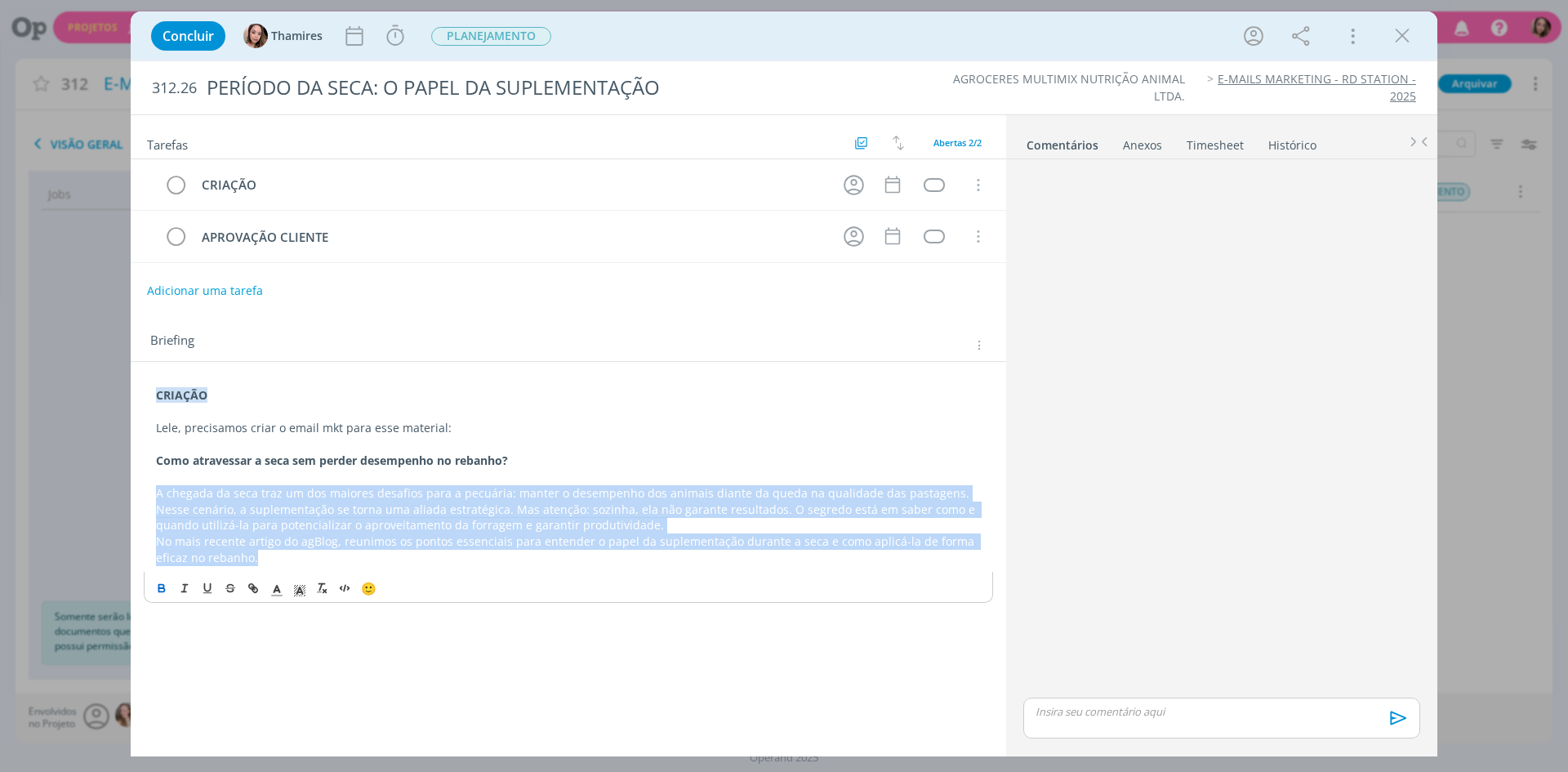
drag, startPoint x: 153, startPoint y: 491, endPoint x: 226, endPoint y: 553, distance: 95.8
click at [226, 553] on div "CRIAÇÃO Lele, precisamos criar o email mkt para esse material: Como atravessar …" at bounding box center [568, 477] width 849 height 191
copy div "A chegada da seca traz um dos maiores desafios para a pecuária: manter o desemp…"
click at [411, 505] on p "Nesse cenário, a suplementação se torna uma aliada estratégica. Mas atenção: so…" at bounding box center [568, 518] width 825 height 33
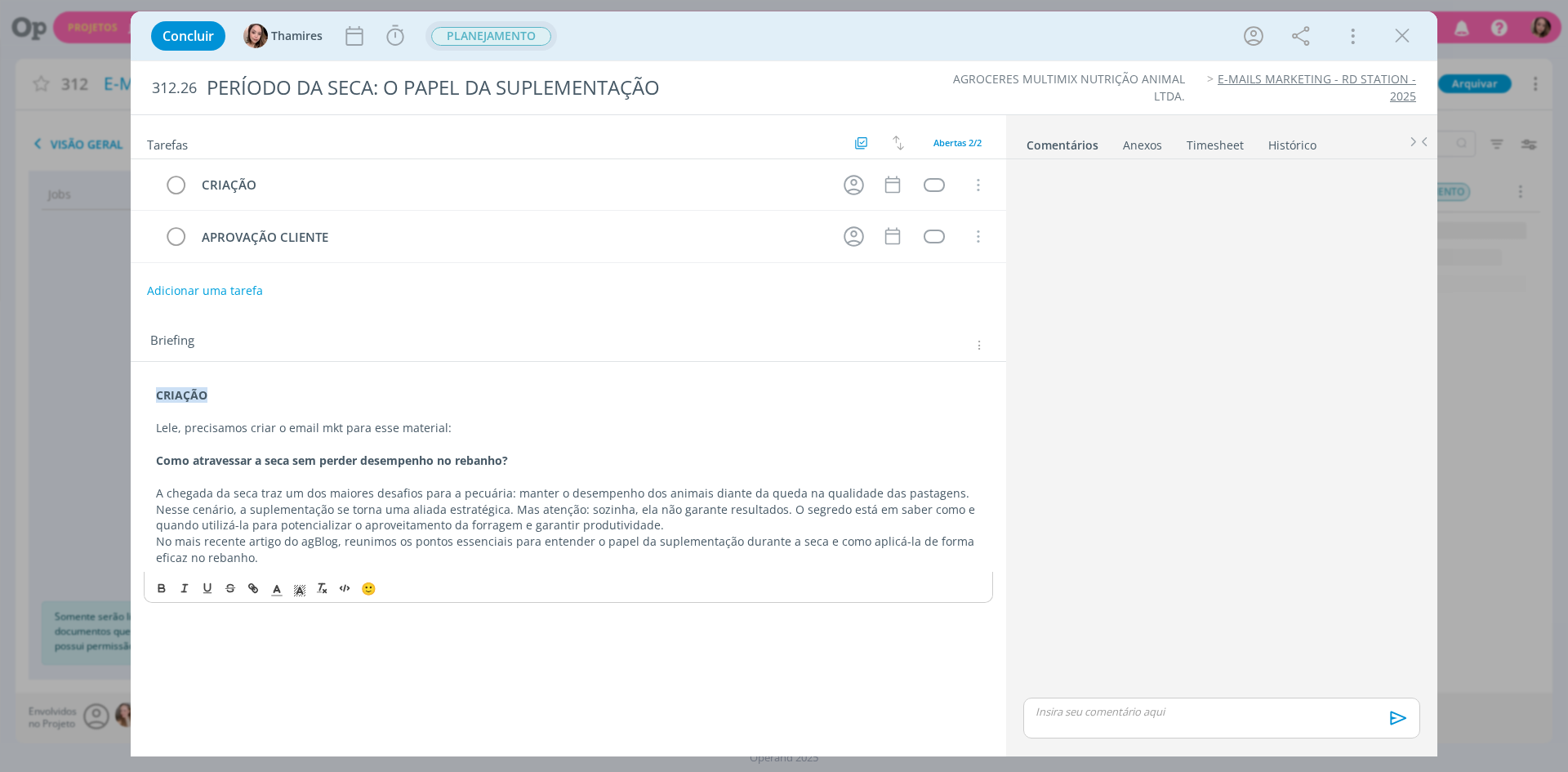
click at [496, 30] on span "PLANEJAMENTO" at bounding box center [491, 36] width 120 height 19
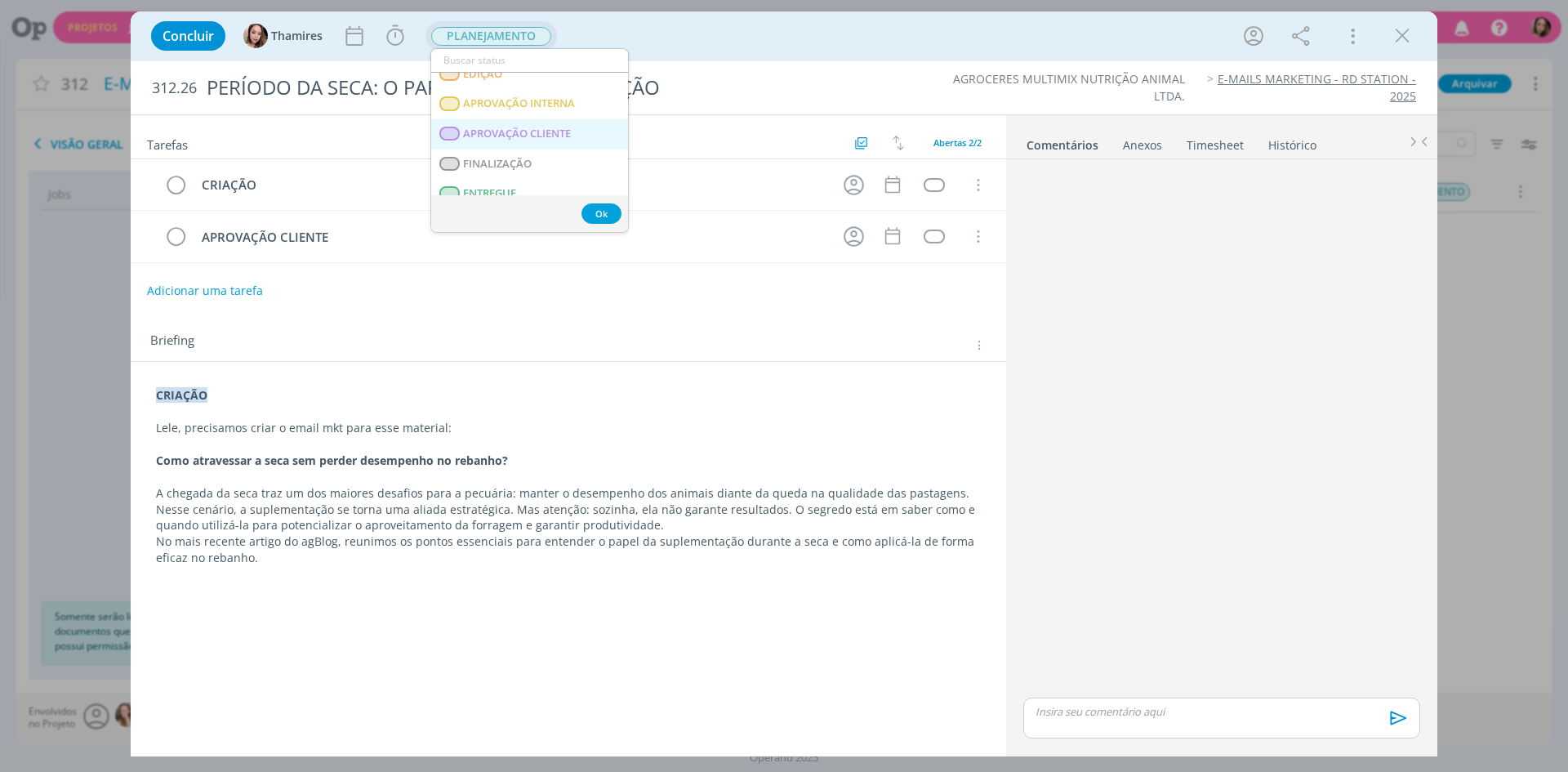
scroll to position [141, 0]
click at [507, 183] on span "APROVAÇÃO INTERNA" at bounding box center [518, 185] width 112 height 13
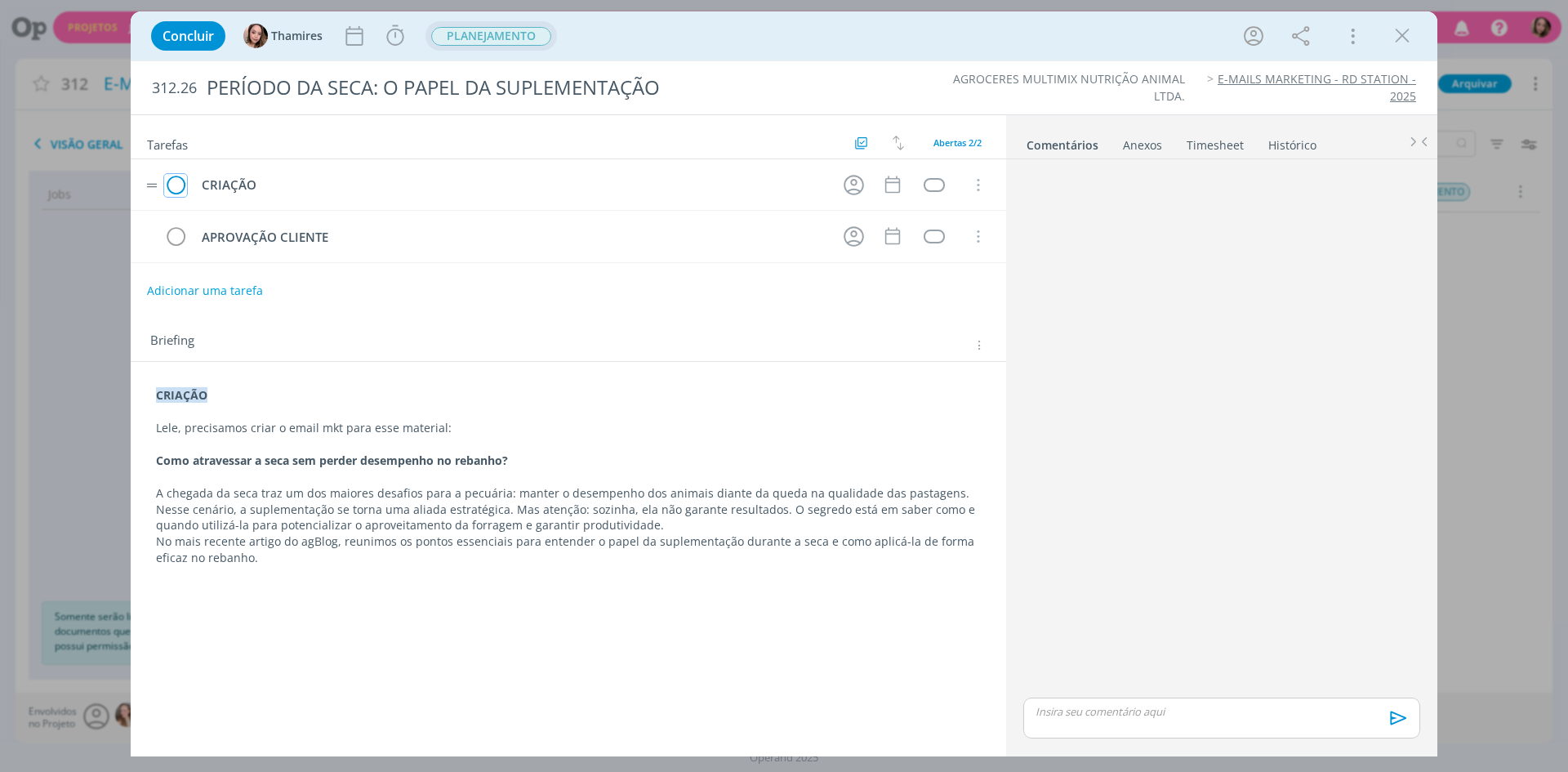
click at [179, 188] on icon "dialog" at bounding box center [175, 185] width 23 height 24
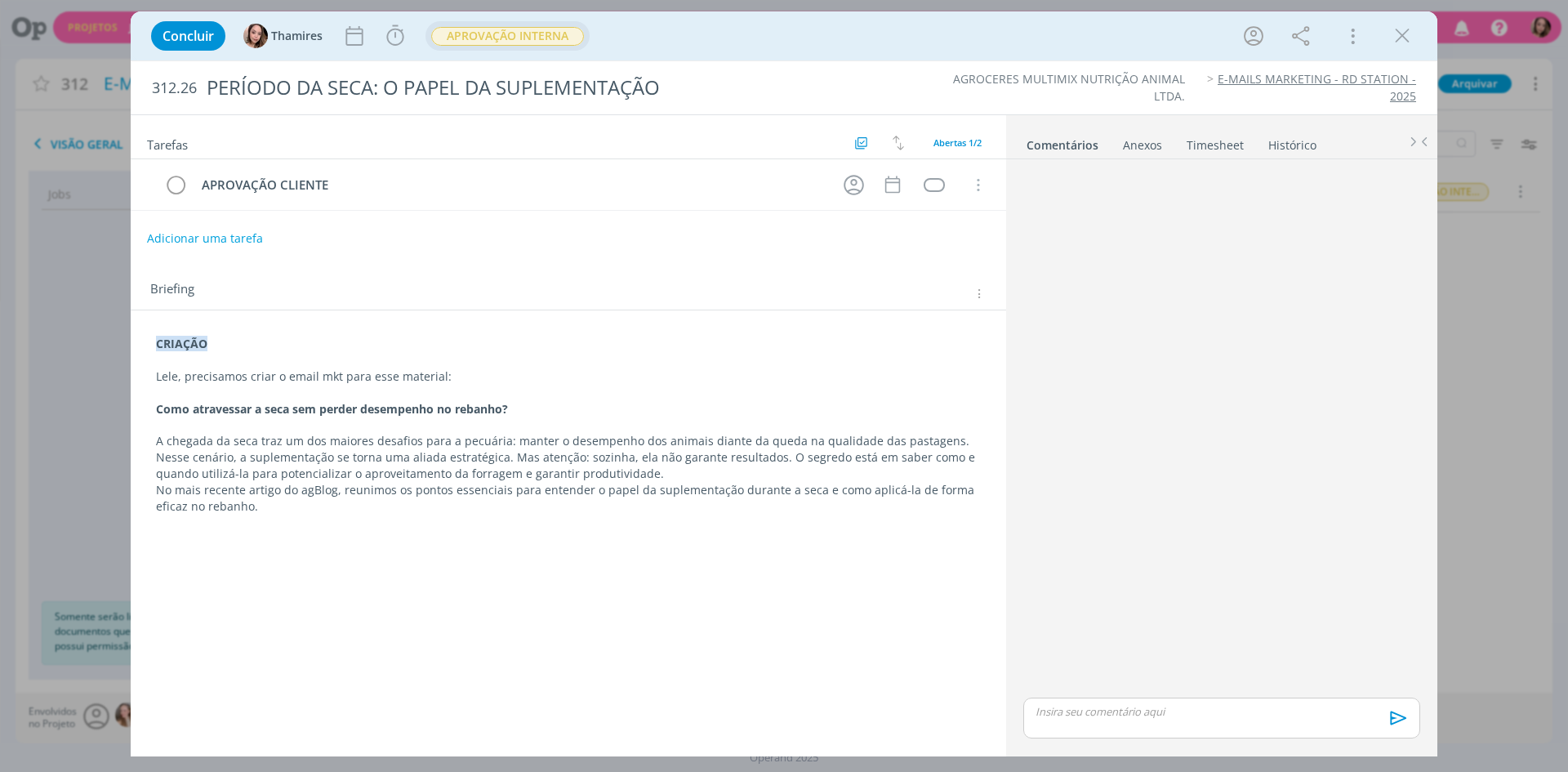
click at [1111, 706] on p "dialog" at bounding box center [1221, 710] width 371 height 15
drag, startPoint x: 1111, startPoint y: 706, endPoint x: 1058, endPoint y: 674, distance: 61.9
click at [1396, 726] on icon "dialog" at bounding box center [1396, 723] width 16 height 14
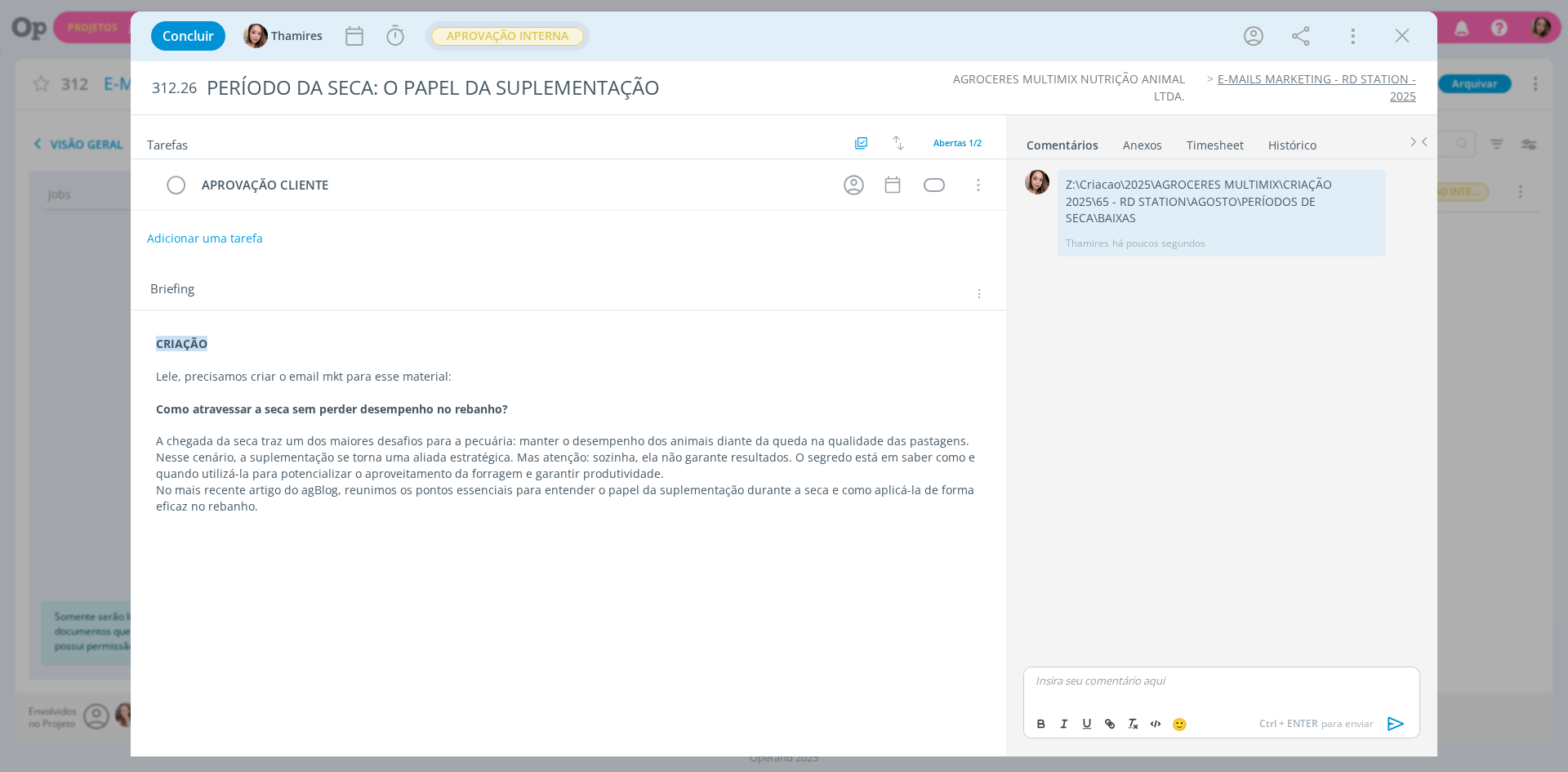
click at [1412, 31] on icon "dialog" at bounding box center [1402, 36] width 24 height 24
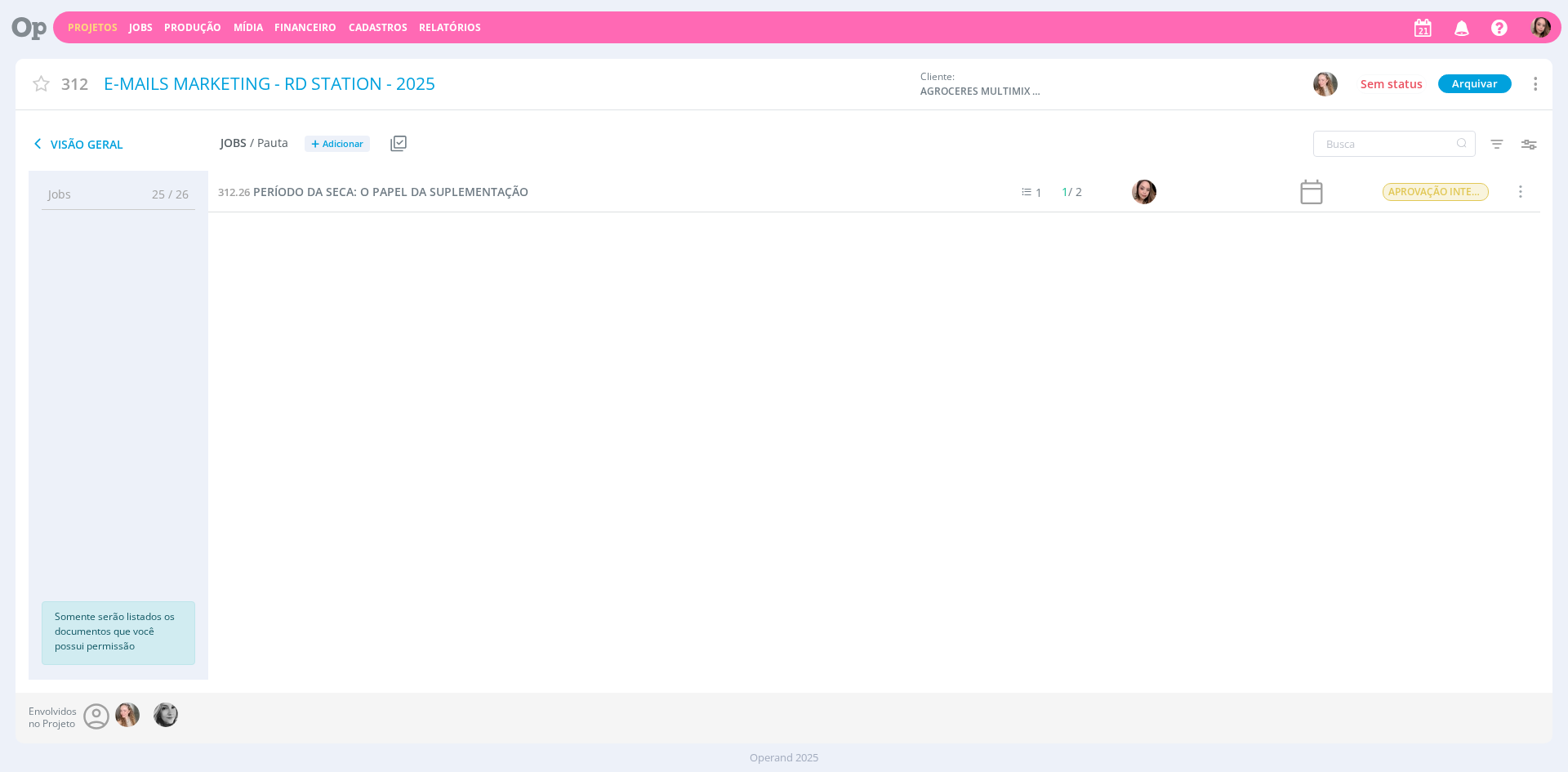
click at [84, 27] on link "Projetos" at bounding box center [92, 28] width 49 height 14
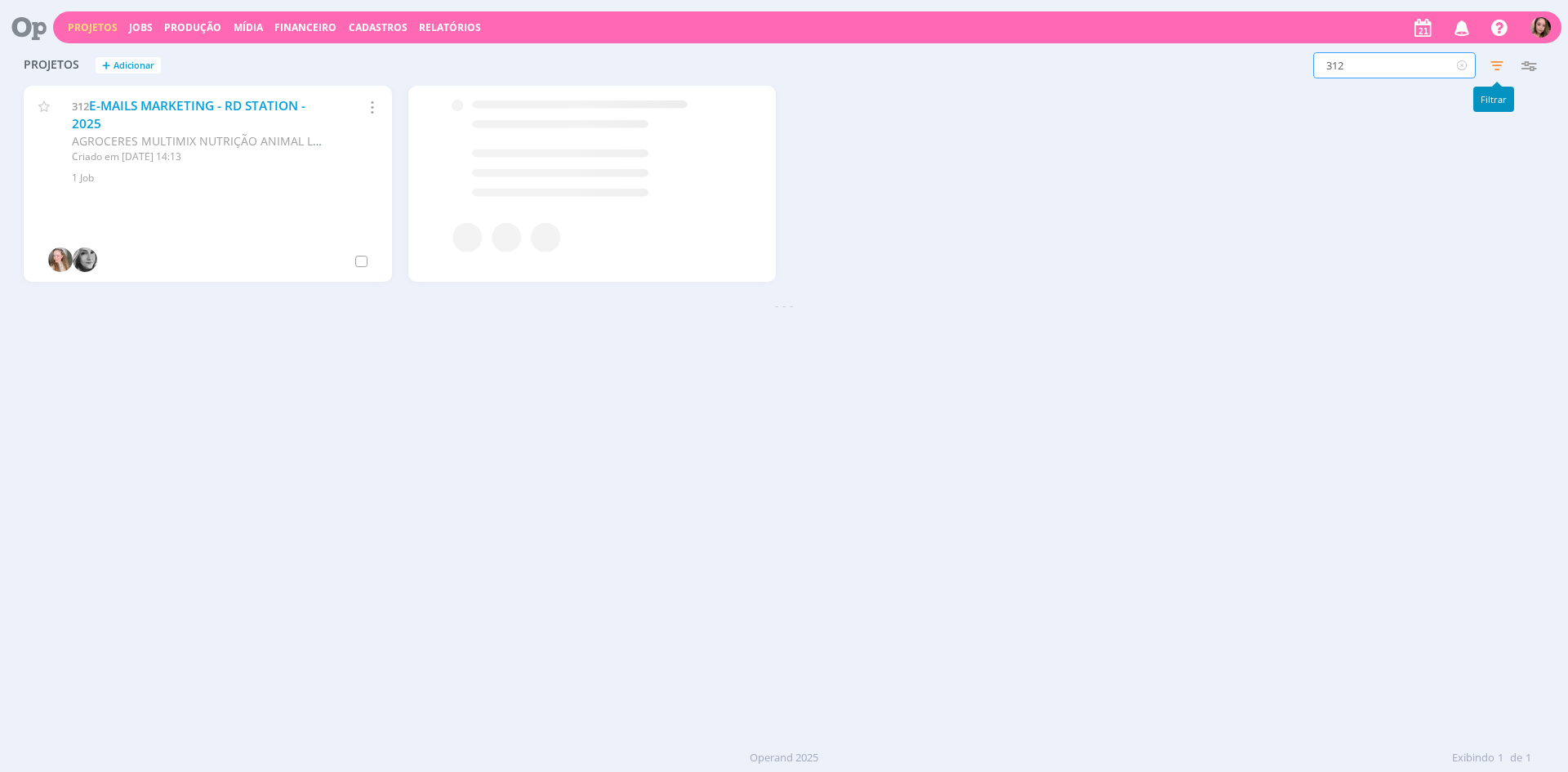
click at [1414, 60] on input "312" at bounding box center [1394, 65] width 163 height 26
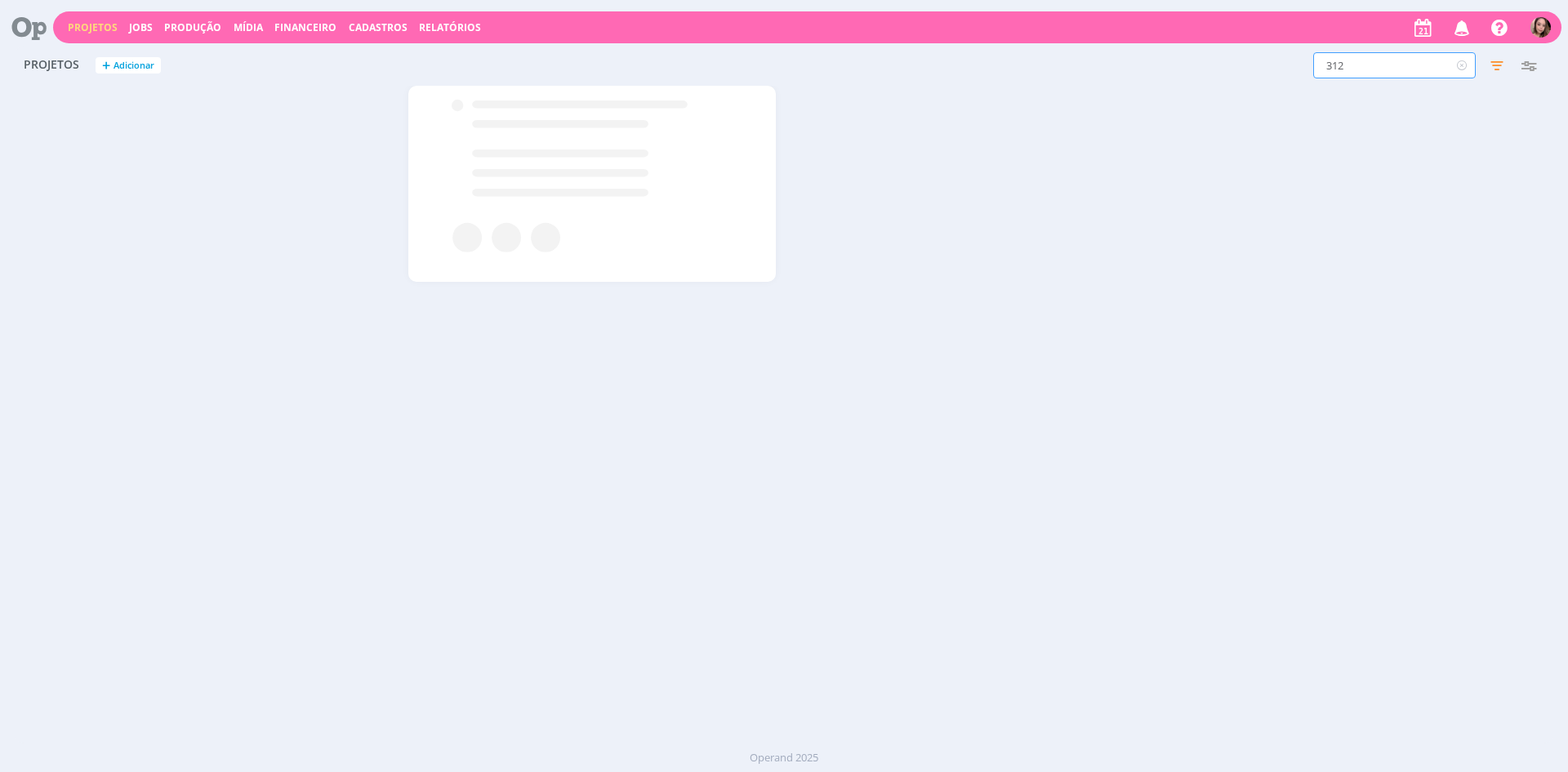
click at [1414, 60] on input "312" at bounding box center [1394, 65] width 163 height 26
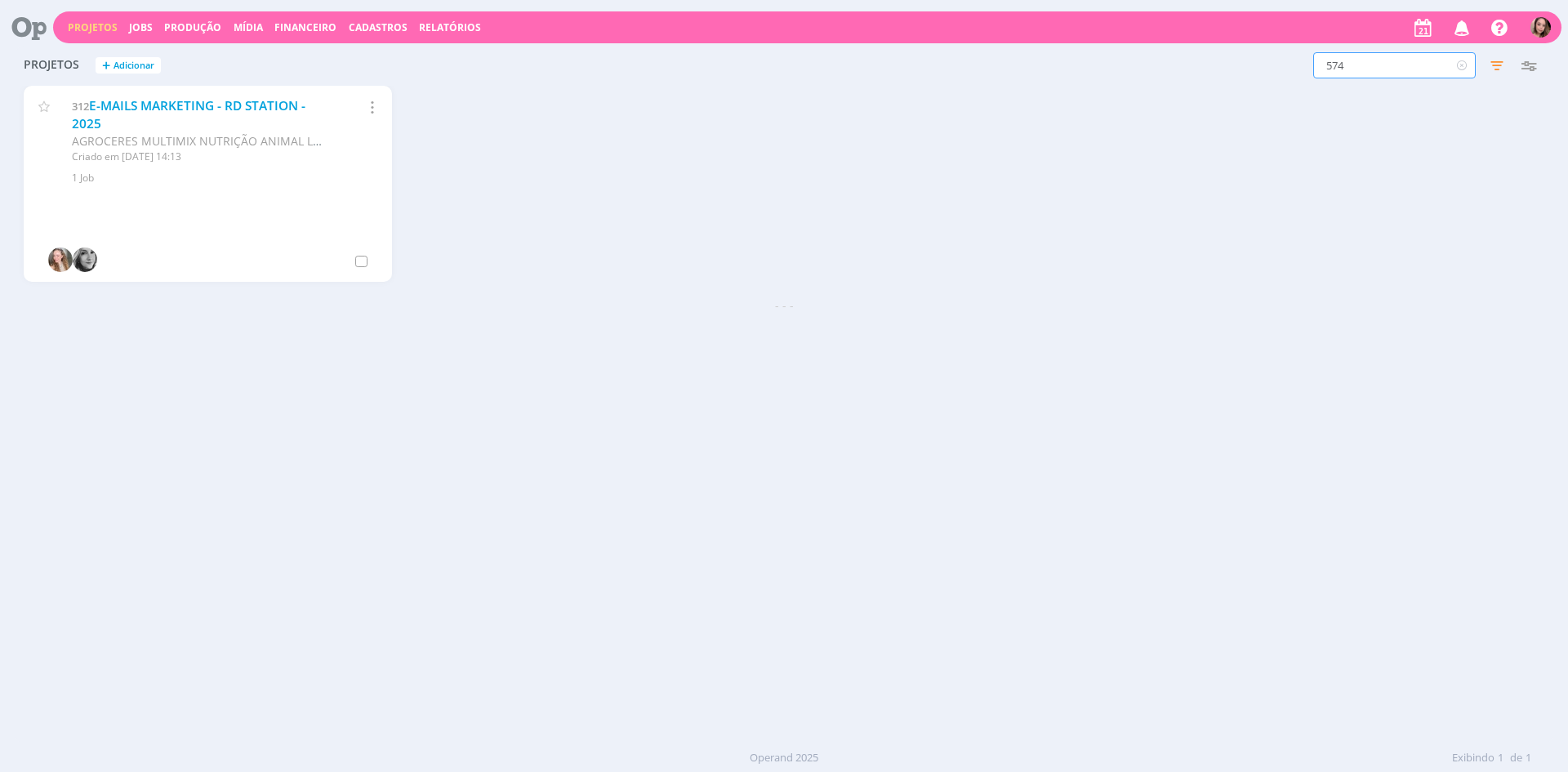
type input "574"
click at [162, 113] on link "SINALIZAÇÃO EXTERNA" at bounding box center [159, 106] width 140 height 17
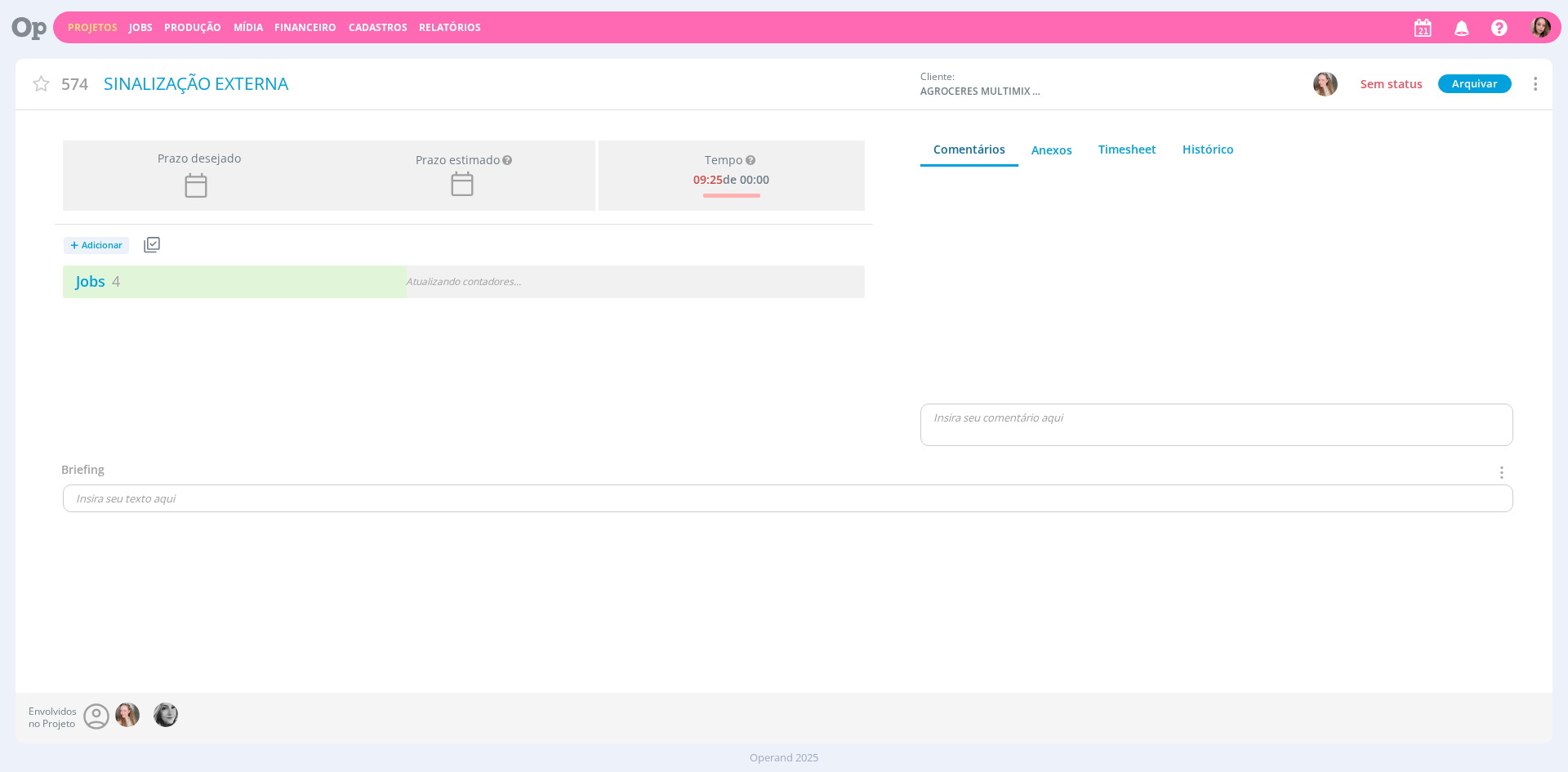
click at [244, 290] on div "Jobs 4" at bounding box center [198, 281] width 271 height 22
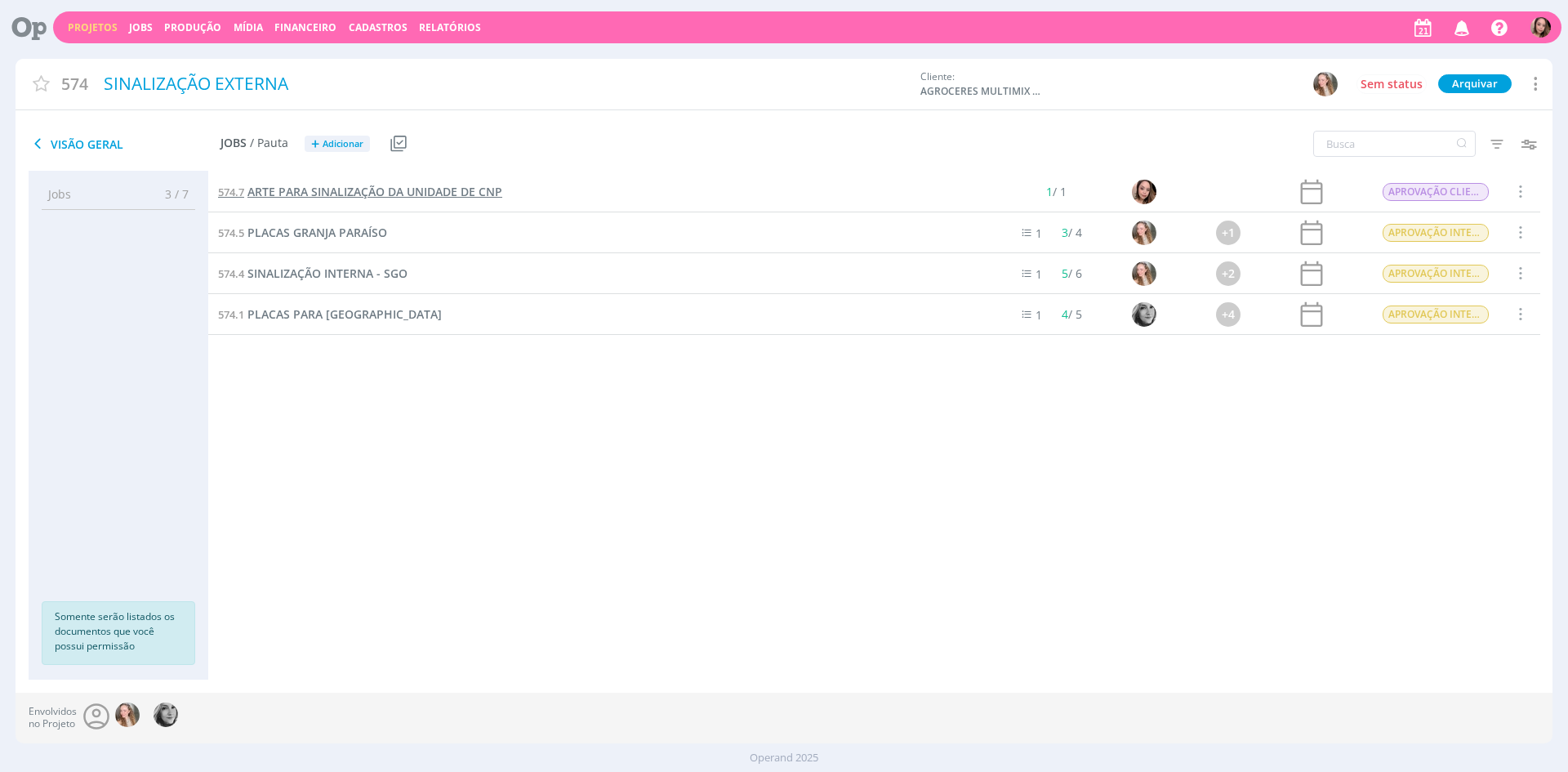
click at [374, 199] on link "574.7 ARTE PARA SINALIZAÇÃO DA UNIDADE DE CNP" at bounding box center [360, 191] width 284 height 18
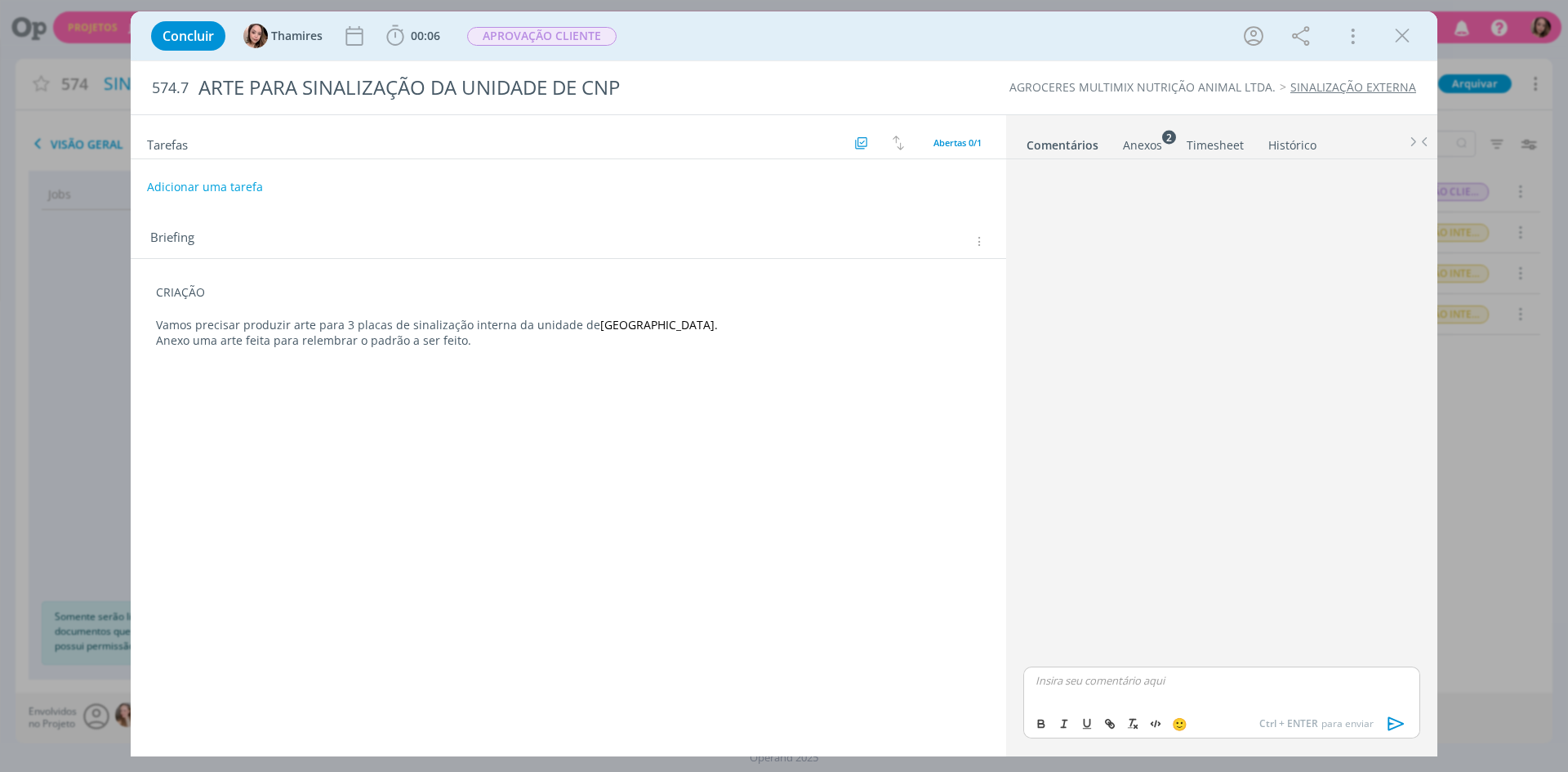
drag, startPoint x: 1182, startPoint y: 719, endPoint x: 1066, endPoint y: 689, distance: 119.8
click at [1393, 723] on icon "dialog" at bounding box center [1396, 723] width 24 height 24
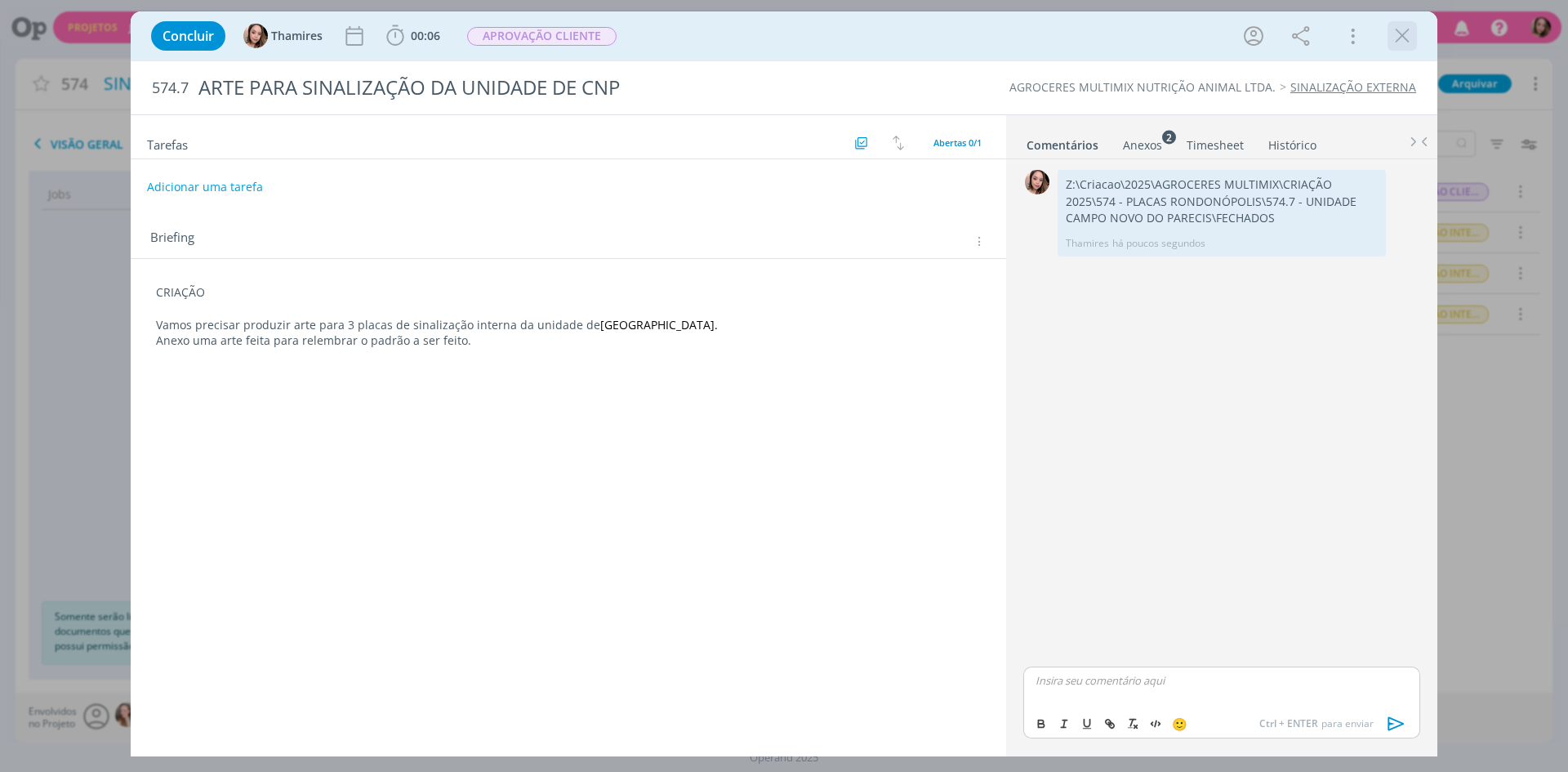
click at [1402, 36] on icon "dialog" at bounding box center [1402, 36] width 24 height 24
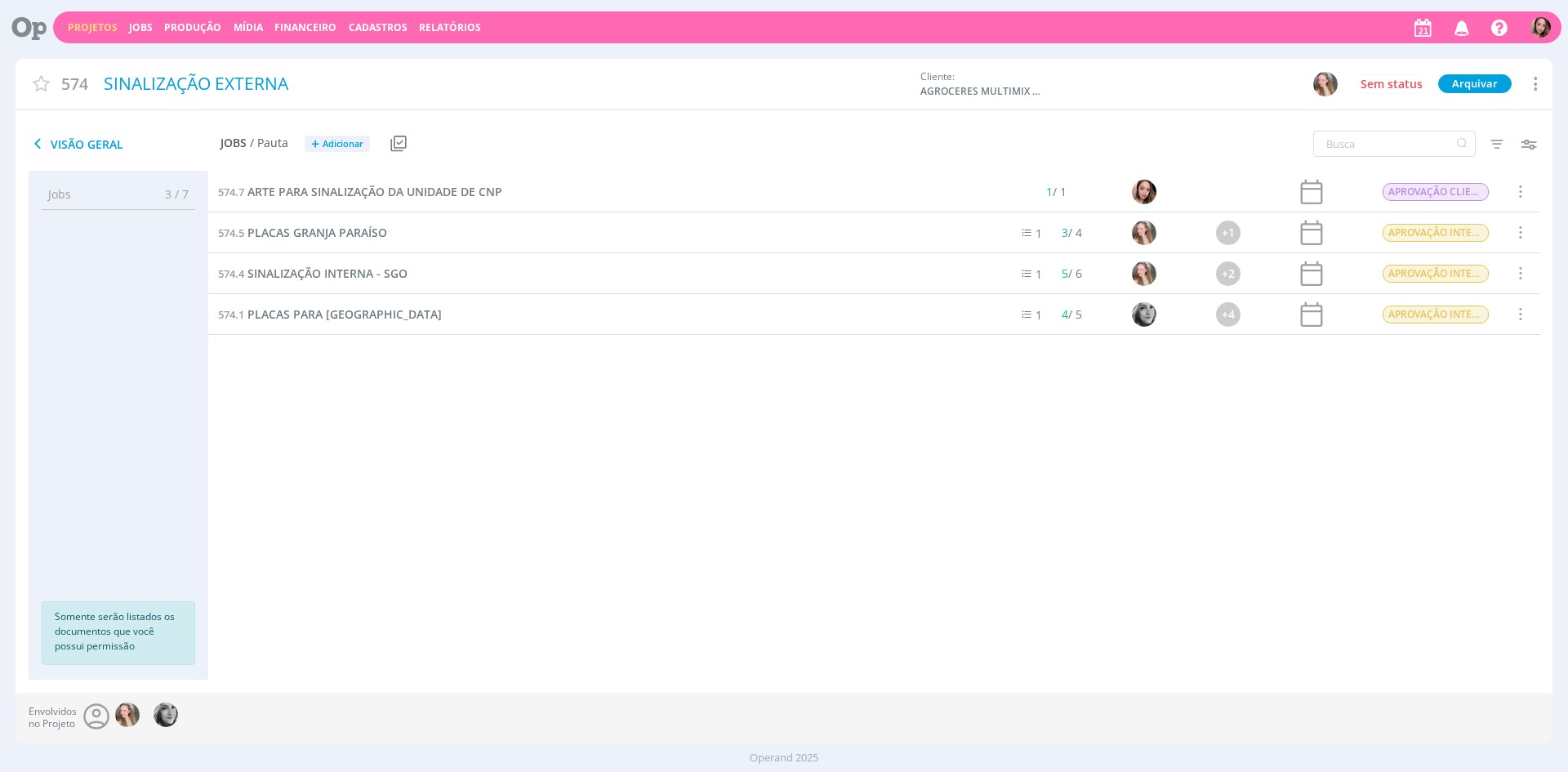
click at [89, 22] on link "Projetos" at bounding box center [92, 28] width 49 height 14
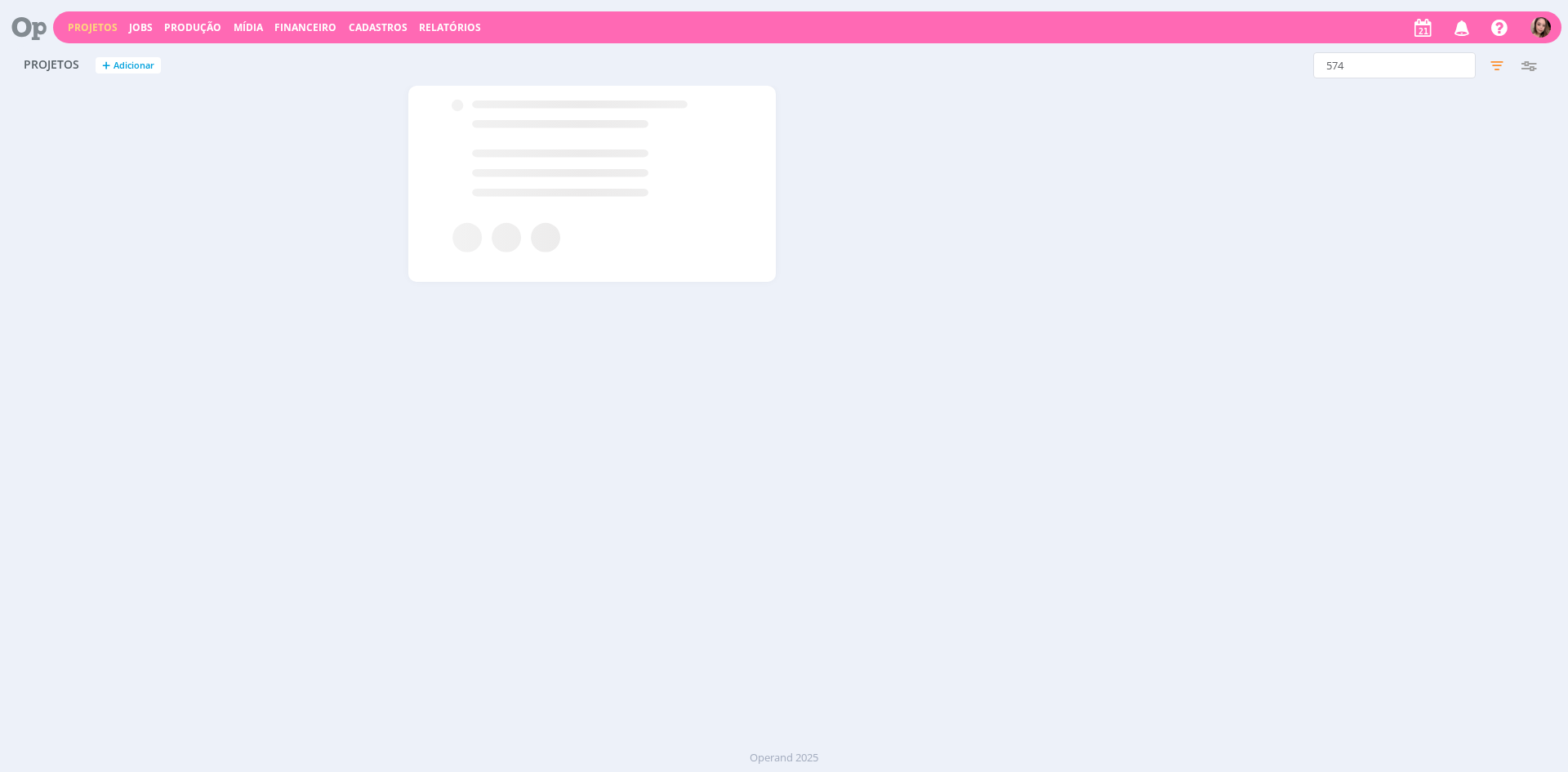
click at [89, 22] on link "Projetos" at bounding box center [92, 28] width 49 height 14
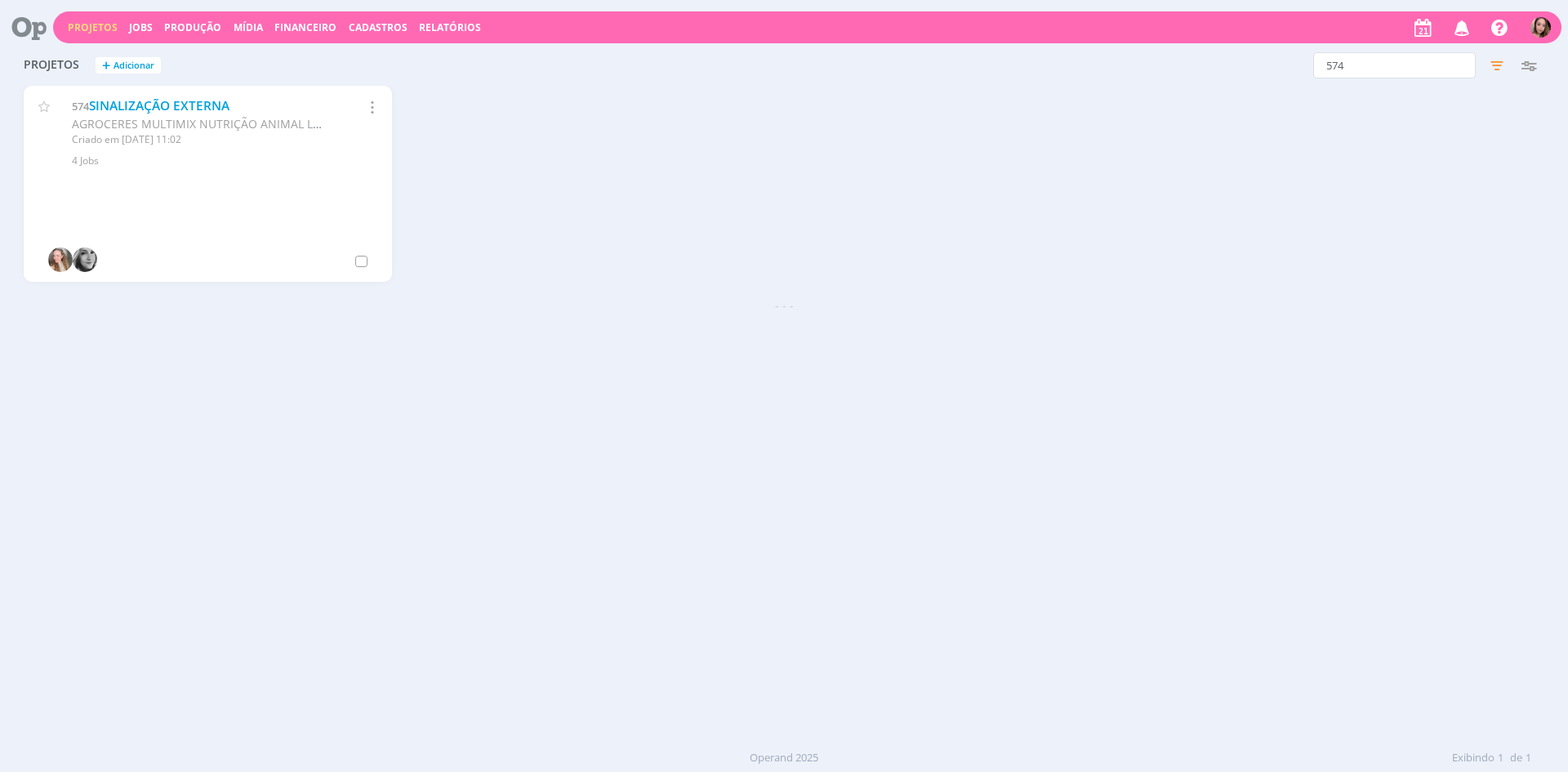
click at [89, 22] on link "Projetos" at bounding box center [92, 28] width 49 height 14
click at [1372, 56] on input "574" at bounding box center [1394, 65] width 163 height 26
type input "AGBLOG"
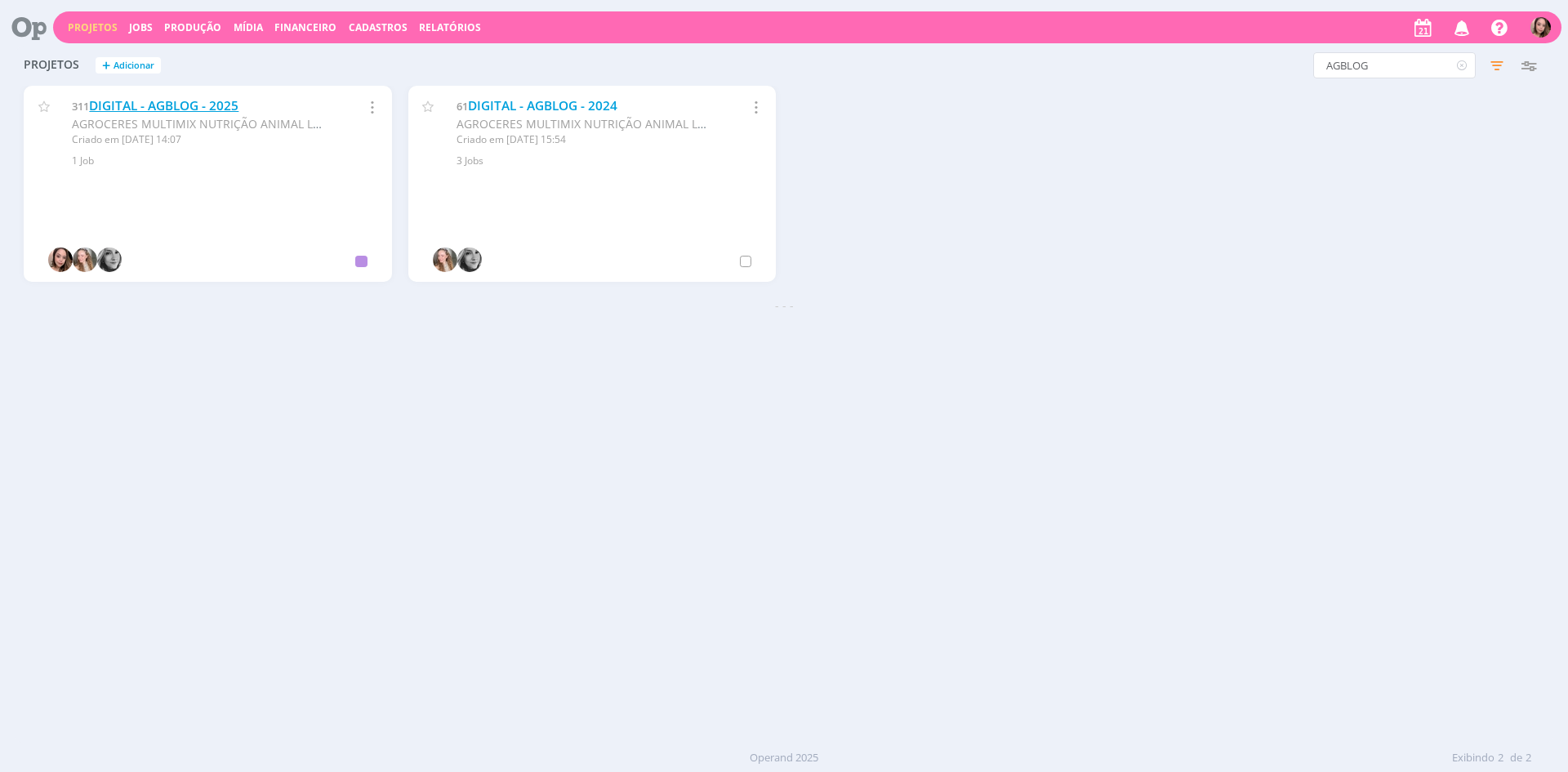
click at [156, 105] on link "DIGITAL - AGBLOG - 2025" at bounding box center [164, 106] width 149 height 17
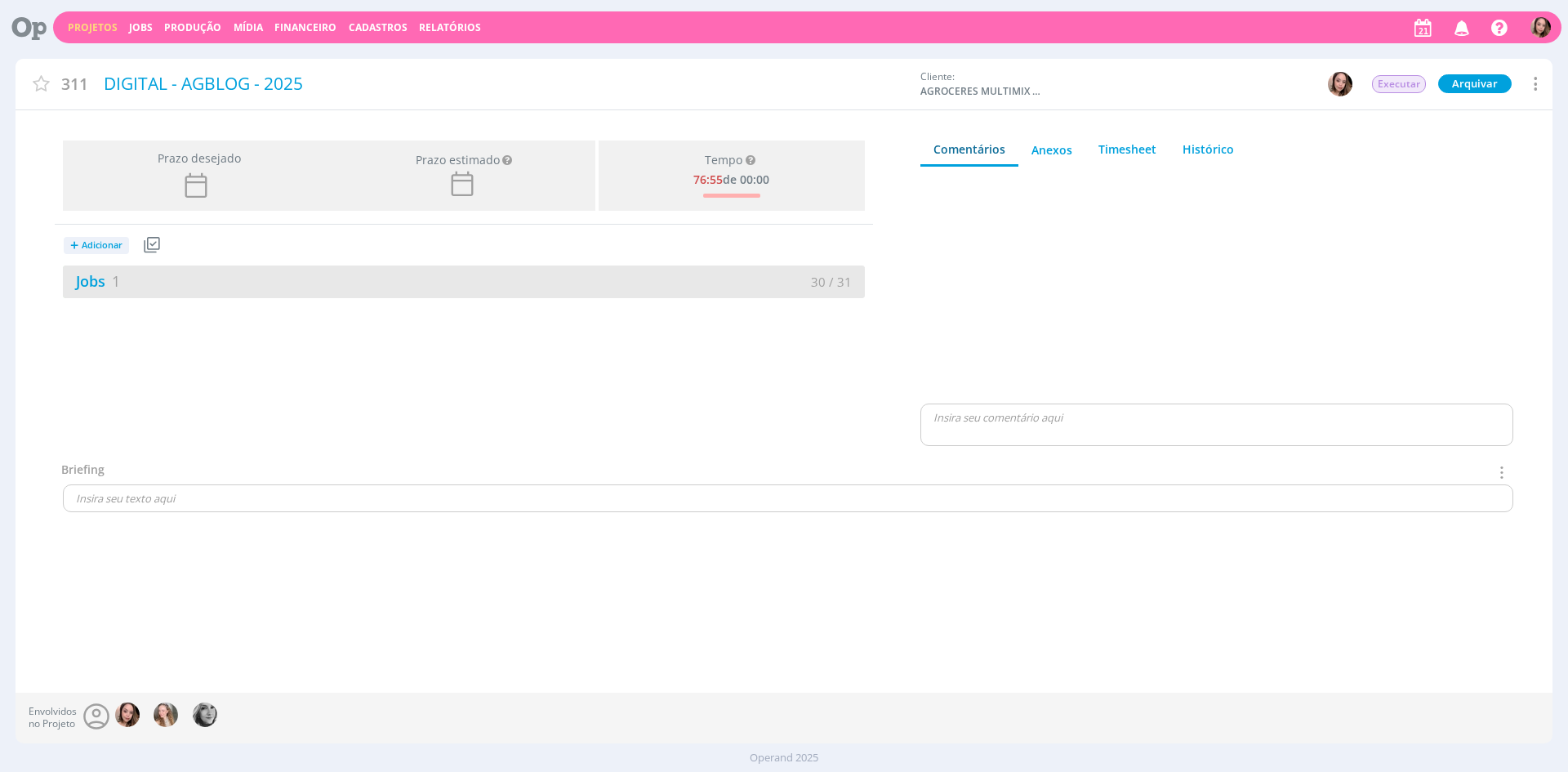
click at [378, 282] on div "Jobs 1" at bounding box center [263, 281] width 401 height 22
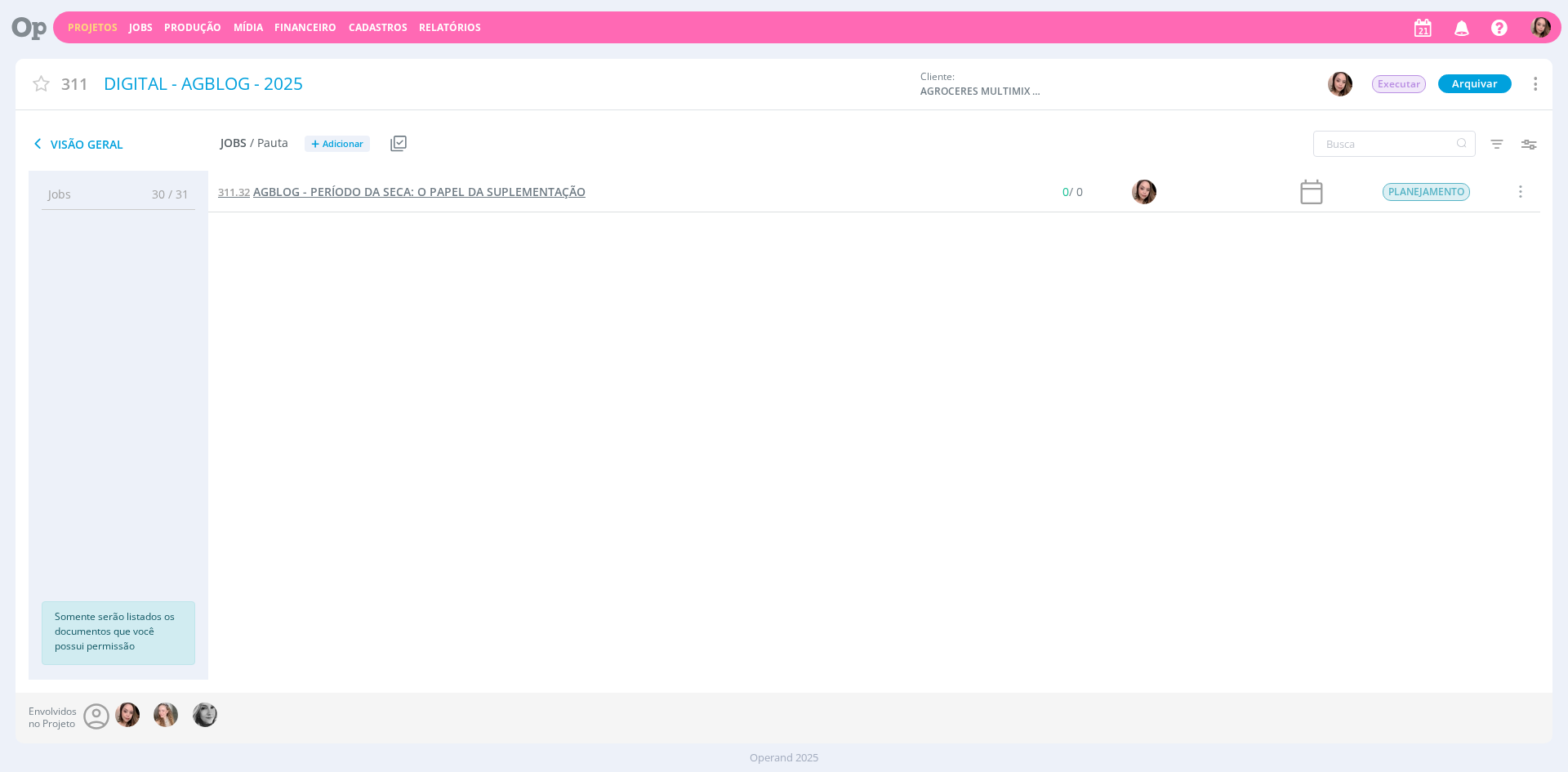
click at [390, 194] on span "AGBLOG - PERÍODO DA SECA: O PAPEL DA SUPLEMENTAÇÃO" at bounding box center [419, 191] width 333 height 16
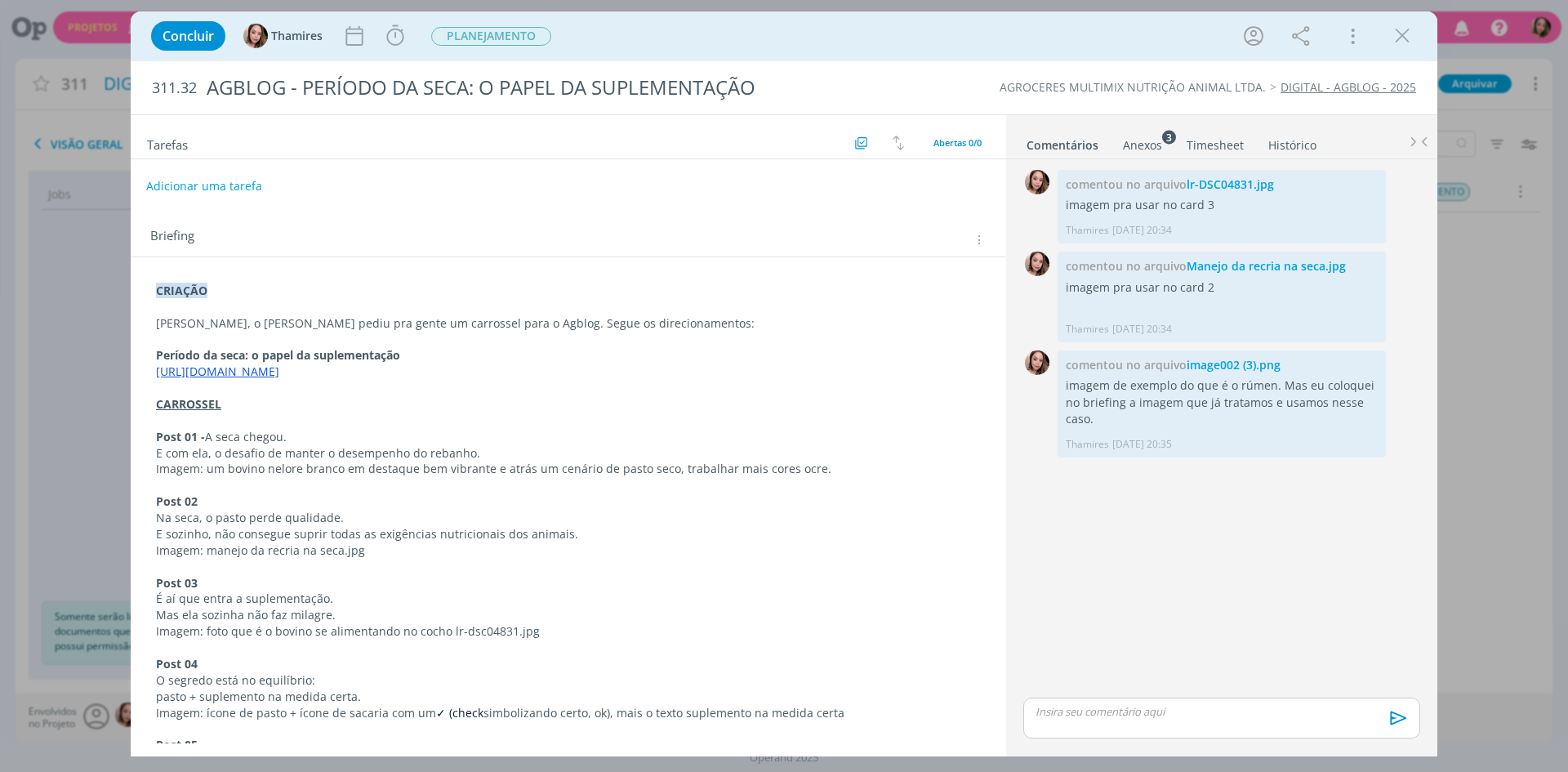
click at [186, 183] on button "Adicionar uma tarefa" at bounding box center [204, 186] width 116 height 28
type input "CRIAÇÃO"
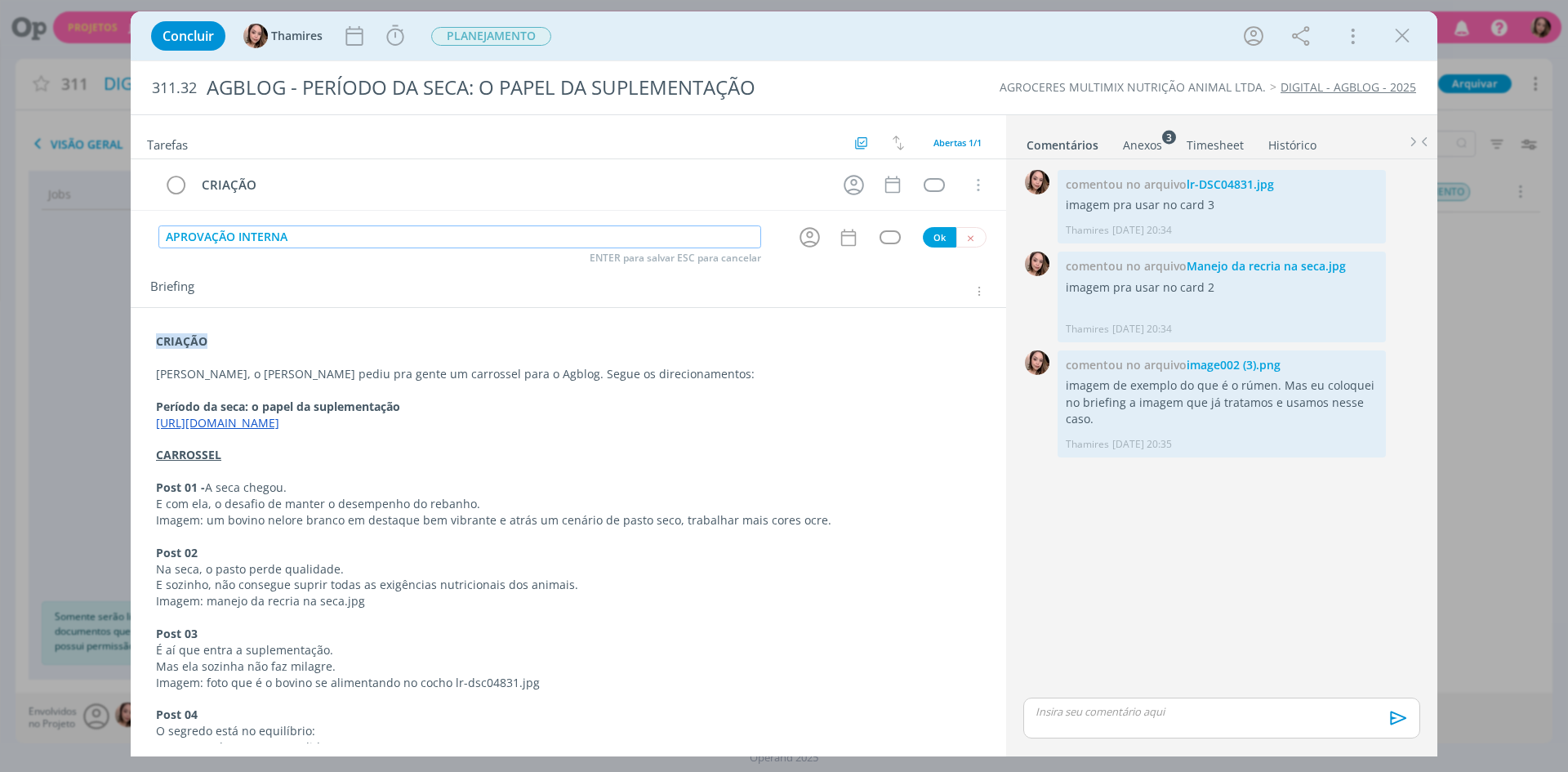
type input "APROVAÇÃO INTERNA"
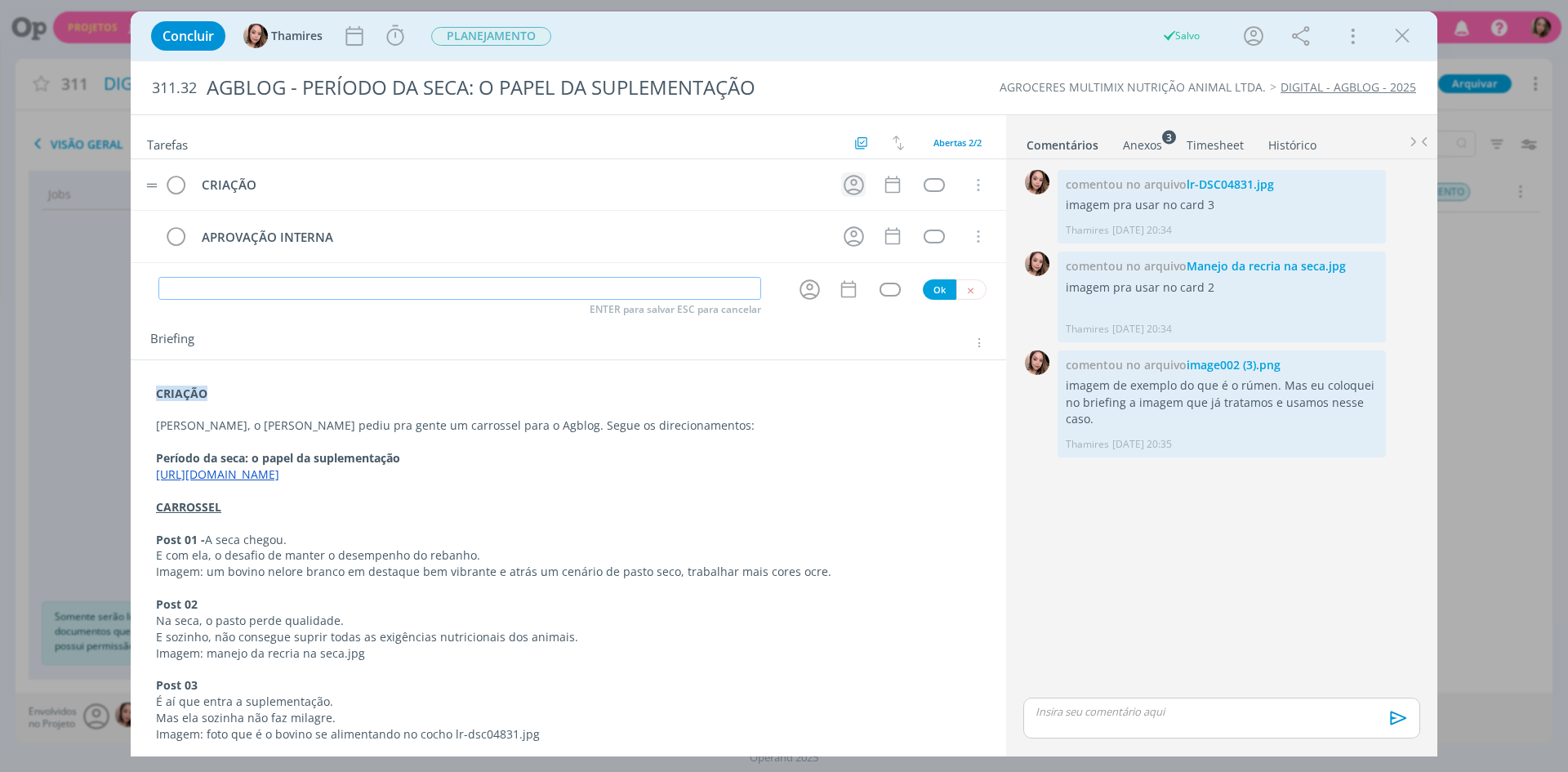
click at [841, 181] on icon "dialog" at bounding box center [853, 185] width 25 height 25
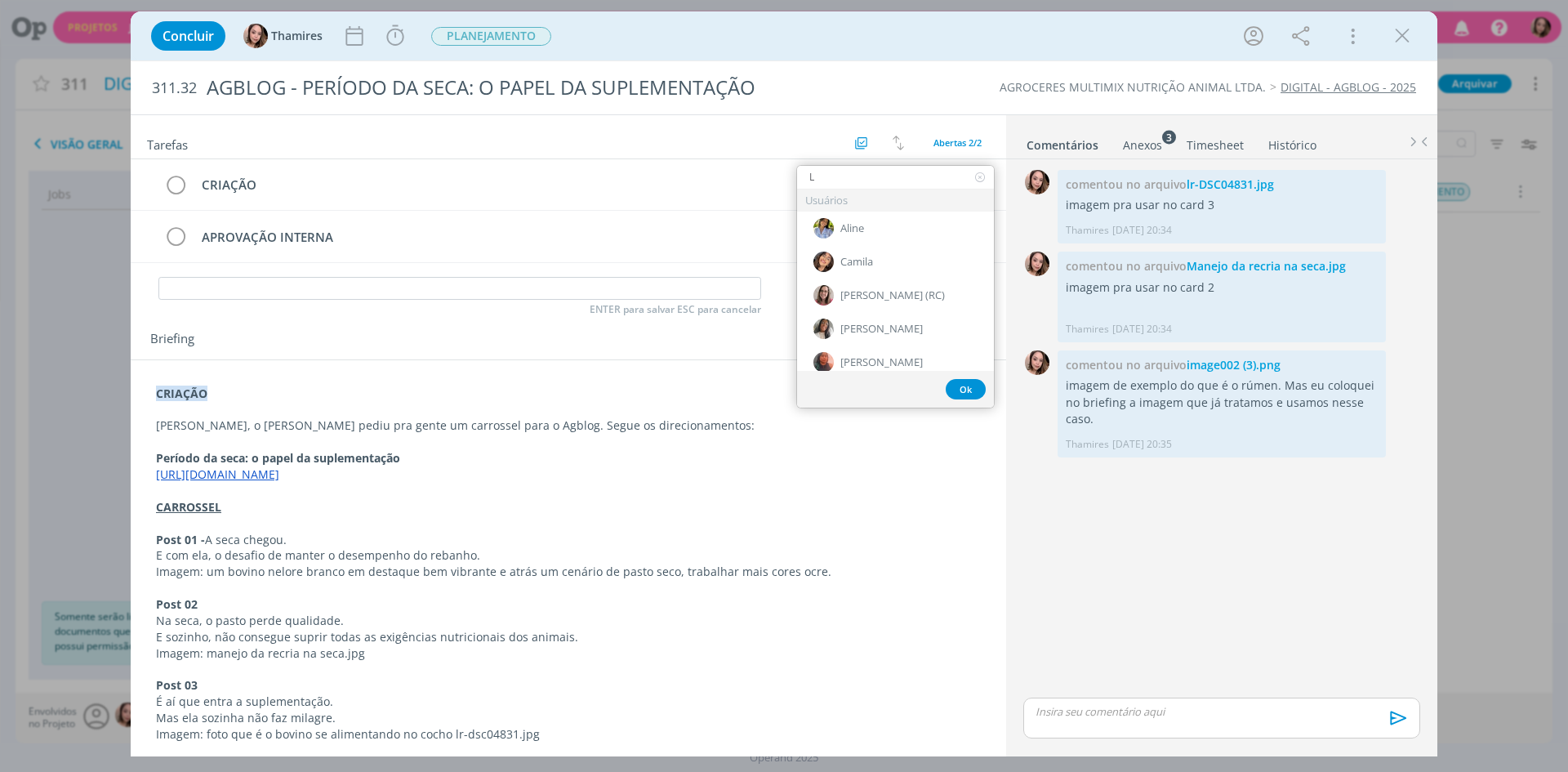
type input "LE"
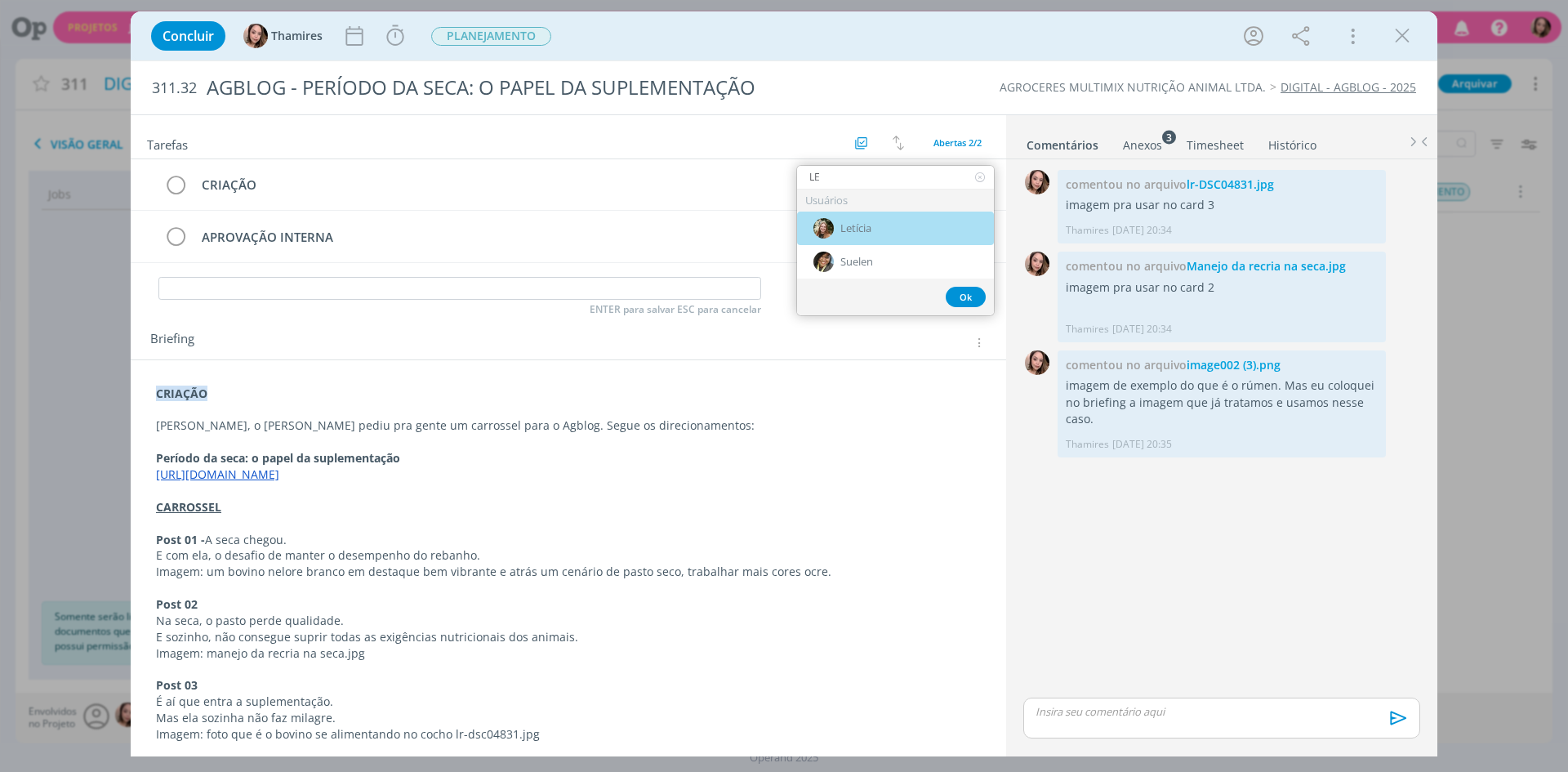
click at [838, 227] on div "Letícia" at bounding box center [895, 228] width 197 height 34
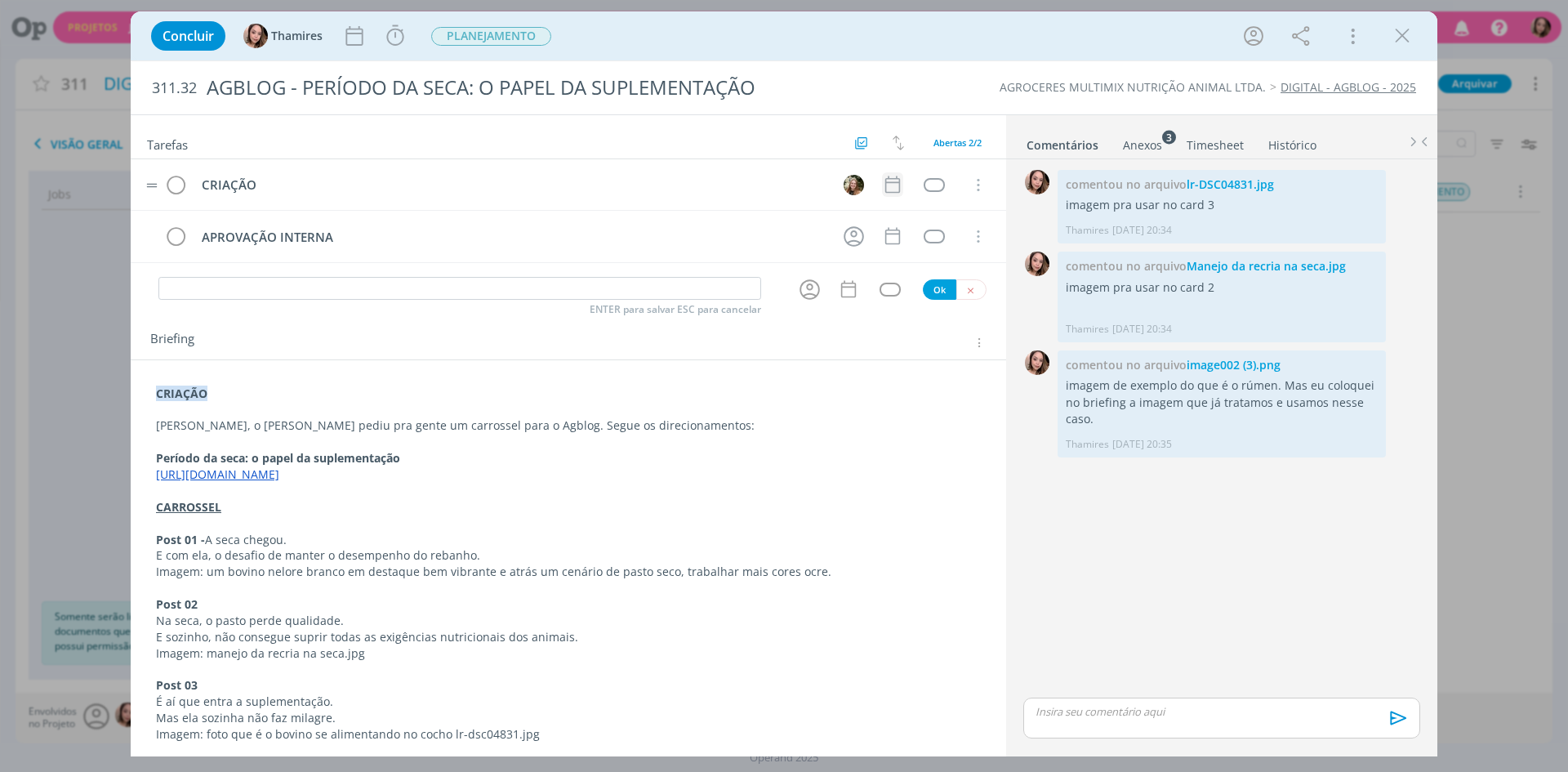
click at [891, 187] on icon "dialog" at bounding box center [892, 185] width 22 height 22
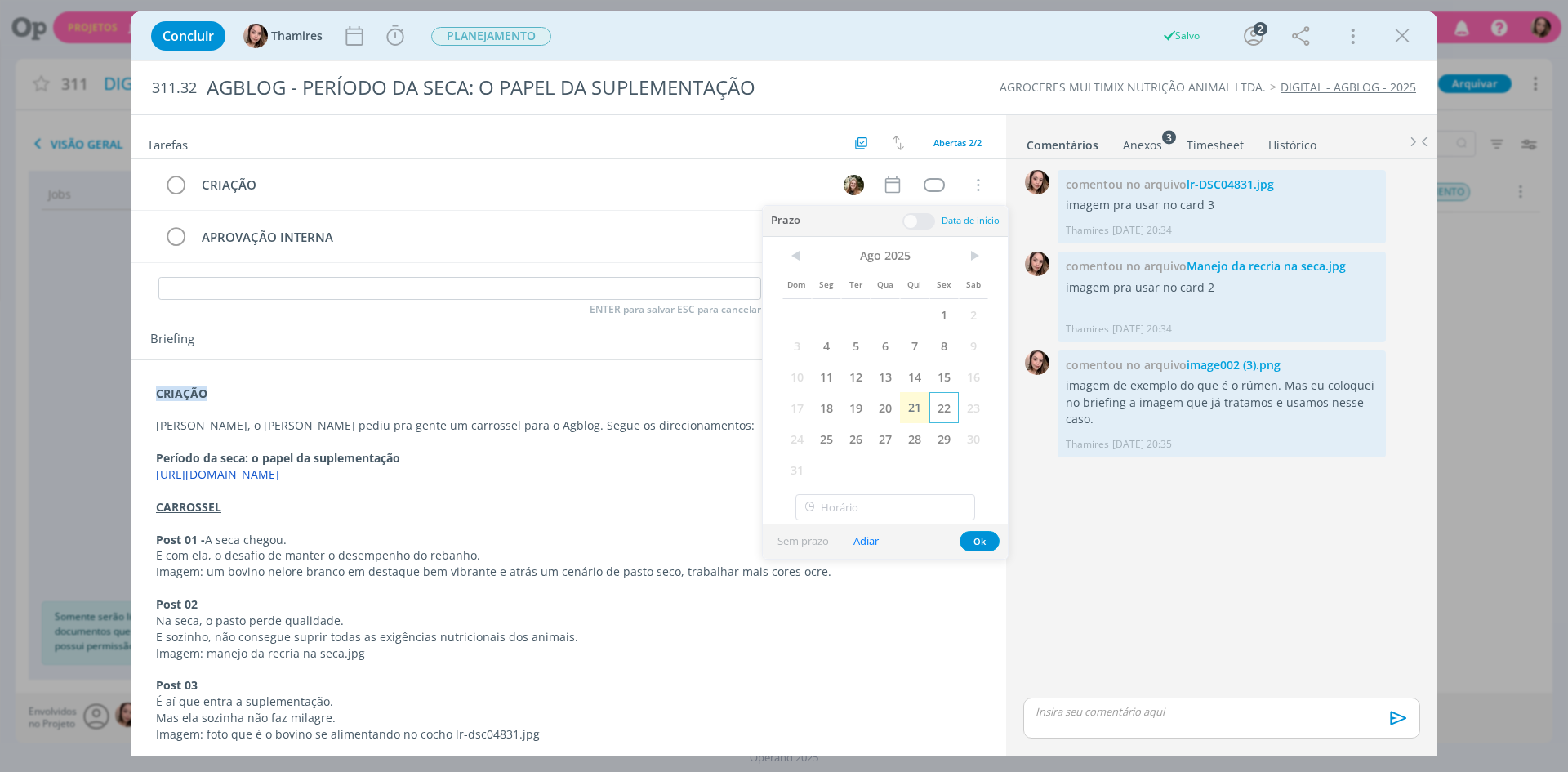
click at [935, 405] on span "22" at bounding box center [944, 407] width 29 height 31
click at [982, 542] on button "Ok" at bounding box center [979, 542] width 40 height 21
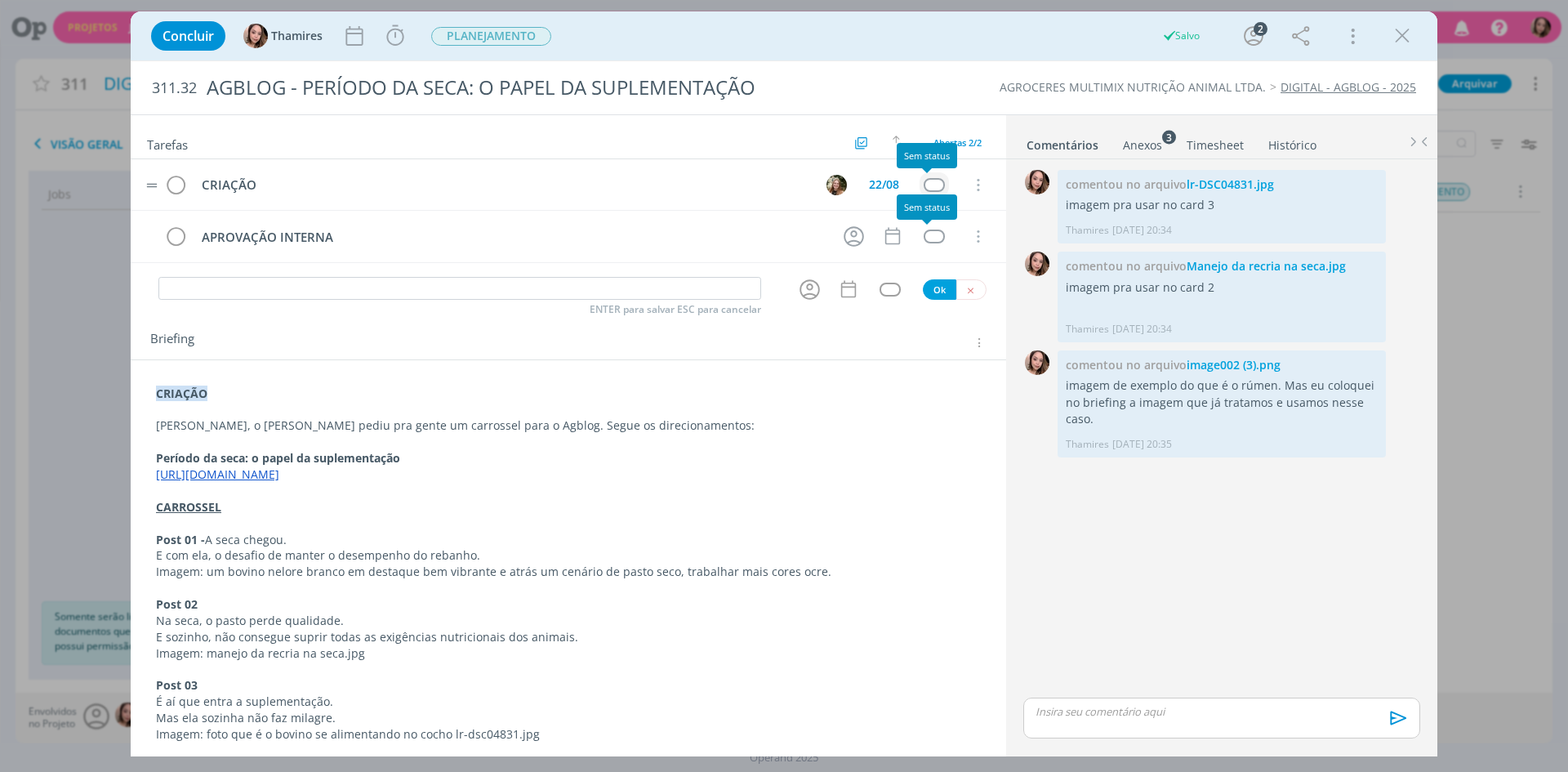
click at [929, 180] on div "dialog" at bounding box center [934, 185] width 21 height 14
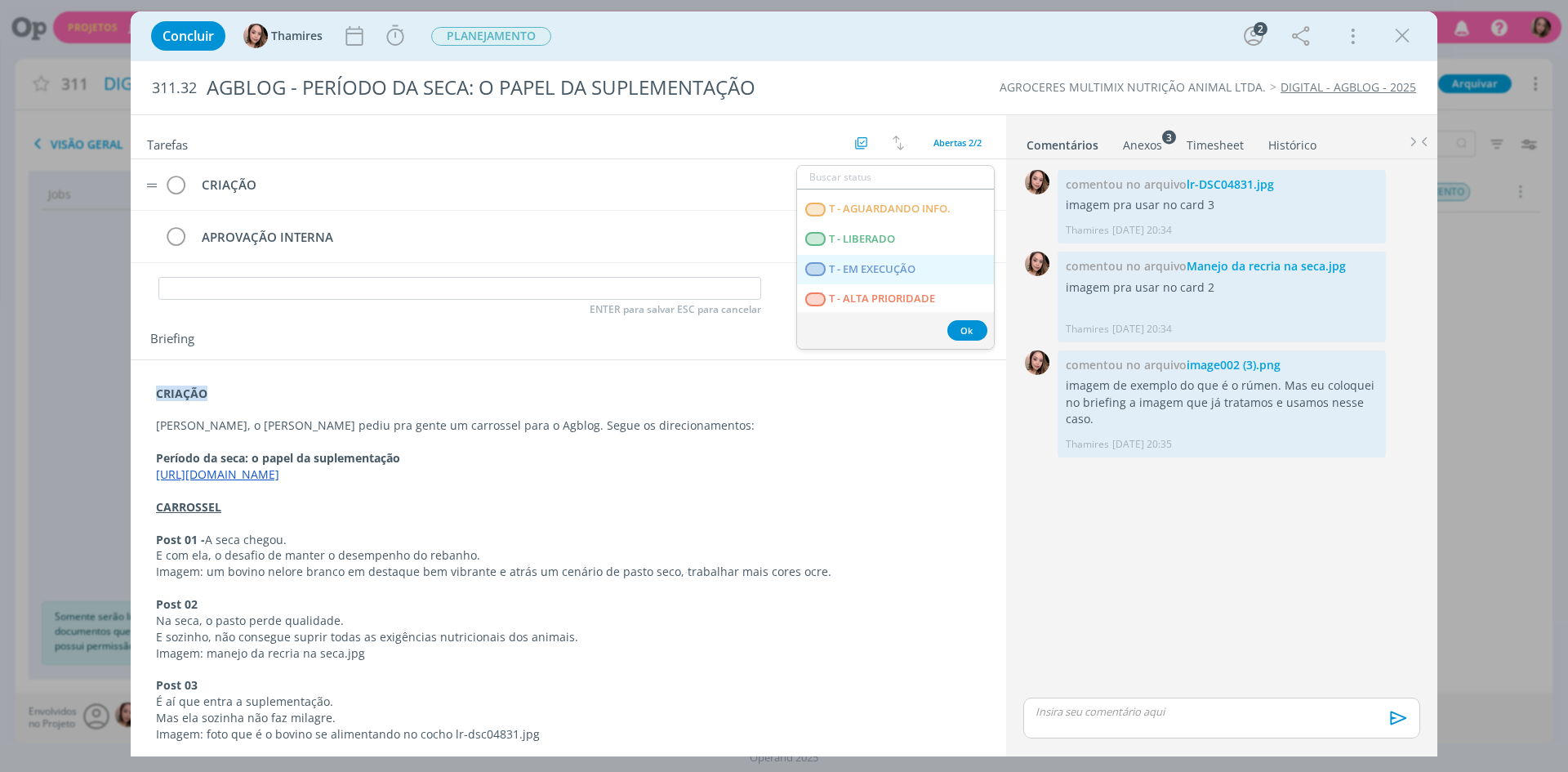
scroll to position [417, 0]
click at [870, 236] on span "T - LIBERADO" at bounding box center [862, 237] width 66 height 13
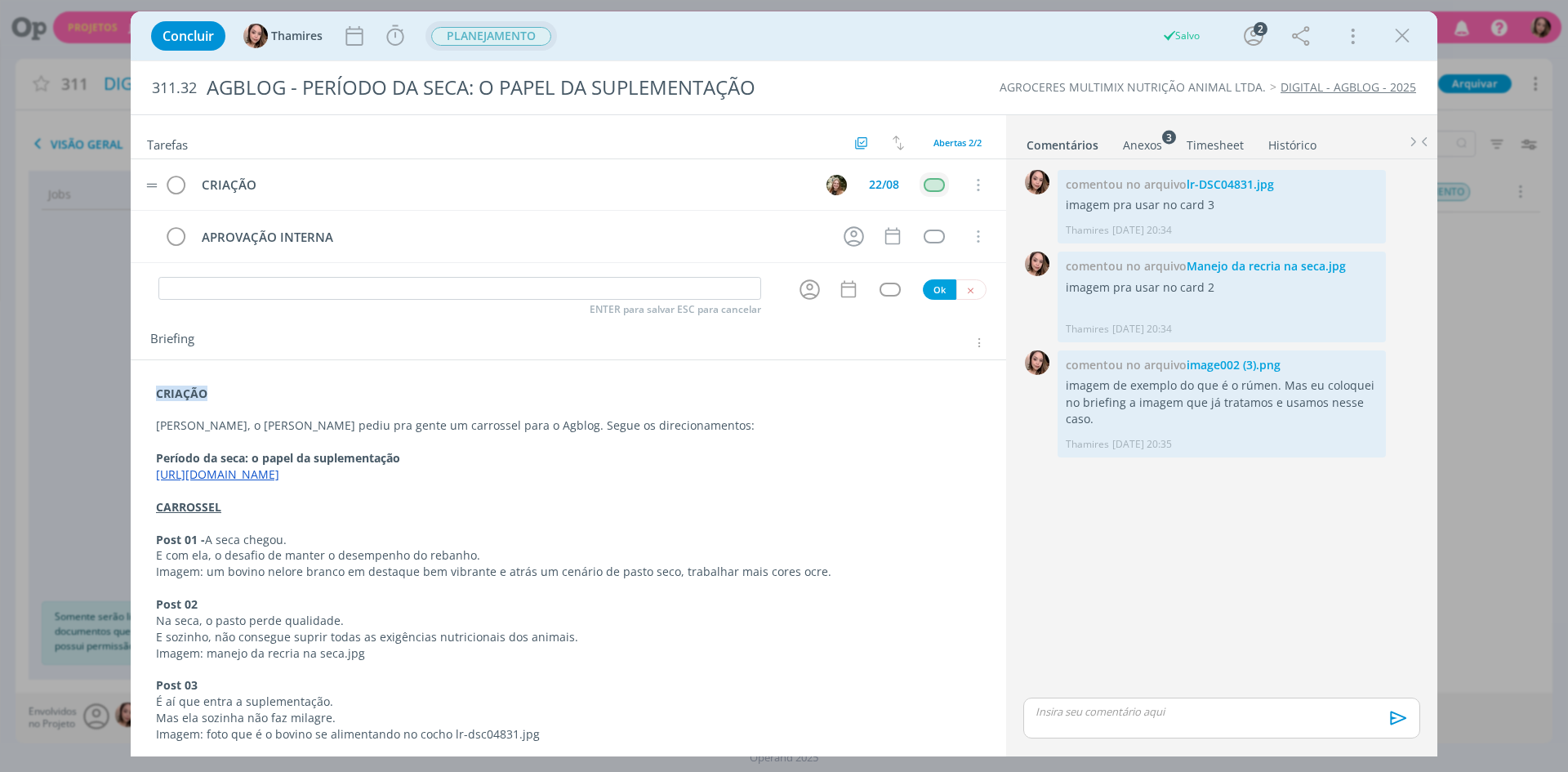
click at [507, 29] on span "PLANEJAMENTO" at bounding box center [491, 36] width 120 height 19
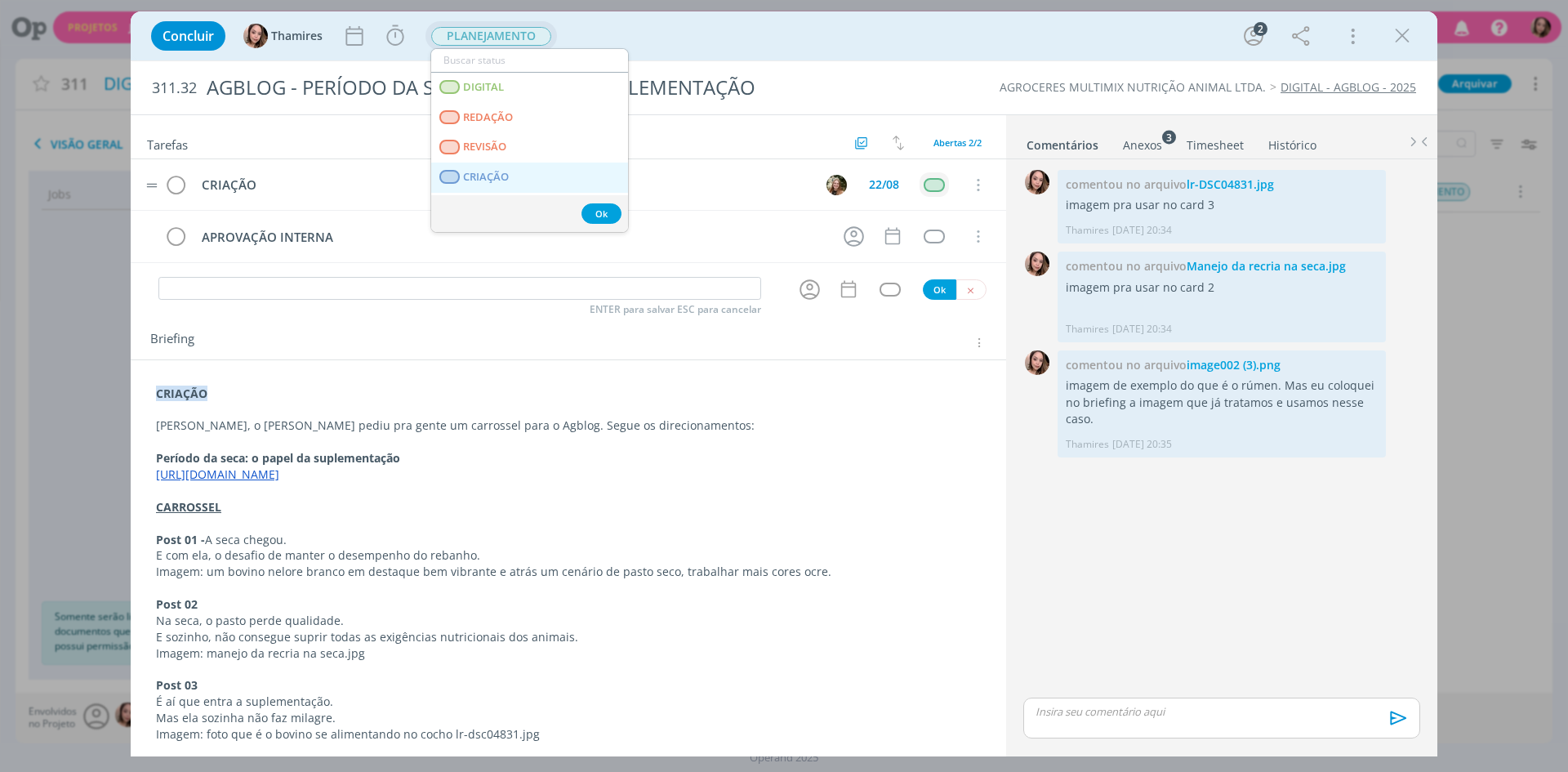
click at [497, 177] on span "CRIAÇÃO" at bounding box center [485, 177] width 46 height 13
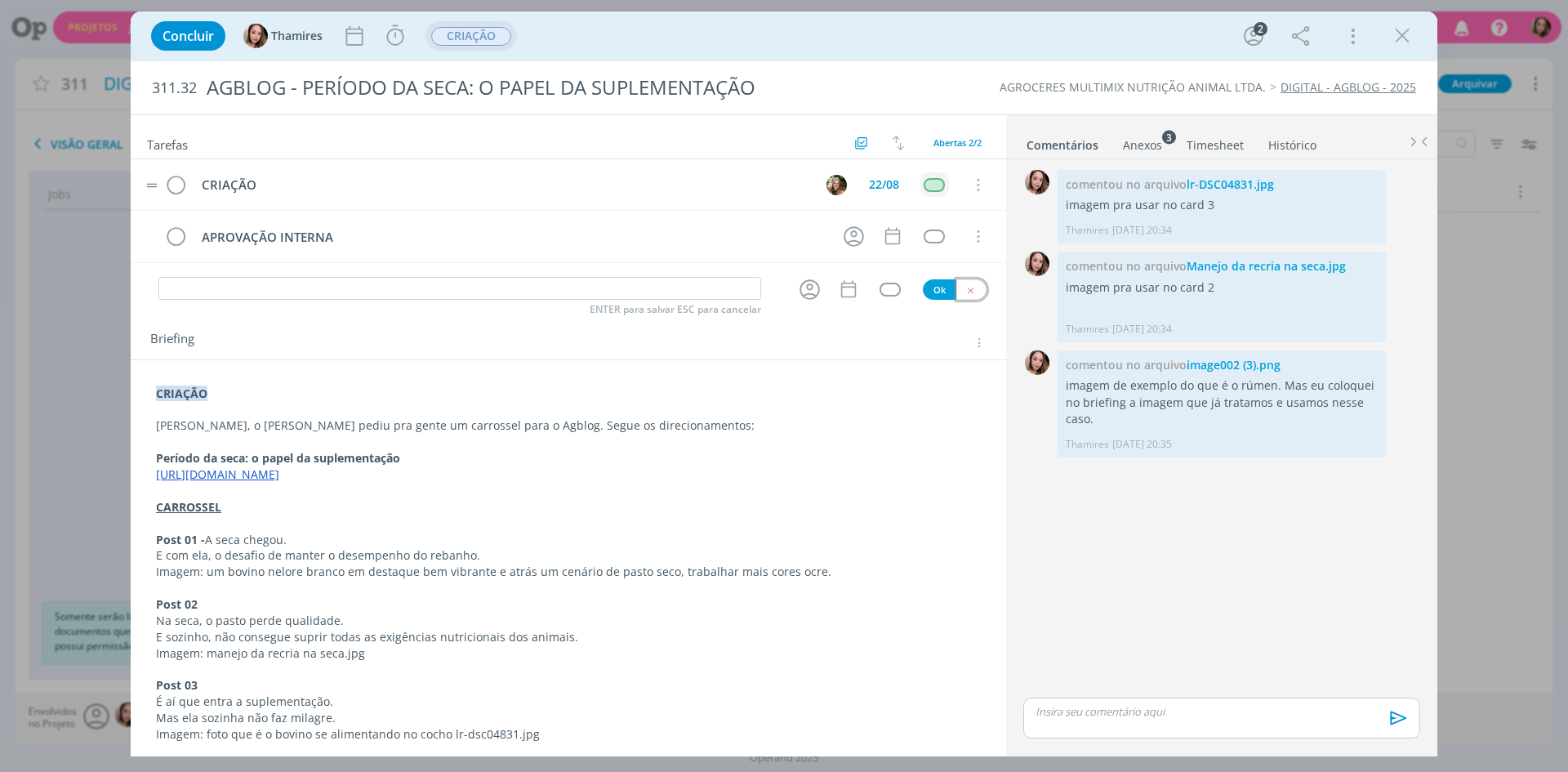
click at [969, 293] on button "dialog" at bounding box center [971, 289] width 30 height 21
click at [1399, 36] on icon "dialog" at bounding box center [1402, 36] width 24 height 24
